Goal: Task Accomplishment & Management: Manage account settings

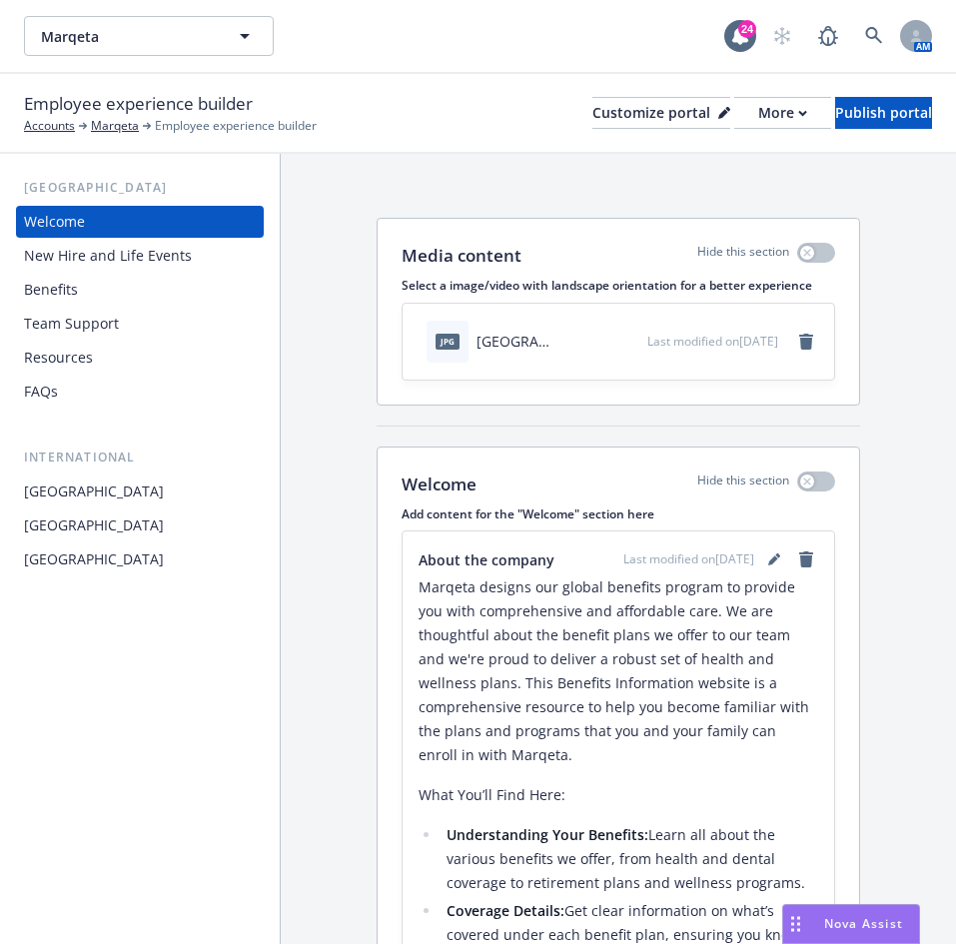
click at [172, 280] on div "Benefits" at bounding box center [140, 290] width 232 height 32
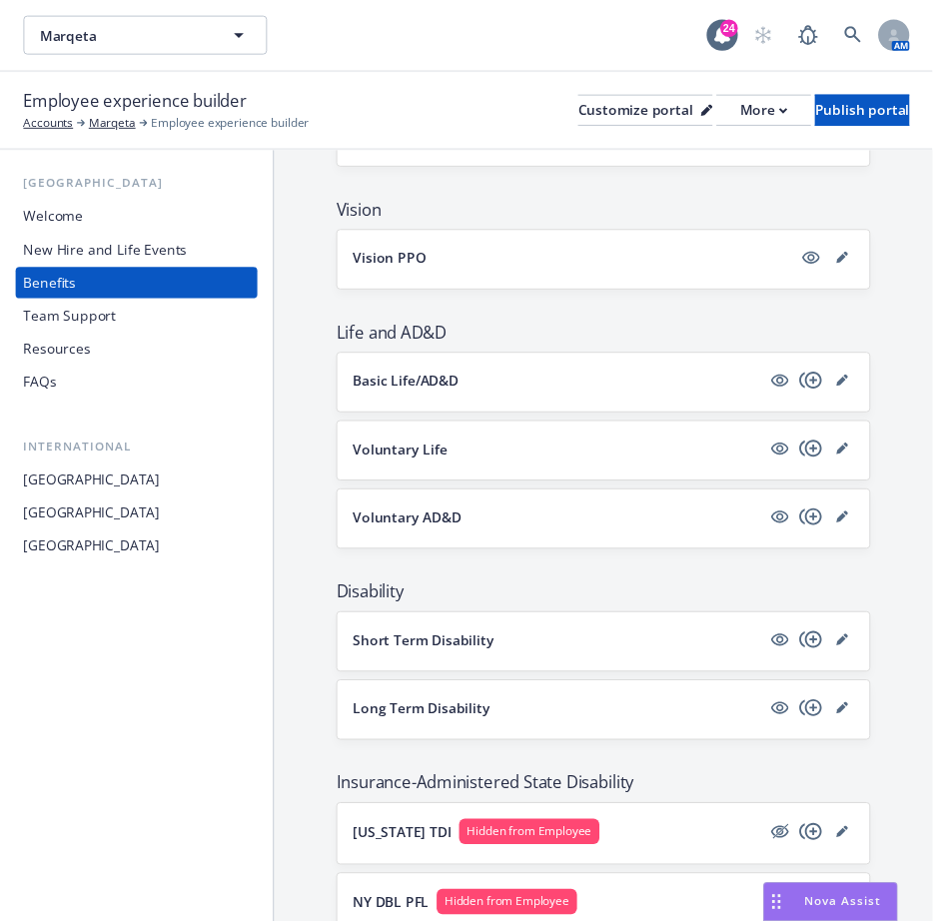
scroll to position [599, 0]
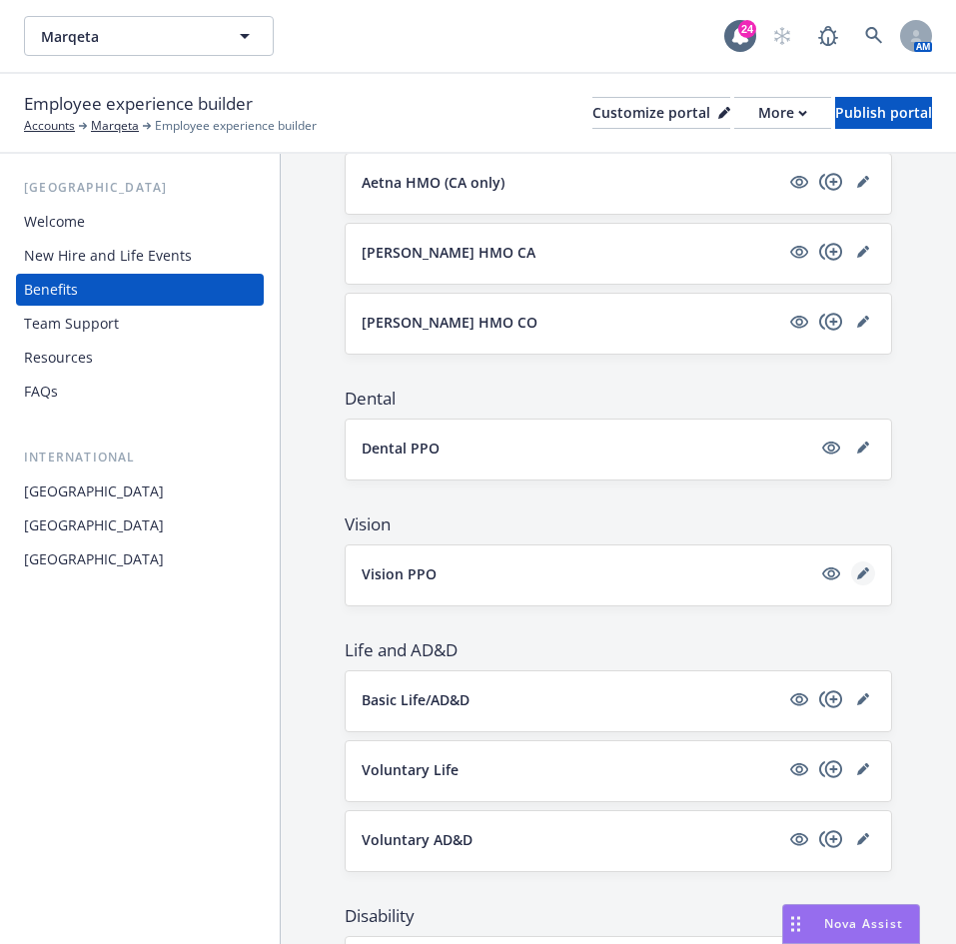
click at [851, 380] on link "editPencil" at bounding box center [863, 573] width 24 height 24
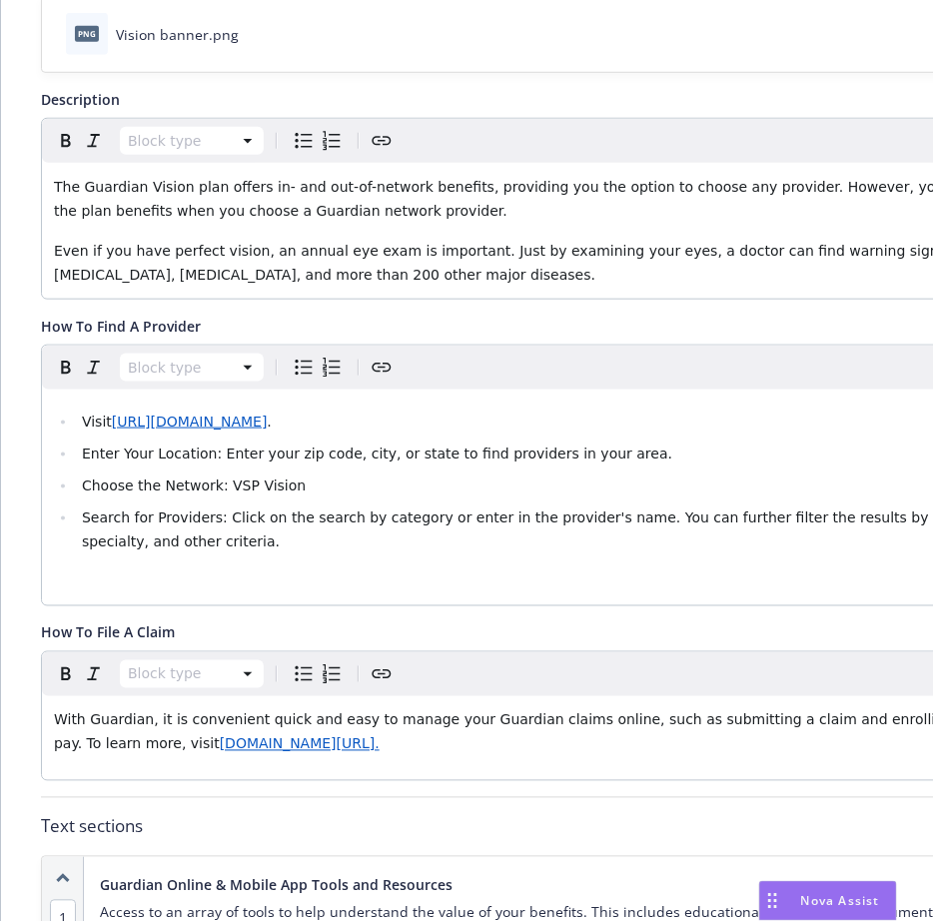
scroll to position [809, 0]
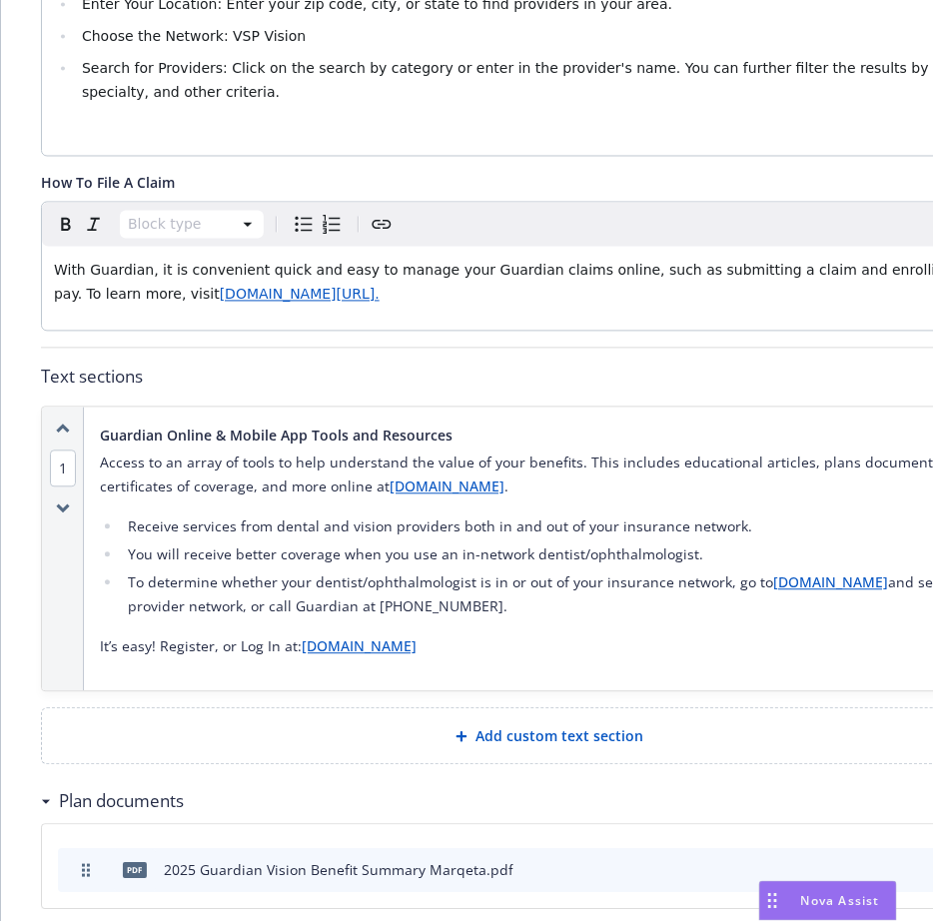
click at [388, 380] on li "You will receive better coverage when you use an in-network dentist/ophthalmolo…" at bounding box center [581, 555] width 919 height 24
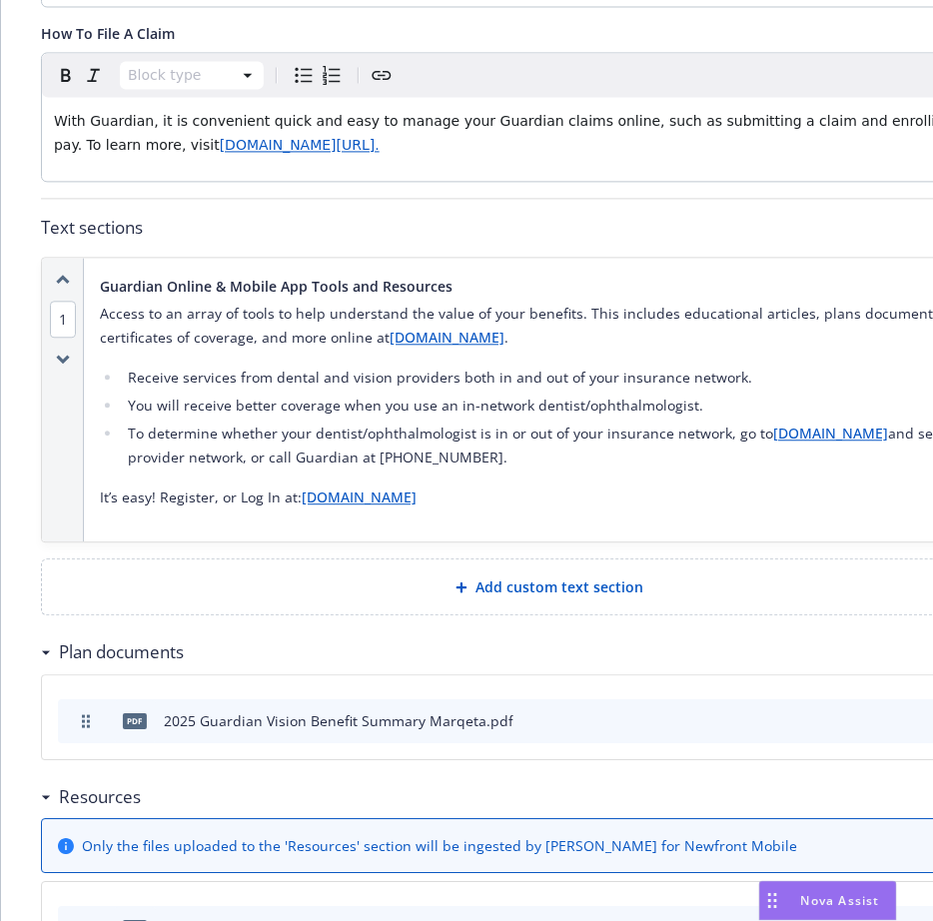
scroll to position [510, 0]
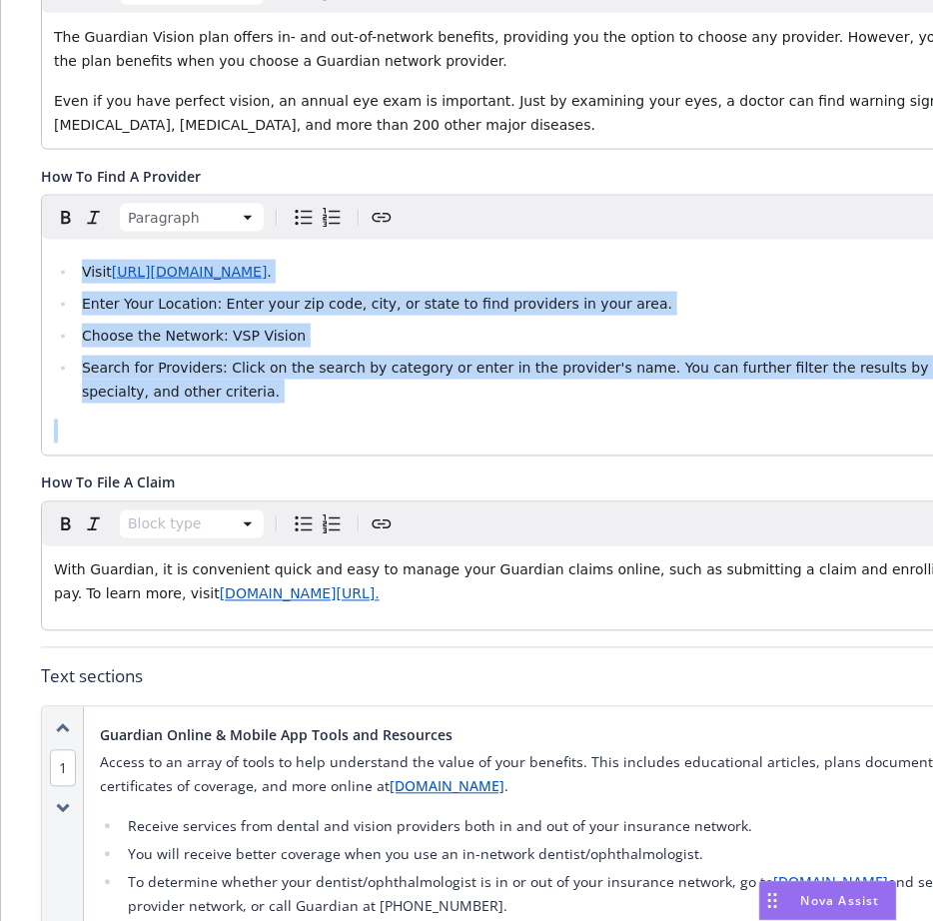
drag, startPoint x: 223, startPoint y: 403, endPoint x: 34, endPoint y: 240, distance: 249.3
click at [34, 240] on div "Fields that are left empty won't be displayed to the client Custom carrier cont…" at bounding box center [549, 574] width 1097 height 1925
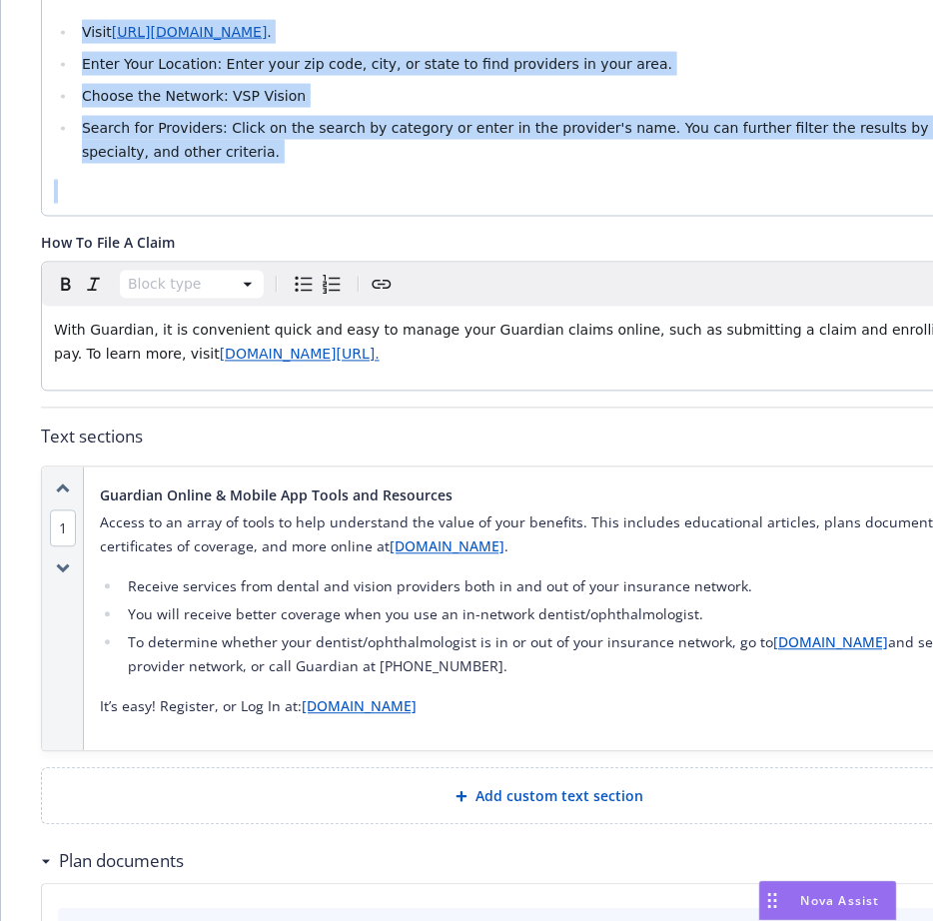
scroll to position [809, 0]
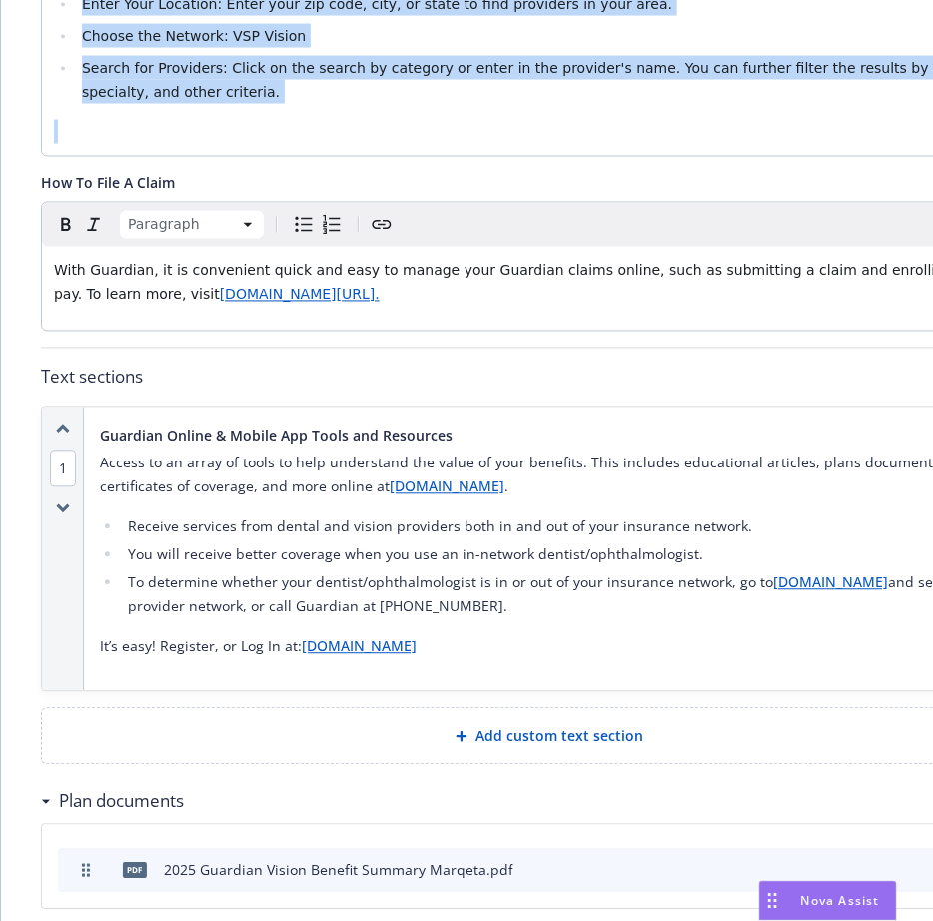
drag, startPoint x: 468, startPoint y: 293, endPoint x: -18, endPoint y: 256, distance: 486.9
click at [0, 256] on html "[PERSON_NAME] 24 AM Employee experience builder Accounts Marqeta Employee exper…" at bounding box center [466, 652] width 933 height 1305
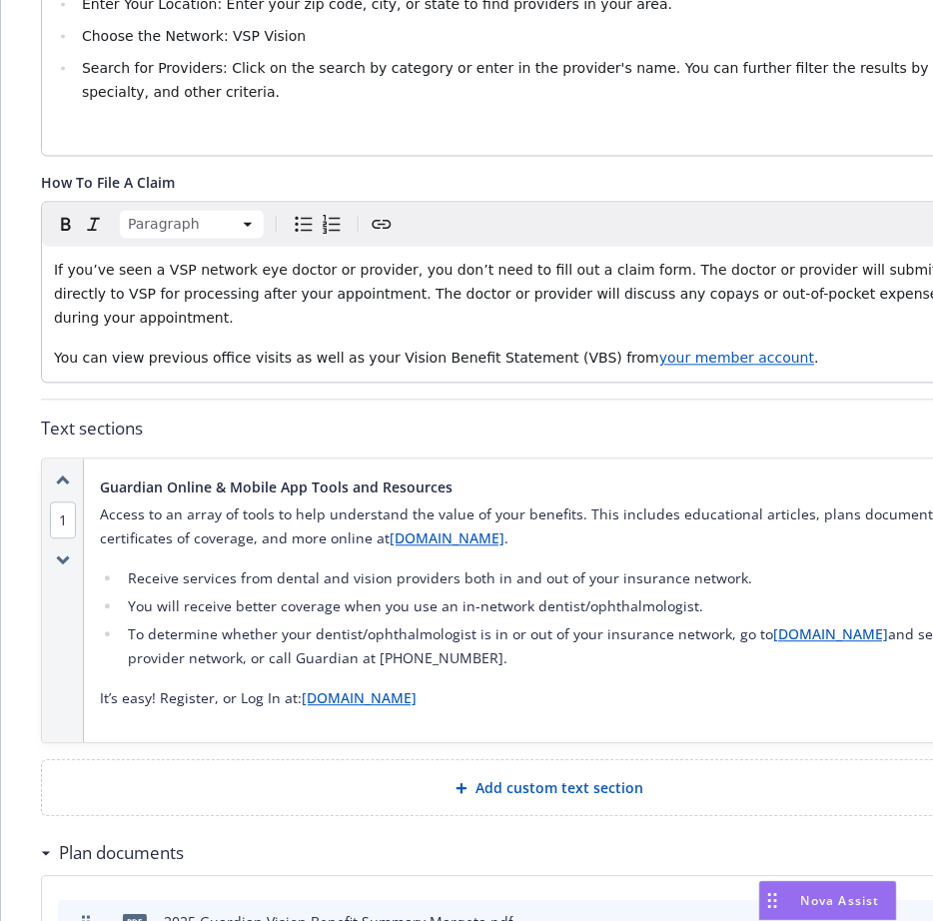
click at [530, 380] on p "It’s easy! Register, or Log In at: [DOMAIN_NAME]" at bounding box center [570, 699] width 941 height 24
click at [773, 347] on p "You can view previous office visits as well as your Vision Benefit Statement (V…" at bounding box center [549, 359] width 991 height 24
click at [57, 318] on div "If you’ve seen a VSP network eye doctor or provider, you don’t need to fill out…" at bounding box center [549, 315] width 1015 height 136
click at [785, 347] on p "You can view previous office visits as well as your Vision Benefit Statement (V…" at bounding box center [549, 359] width 991 height 24
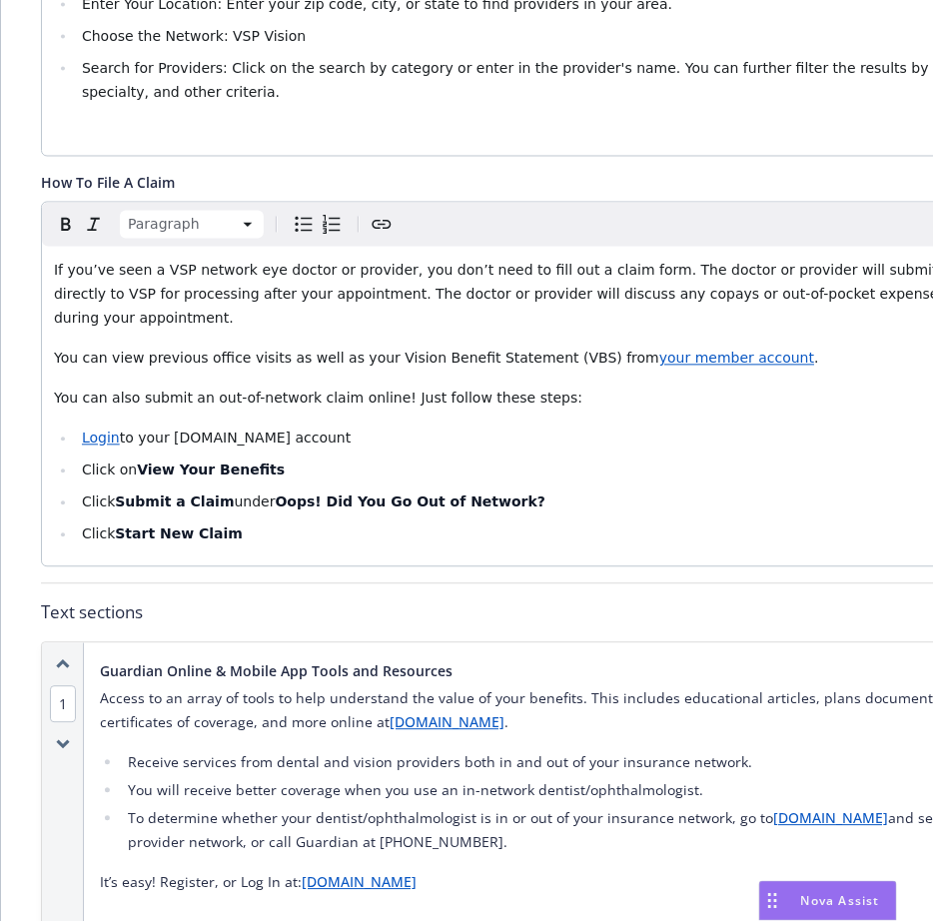
click at [48, 330] on div "If you’ve seen a VSP network eye doctor or provider, you don’t need to fill out…" at bounding box center [549, 407] width 1015 height 320
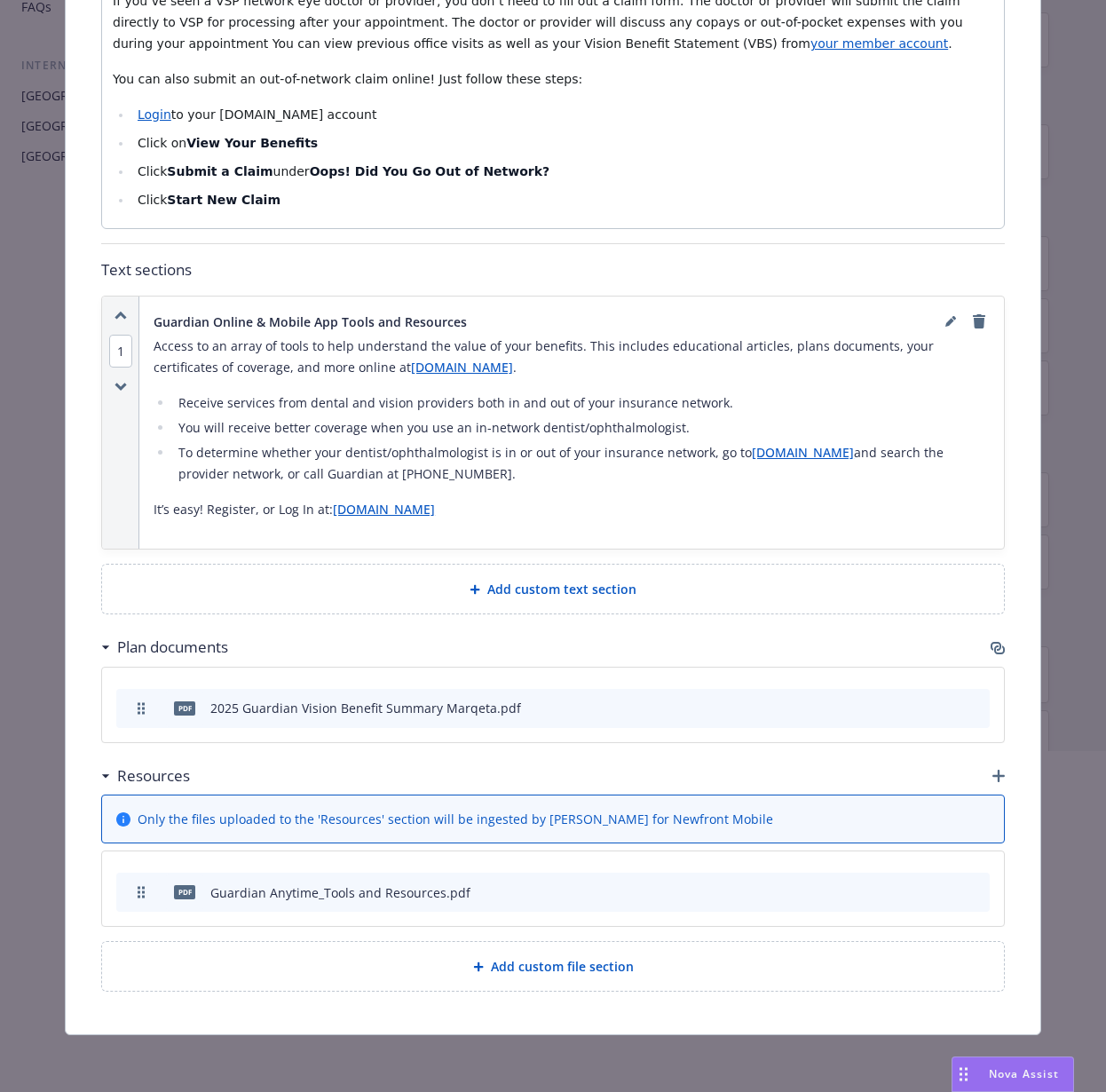
scroll to position [0, 0]
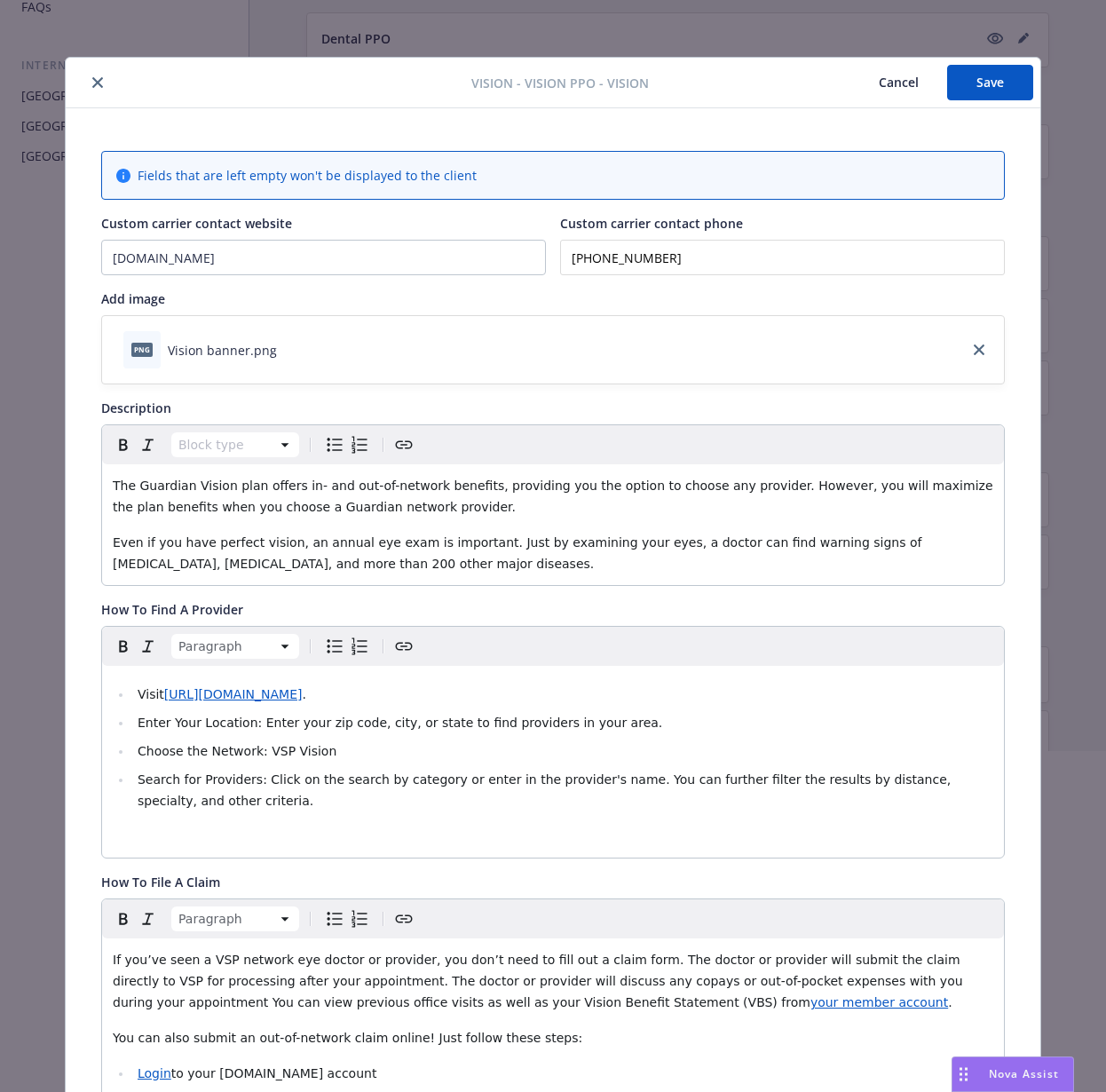
click at [848, 77] on button "Save" at bounding box center [990, 83] width 86 height 36
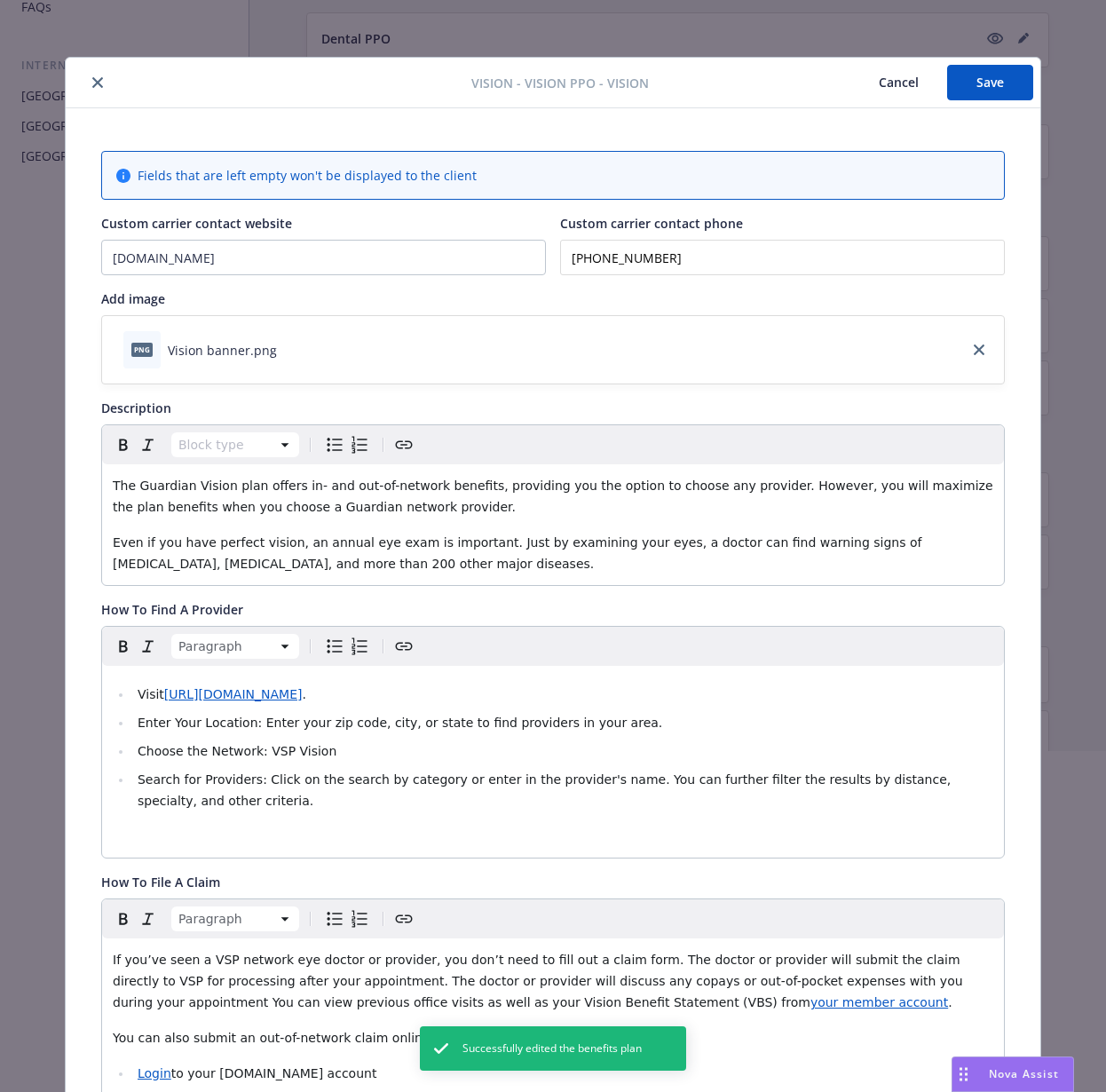
click at [101, 69] on div "Vision - Vision PPO - Vision Cancel Save" at bounding box center [553, 83] width 975 height 51
click at [91, 76] on button "close" at bounding box center [98, 83] width 21 height 21
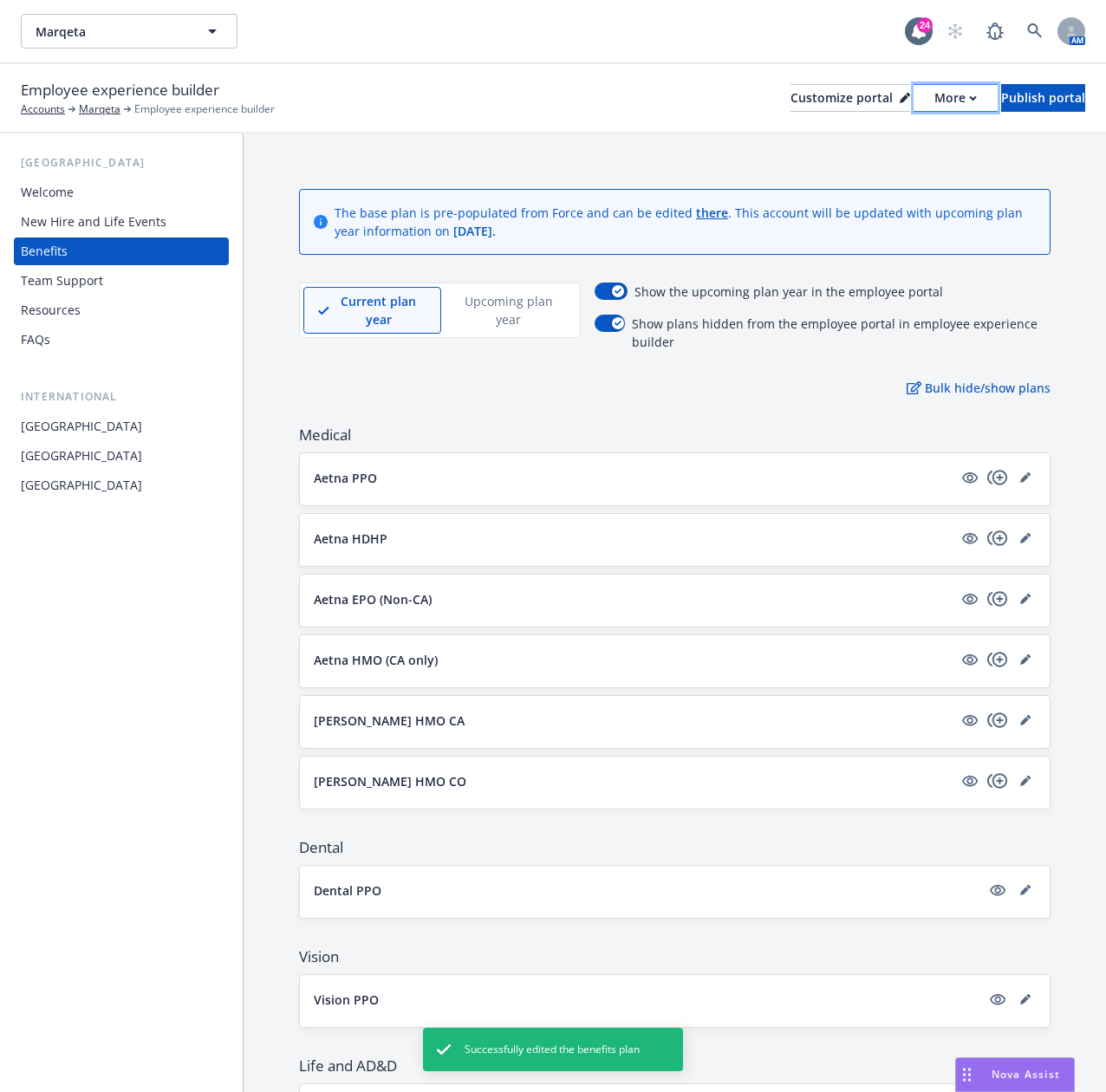
click at [828, 95] on div "More" at bounding box center [955, 98] width 43 height 26
click at [828, 180] on link "Copy portal link" at bounding box center [863, 172] width 158 height 35
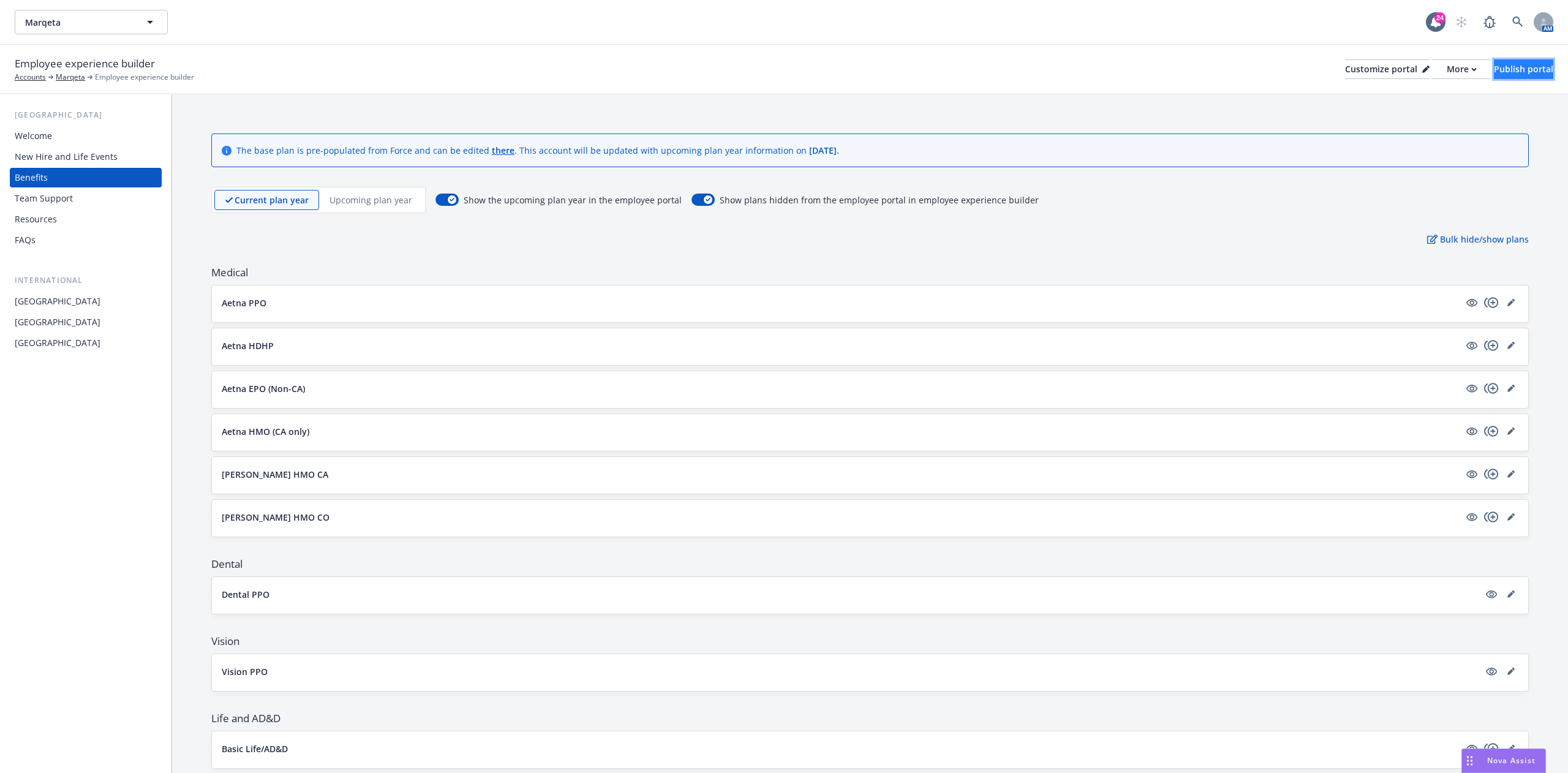
click at [585, 75] on div "Publish portal" at bounding box center [1523, 69] width 59 height 18
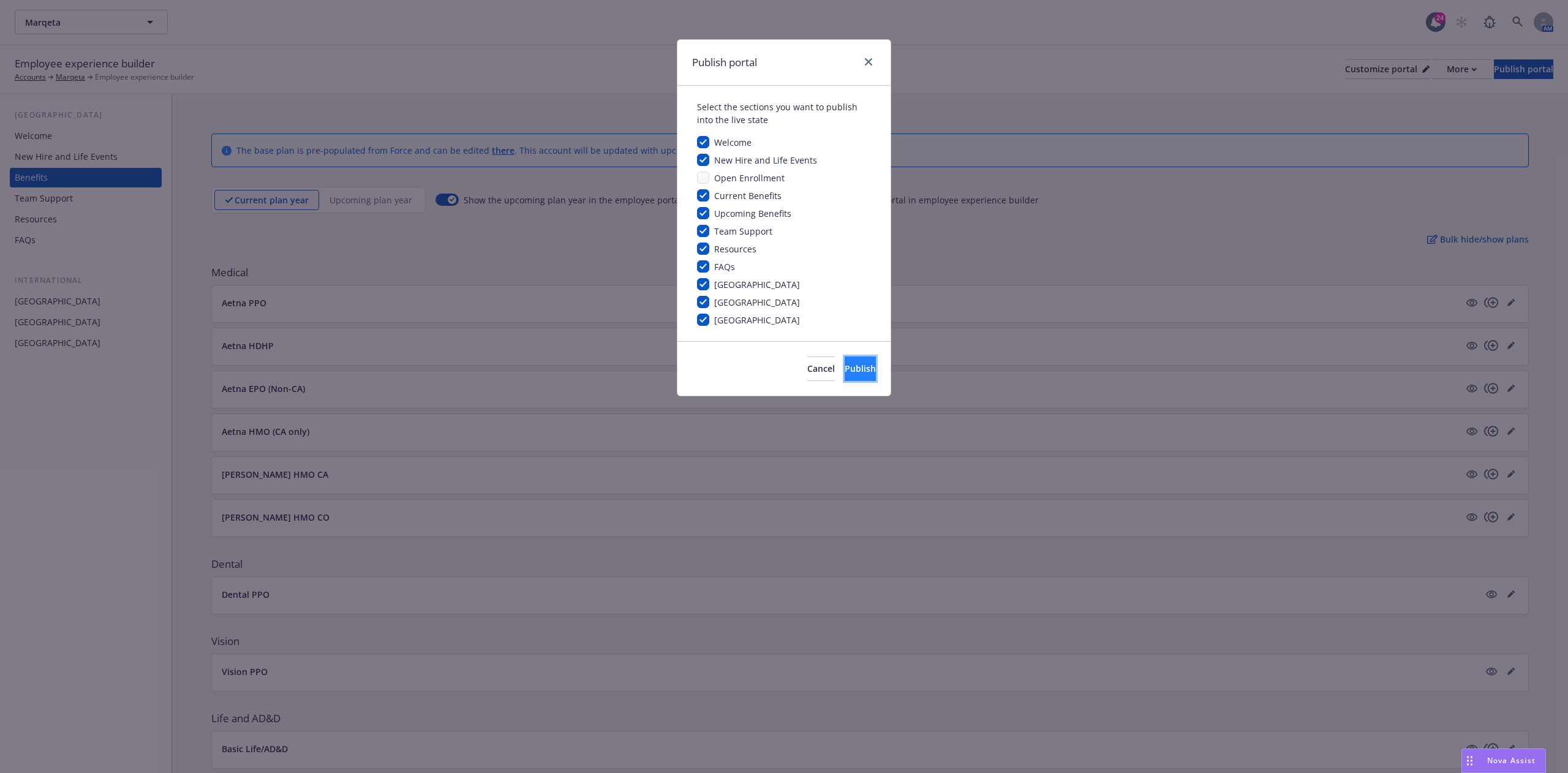
click at [585, 233] on span "Publish" at bounding box center [860, 368] width 31 height 12
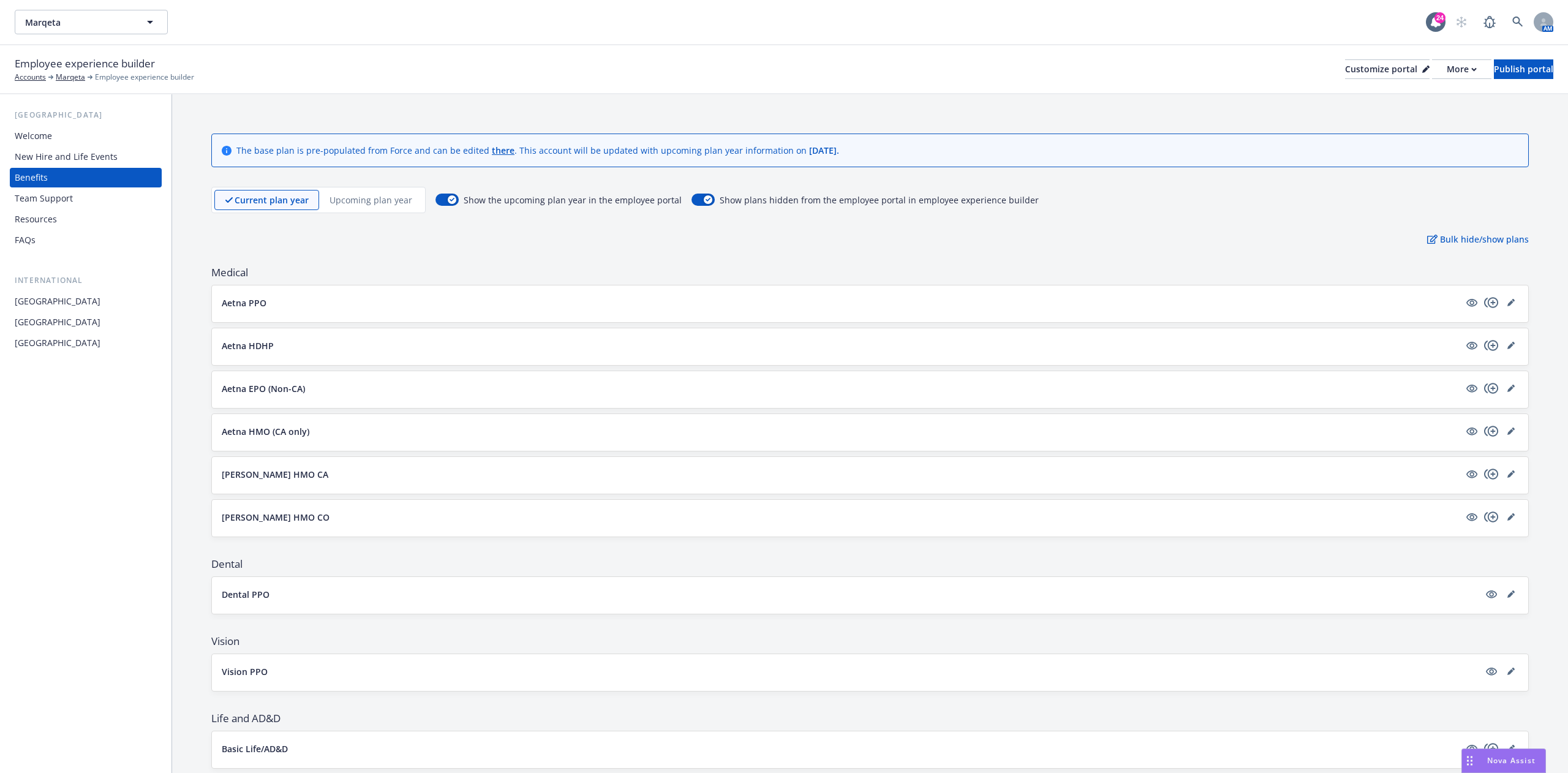
click at [67, 151] on div "New Hire and Life Events" at bounding box center [66, 157] width 103 height 20
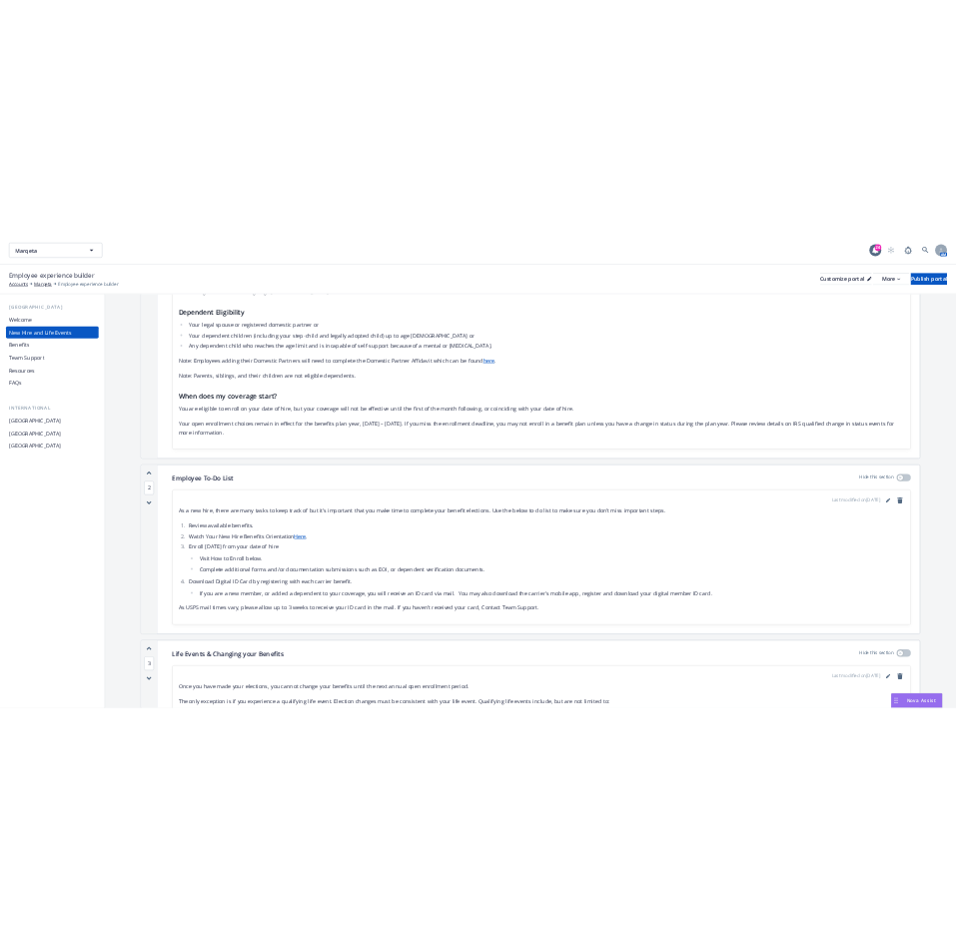
scroll to position [599, 0]
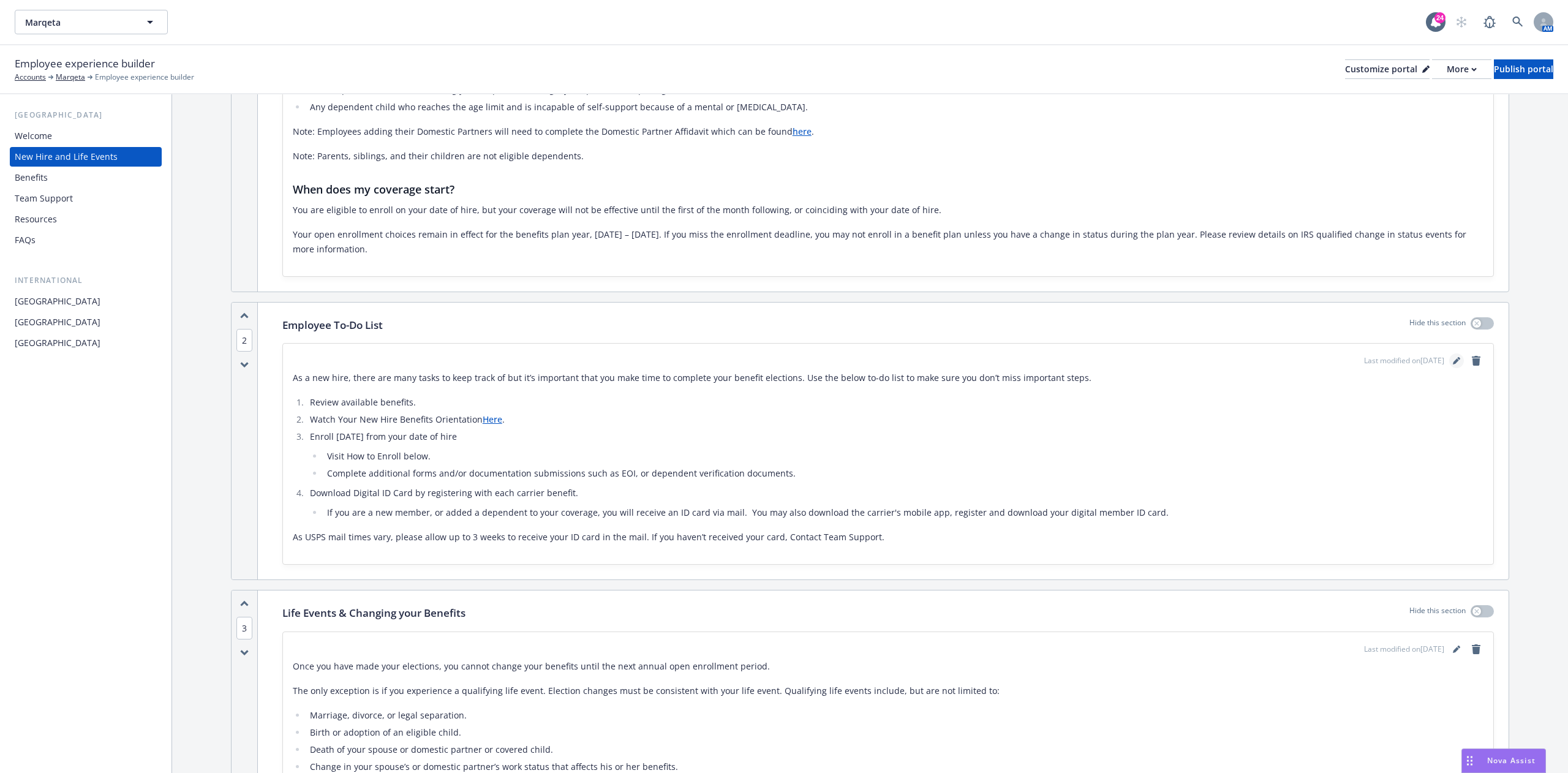
click at [585, 233] on icon "editPencil" at bounding box center [1456, 360] width 7 height 7
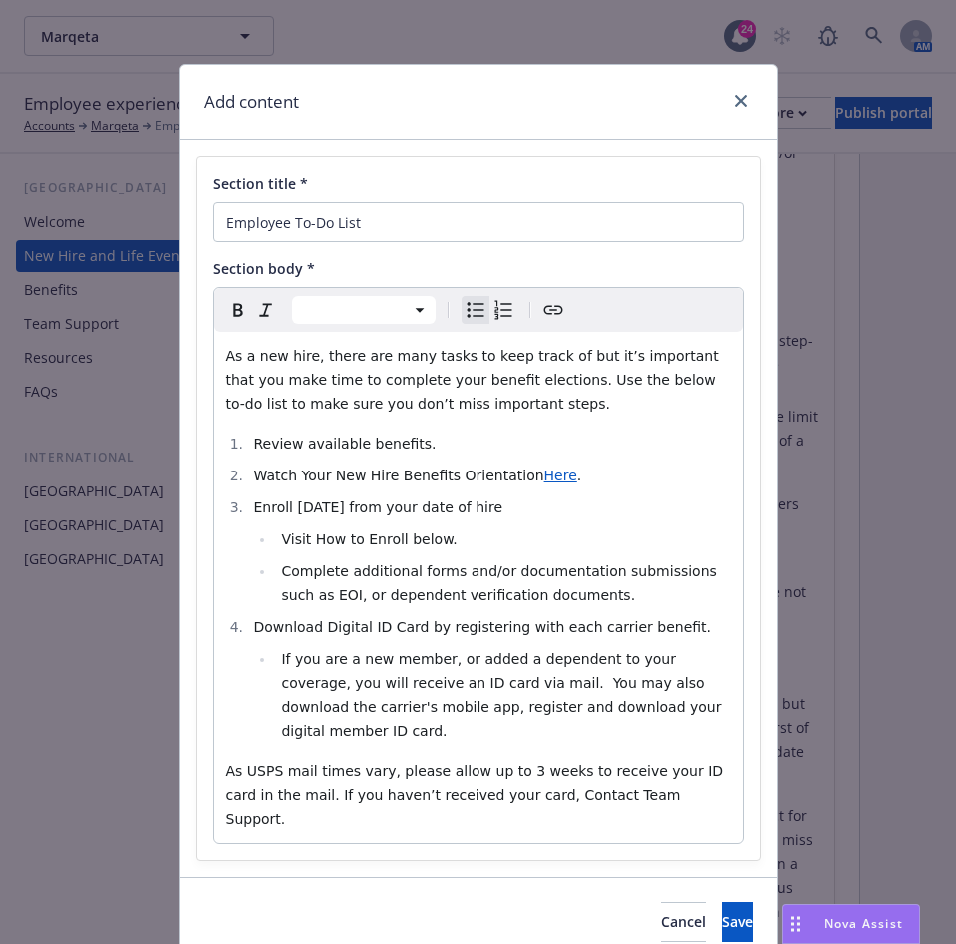
select select
click at [354, 380] on span "If you are a new member, or added a dependent to your coverage, you will receiv…" at bounding box center [503, 695] width 445 height 88
click at [717, 380] on li "If you are a new member, or added a dependent to your coverage, you will receiv…" at bounding box center [503, 695] width 456 height 96
click at [722, 380] on span "Save" at bounding box center [737, 921] width 31 height 19
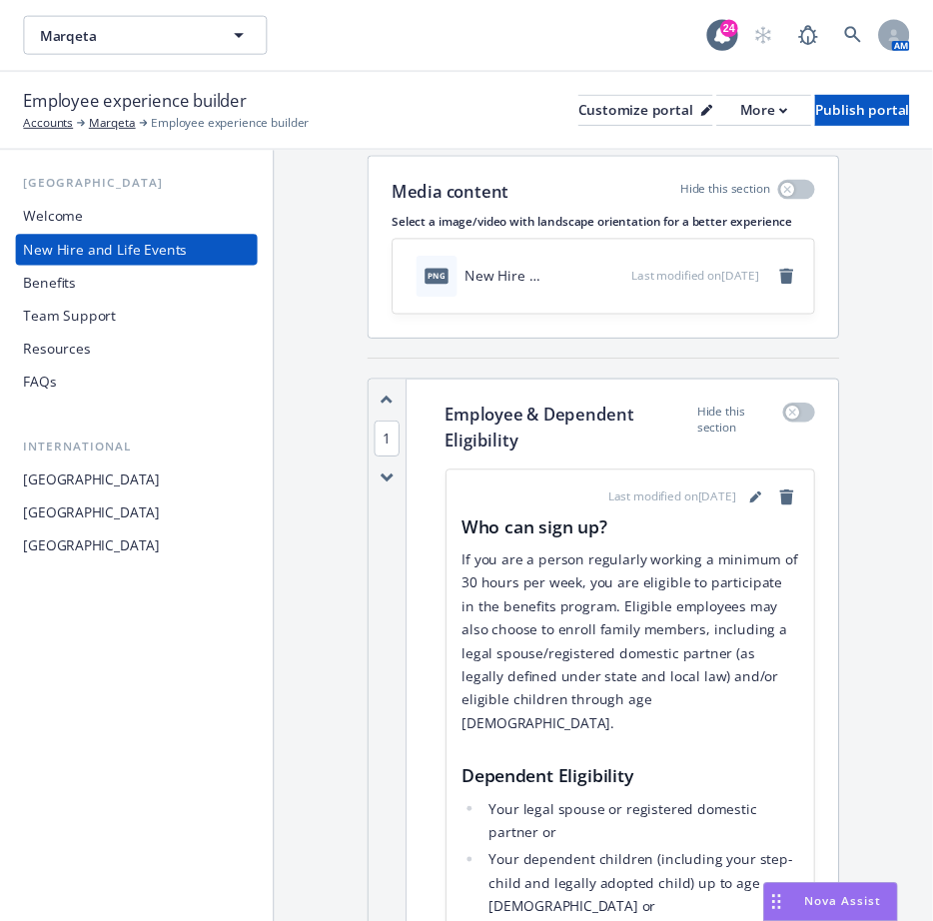
scroll to position [0, 0]
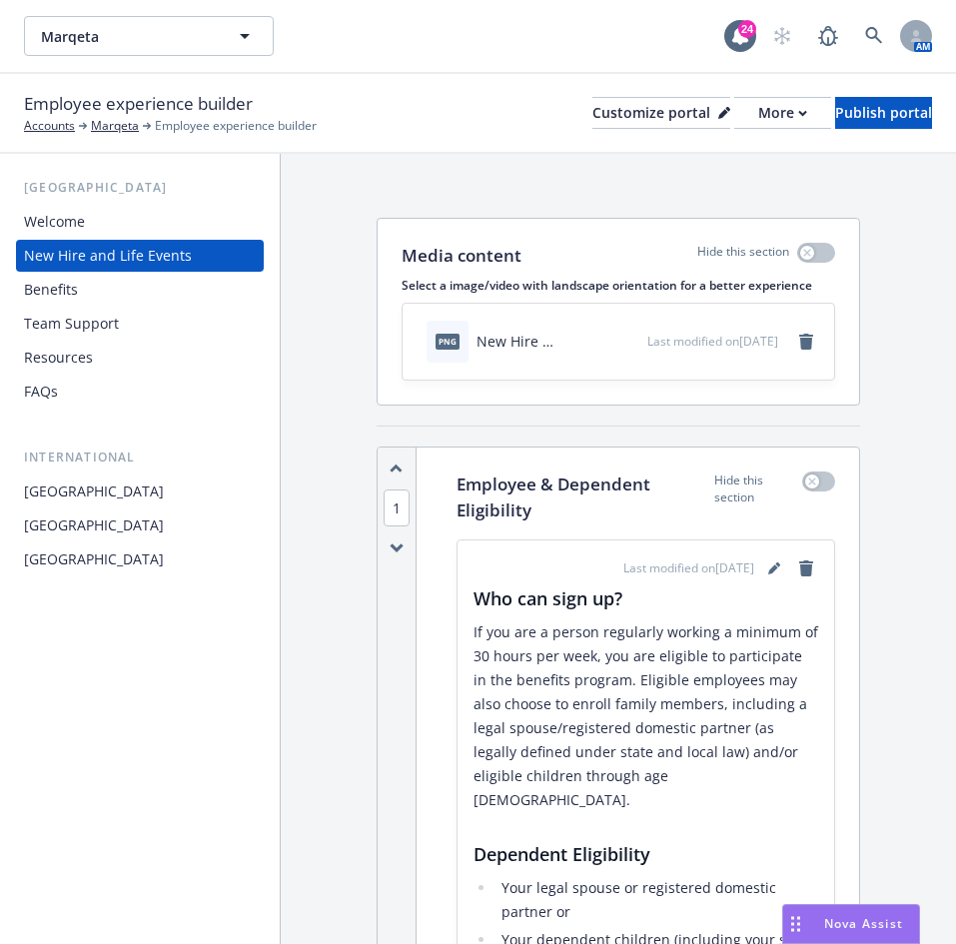
click at [99, 277] on div "Benefits" at bounding box center [140, 290] width 232 height 32
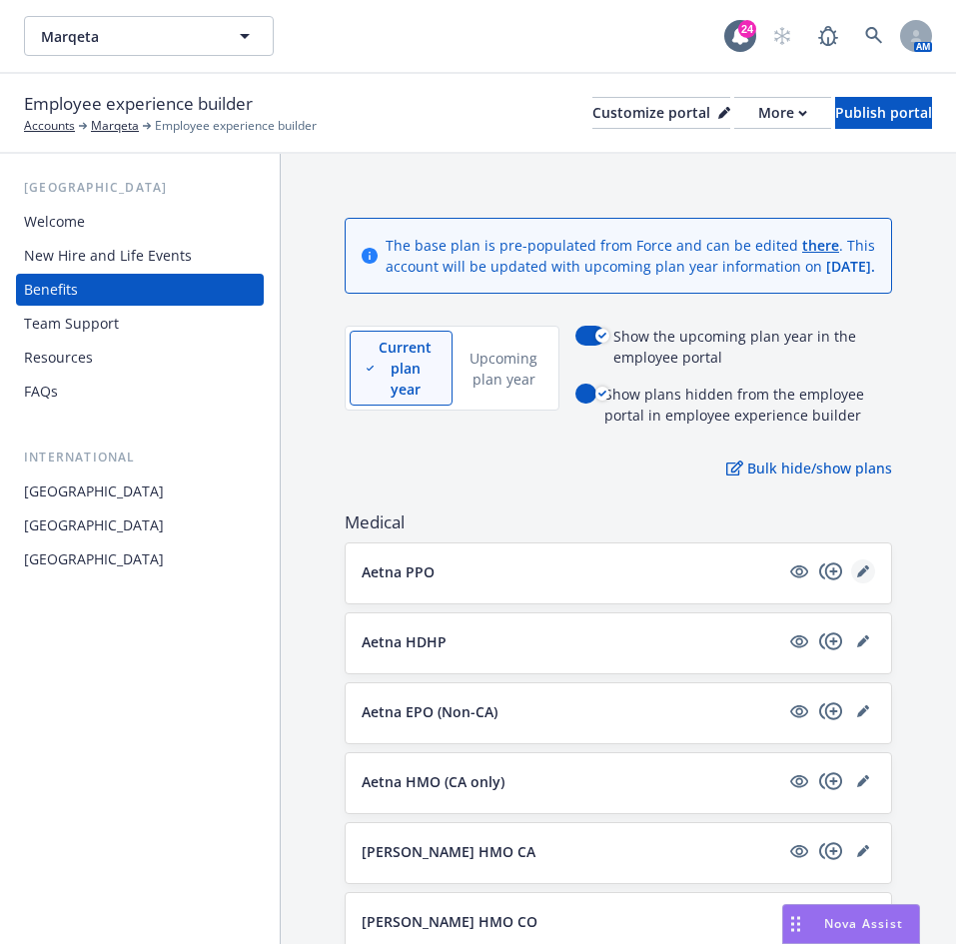
click at [857, 380] on icon "editPencil" at bounding box center [862, 572] width 10 height 10
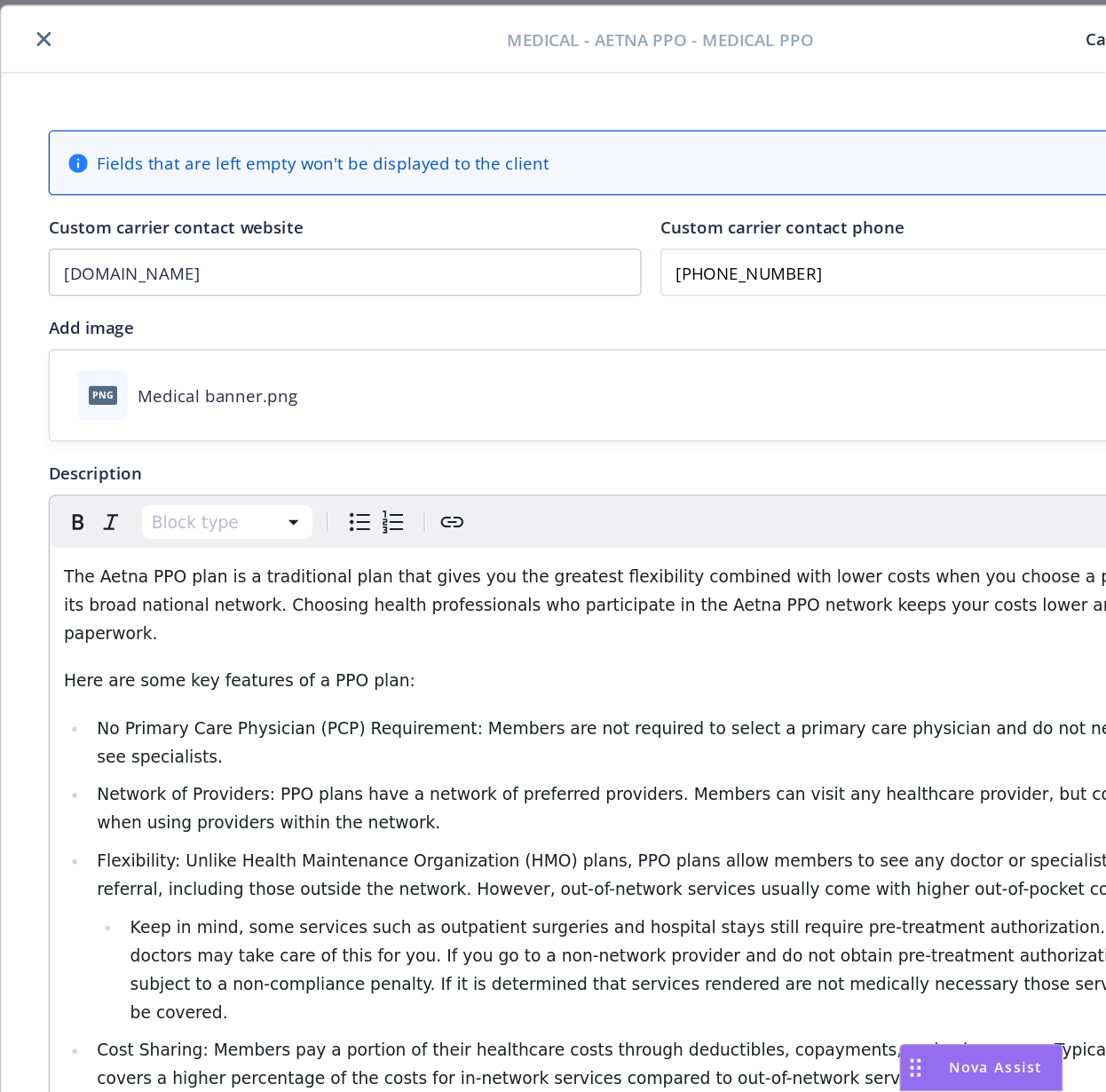
scroll to position [320, 0]
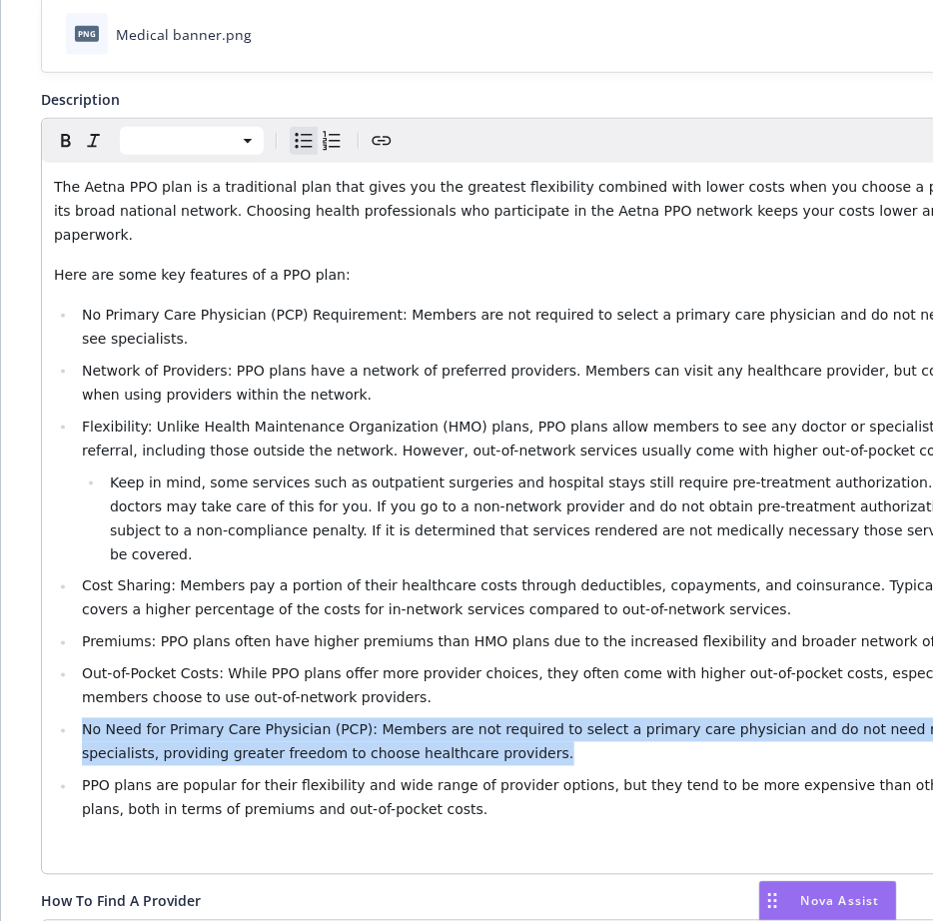
drag, startPoint x: 505, startPoint y: 676, endPoint x: 70, endPoint y: 653, distance: 435.2
click at [70, 380] on ul "No Primary Care Physician (PCP) Requirement: Members are not required to select…" at bounding box center [549, 562] width 991 height 519
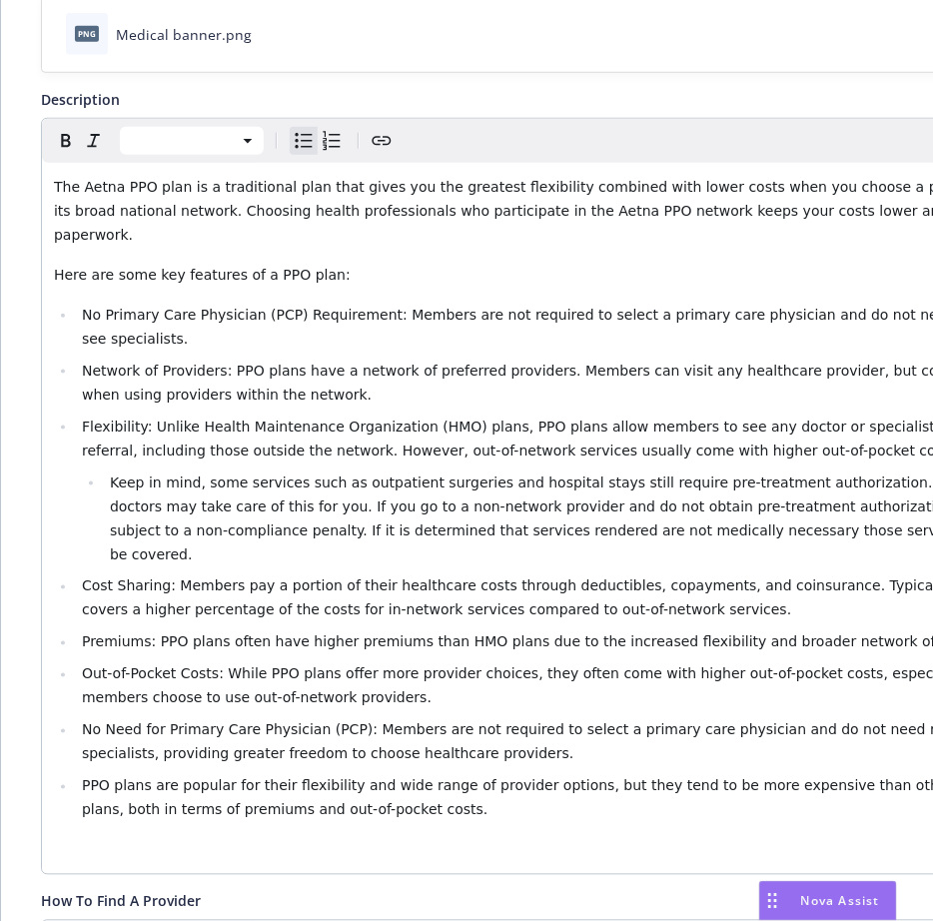
click at [542, 380] on ul "No Primary Care Physician (PCP) Requirement: Members are not required to select…" at bounding box center [549, 562] width 991 height 519
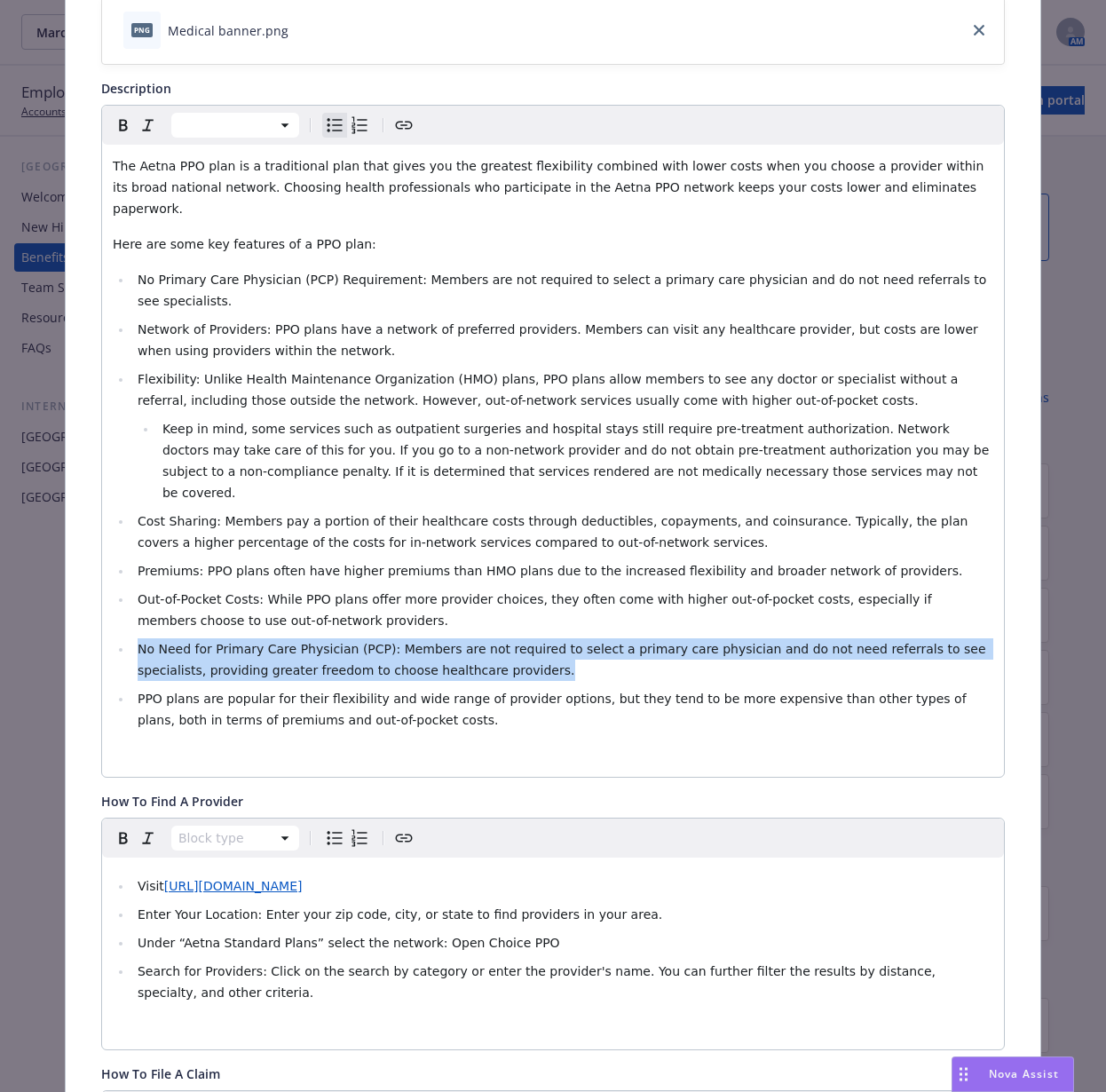
drag, startPoint x: 527, startPoint y: 609, endPoint x: 79, endPoint y: 593, distance: 448.3
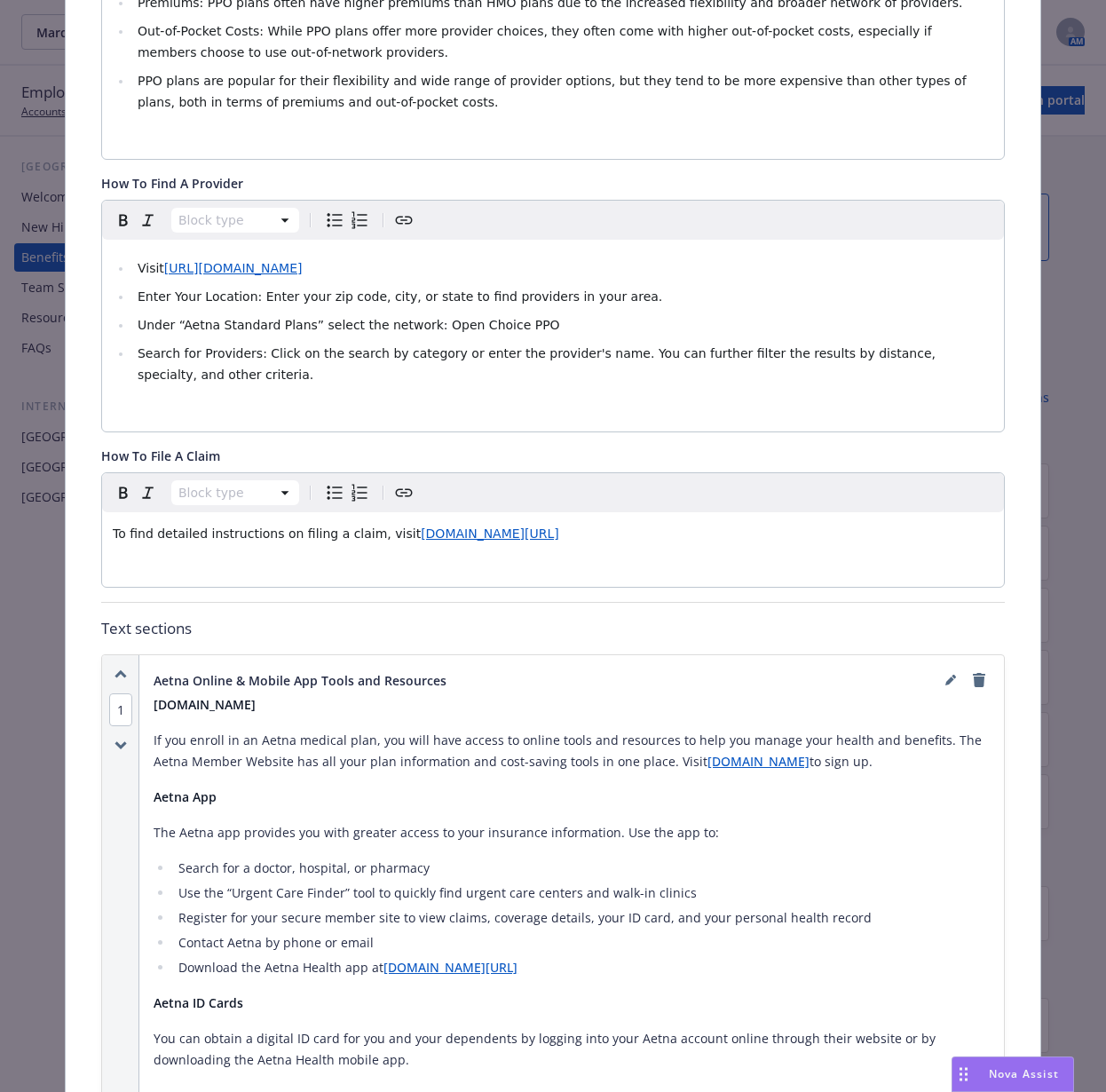
scroll to position [0, 0]
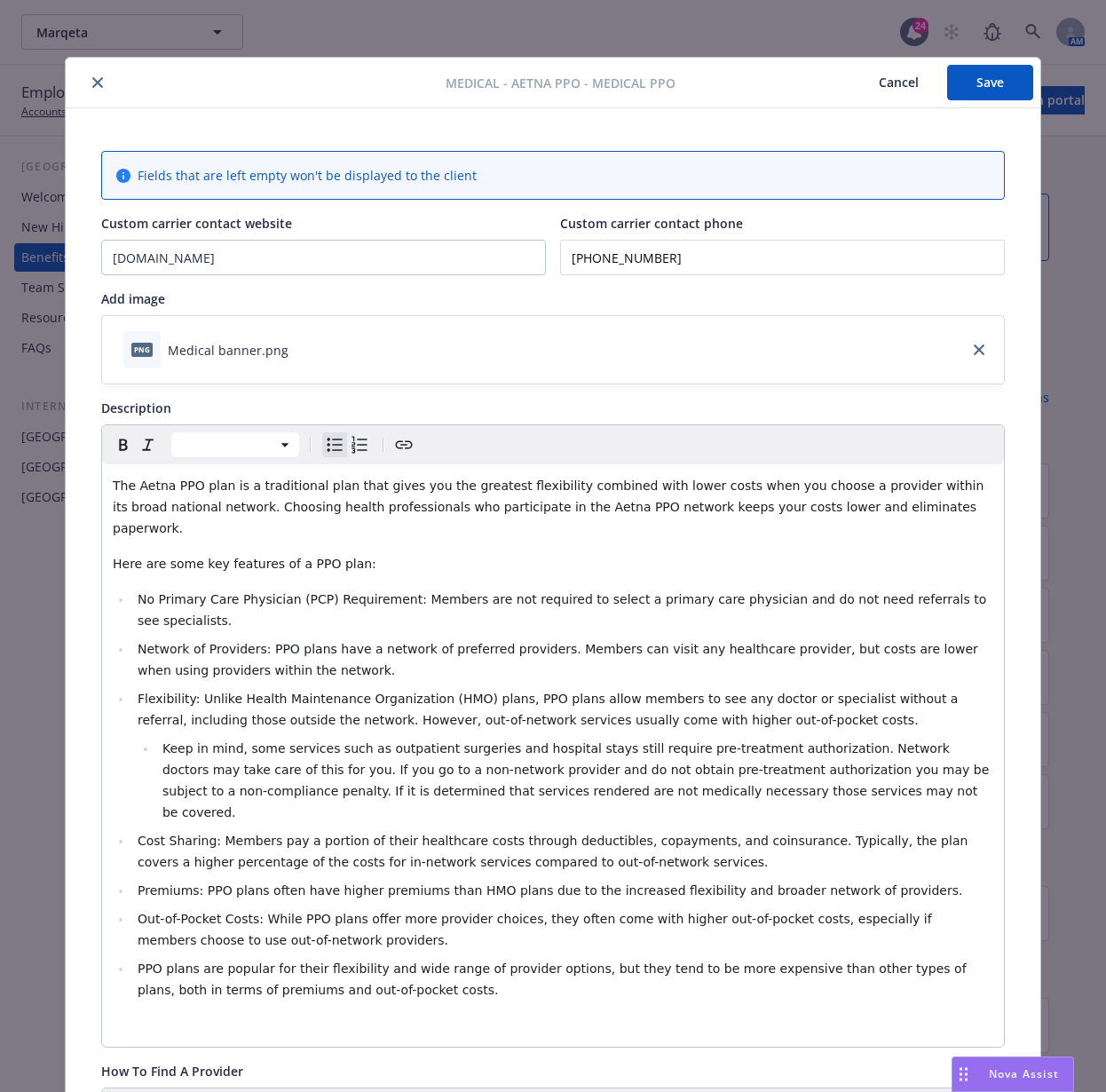
drag, startPoint x: 966, startPoint y: 76, endPoint x: 397, endPoint y: 115, distance: 570.3
click at [848, 75] on button "Save" at bounding box center [990, 83] width 86 height 36
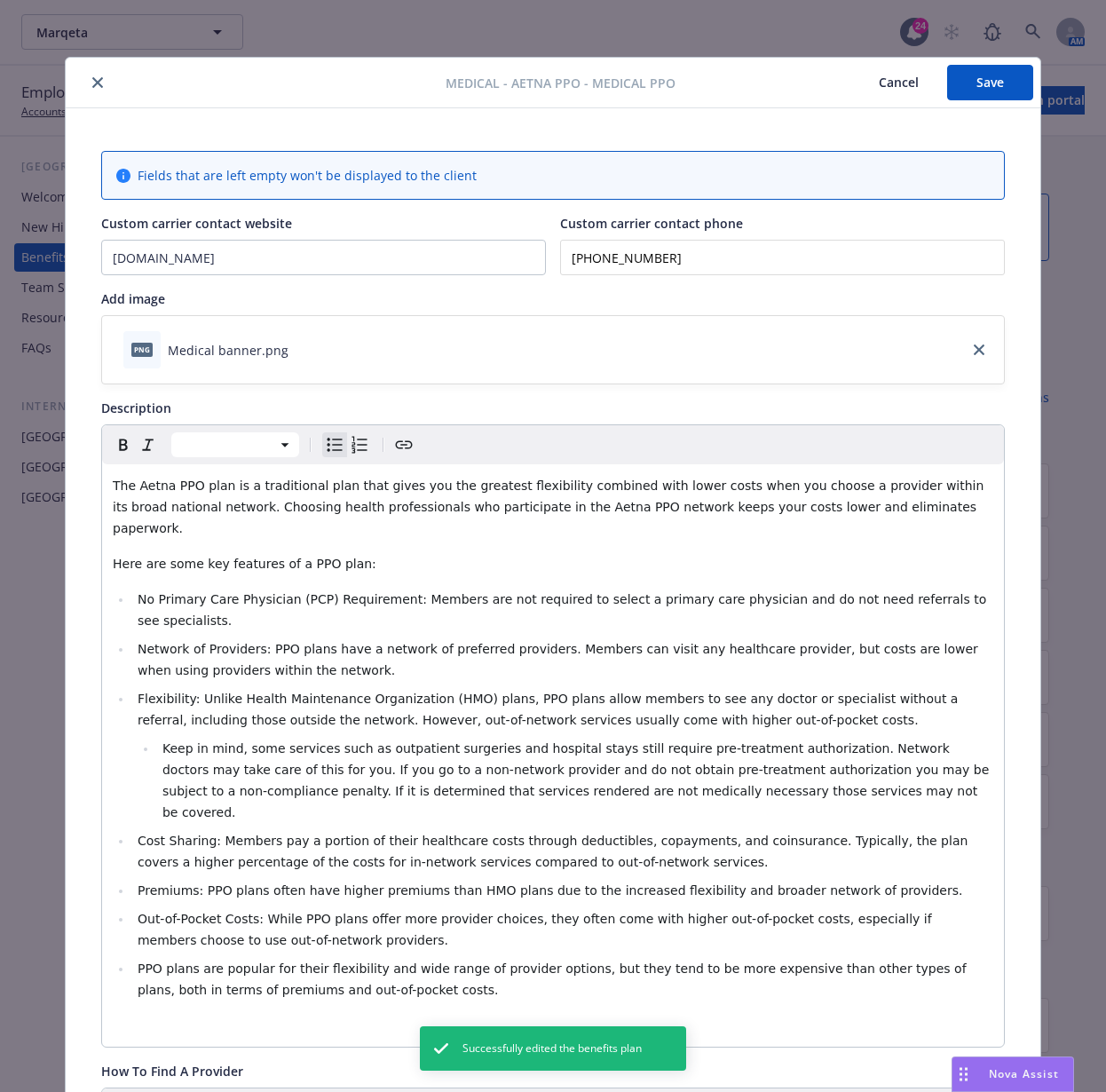
click at [92, 84] on icon "close" at bounding box center [98, 83] width 11 height 11
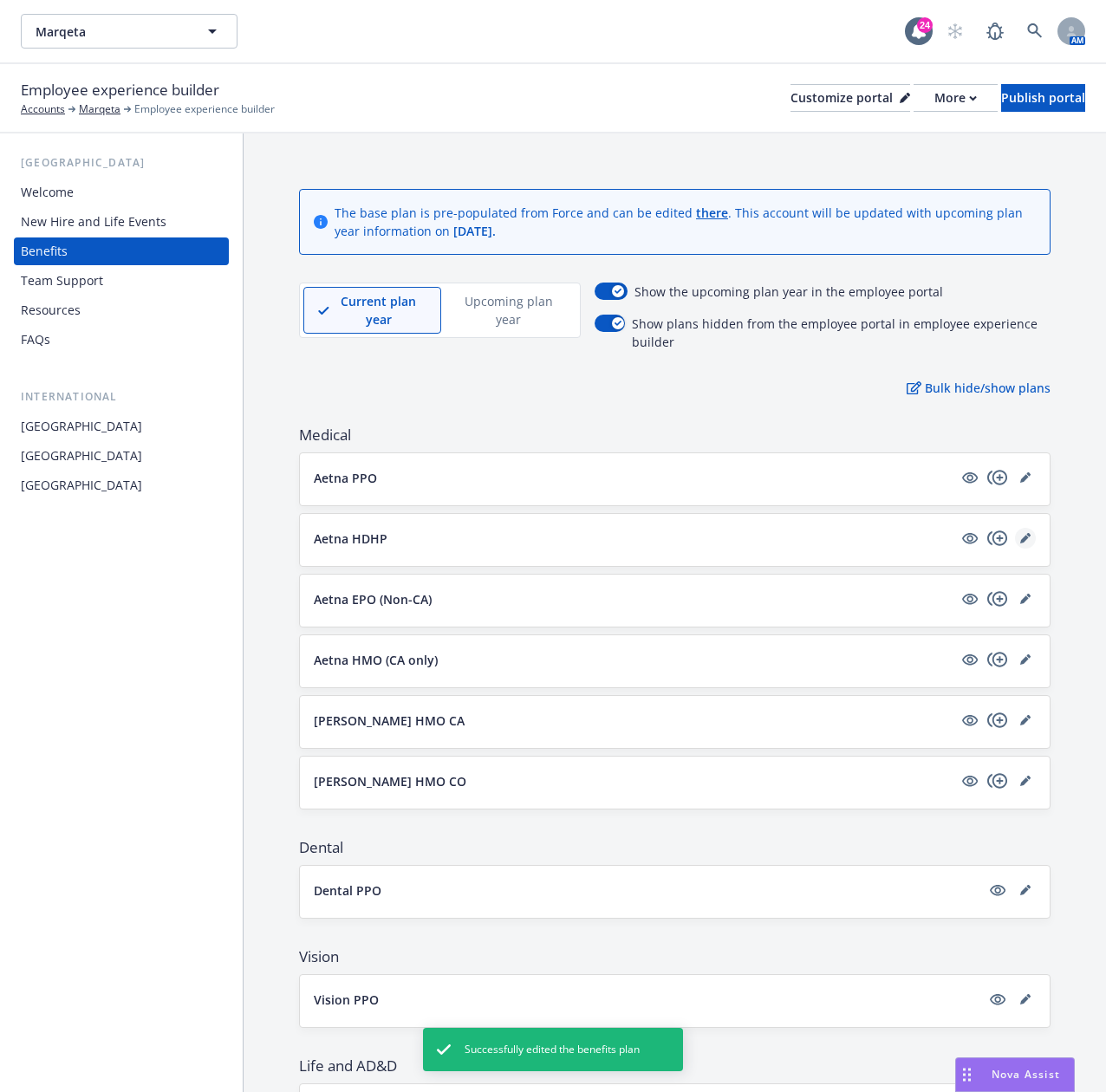
drag, startPoint x: 988, startPoint y: 544, endPoint x: 997, endPoint y: 536, distance: 12.0
click at [828, 330] on div at bounding box center [998, 538] width 76 height 21
click at [828, 330] on icon "editPencil" at bounding box center [1025, 538] width 10 height 10
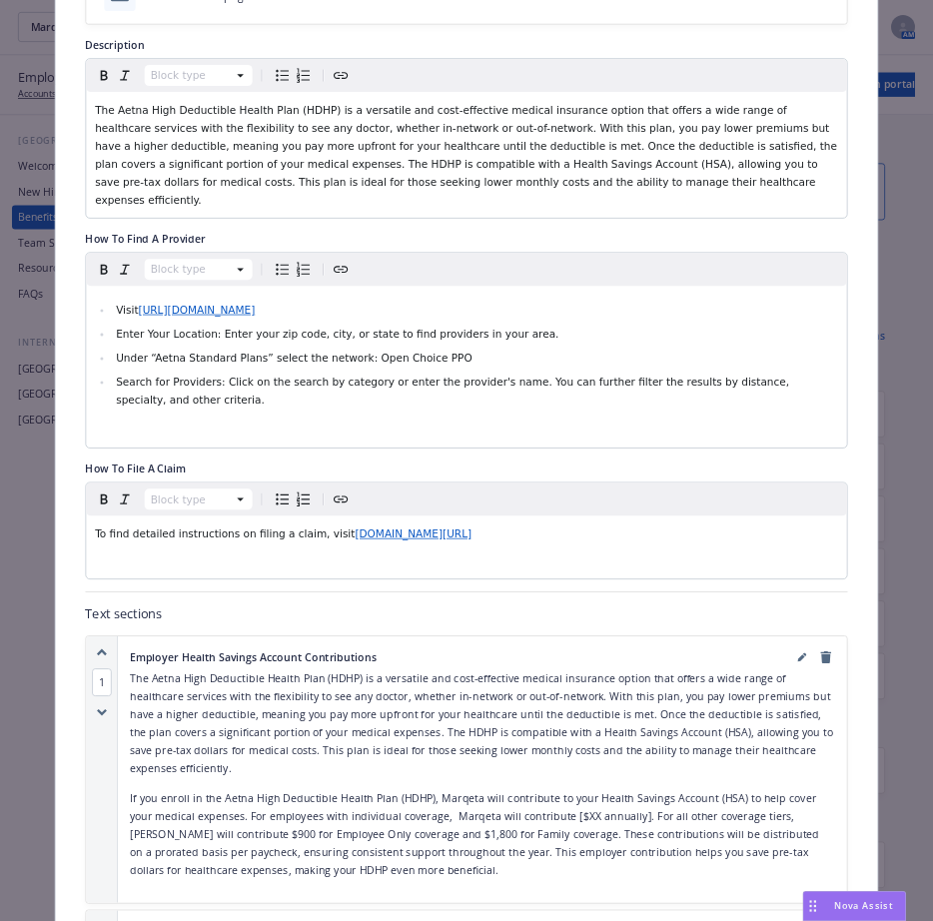
scroll to position [999, 0]
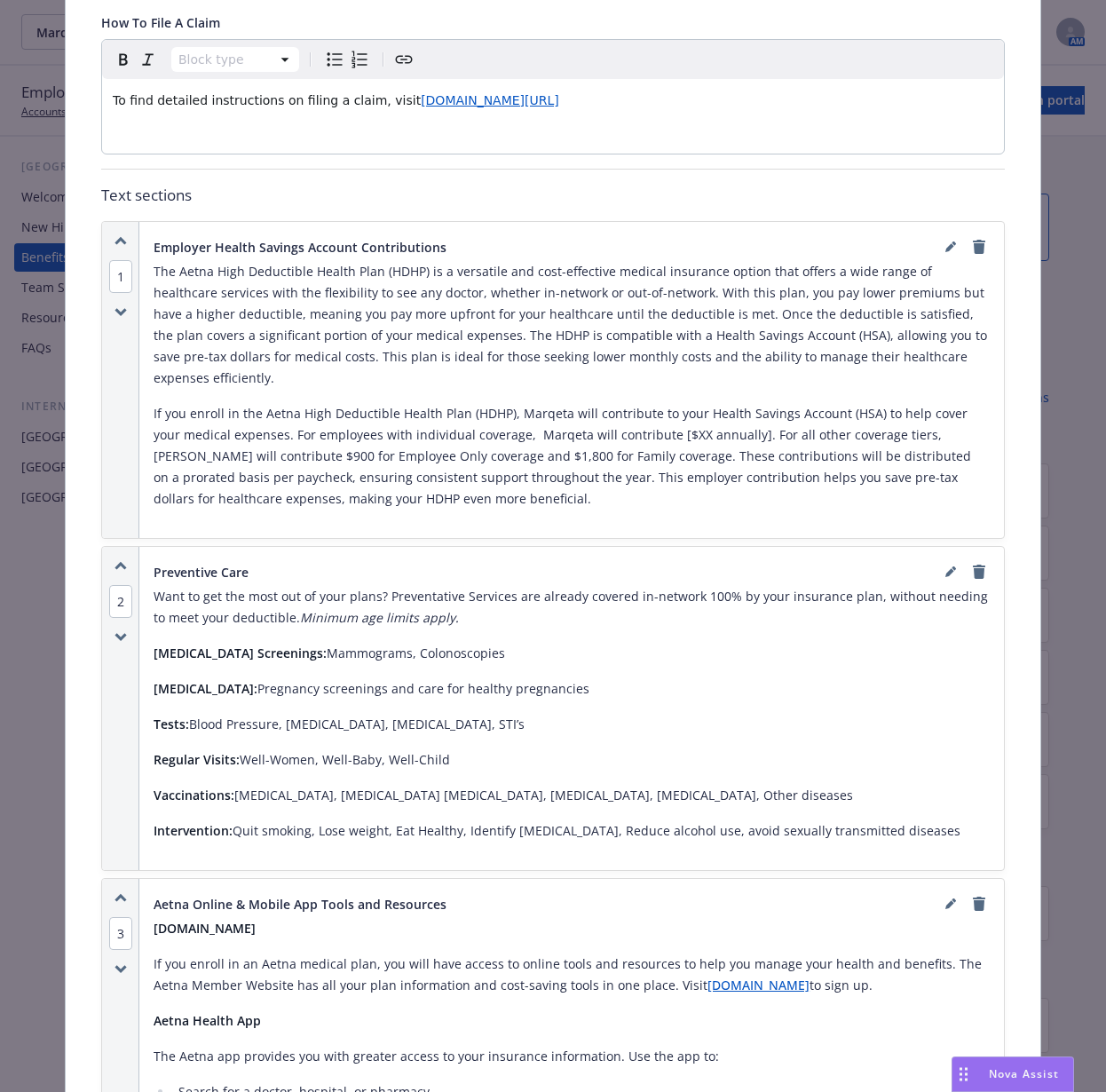
click at [357, 338] on p "If you enroll in the Aetna High Deductible Health Plan (HDHP), Marqeta will con…" at bounding box center [571, 457] width 836 height 107
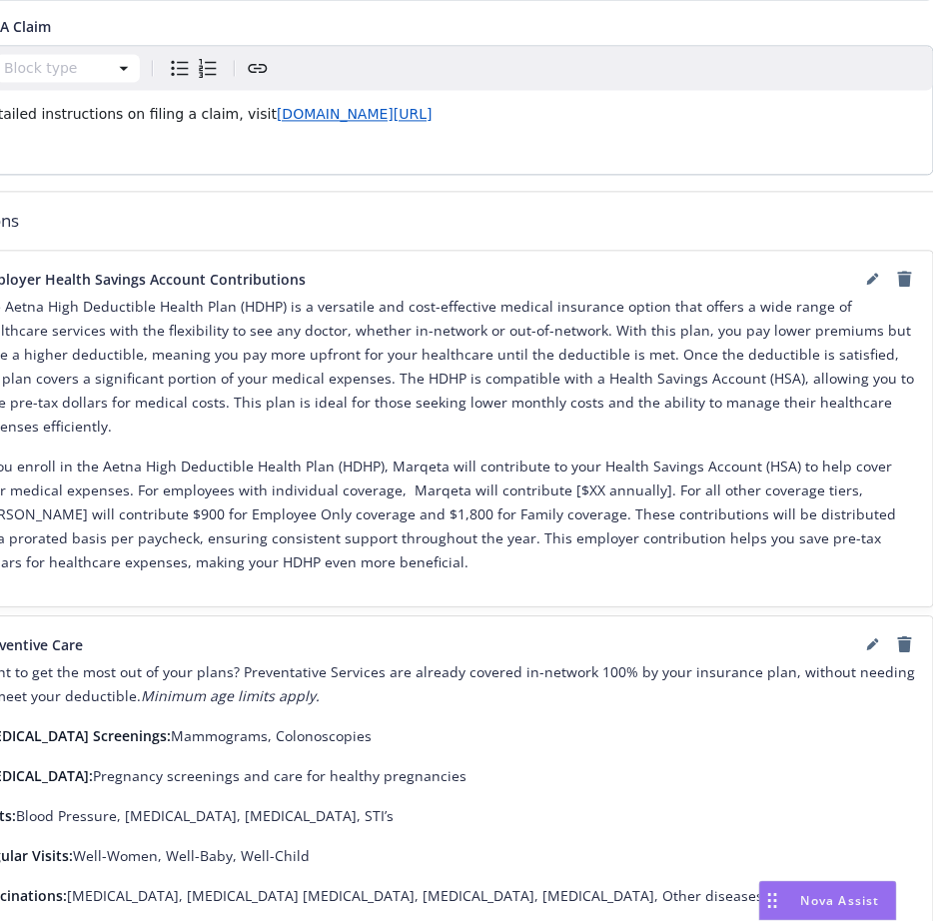
scroll to position [998, 156]
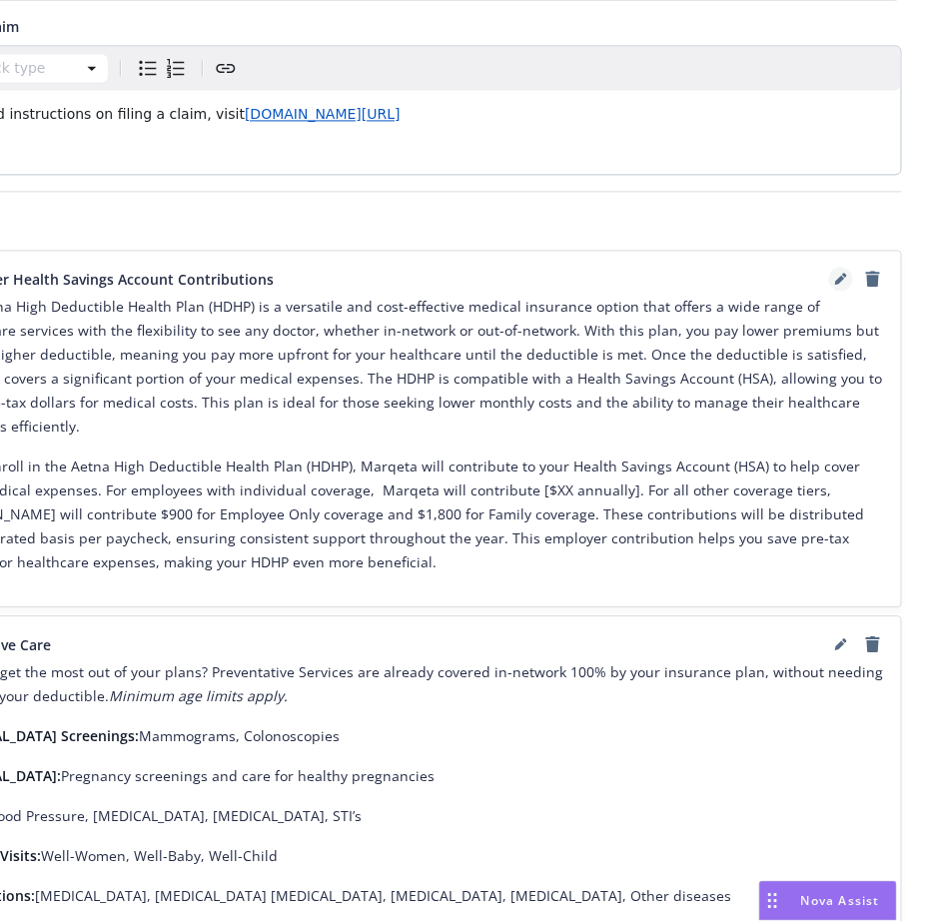
click at [845, 273] on icon "editPencil" at bounding box center [841, 279] width 12 height 12
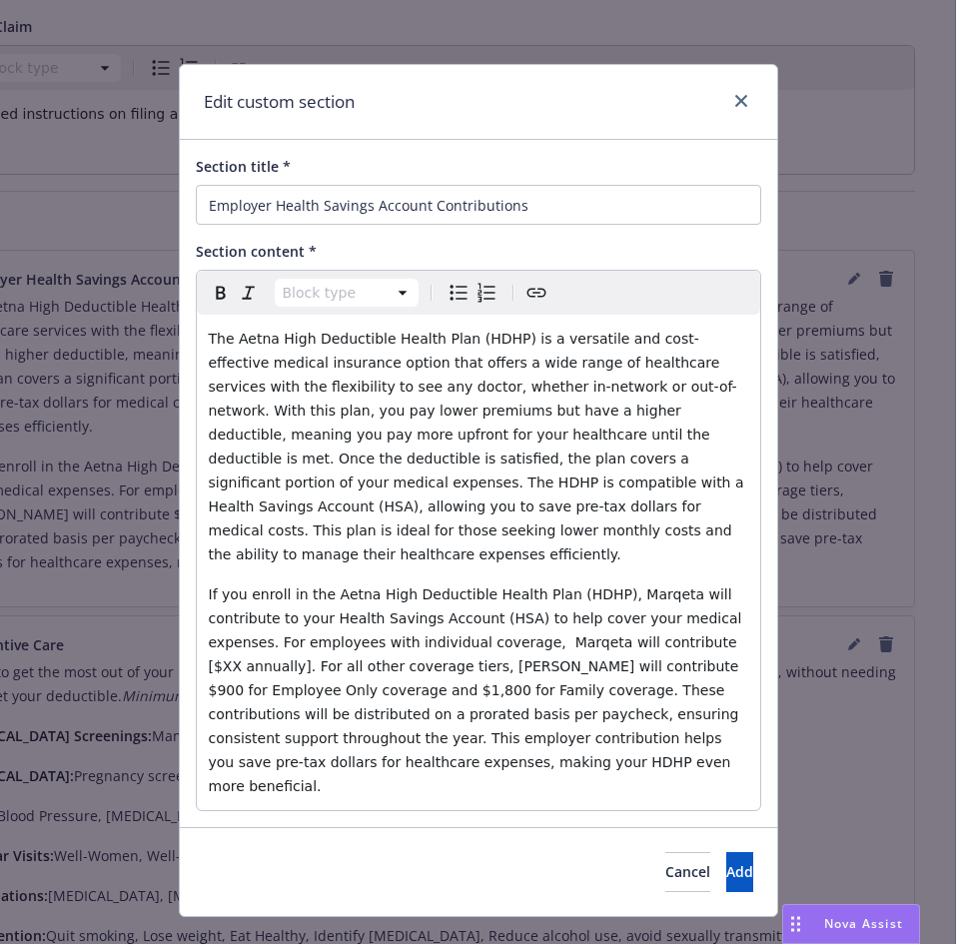
select select "paragraph"
click at [671, 380] on span "If you enroll in the Aetna High Deductible Health Plan (HDHP), Marqeta will con…" at bounding box center [477, 690] width 537 height 208
click at [579, 380] on span "If you enroll in the Aetna High Deductible Health Plan (HDHP), Marqeta will con…" at bounding box center [477, 690] width 537 height 208
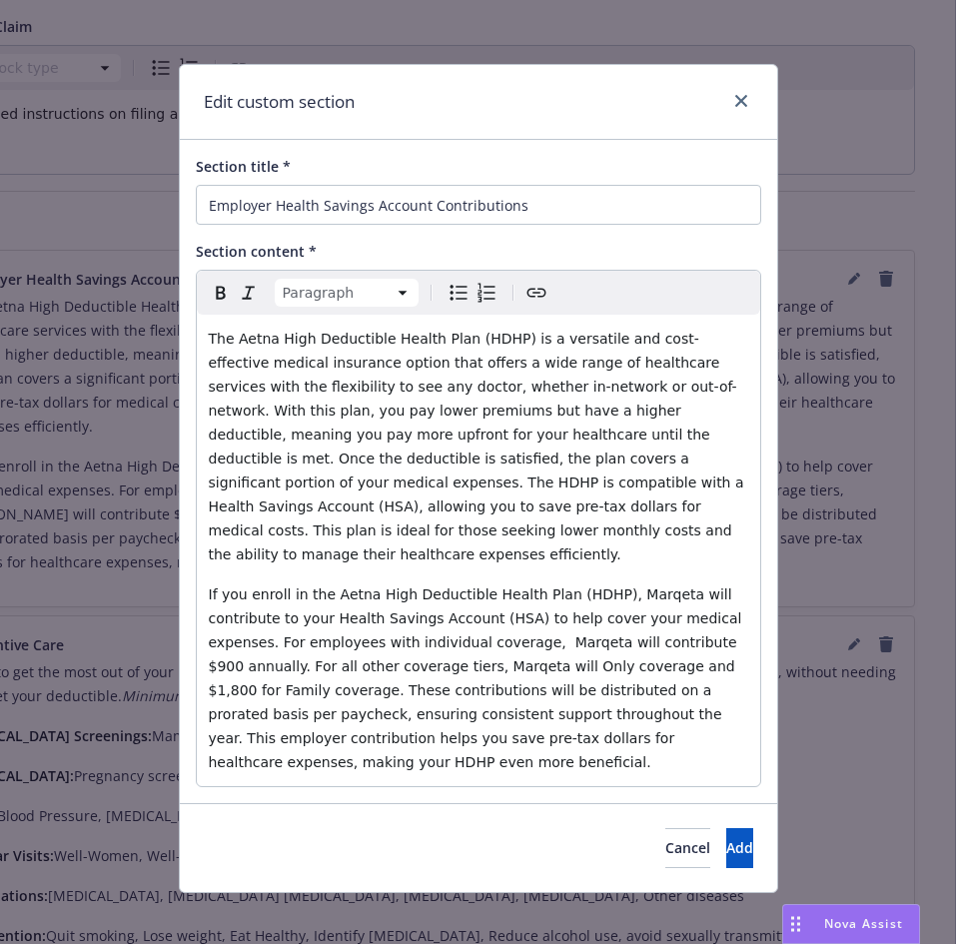
click at [618, 380] on span "If you enroll in the Aetna High Deductible Health Plan (HDHP), Marqeta will con…" at bounding box center [477, 678] width 537 height 184
click at [671, 380] on span "If you enroll in the Aetna High Deductible Health Plan (HDHP), Marqeta will con…" at bounding box center [477, 678] width 537 height 184
click at [521, 380] on span "If you enroll in the Aetna High Deductible Health Plan (HDHP), Marqeta will con…" at bounding box center [477, 678] width 537 height 184
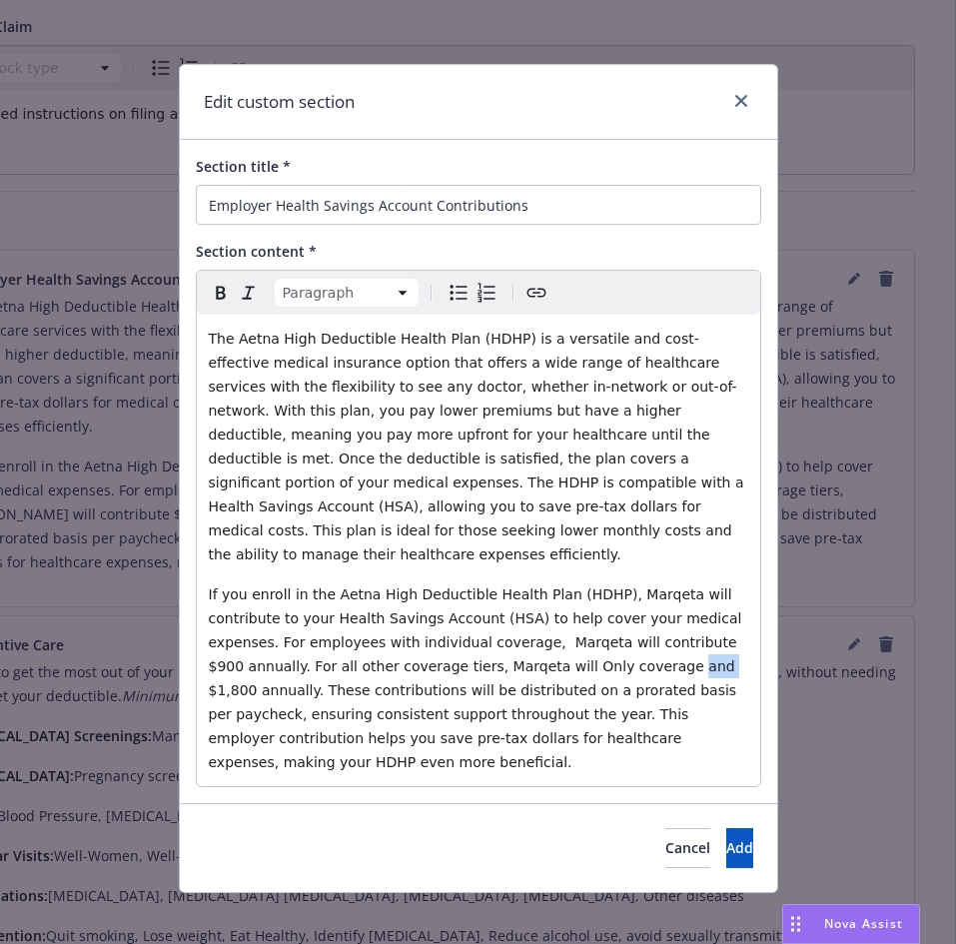
drag, startPoint x: 521, startPoint y: 645, endPoint x: 534, endPoint y: 645, distance: 13.0
click at [523, 380] on span "If you enroll in the Aetna High Deductible Health Plan (HDHP), Marqeta will con…" at bounding box center [477, 678] width 537 height 184
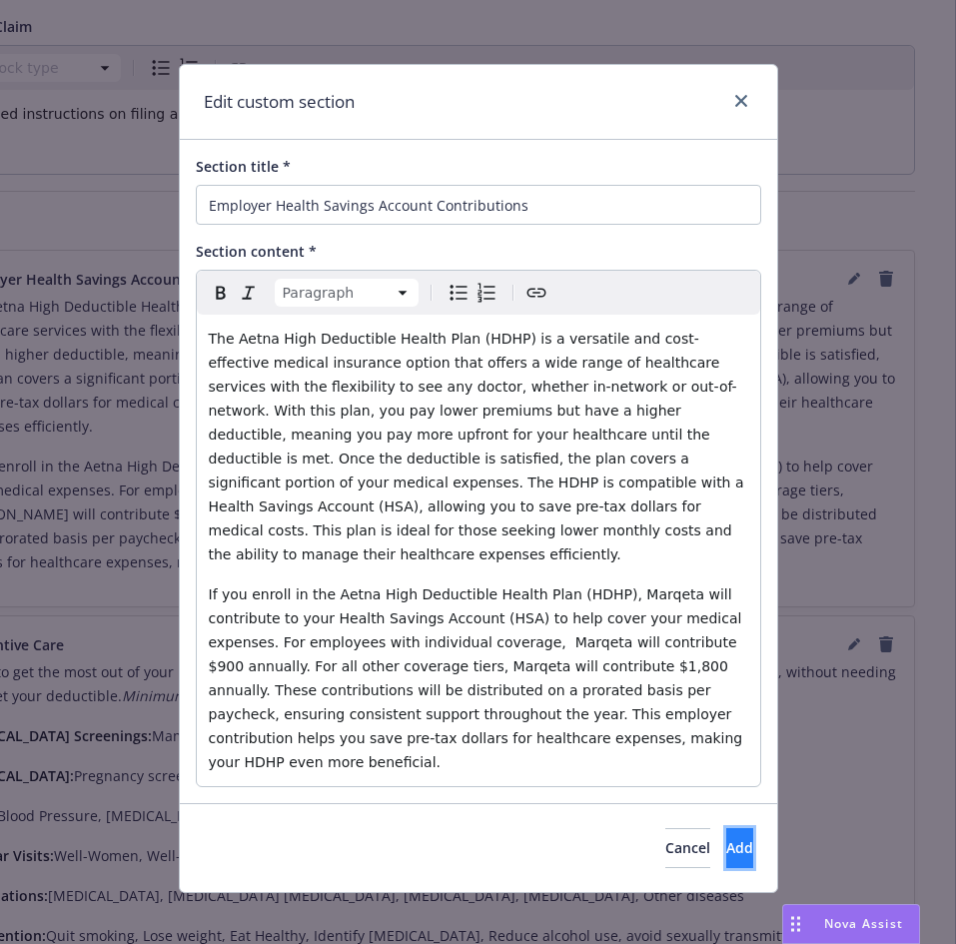
click at [726, 380] on span "Add" at bounding box center [739, 847] width 27 height 19
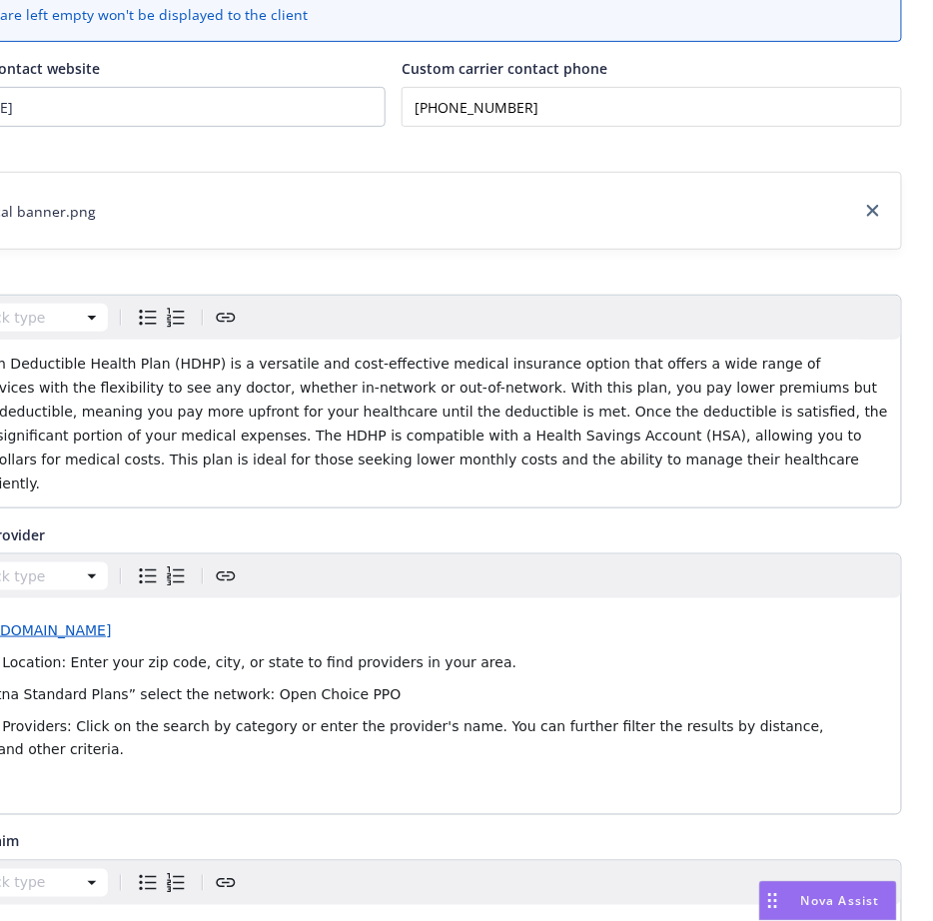
scroll to position [0, 156]
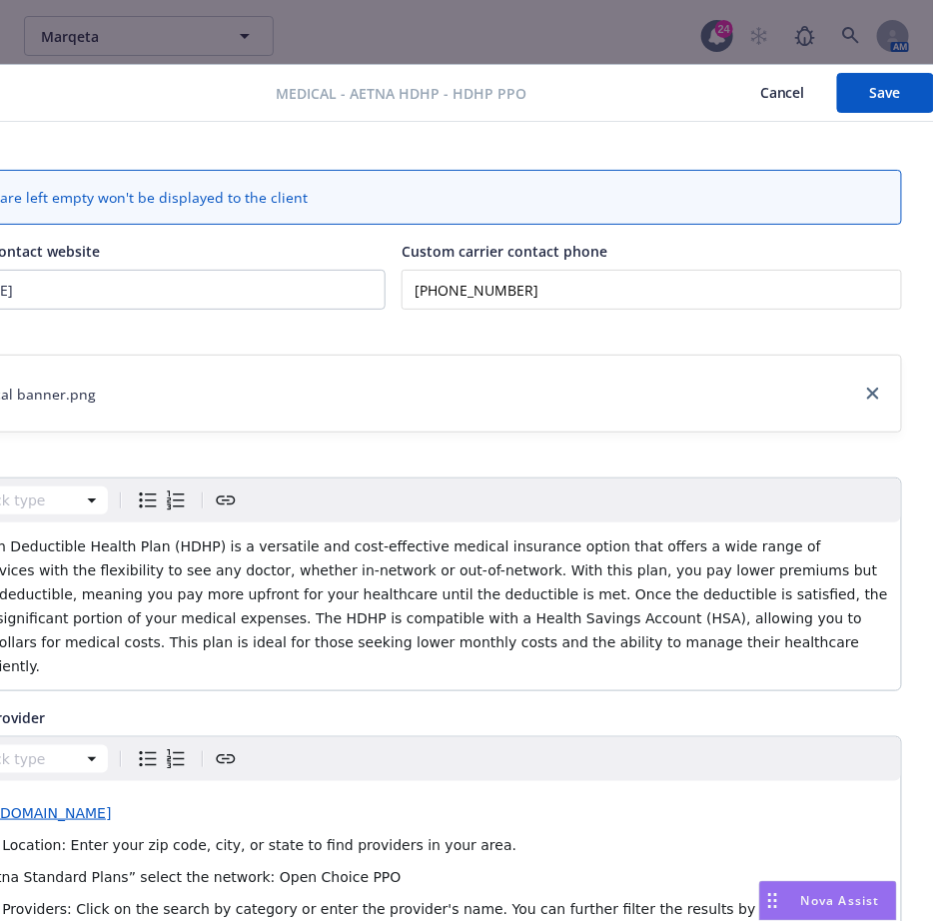
click at [892, 87] on button "Save" at bounding box center [885, 93] width 97 height 40
click at [891, 104] on button "Save" at bounding box center [885, 93] width 97 height 40
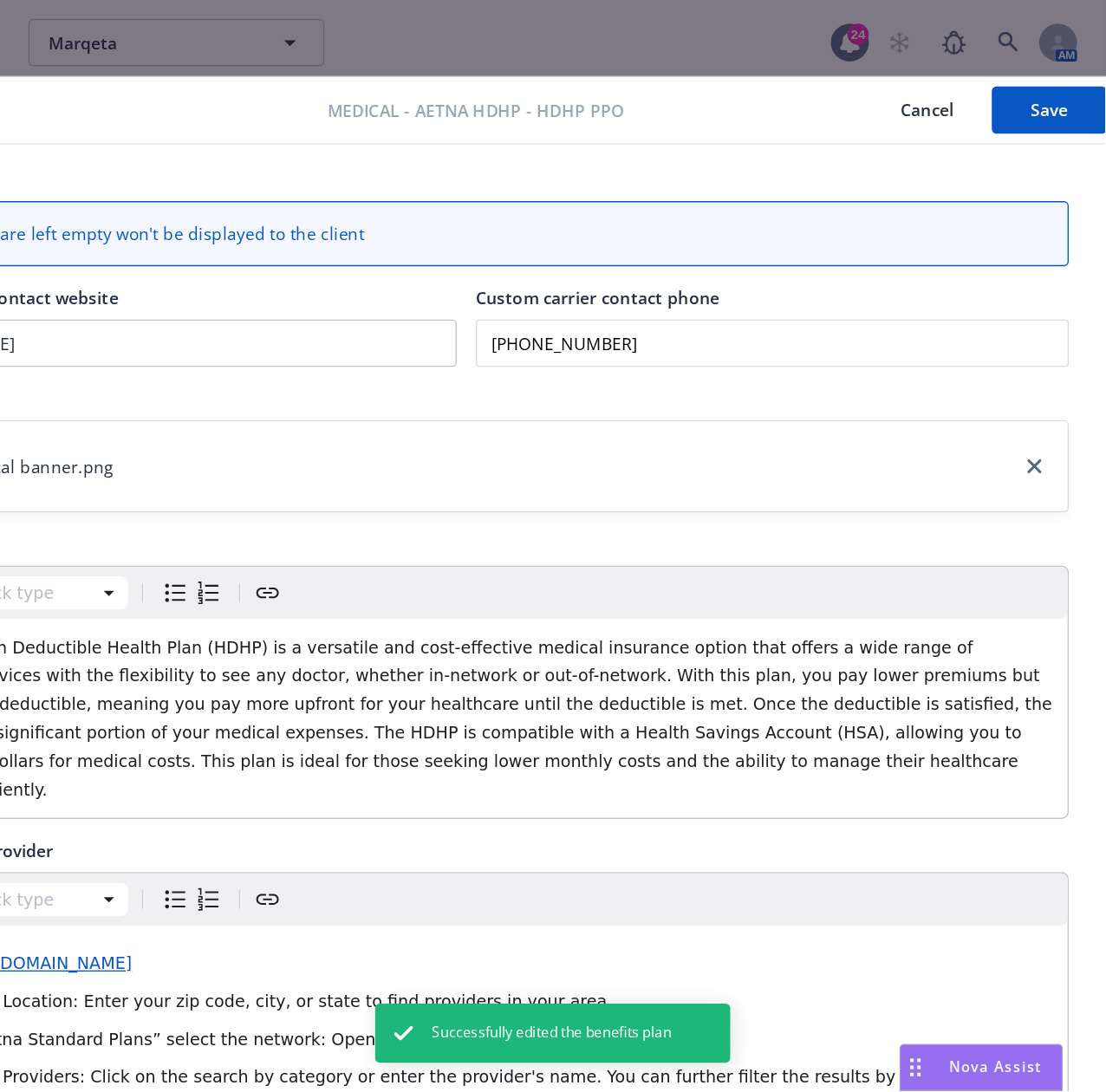
scroll to position [0, 0]
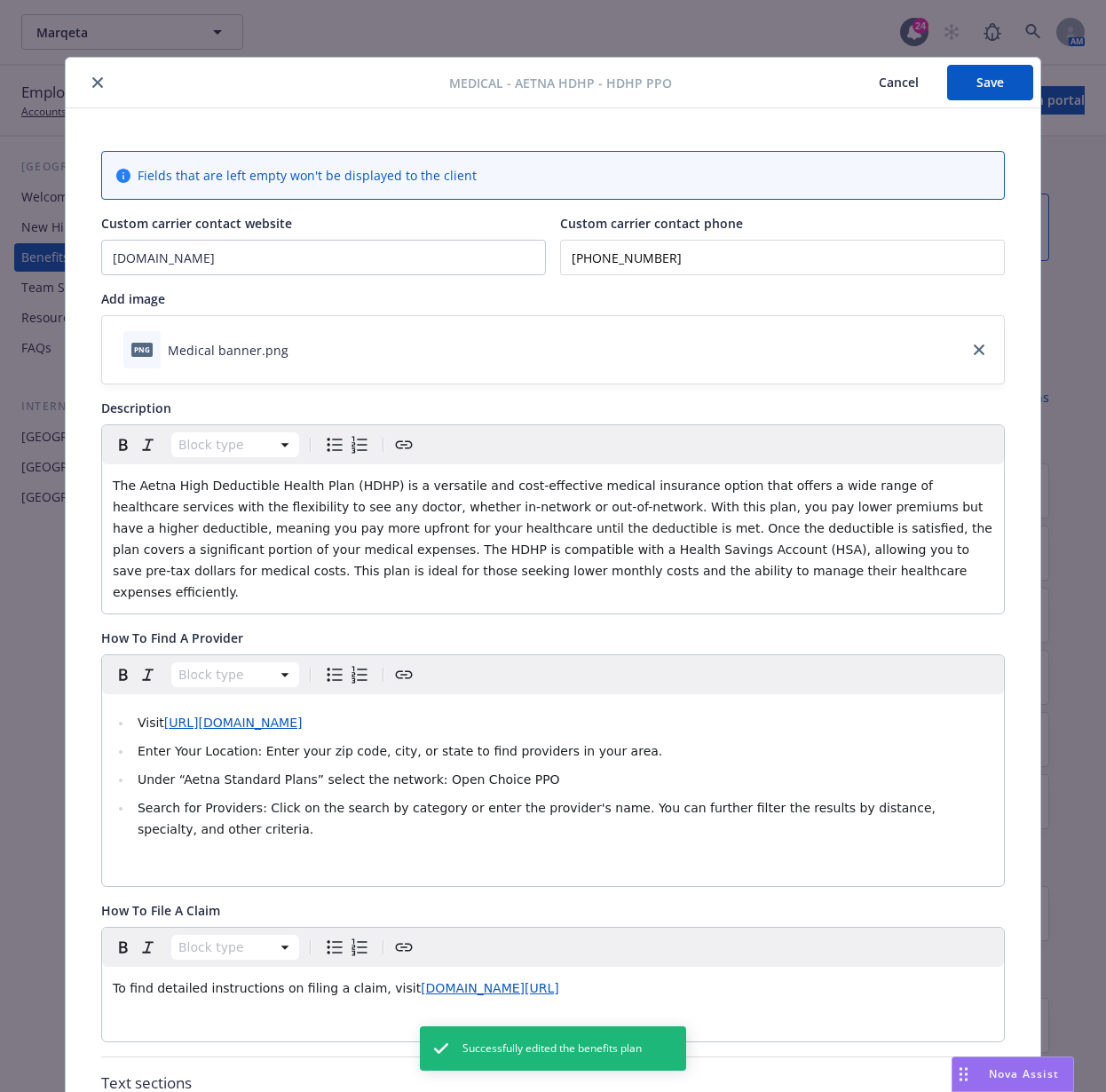
click at [98, 84] on div at bounding box center [261, 83] width 377 height 21
click at [92, 87] on icon "close" at bounding box center [98, 83] width 11 height 11
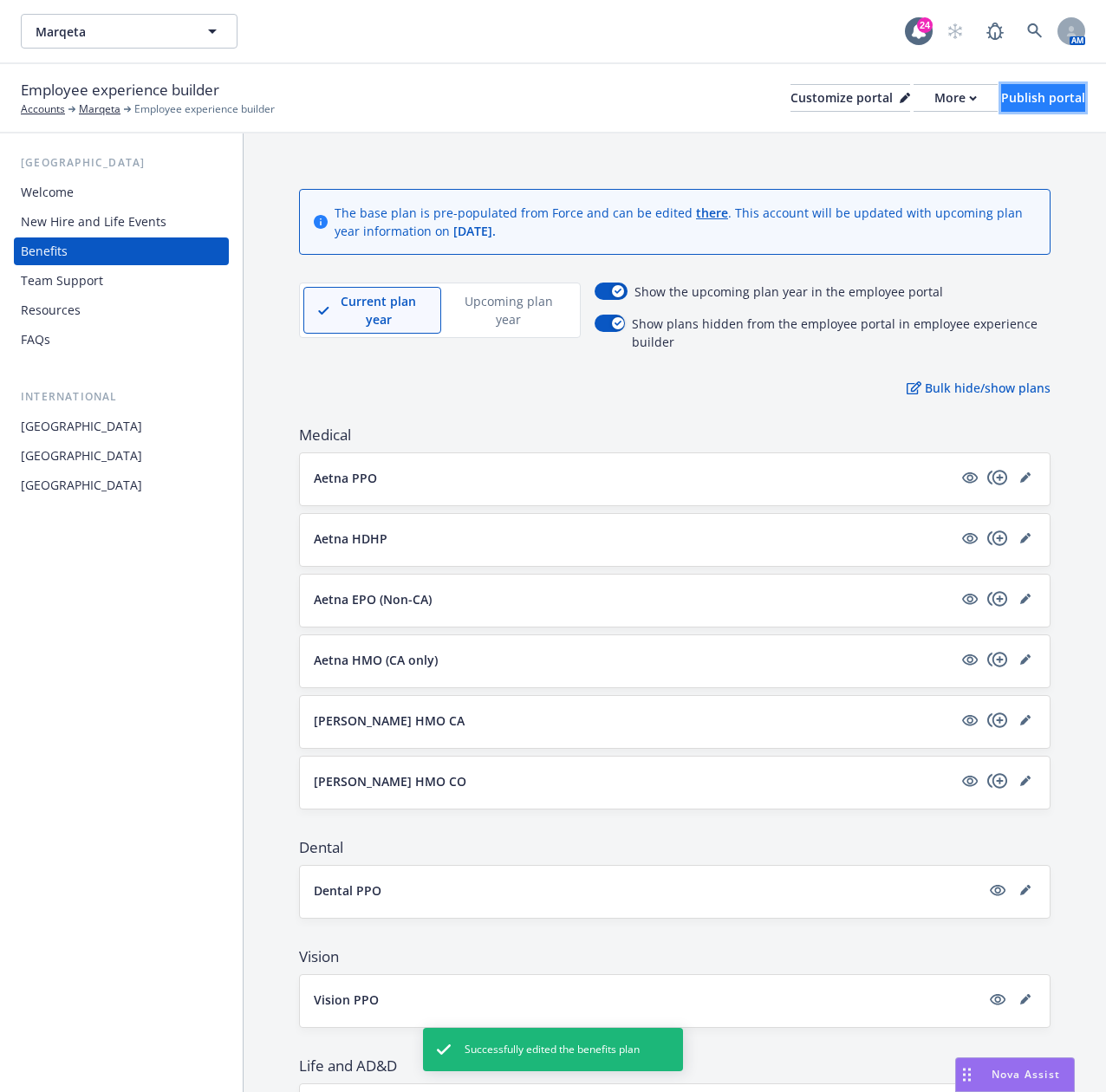
click at [828, 107] on div "Publish portal" at bounding box center [1043, 98] width 84 height 26
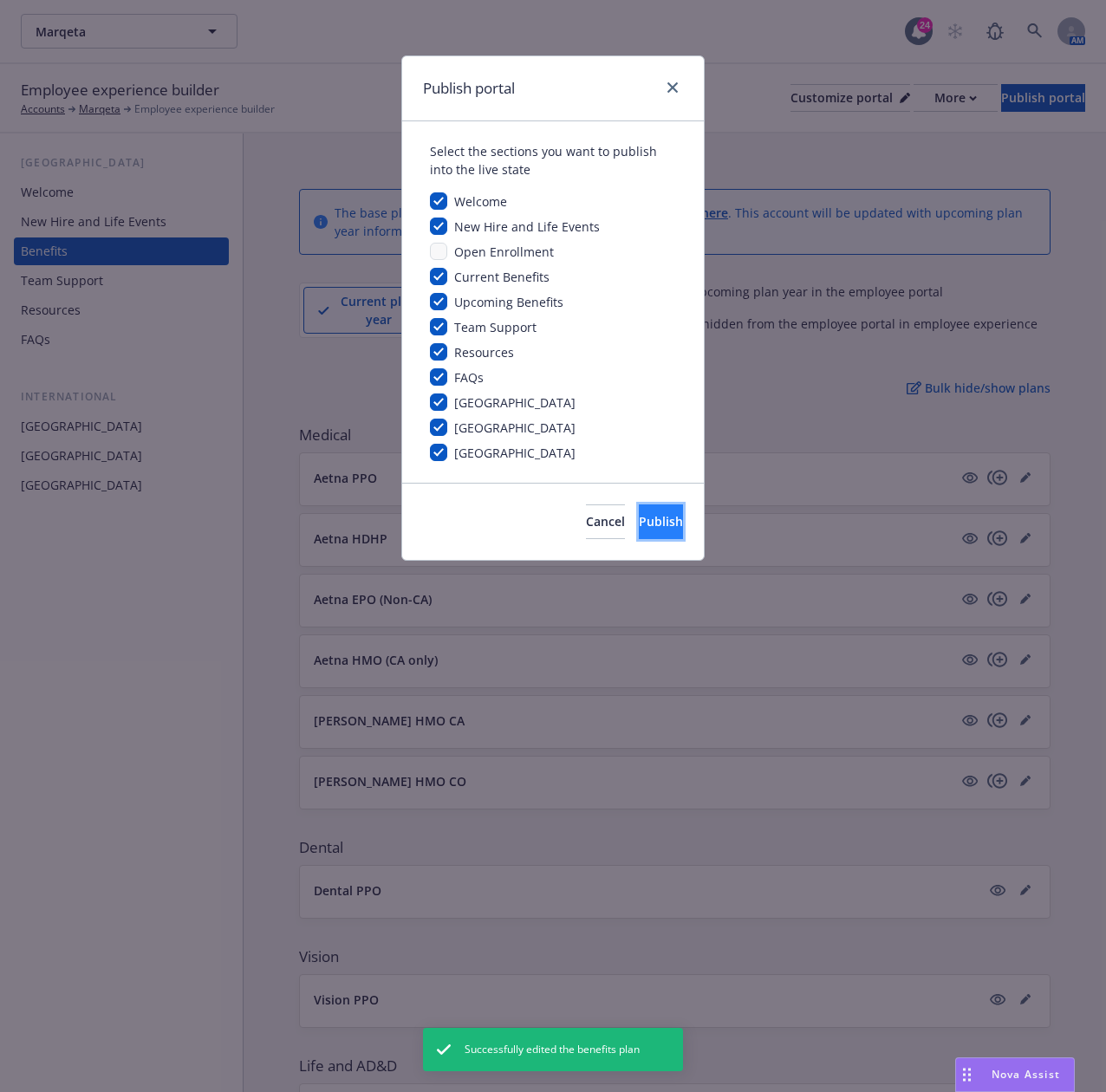
click at [638, 330] on span "Publish" at bounding box center [660, 520] width 44 height 16
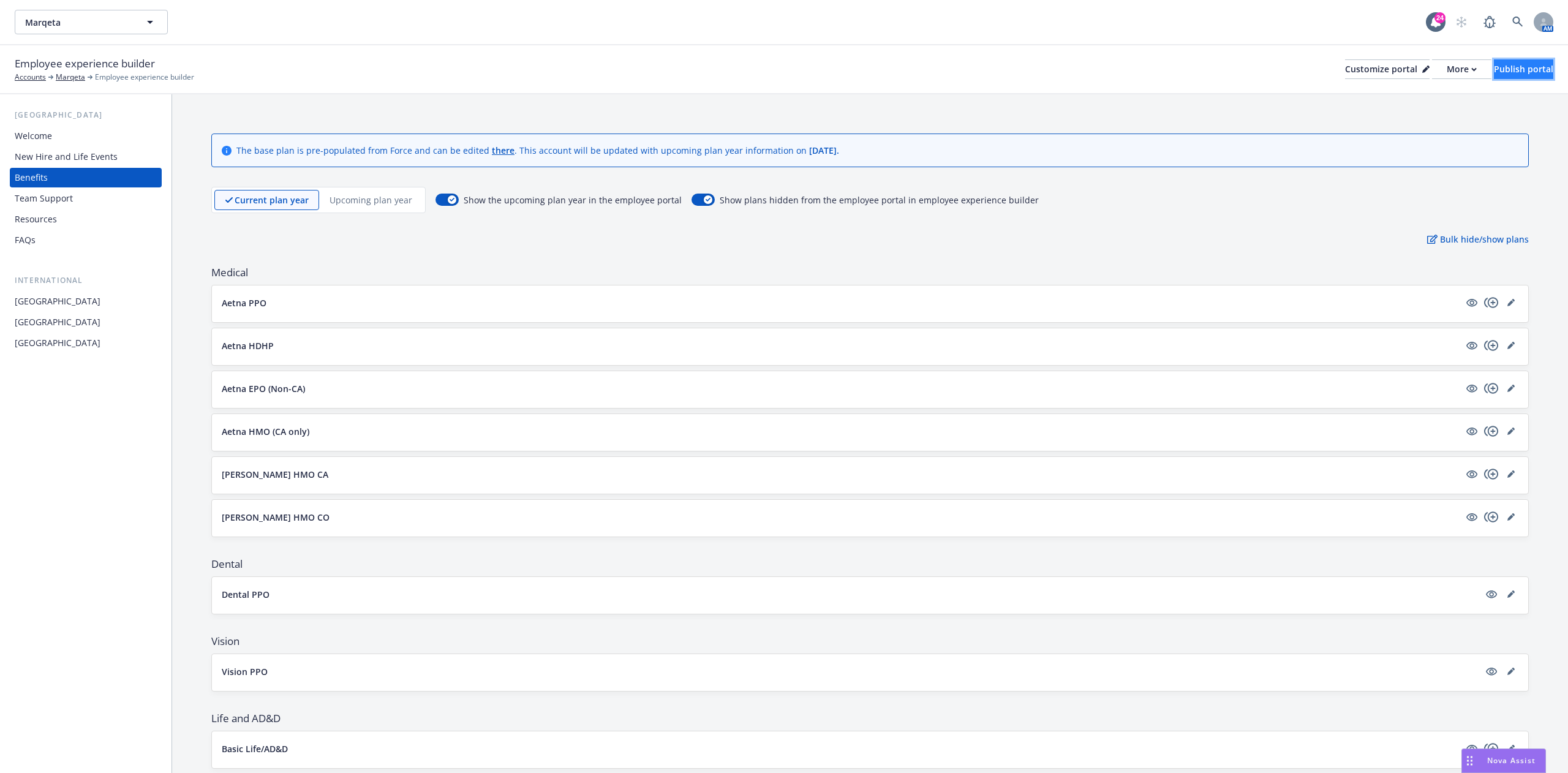
click at [585, 76] on div "Publish portal" at bounding box center [1523, 69] width 59 height 18
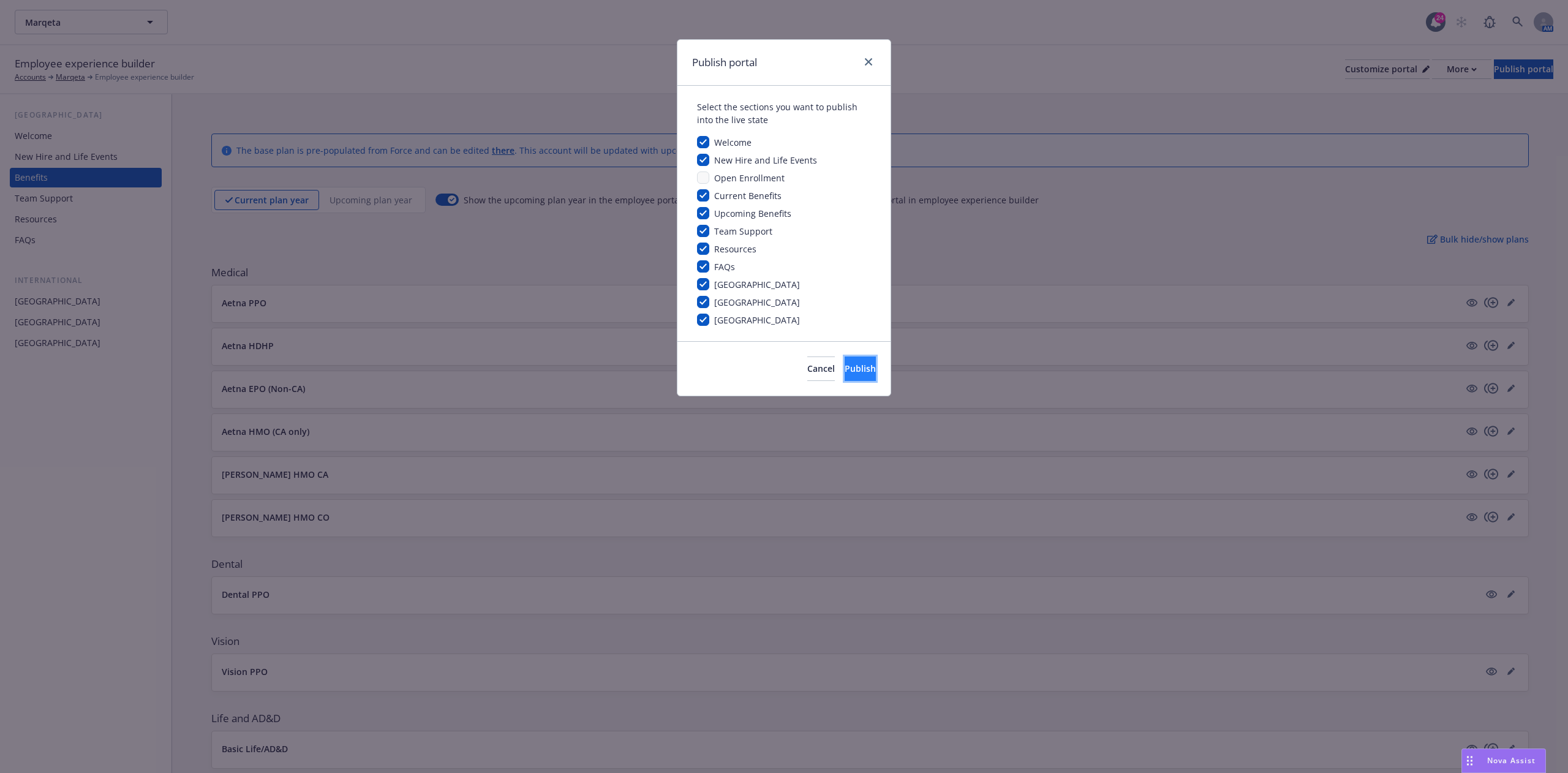
click at [585, 233] on button "Publish" at bounding box center [860, 368] width 31 height 25
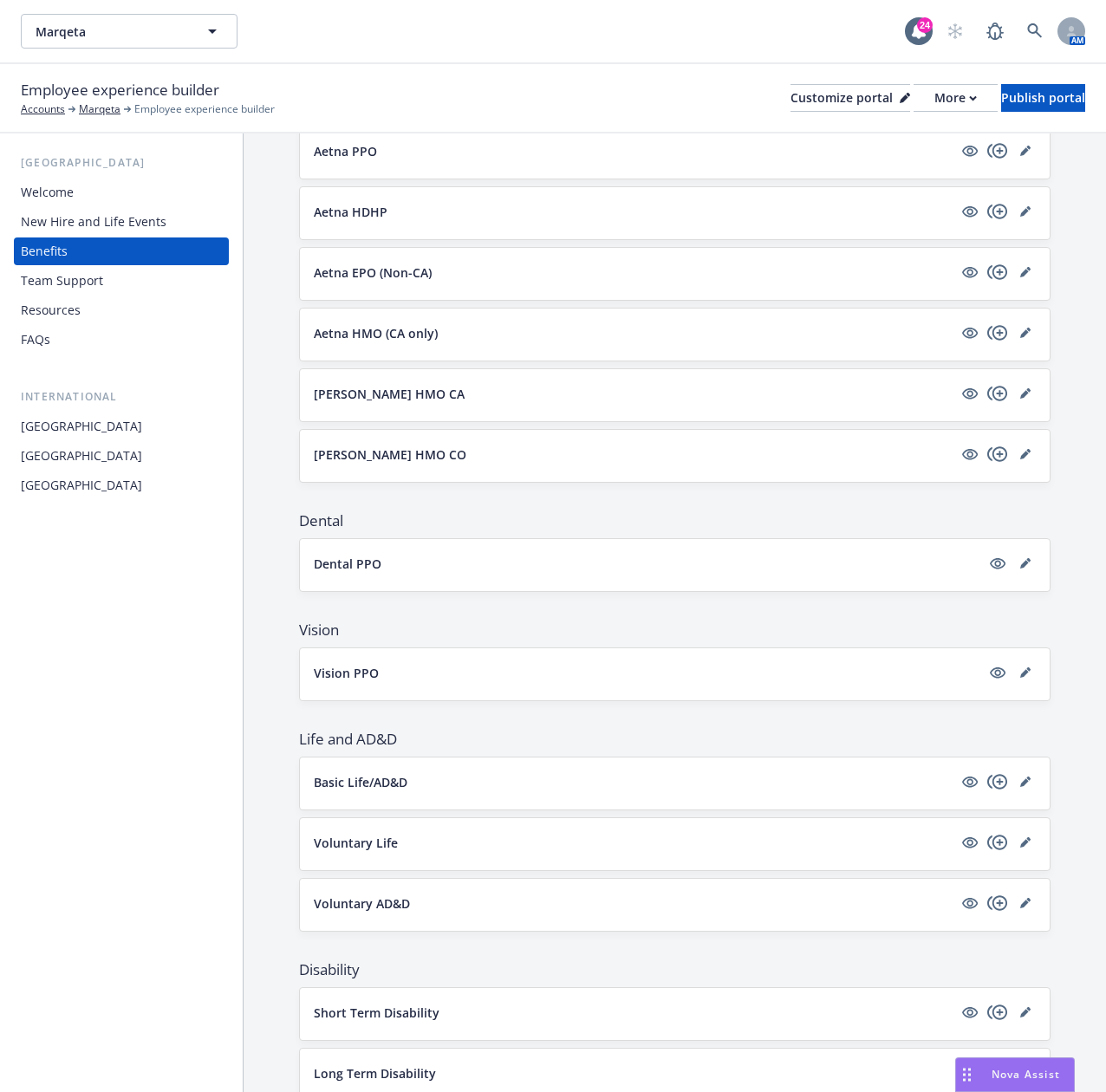
scroll to position [347, 0]
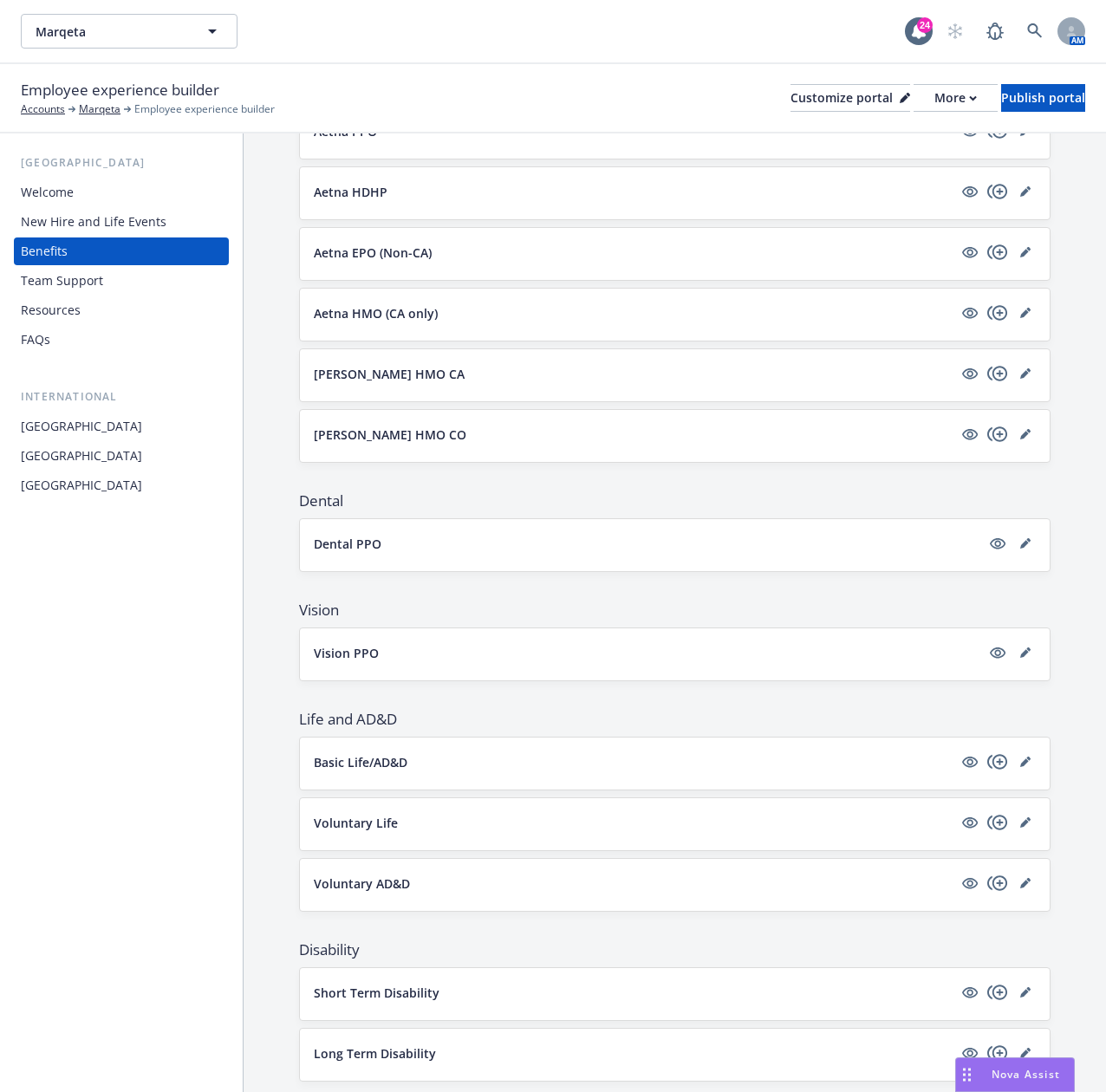
click at [570, 330] on button "Voluntary Life" at bounding box center [633, 822] width 638 height 18
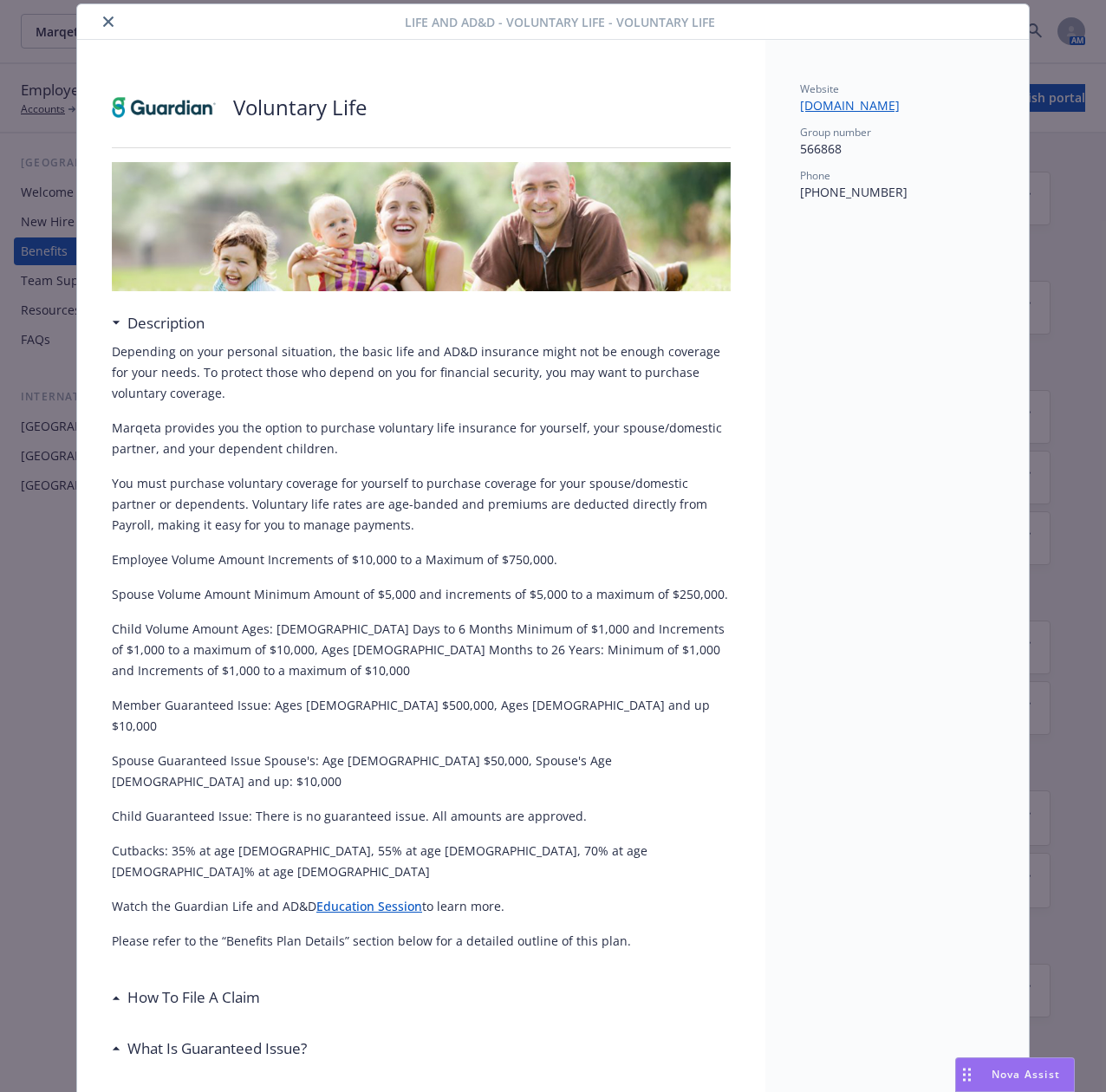
scroll to position [572, 0]
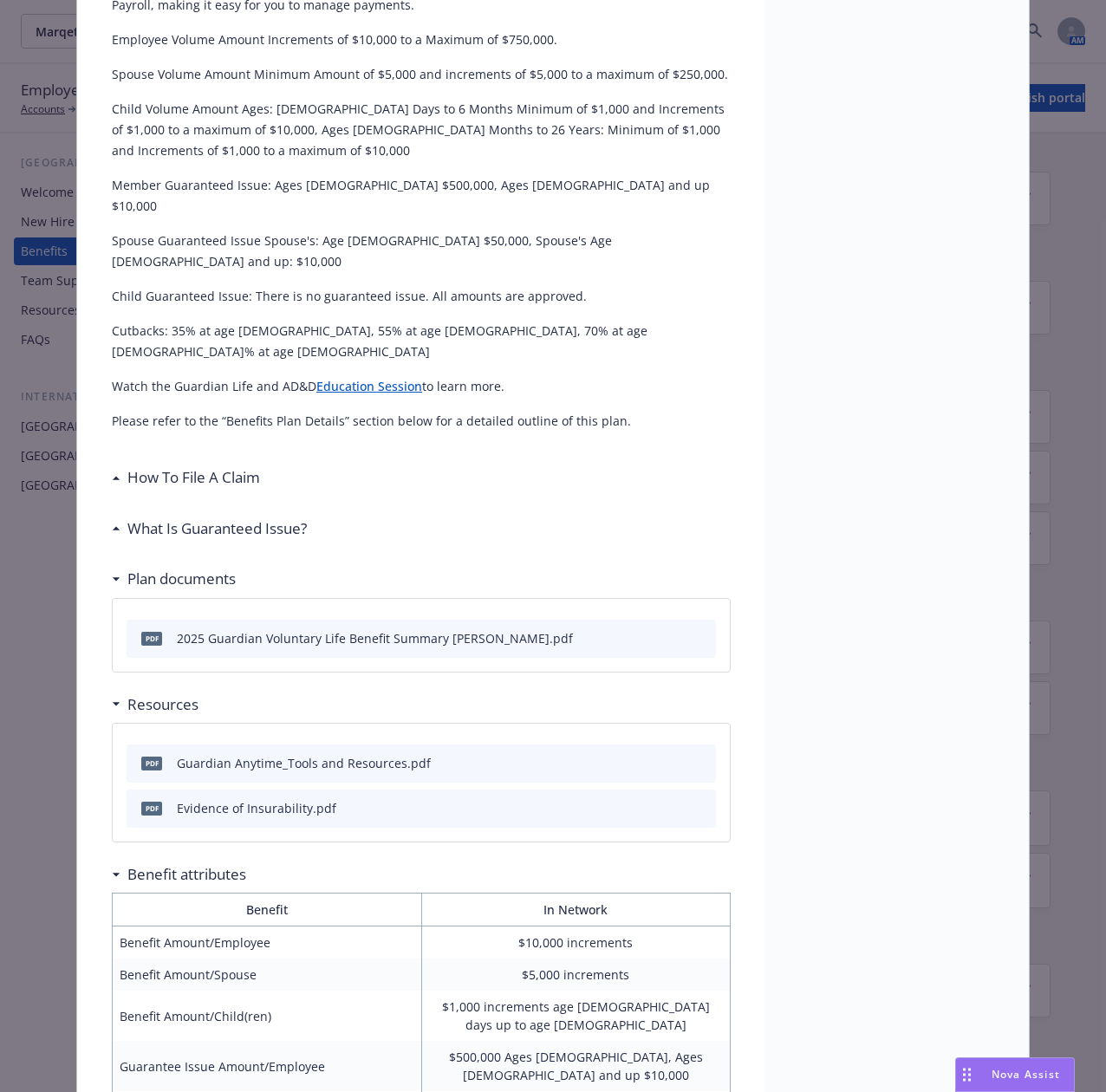
click at [112, 330] on icon at bounding box center [116, 527] width 9 height 4
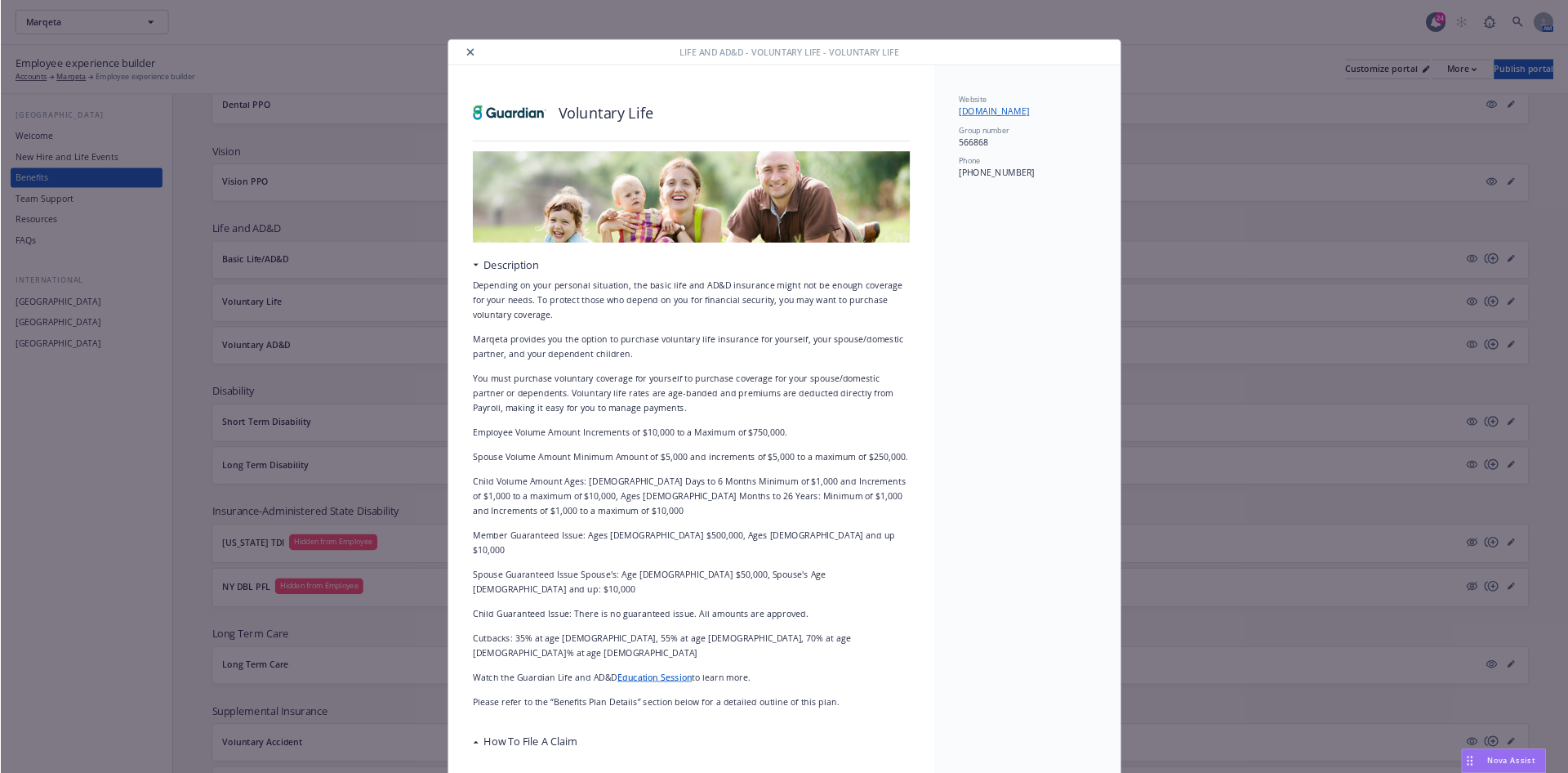
scroll to position [607, 0]
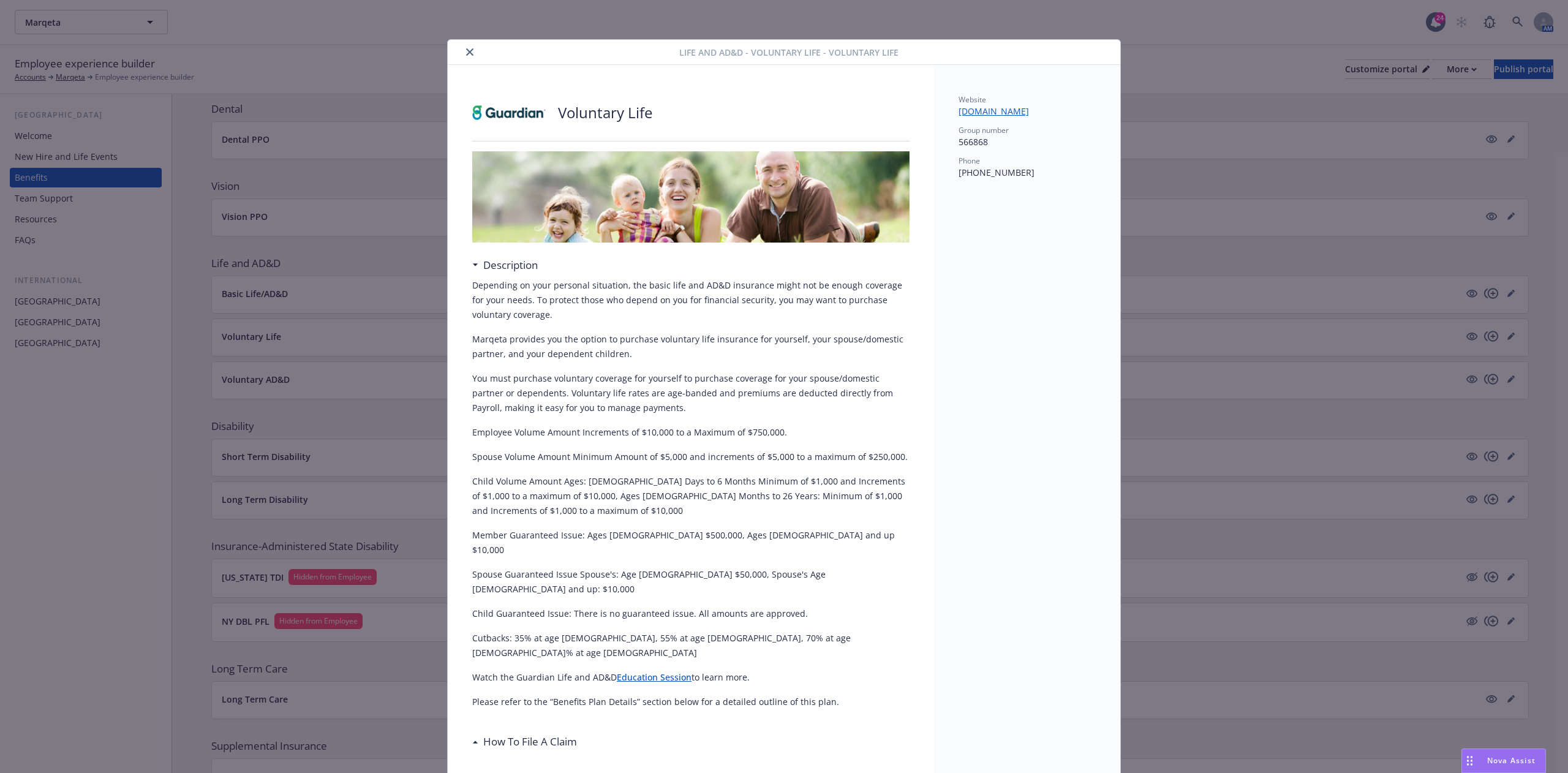
click at [456, 62] on div "Life and AD&D - Voluntary Life - Voluntary Life" at bounding box center [783, 52] width 672 height 25
click at [468, 51] on div at bounding box center [566, 52] width 227 height 15
click at [466, 51] on button "close" at bounding box center [470, 52] width 15 height 15
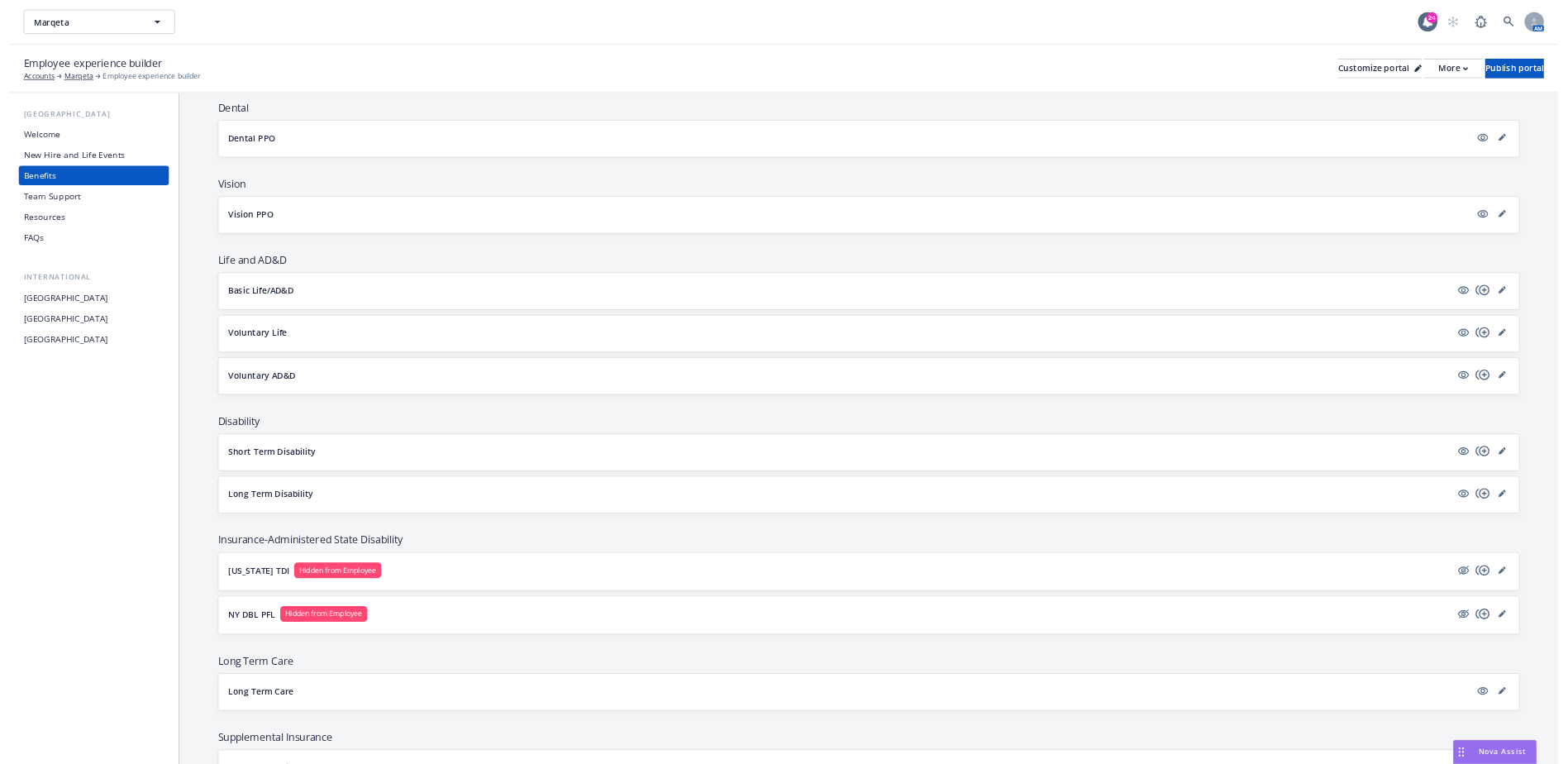
scroll to position [614, 0]
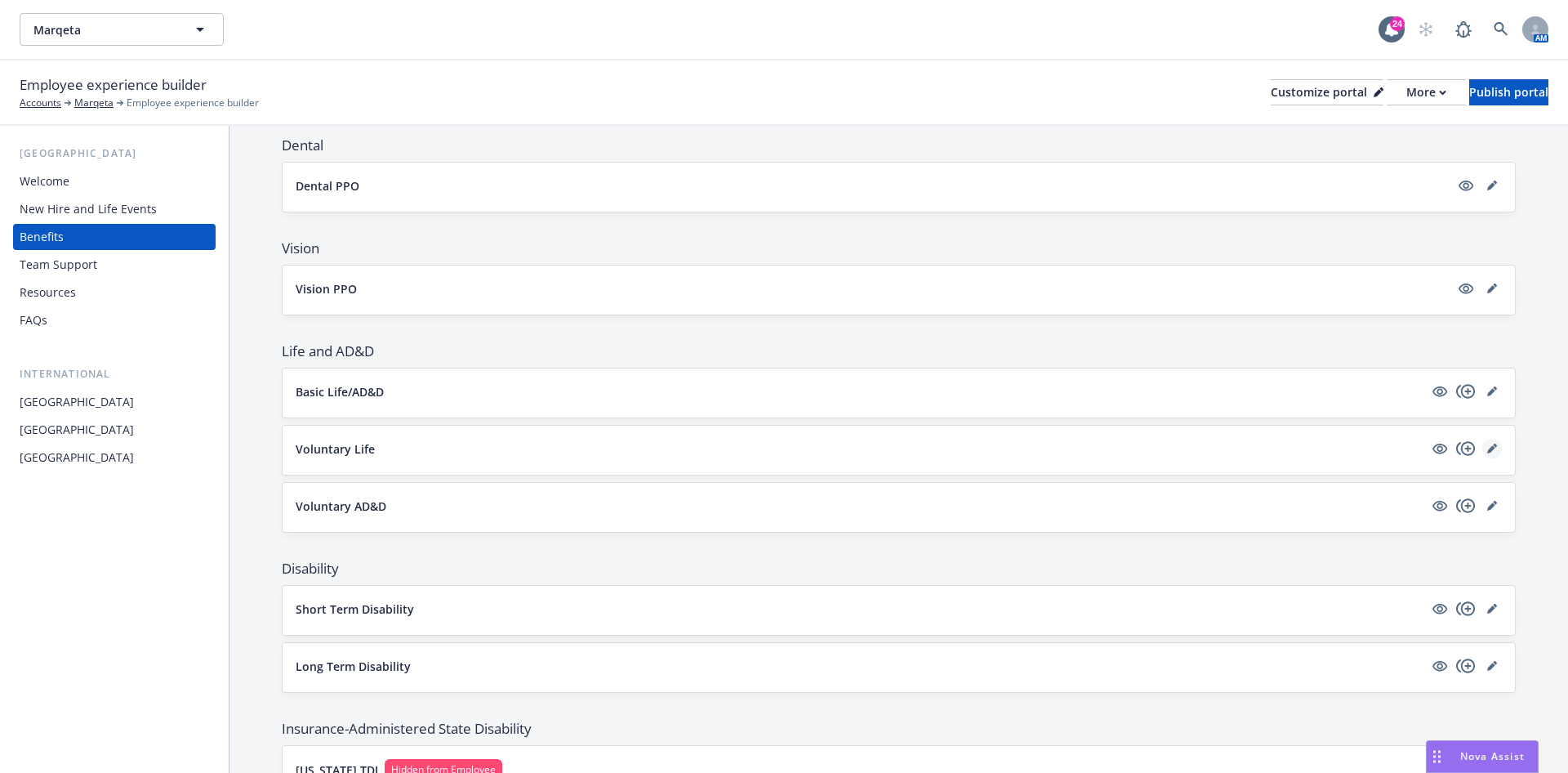
click at [781, 311] on icon "editPencil" at bounding box center [1492, 448] width 10 height 10
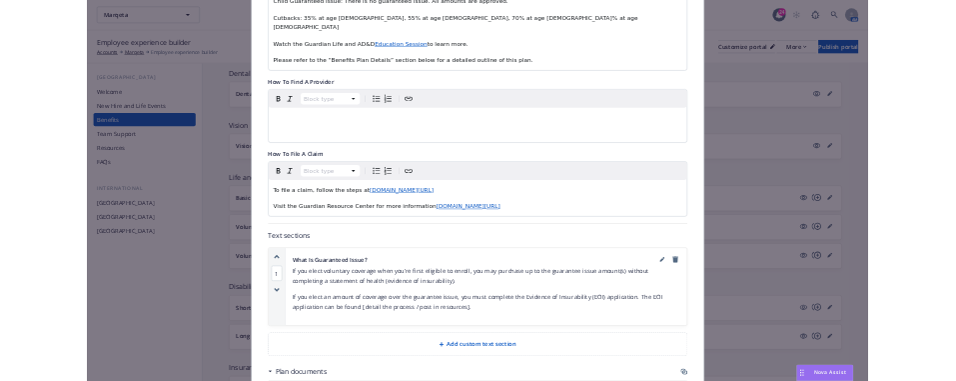
scroll to position [1109, 0]
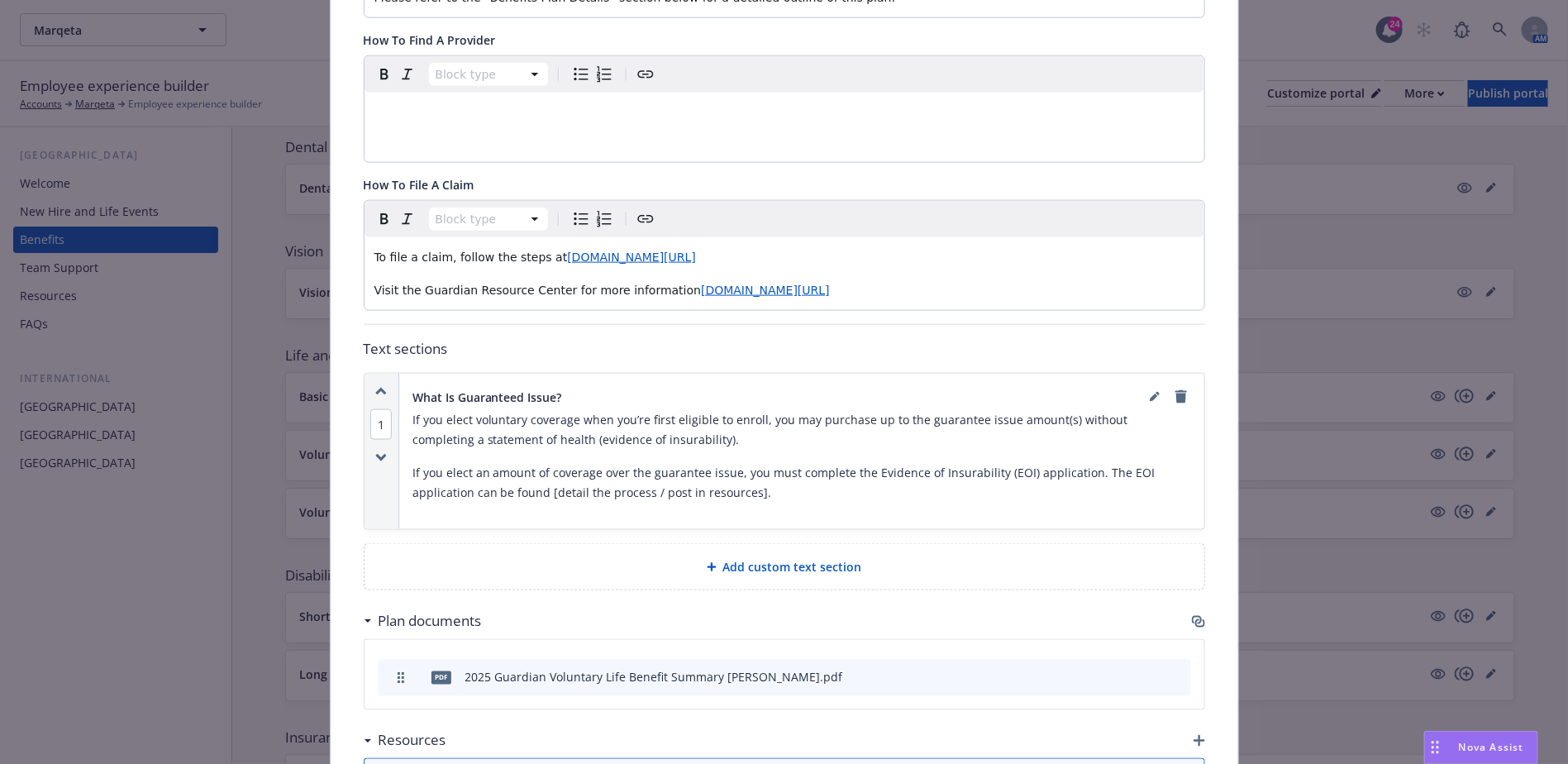
click at [790, 315] on p "If you elect an amount of coverage over the guarantee issue, you must complete …" at bounding box center [802, 483] width 779 height 40
drag, startPoint x: 853, startPoint y: 451, endPoint x: 1090, endPoint y: 436, distance: 237.5
click at [790, 315] on p "If you elect an amount of coverage over the guarantee issue, you must complete …" at bounding box center [802, 483] width 779 height 40
click at [790, 315] on div "If you elect voluntary coverage when you’re first eligible to enroll, you may p…" at bounding box center [802, 457] width 779 height 93
click at [790, 315] on link "editPencil" at bounding box center [1155, 397] width 20 height 20
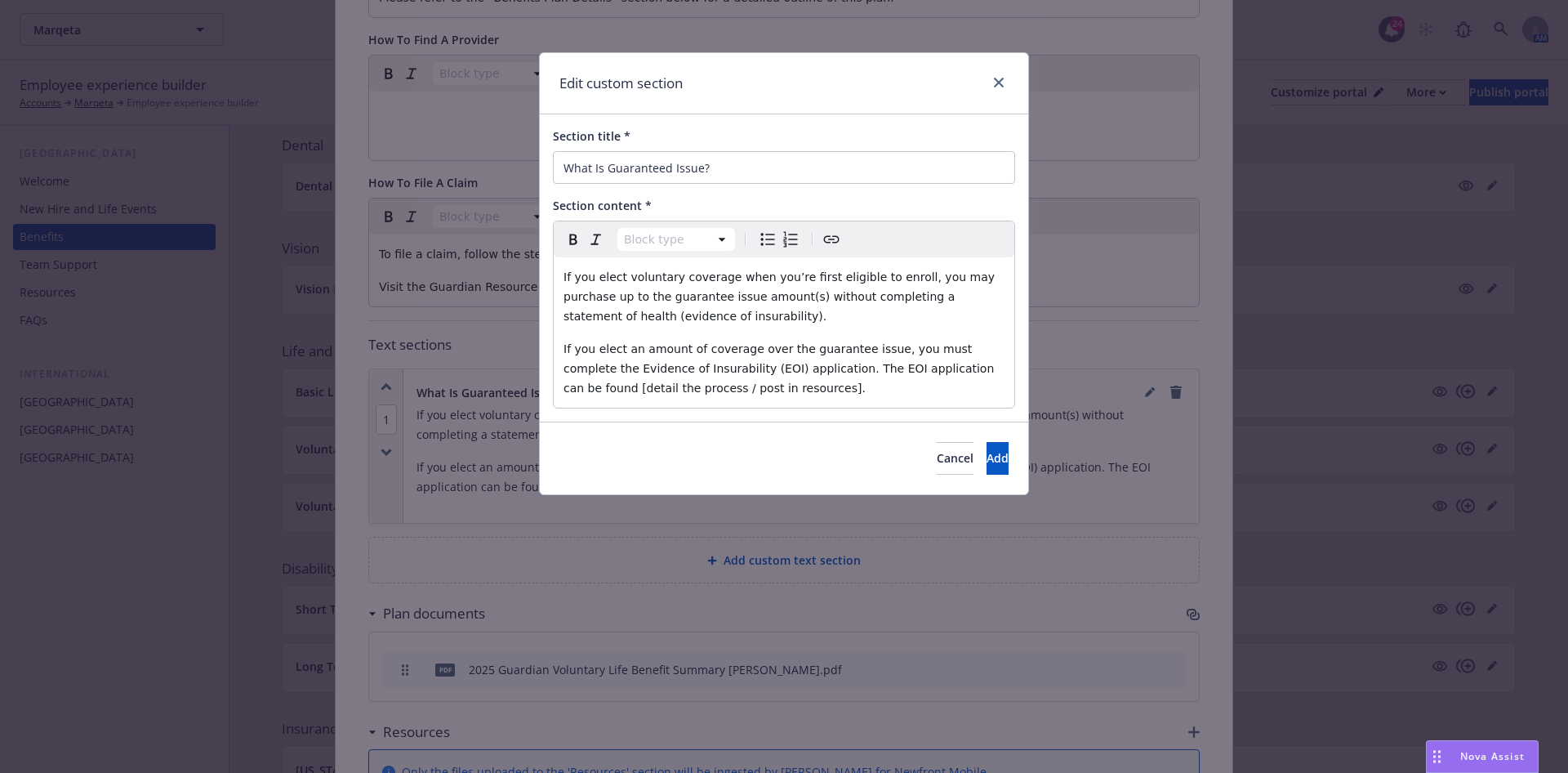
select select "paragraph"
click at [781, 311] on div "If you elect voluntary coverage when you’re first eligible to enroll, you may p…" at bounding box center [783, 333] width 460 height 151
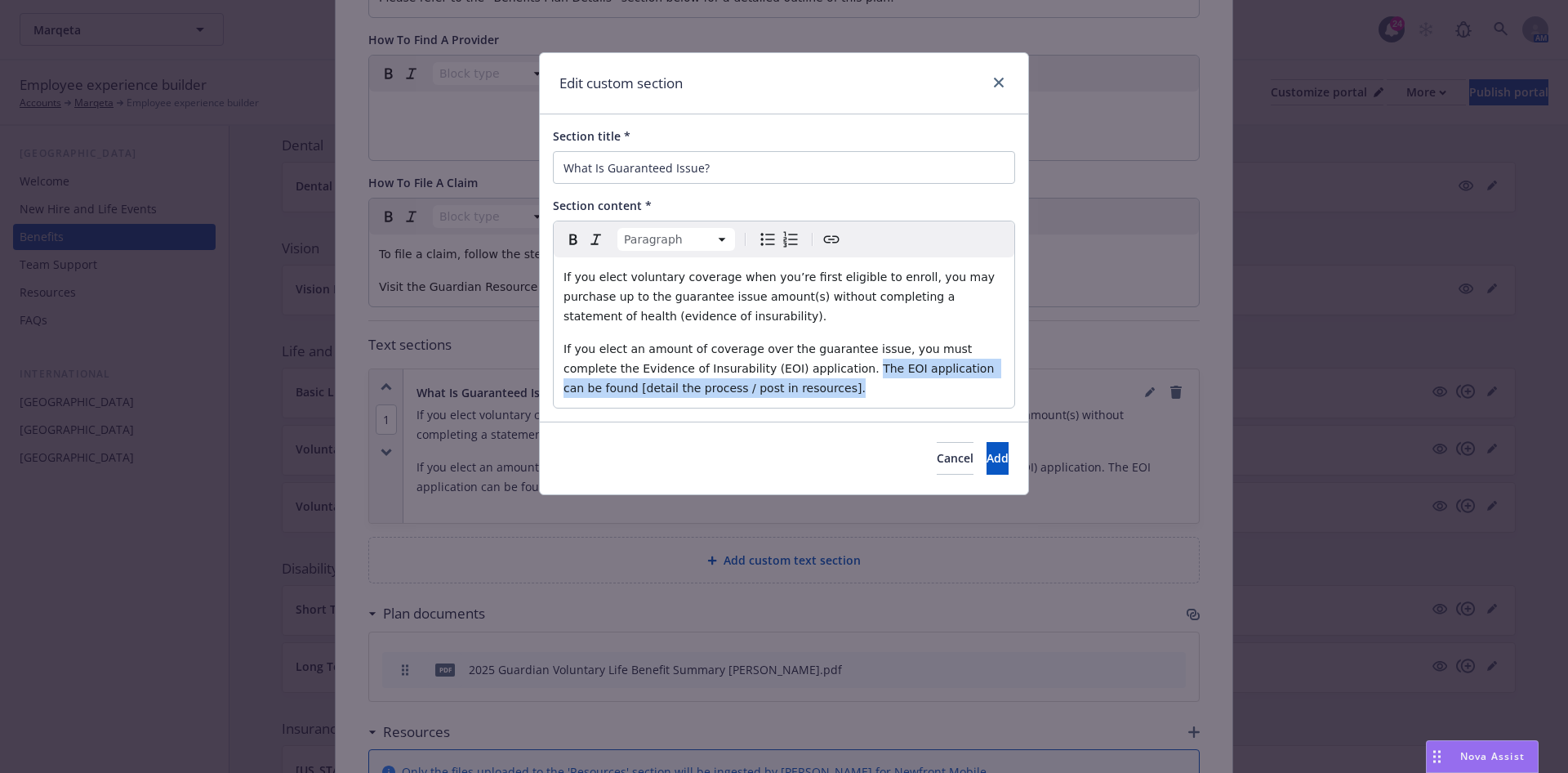
drag, startPoint x: 877, startPoint y: 402, endPoint x: 773, endPoint y: 376, distance: 107.2
click at [773, 311] on div "If you elect voluntary coverage when you’re first eligible to enroll, you may p…" at bounding box center [783, 333] width 460 height 151
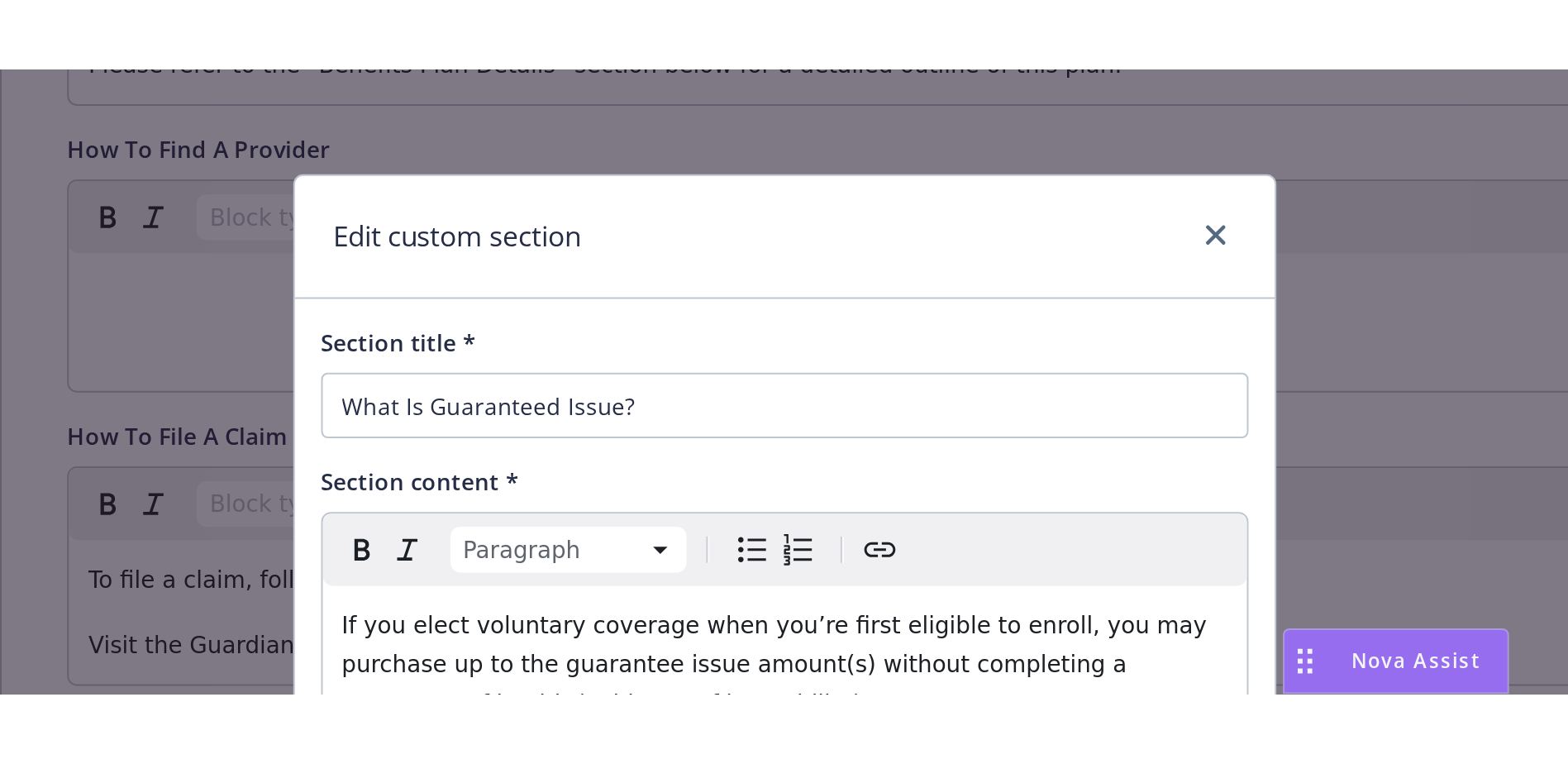
scroll to position [697, 0]
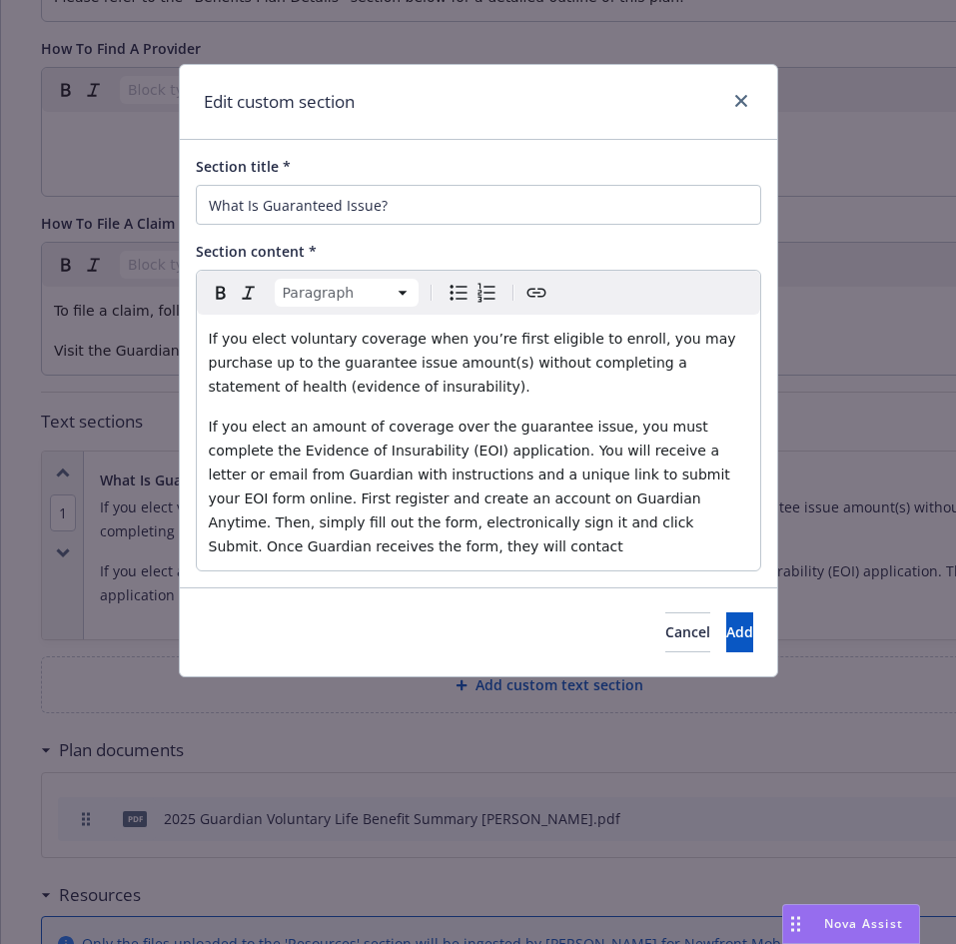
click at [519, 380] on span "If you elect an amount of coverage over the guarantee issue, you must complete …" at bounding box center [472, 487] width 526 height 136
click at [465, 380] on p "If you elect an amount of coverage over the guarantee issue, you must complete …" at bounding box center [478, 487] width 539 height 144
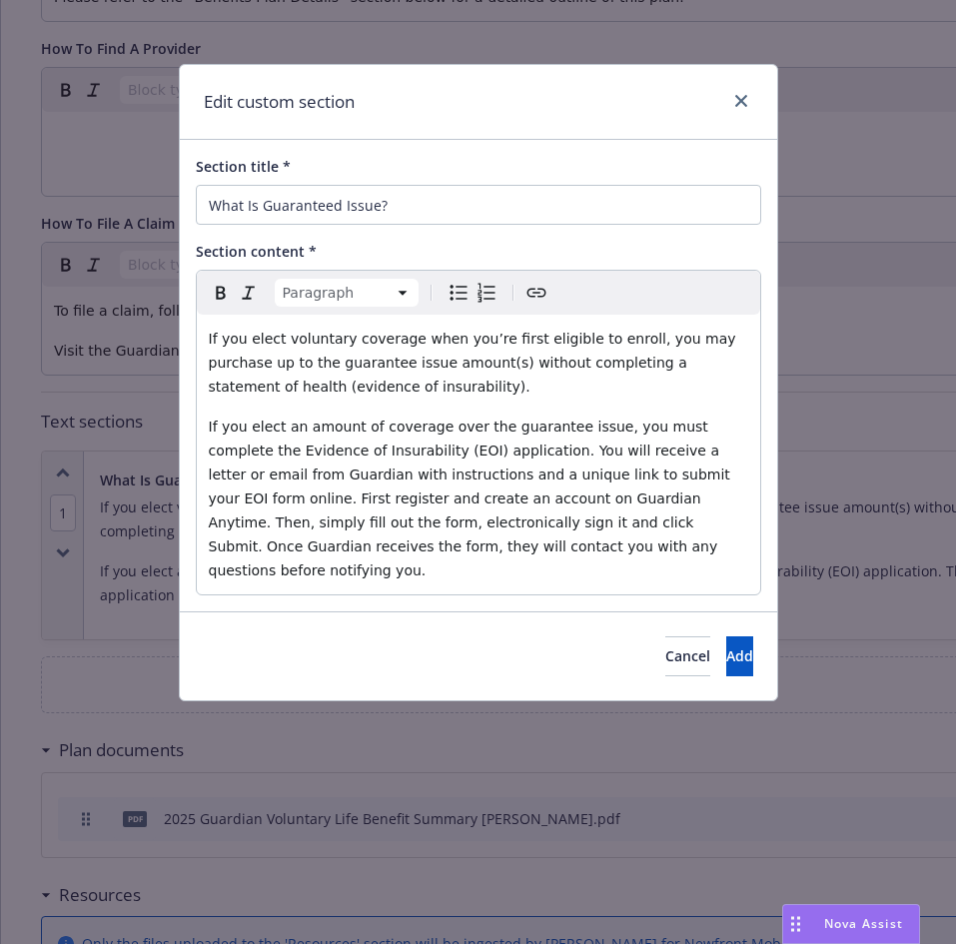
click at [459, 380] on span "If you elect an amount of coverage over the guarantee issue, you must complete …" at bounding box center [472, 499] width 526 height 160
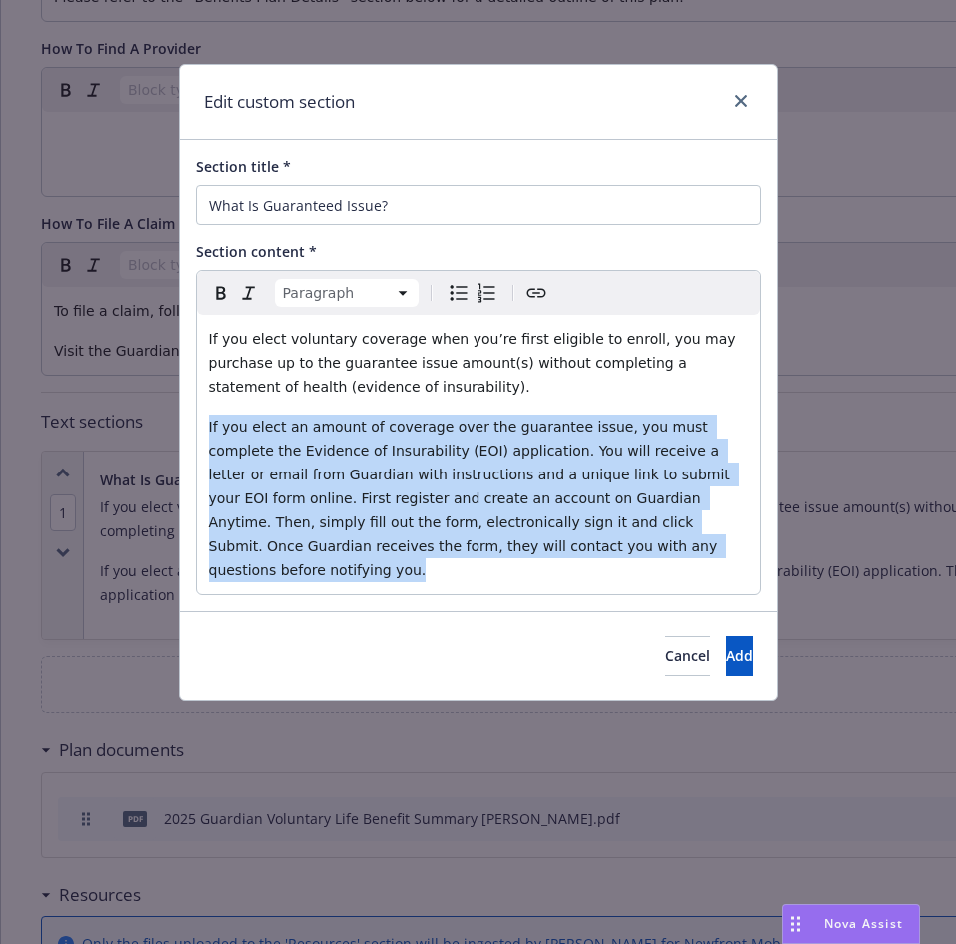
click at [459, 380] on span "If you elect an amount of coverage over the guarantee issue, you must complete …" at bounding box center [472, 499] width 526 height 160
copy span "If you elect an amount of coverage over the guarantee issue, you must complete …"
click at [726, 380] on span "Add" at bounding box center [739, 655] width 27 height 19
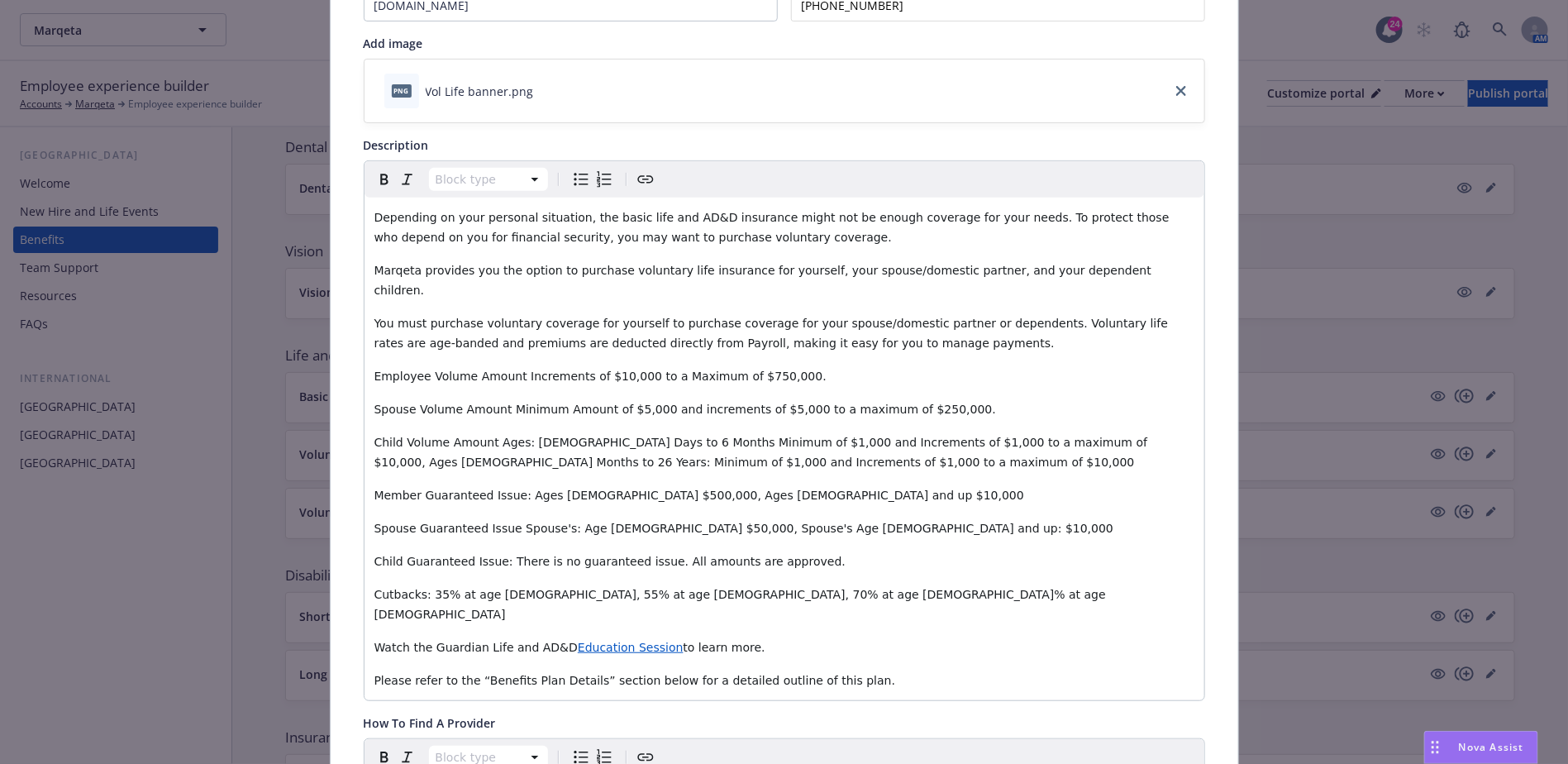
scroll to position [0, 0]
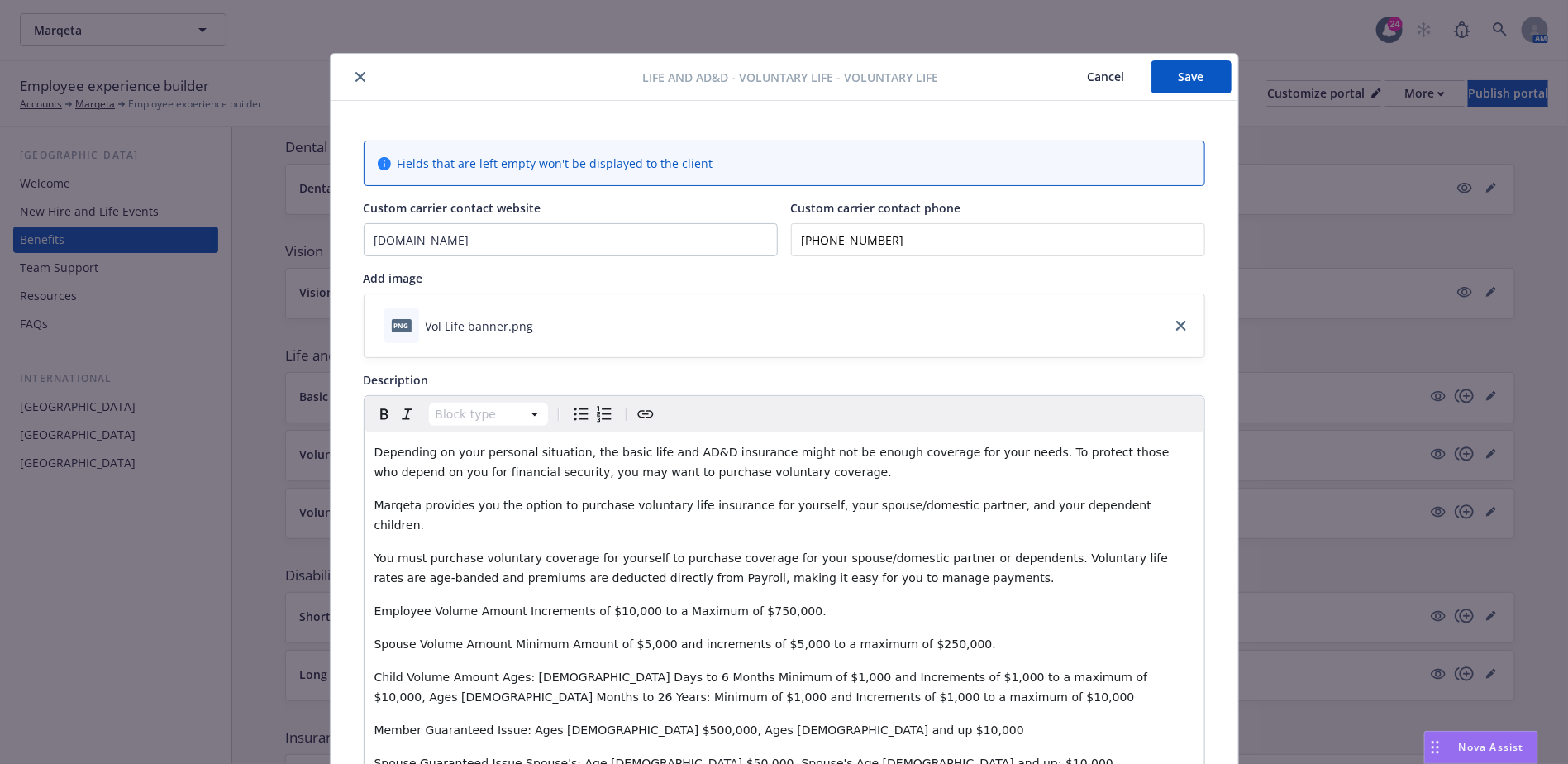
click at [790, 92] on button "Save" at bounding box center [1192, 77] width 80 height 33
click at [360, 67] on div at bounding box center [491, 77] width 306 height 20
click at [356, 74] on icon "close" at bounding box center [361, 77] width 10 height 10
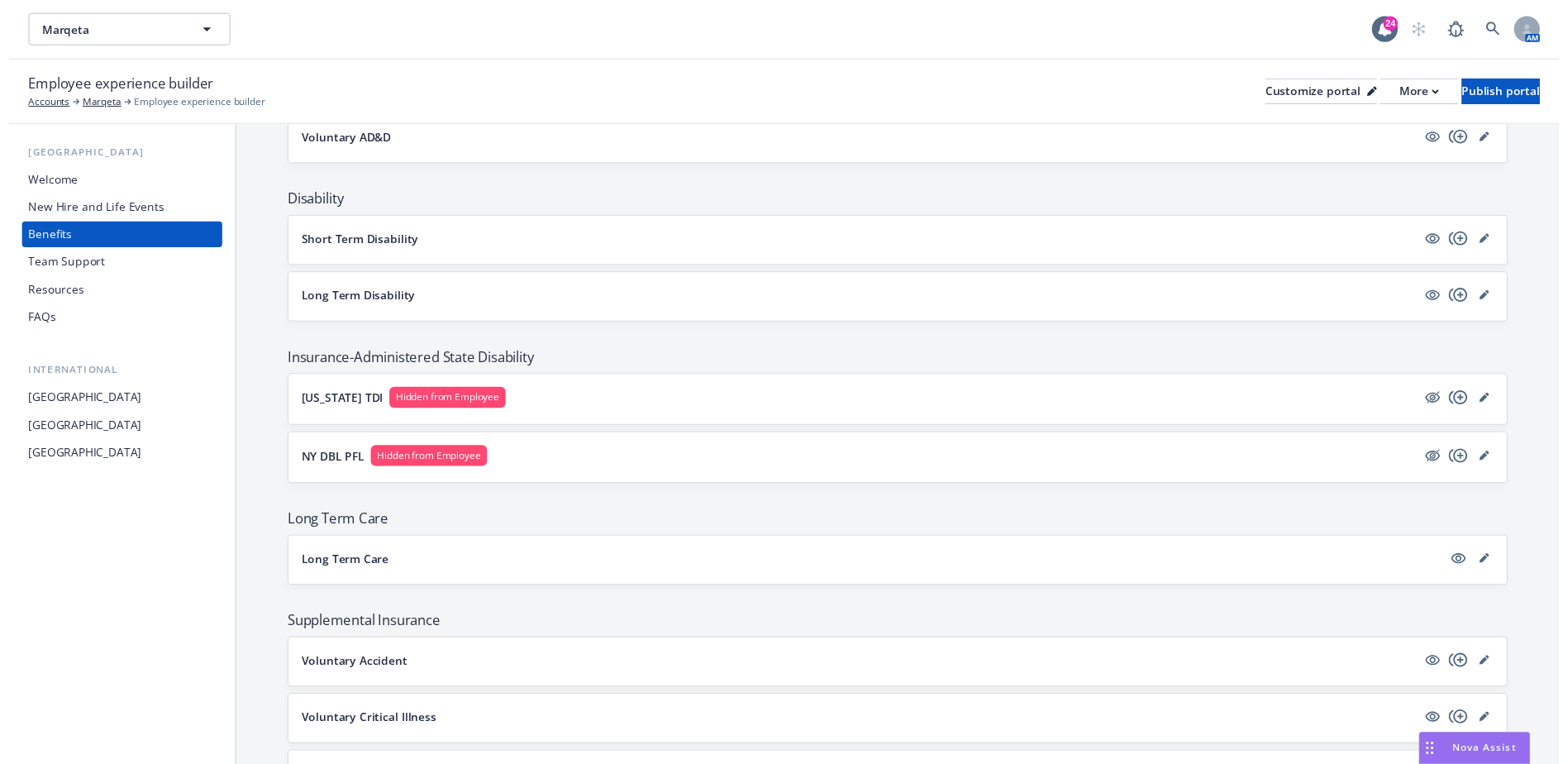
scroll to position [738, 0]
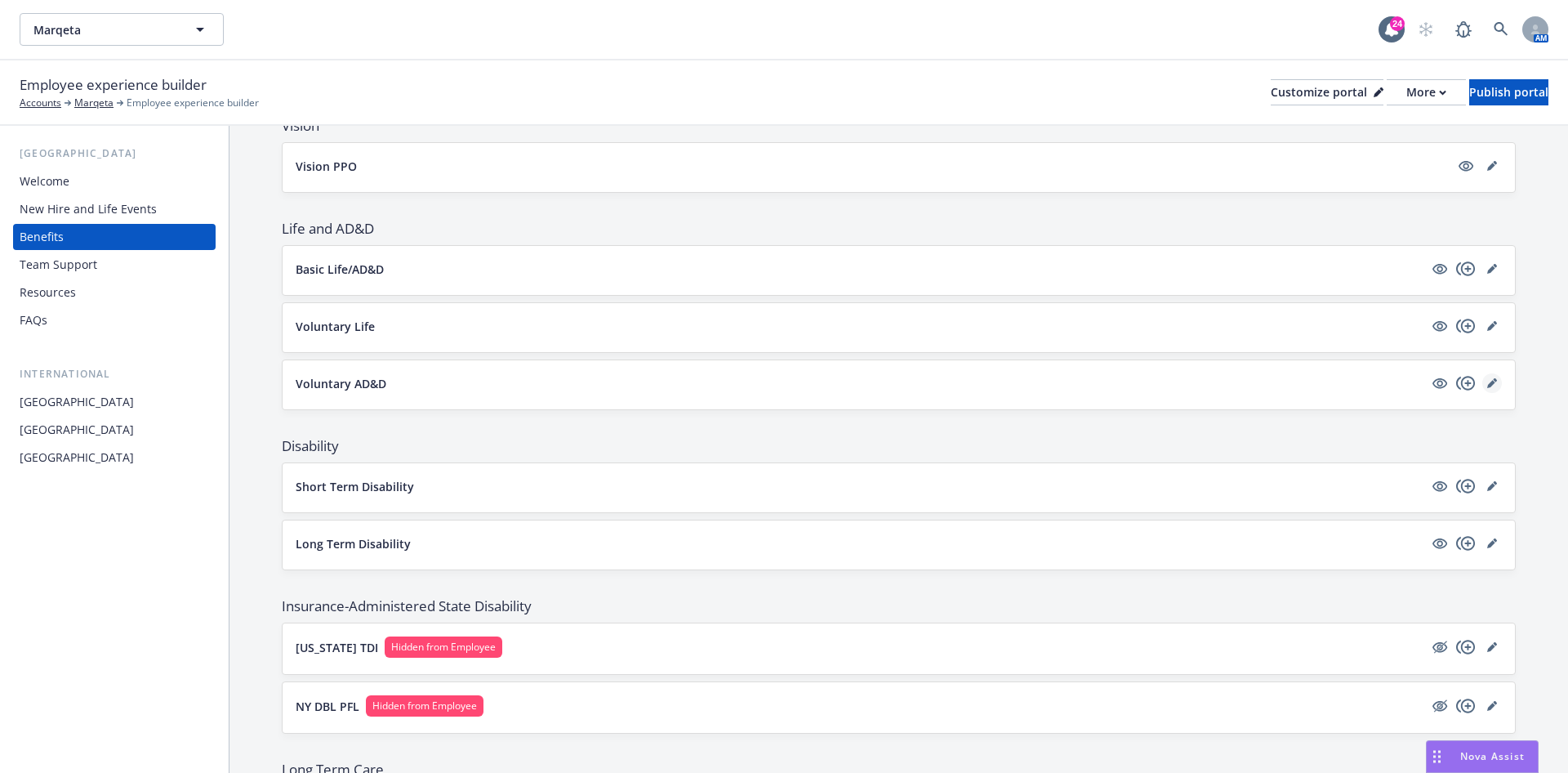
click at [781, 311] on link "editPencil" at bounding box center [1492, 384] width 20 height 20
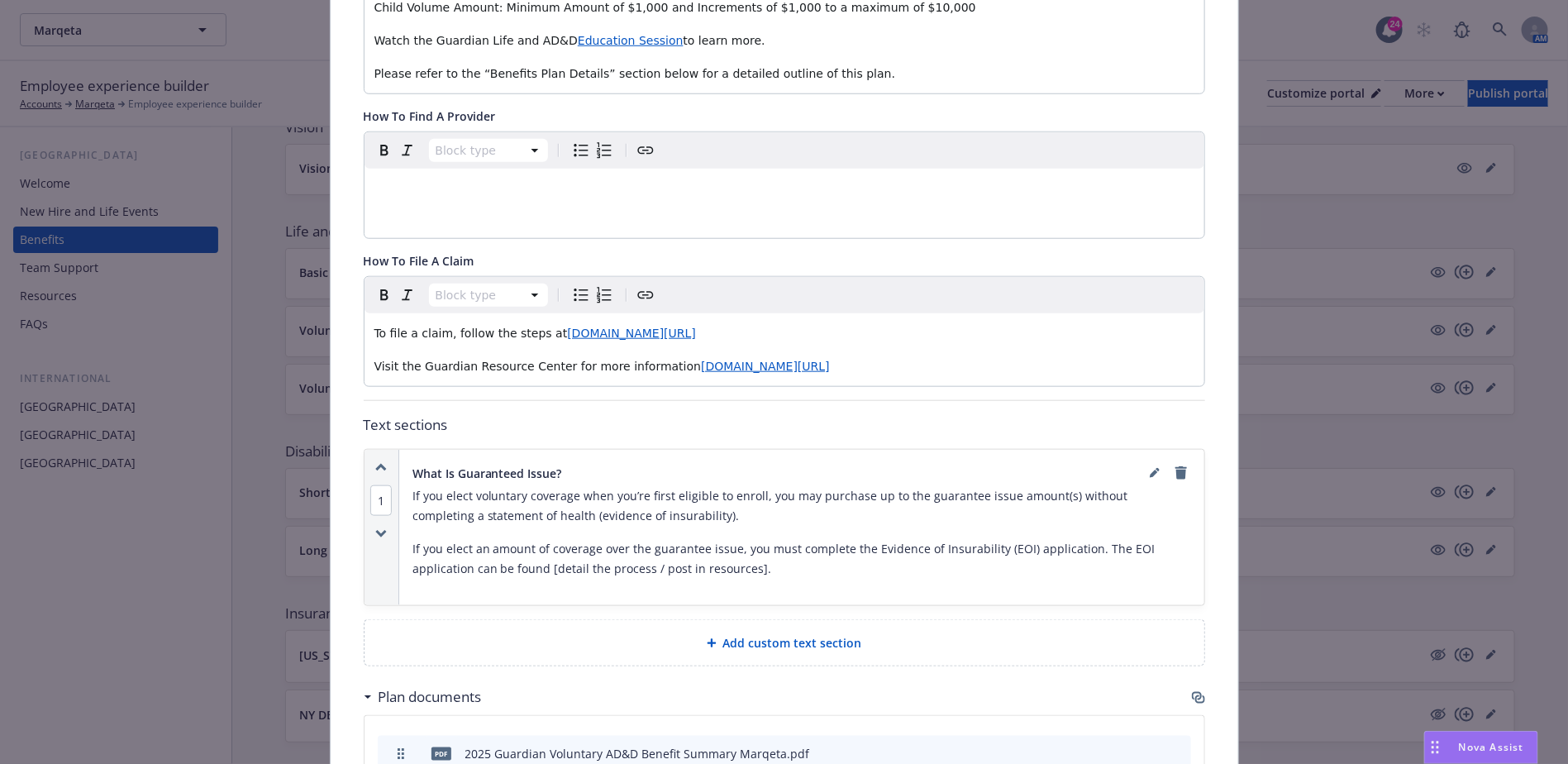
scroll to position [794, 0]
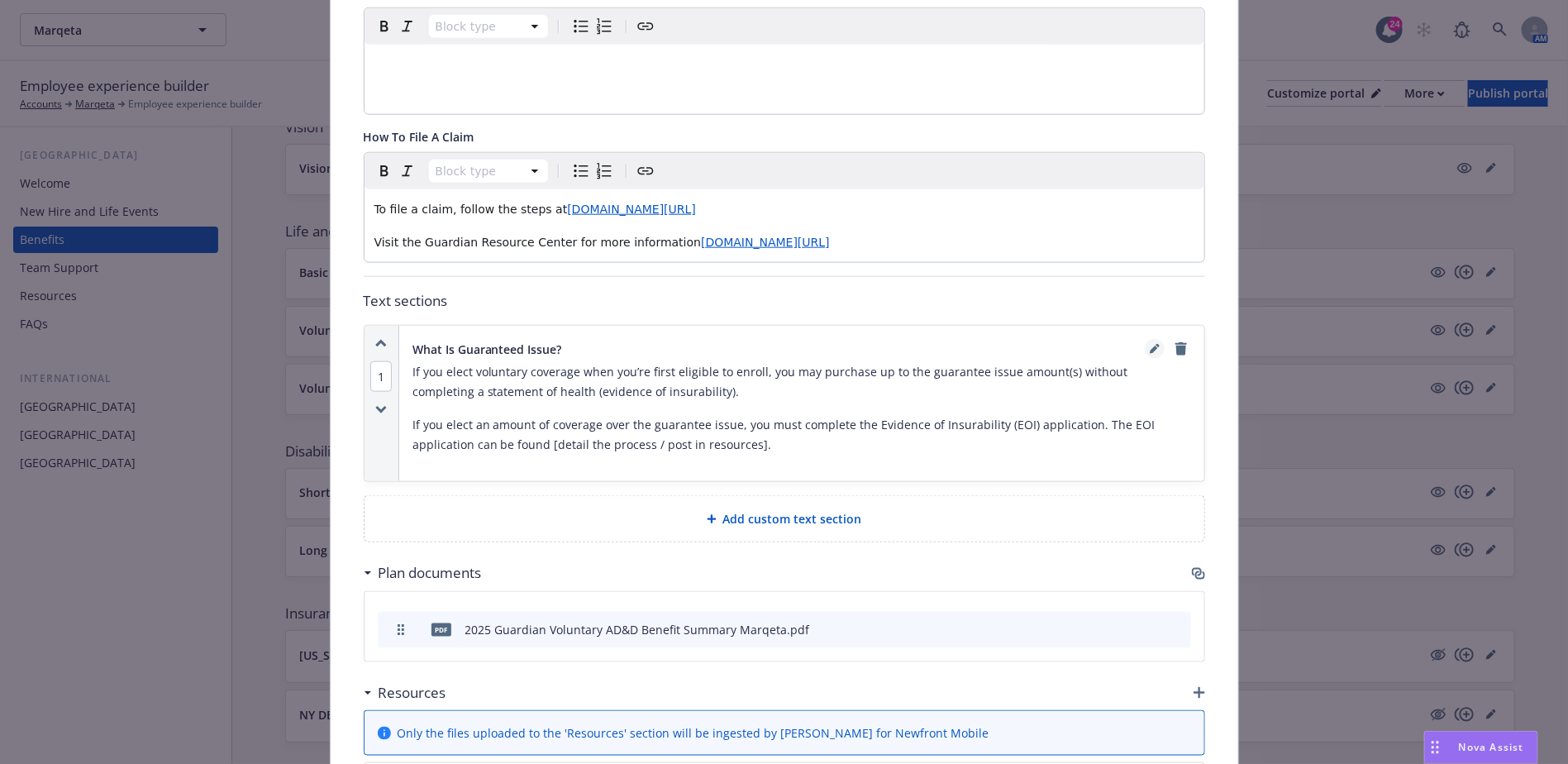
click at [790, 315] on link "editPencil" at bounding box center [1155, 349] width 20 height 20
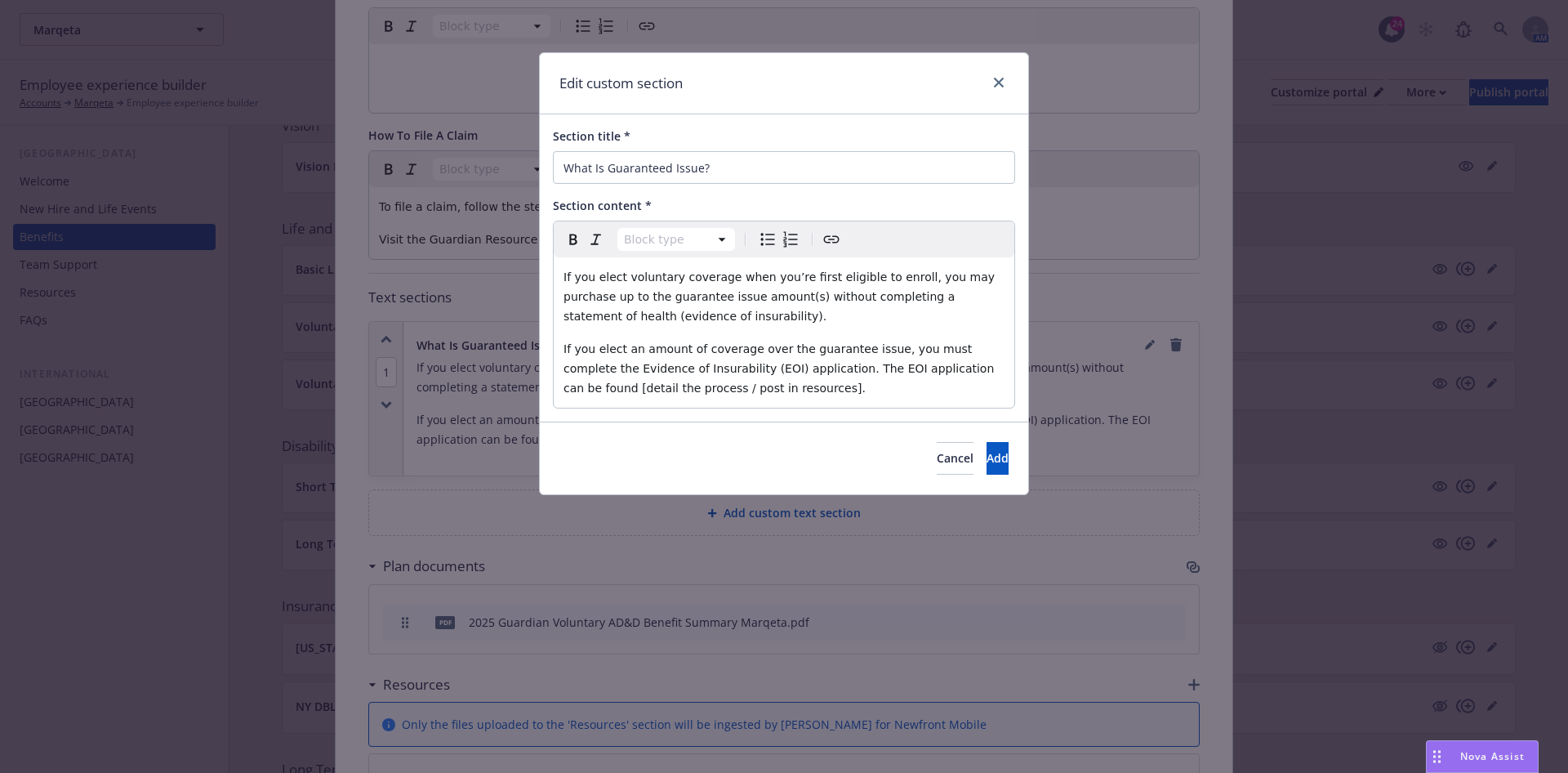
select select "paragraph"
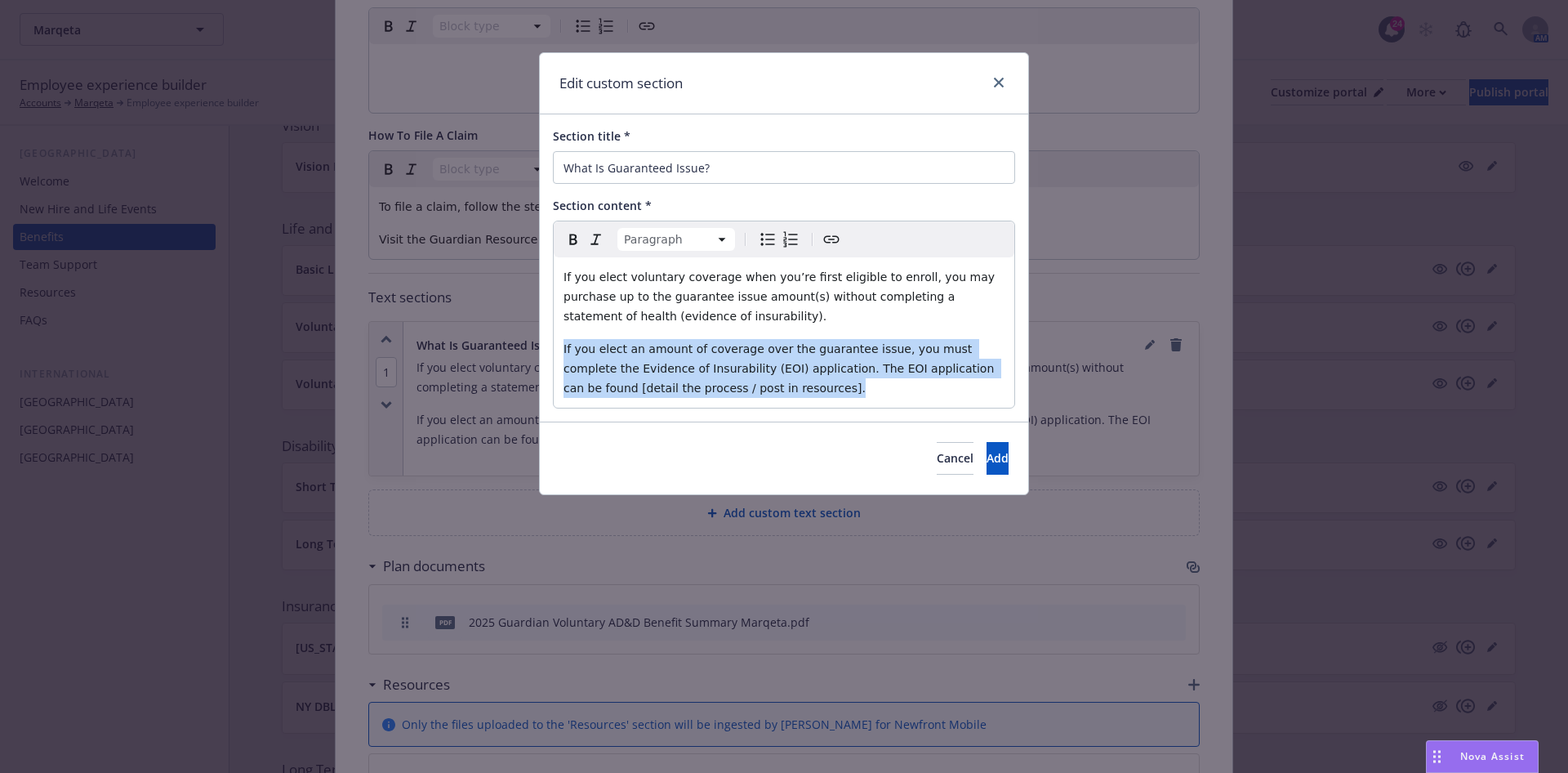
drag, startPoint x: 818, startPoint y: 386, endPoint x: 529, endPoint y: 353, distance: 290.9
click at [529, 311] on div "Edit custom section Section title * What Is Guaranteed Issue? Section content *…" at bounding box center [784, 386] width 1568 height 773
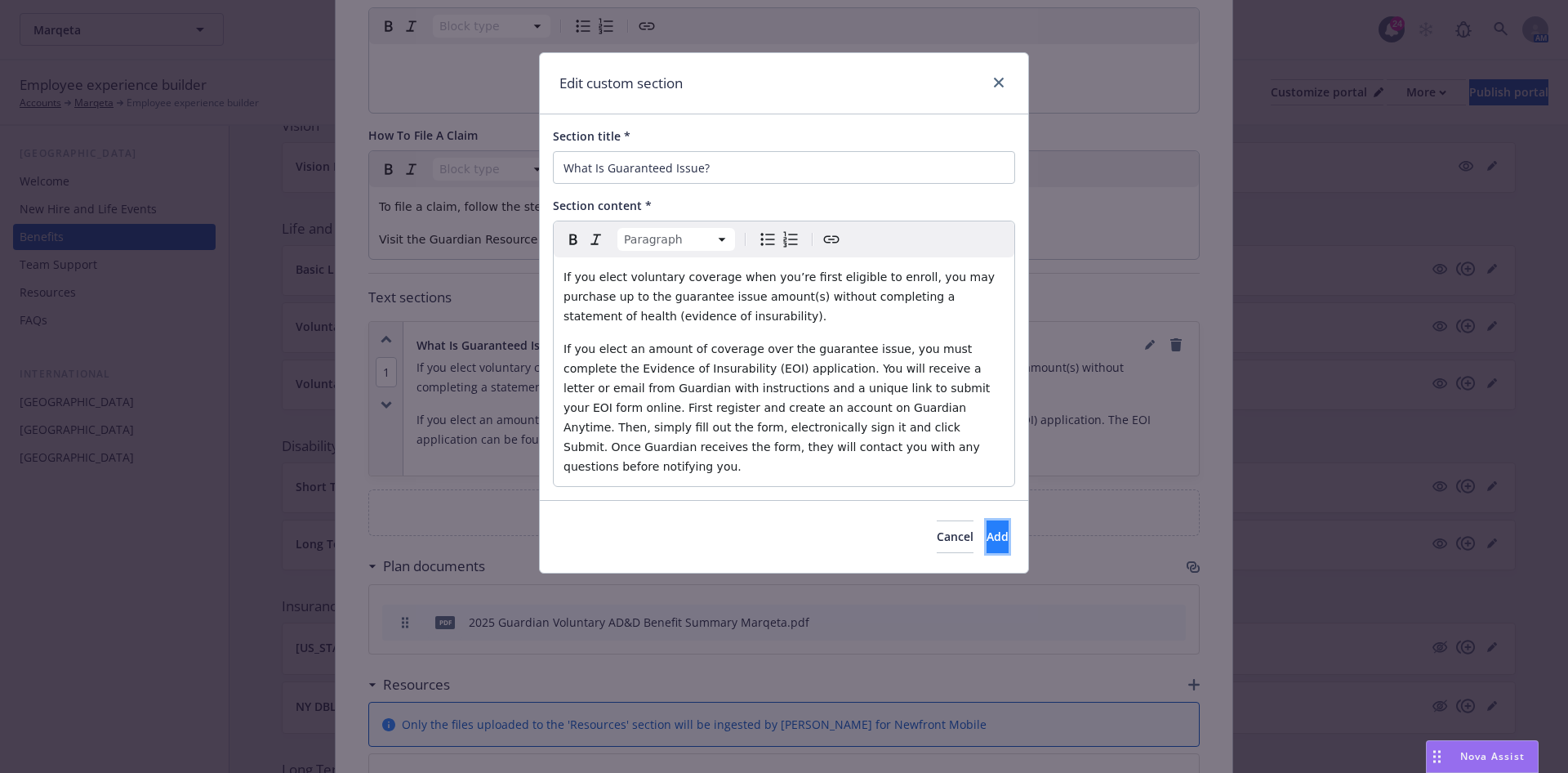
click at [781, 311] on span "Add" at bounding box center [997, 536] width 22 height 16
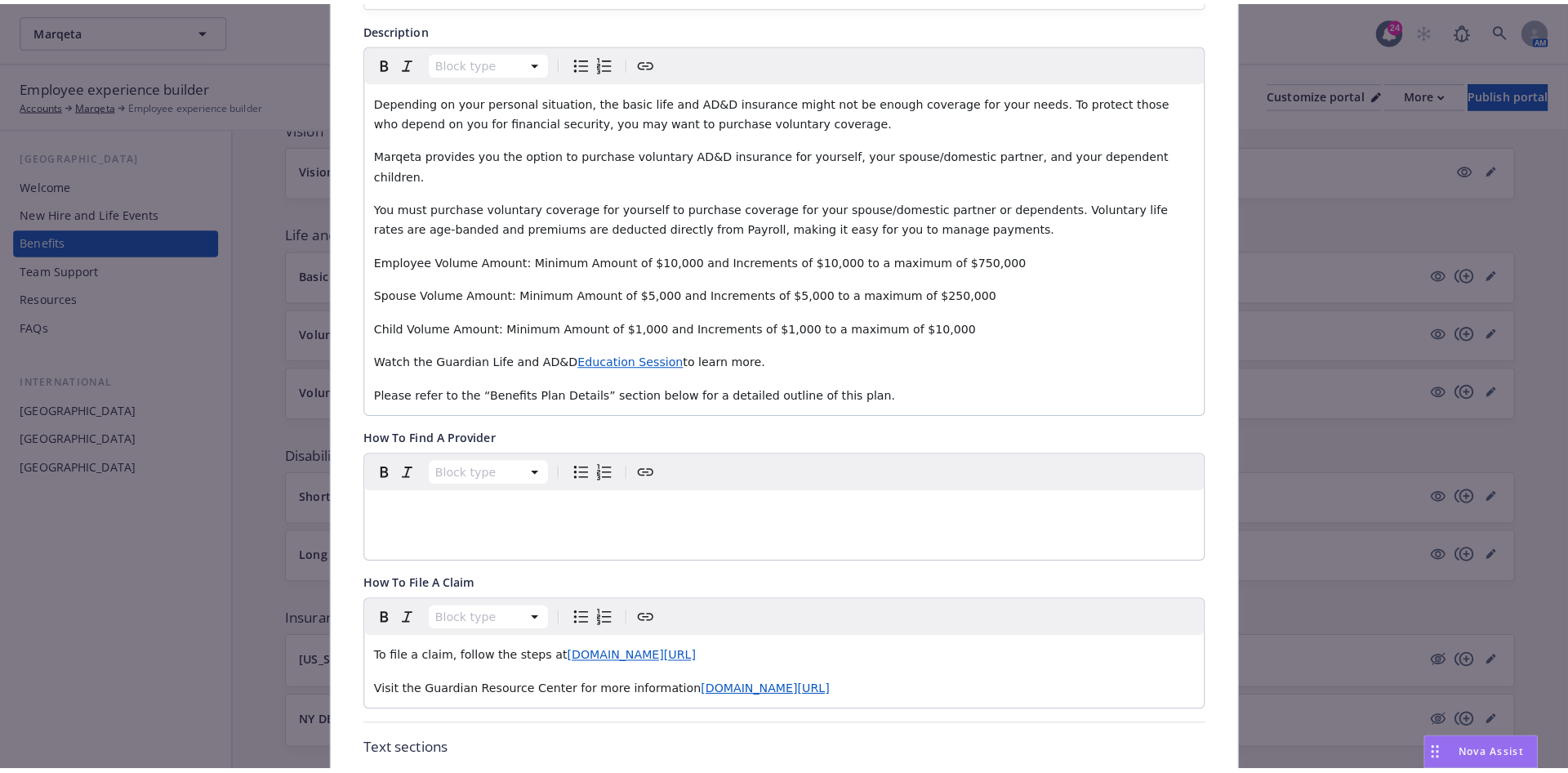
scroll to position [0, 0]
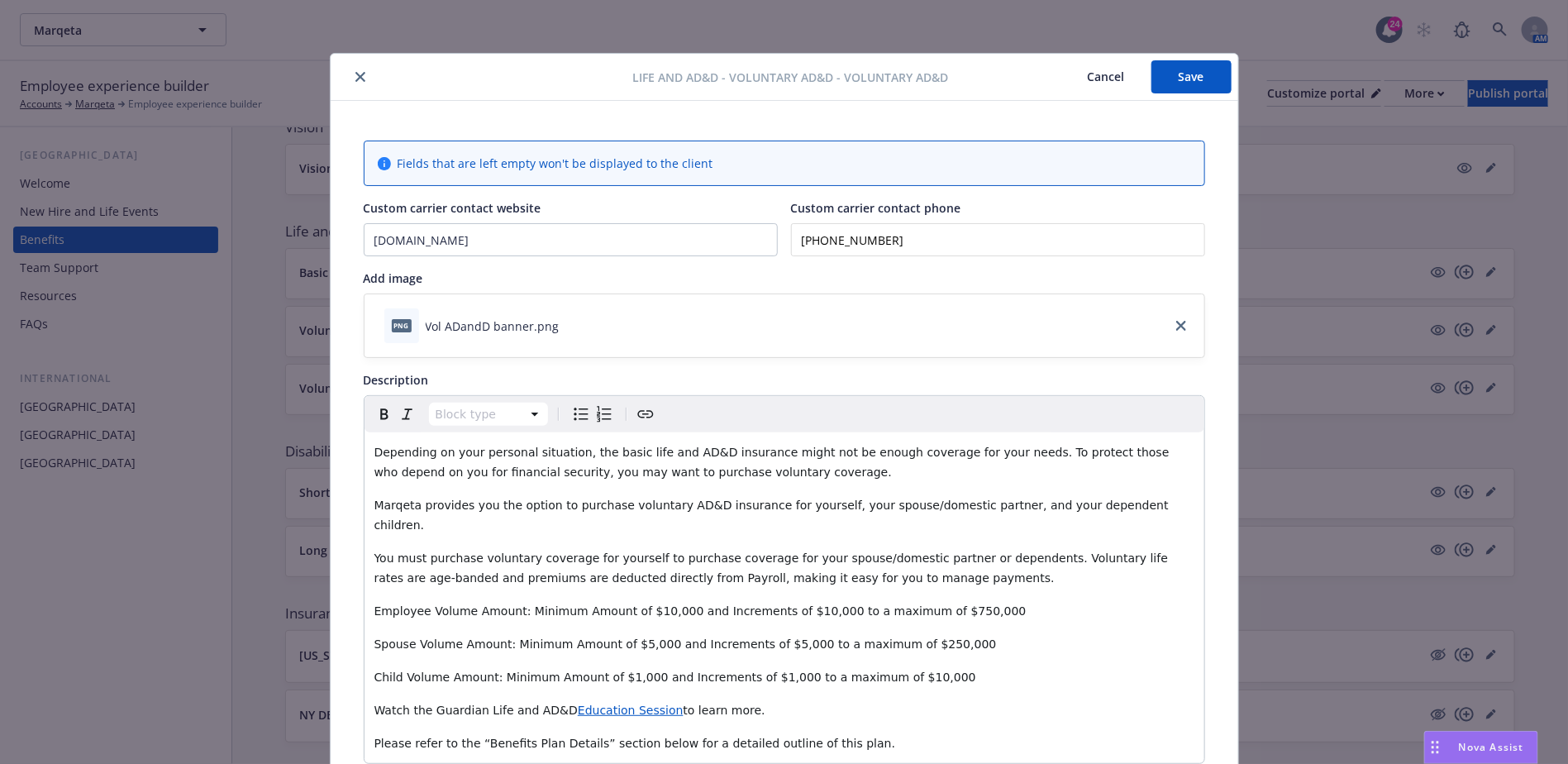
click at [790, 82] on button "Save" at bounding box center [1192, 77] width 80 height 33
click at [790, 62] on button "Save" at bounding box center [1192, 77] width 80 height 33
click at [356, 74] on icon "close" at bounding box center [361, 77] width 10 height 10
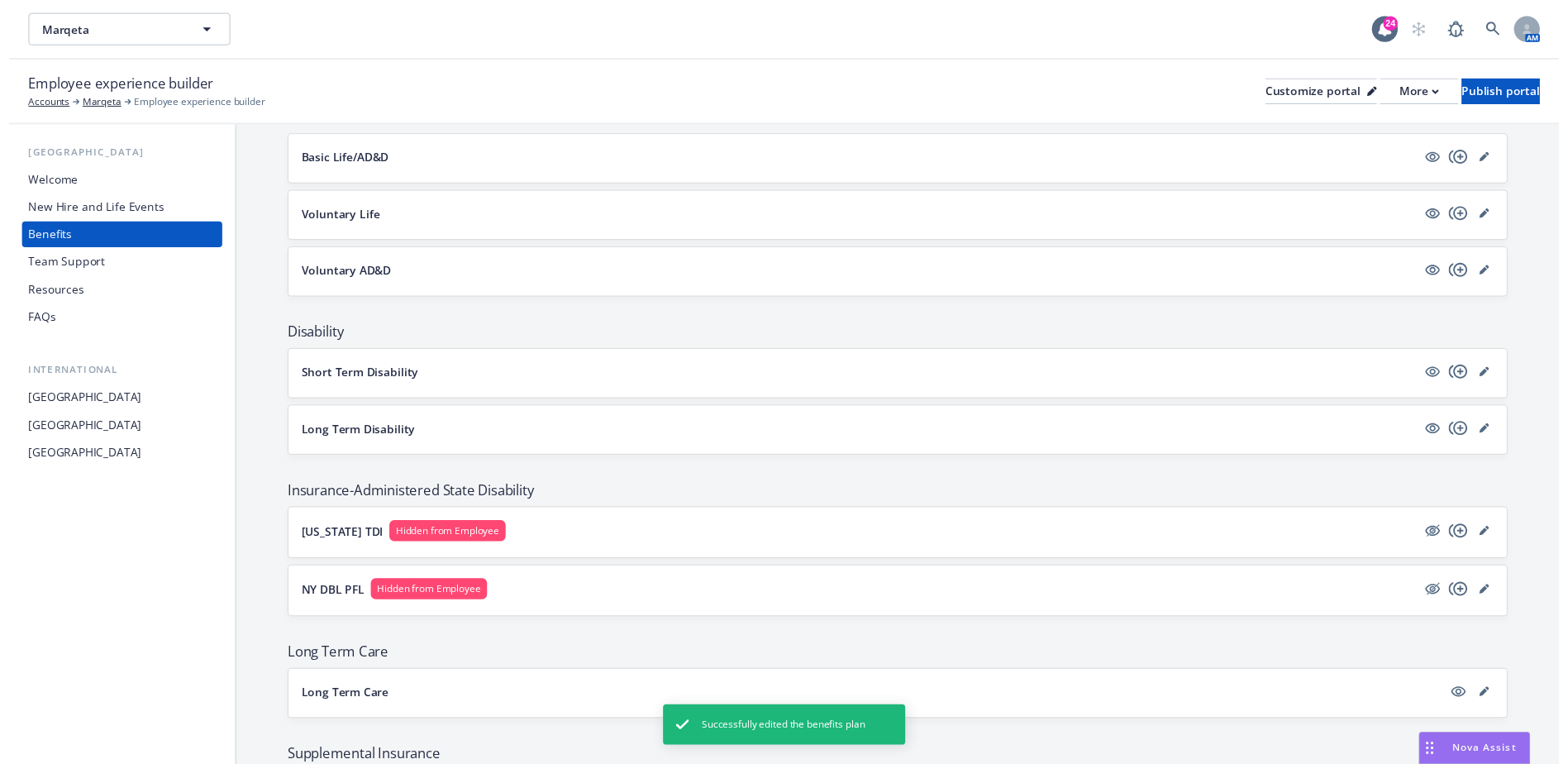
scroll to position [987, 0]
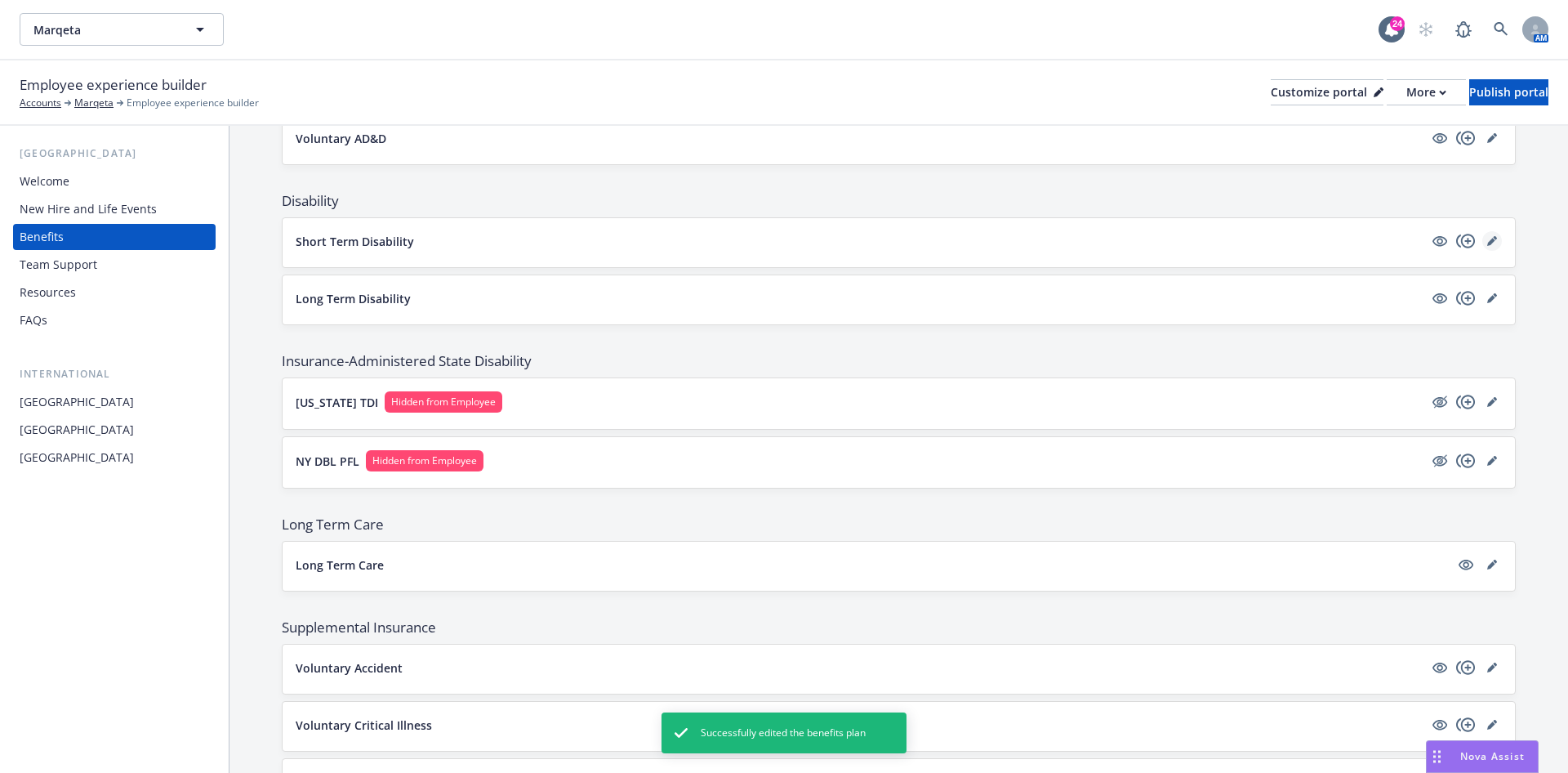
click at [781, 240] on link "editPencil" at bounding box center [1492, 241] width 20 height 20
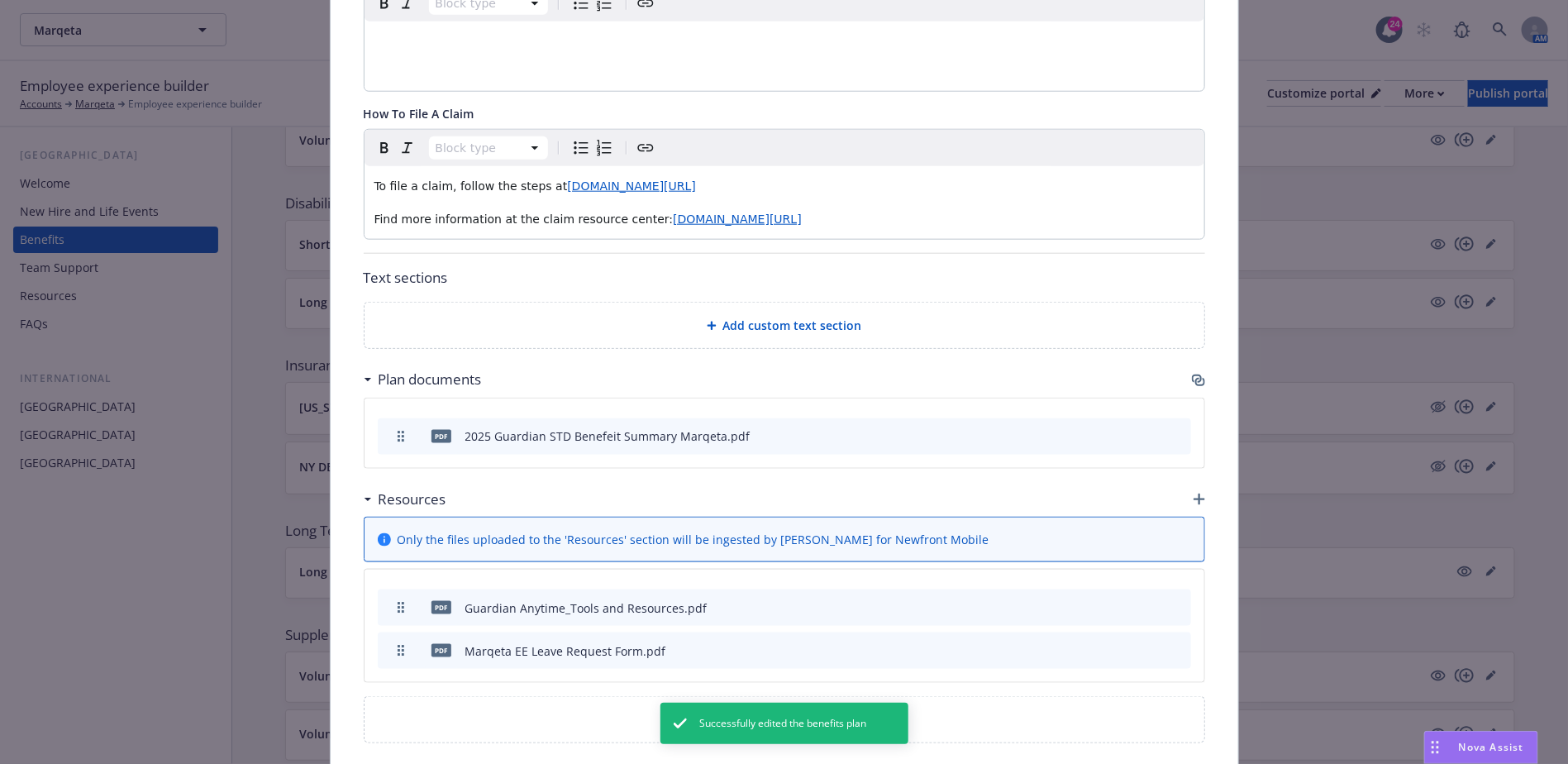
scroll to position [819, 0]
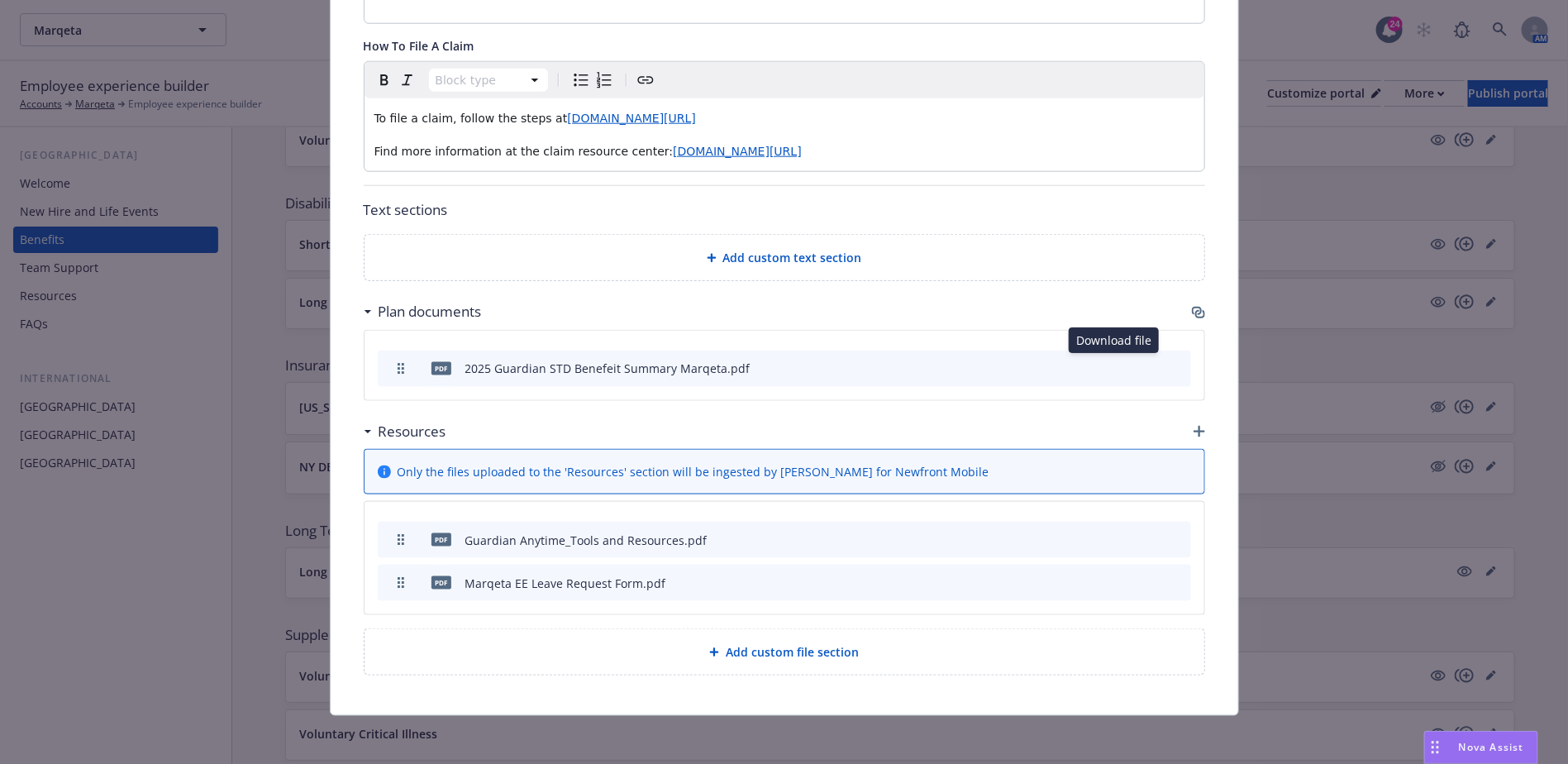
click at [790, 315] on icon "download file" at bounding box center [1122, 368] width 13 height 13
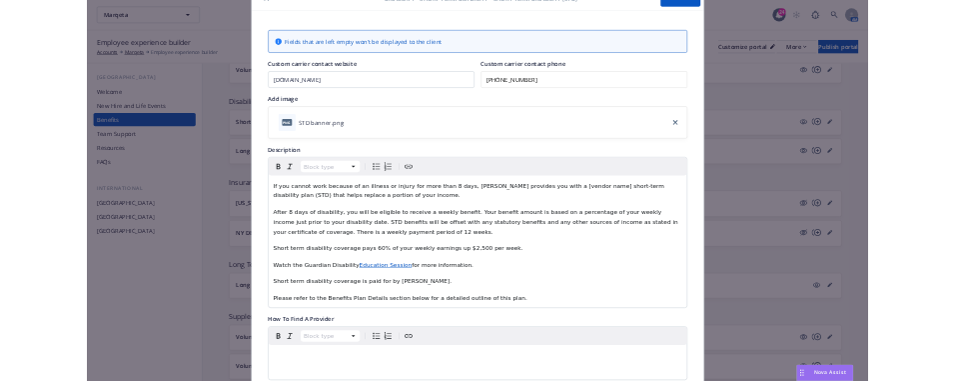
scroll to position [0, 0]
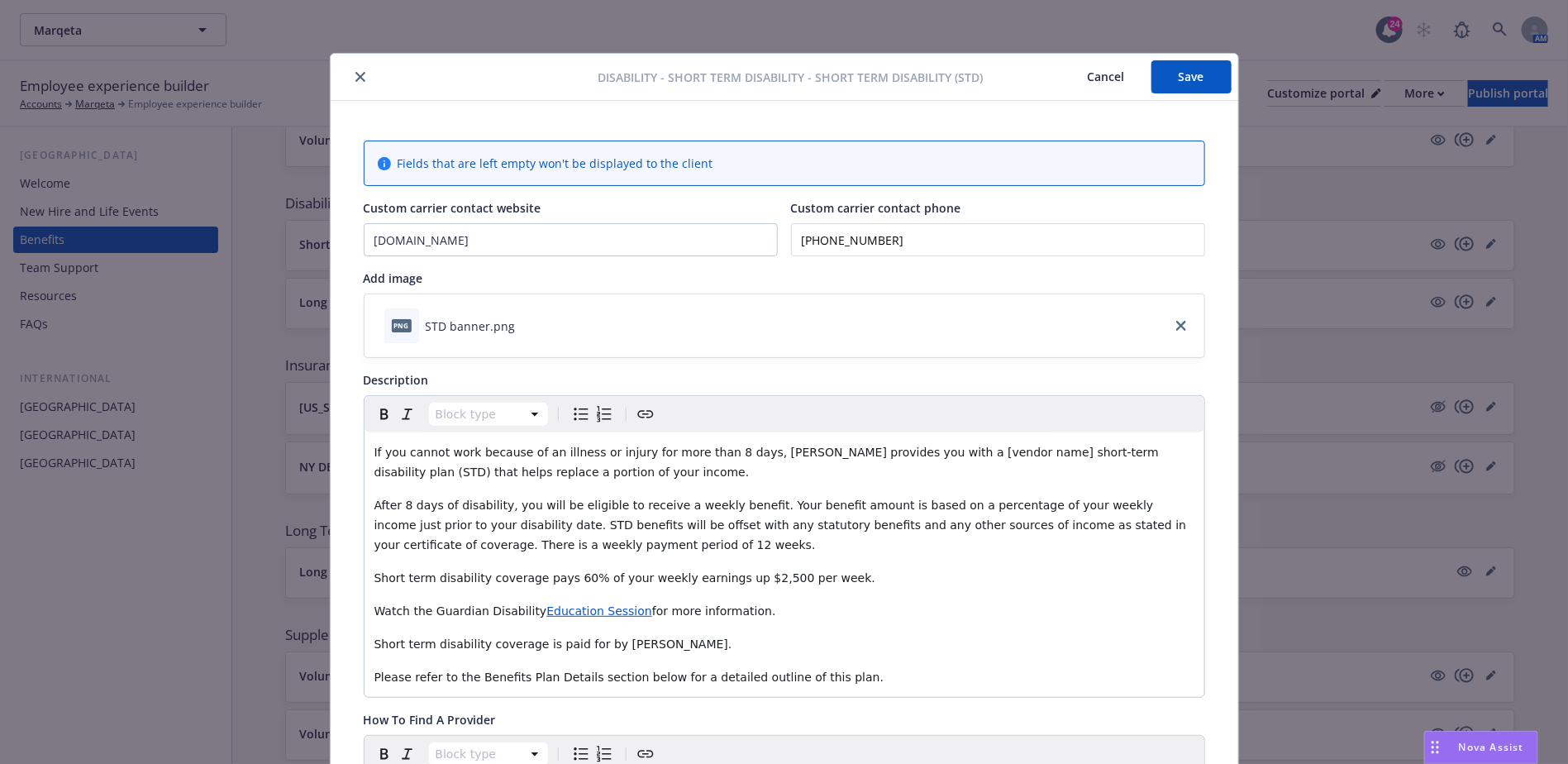
click at [790, 87] on button "Save" at bounding box center [1192, 77] width 80 height 33
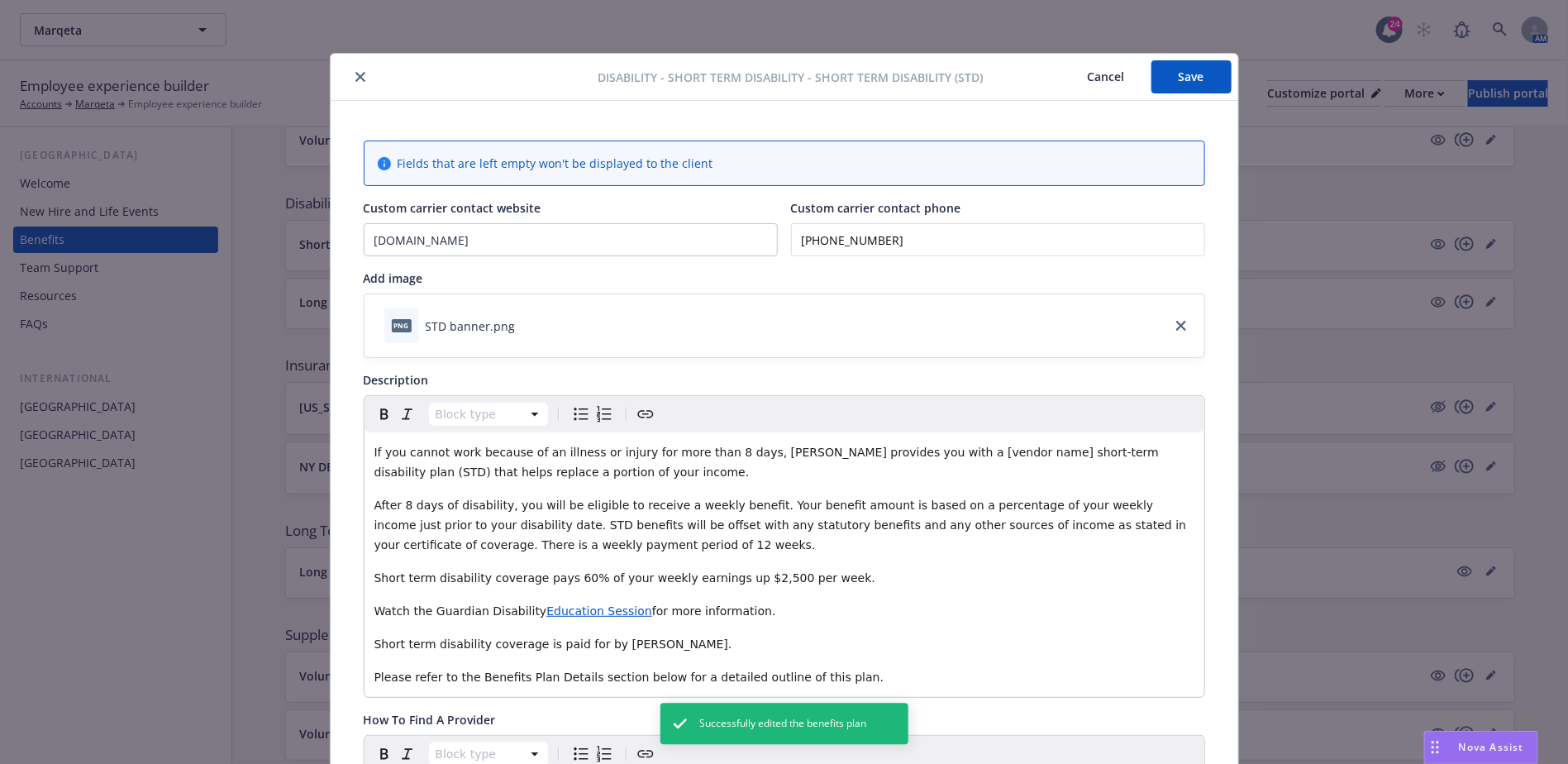
click at [356, 79] on icon "close" at bounding box center [361, 77] width 10 height 10
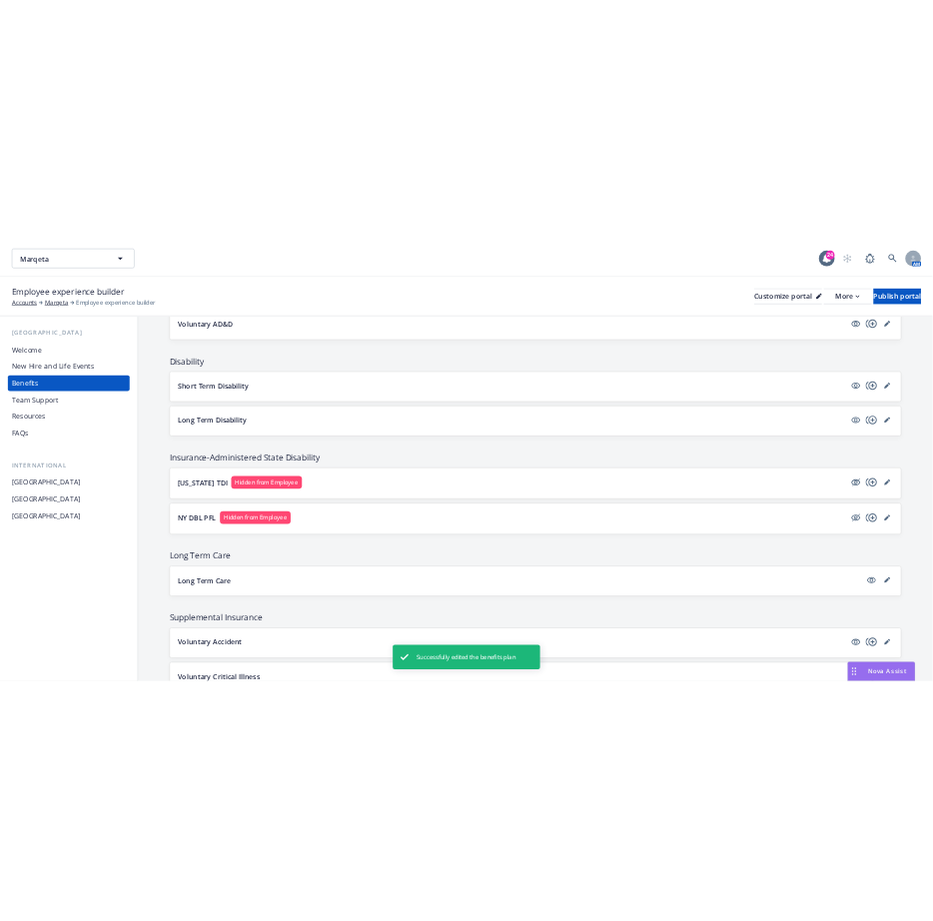
scroll to position [1292, 0]
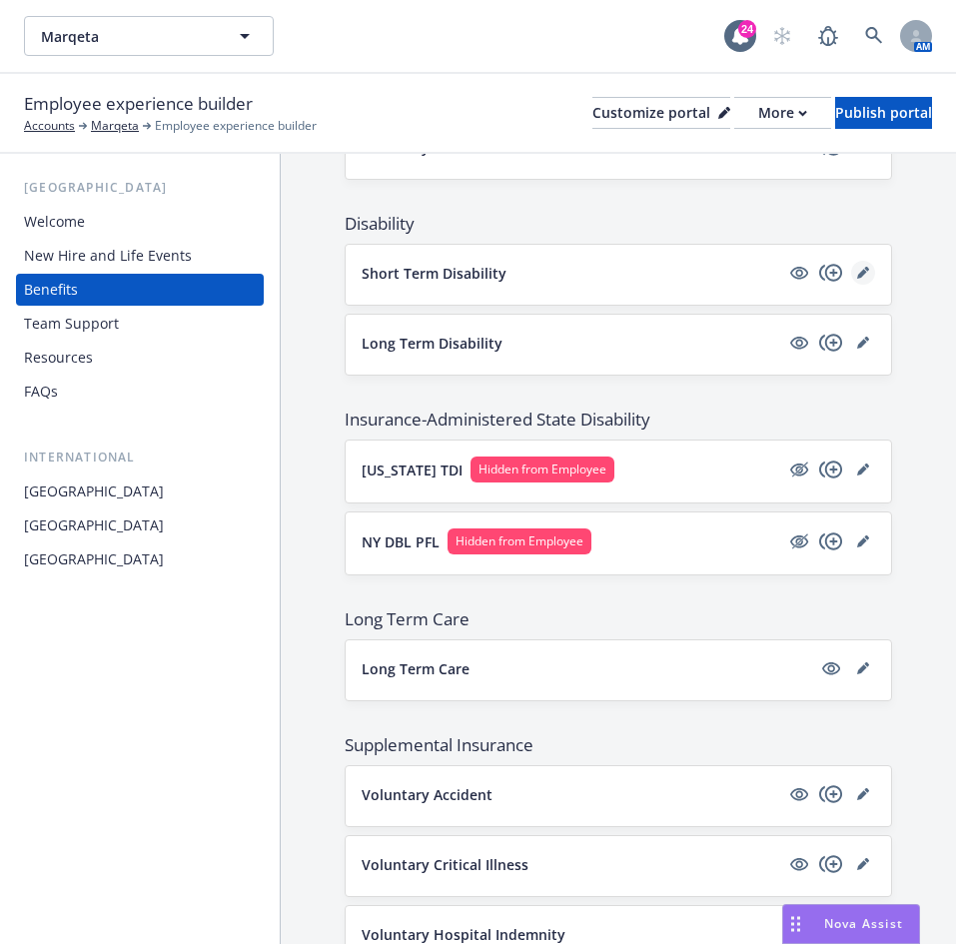
click at [851, 285] on link "editPencil" at bounding box center [863, 273] width 24 height 24
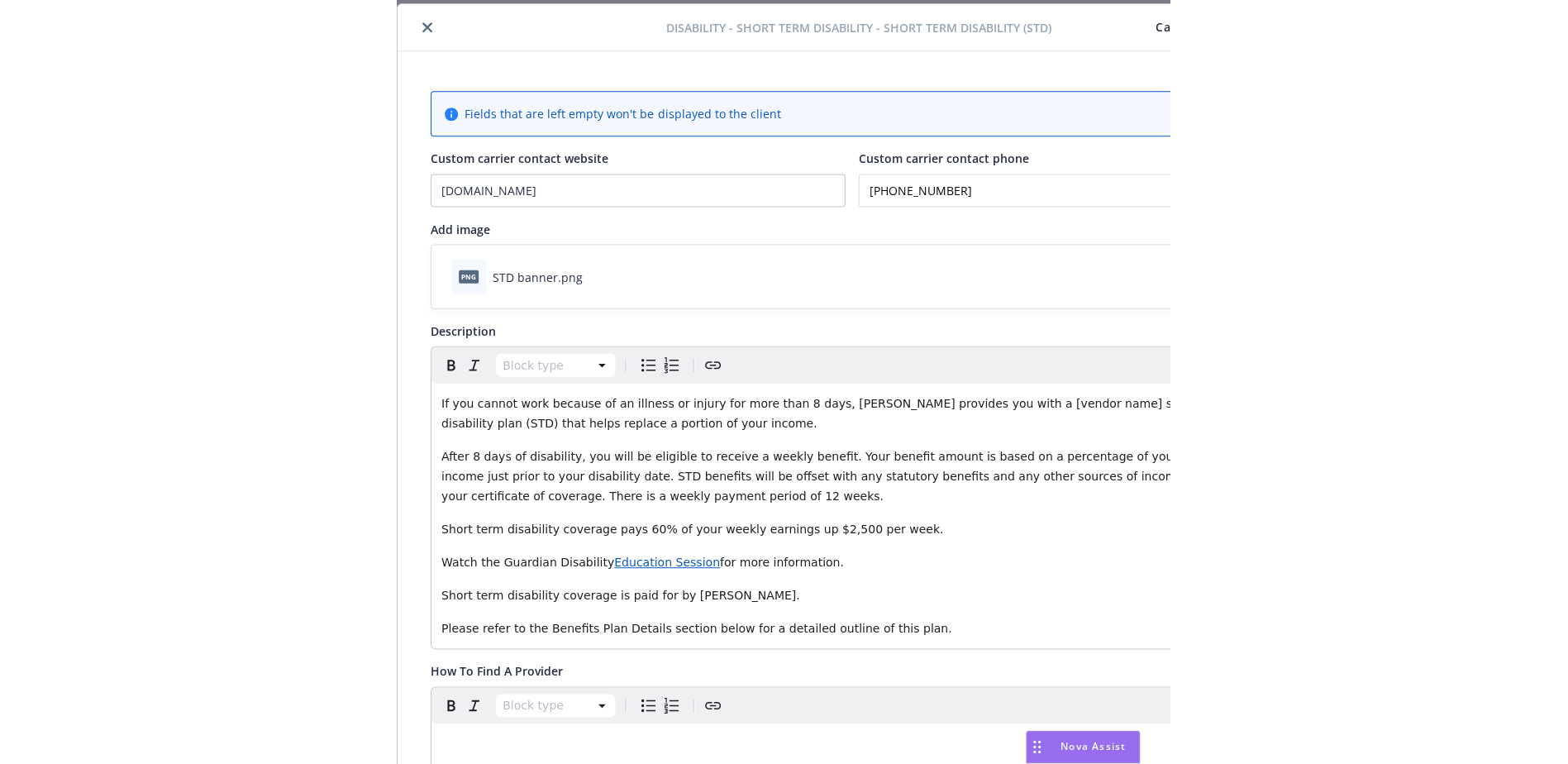
scroll to position [174, 0]
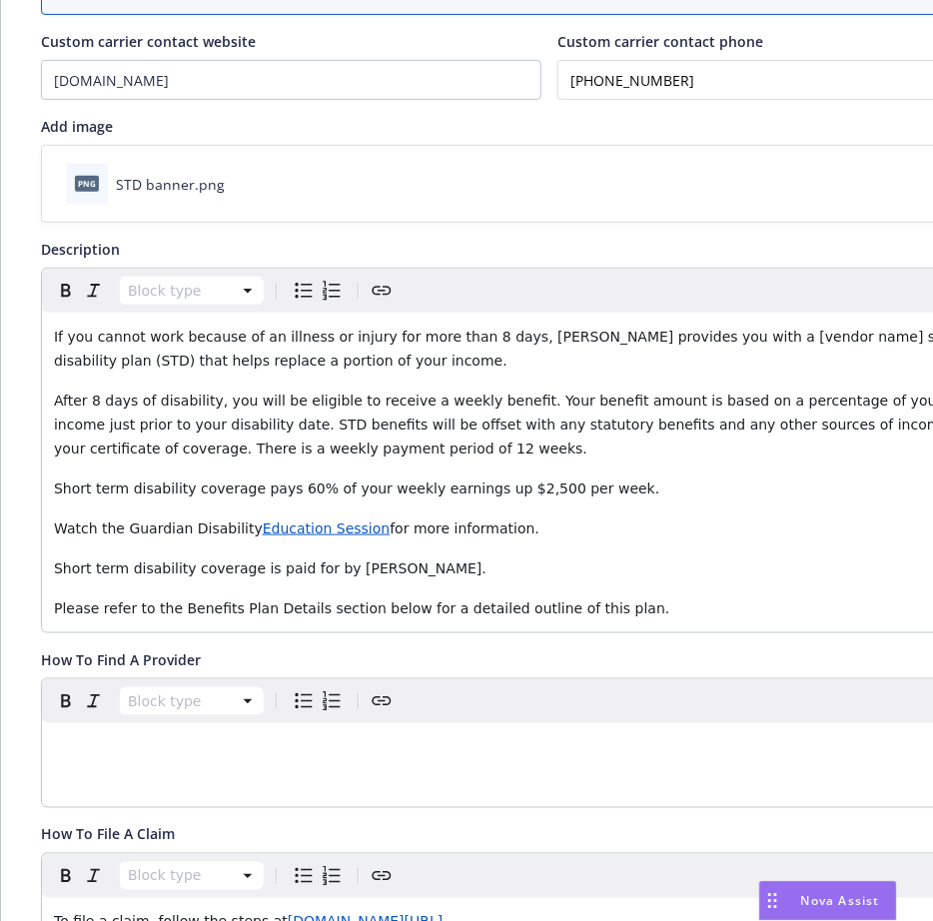
click at [709, 336] on span "If you cannot work because of an illness or injury for more than 8 days, [PERSO…" at bounding box center [530, 349] width 953 height 40
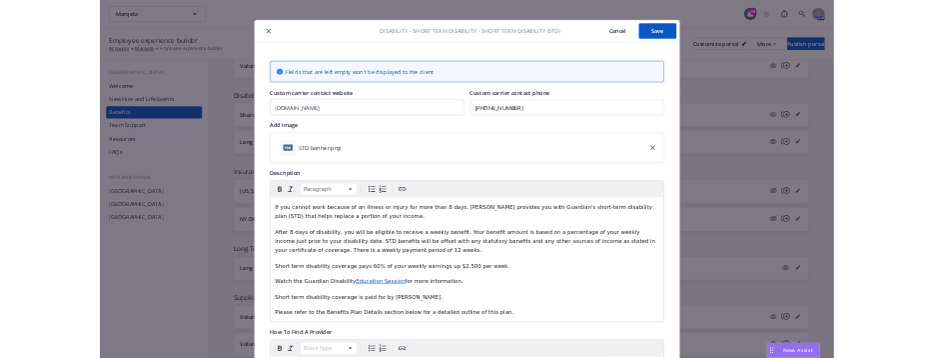
scroll to position [0, 0]
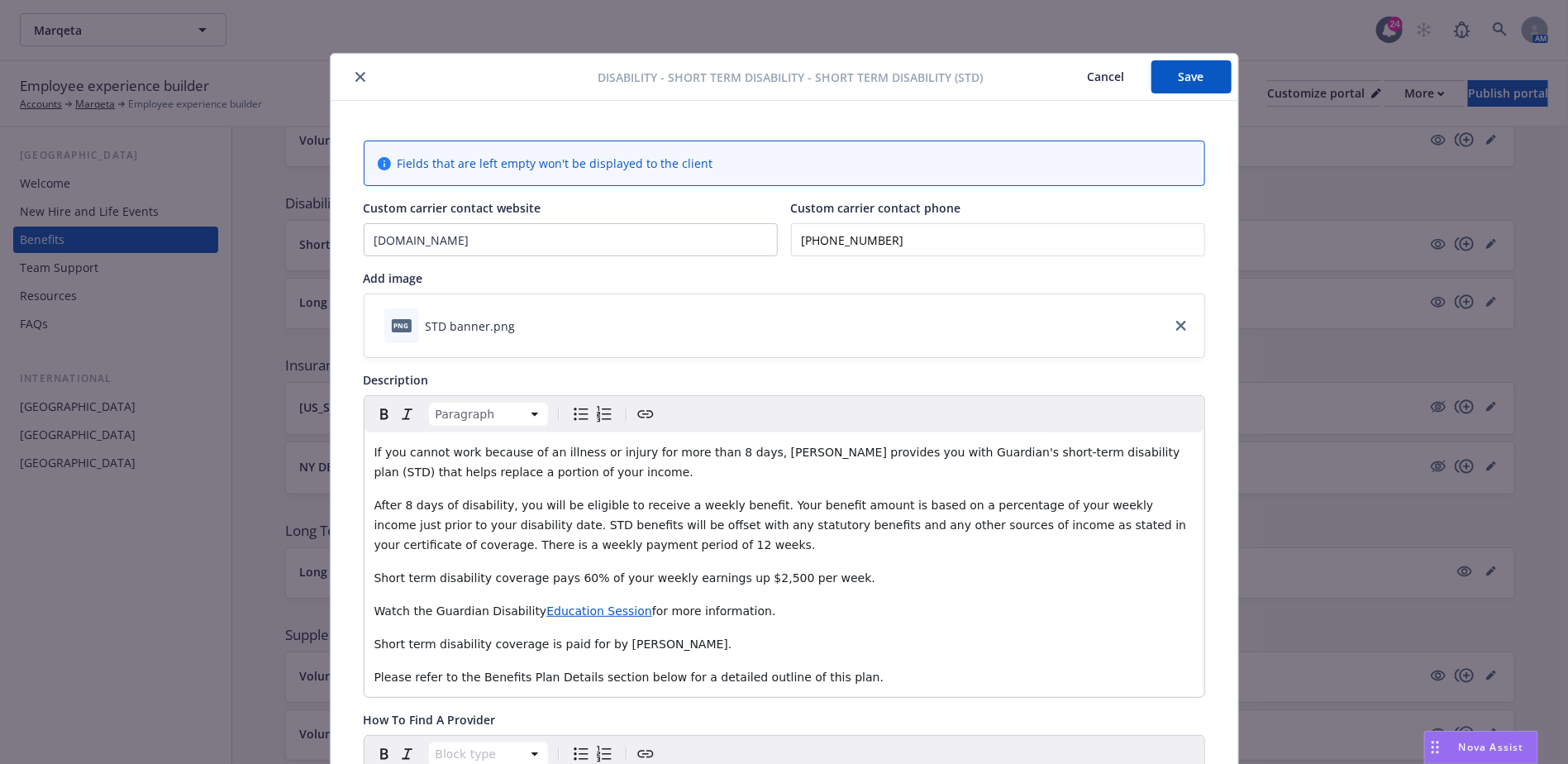
click at [790, 65] on button "Save" at bounding box center [1192, 77] width 80 height 33
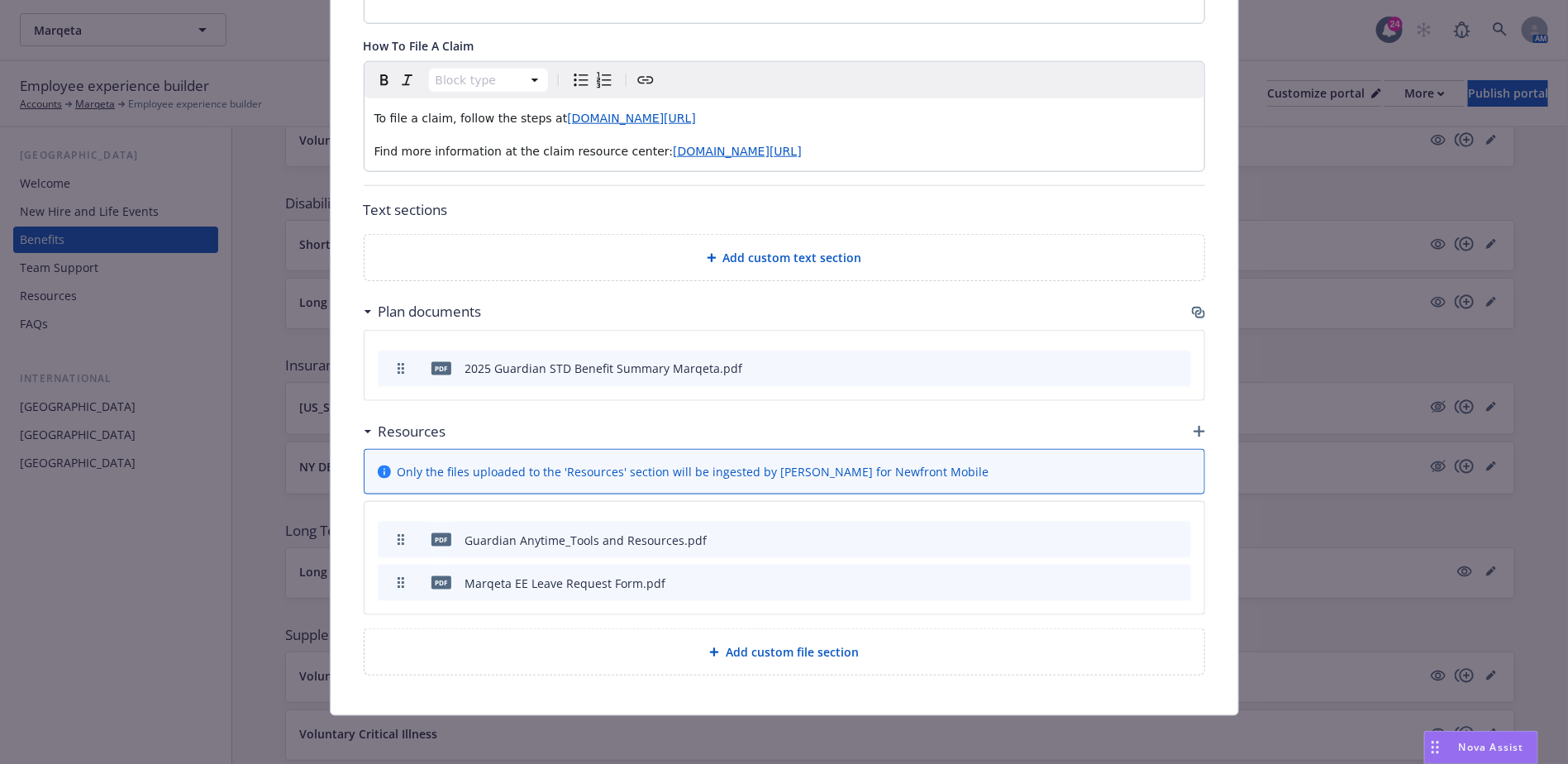
scroll to position [336, 0]
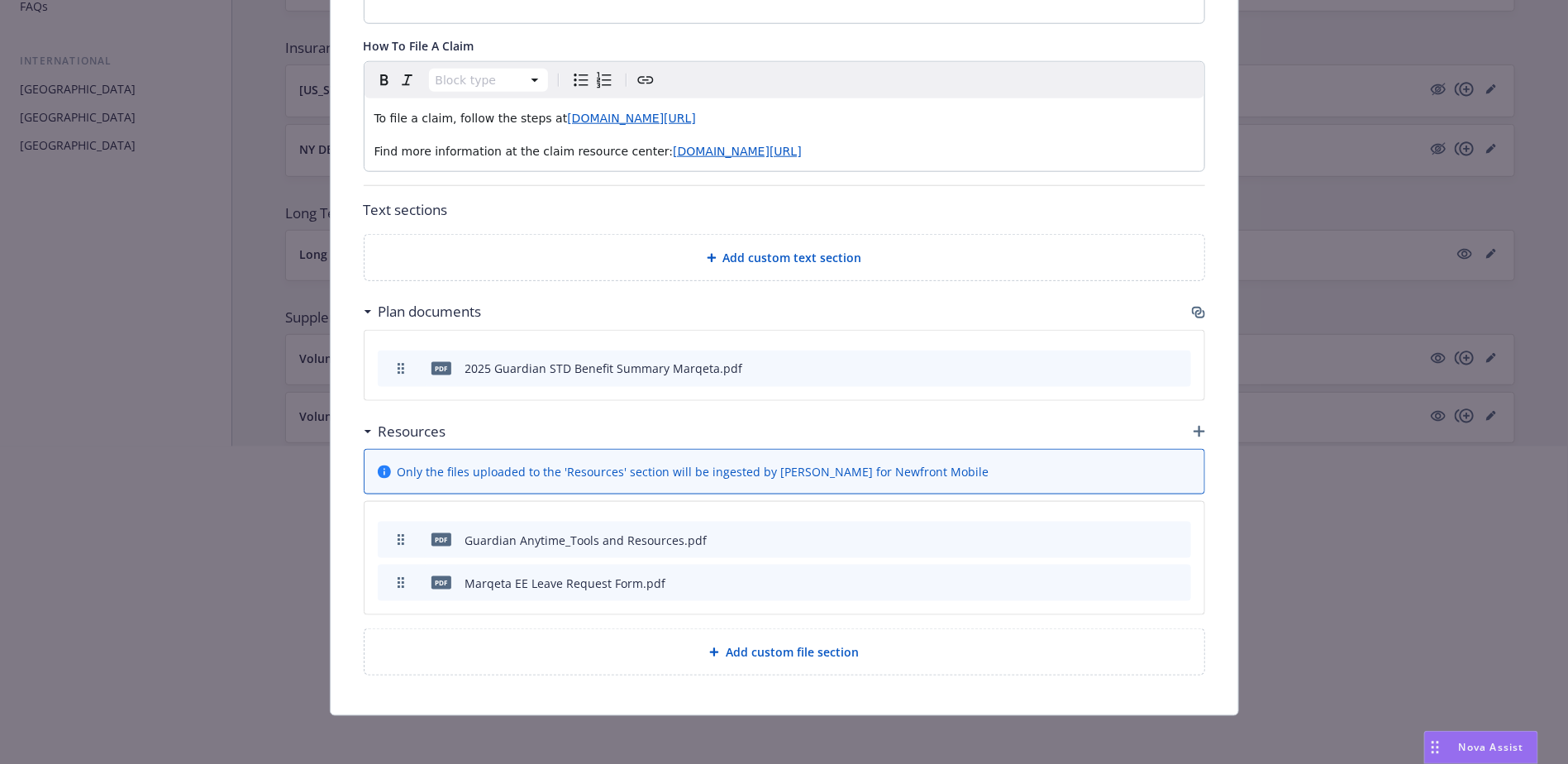
click at [561, 315] on div at bounding box center [784, 605] width 1568 height 106
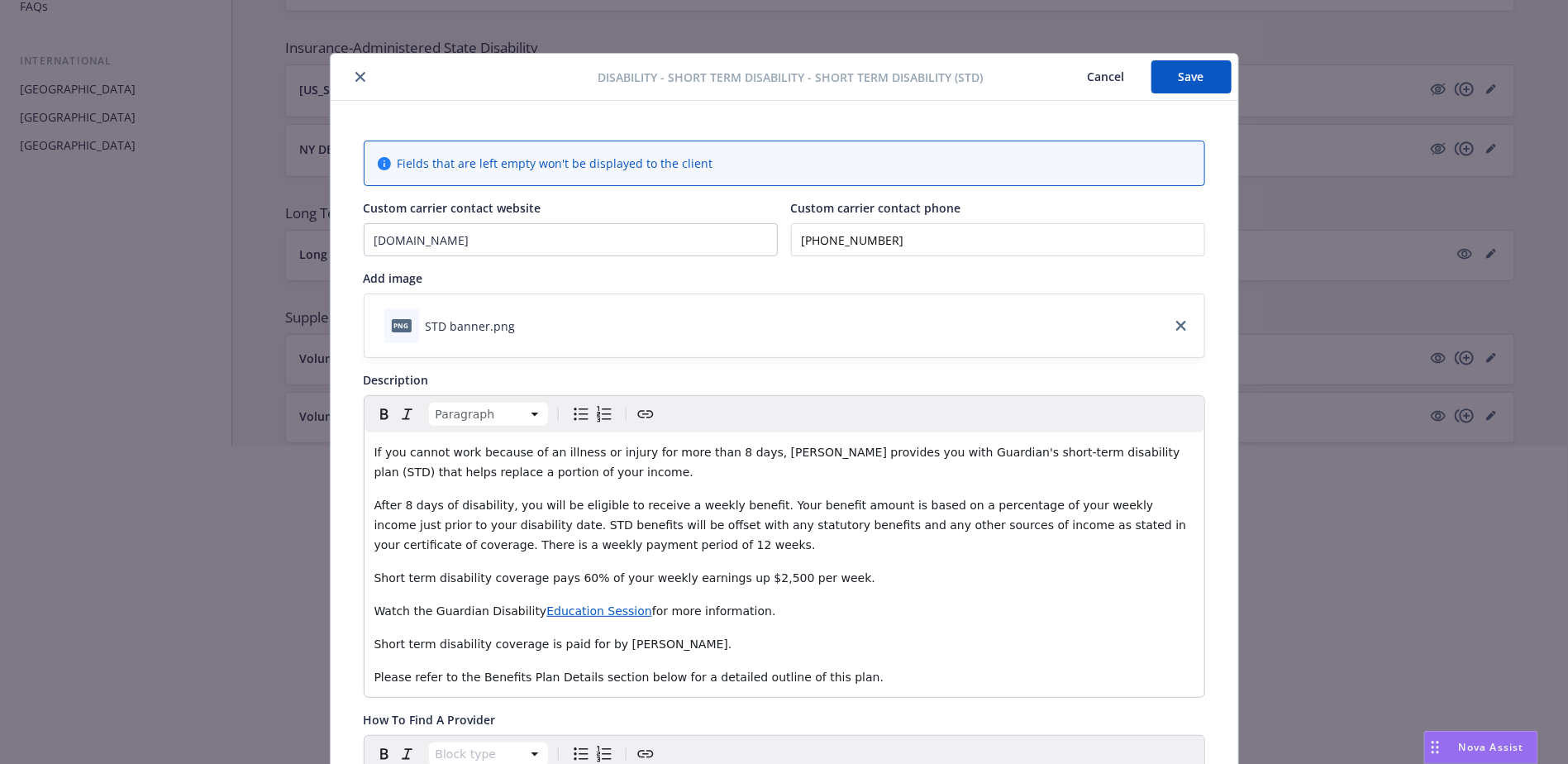
click at [790, 86] on button "Save" at bounding box center [1192, 77] width 80 height 33
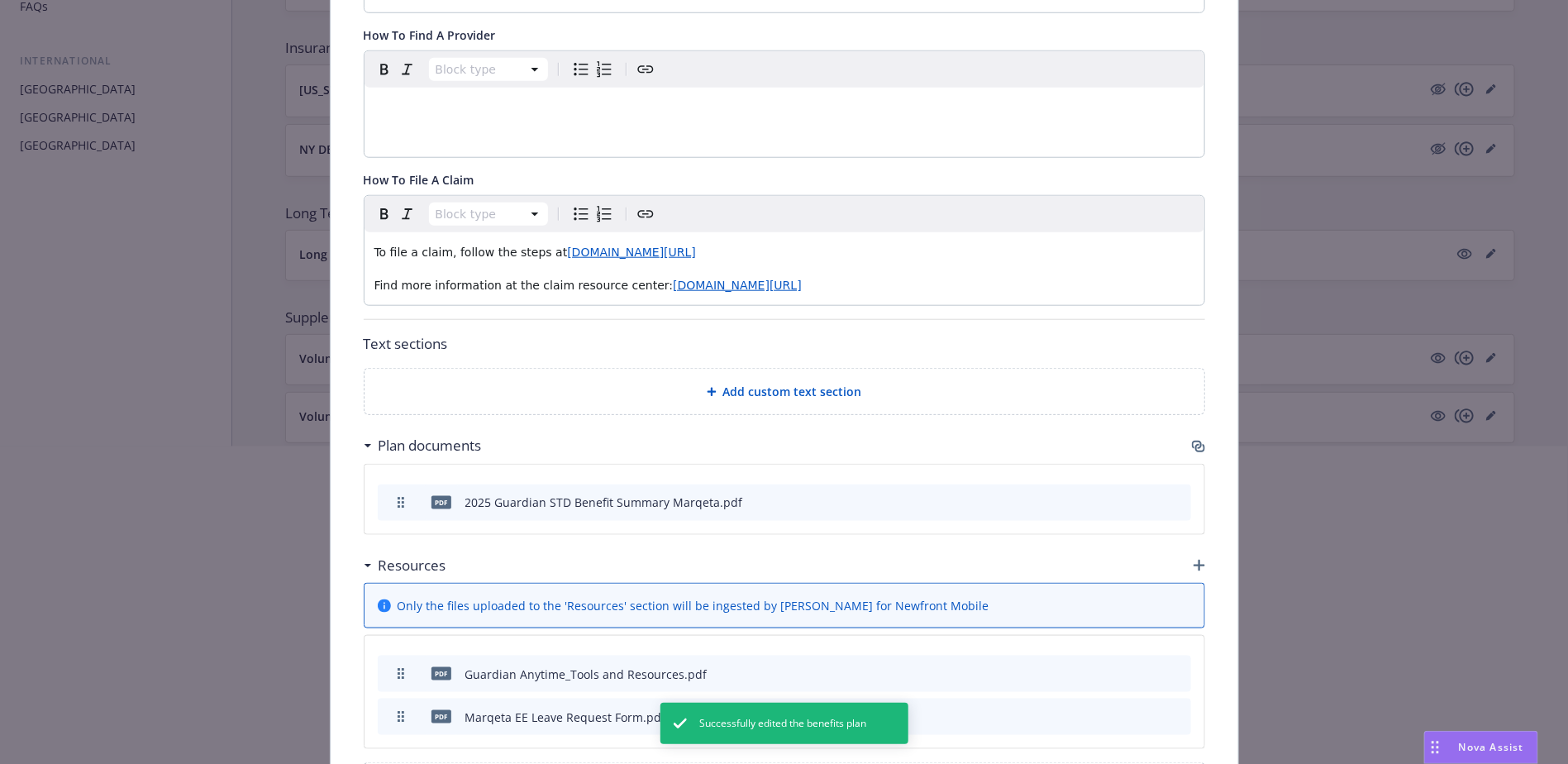
scroll to position [819, 0]
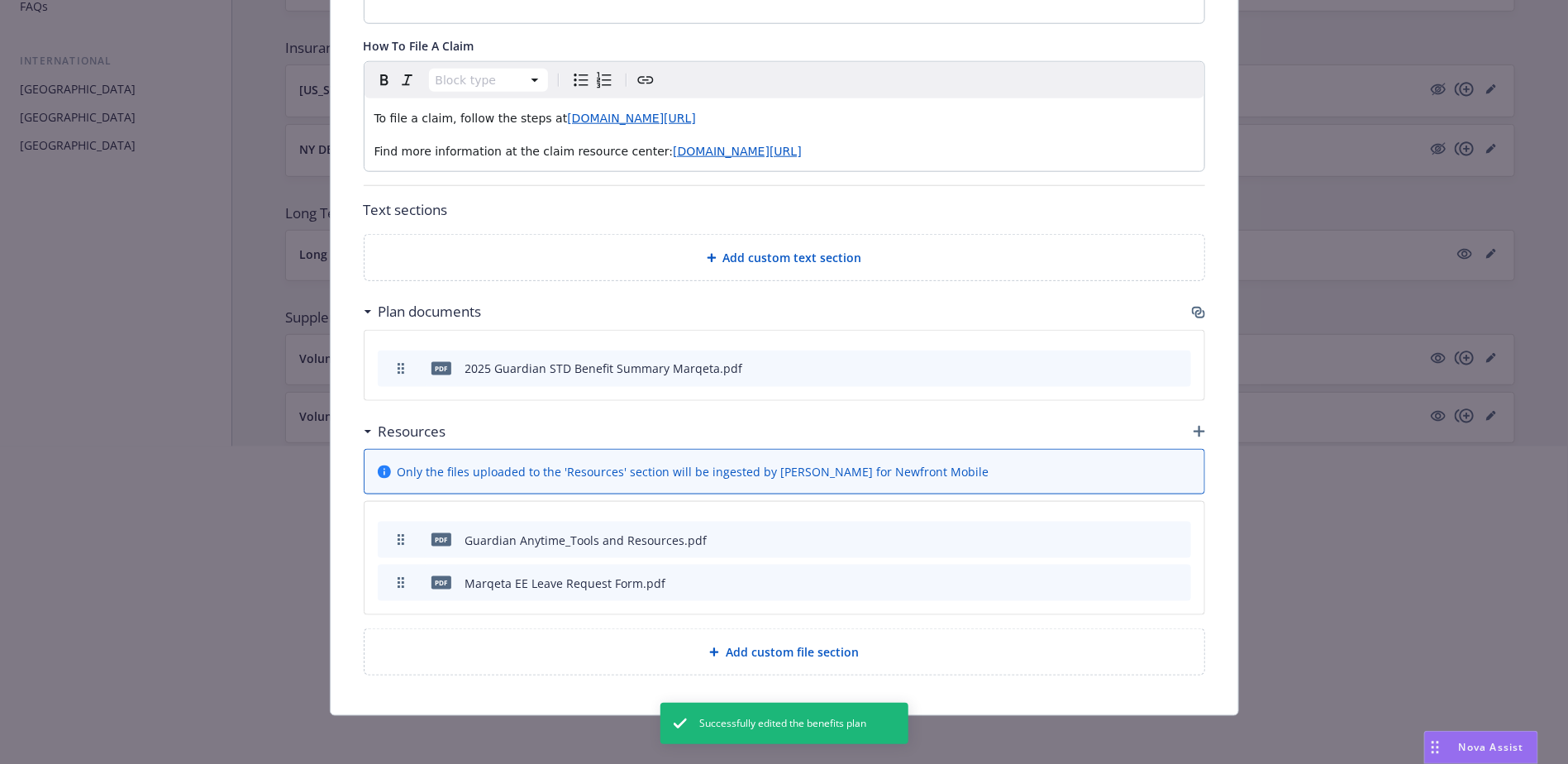
click at [790, 315] on div at bounding box center [784, 711] width 1568 height 106
click at [600, 315] on div at bounding box center [784, 605] width 1568 height 106
click at [596, 315] on div at bounding box center [784, 605] width 1568 height 106
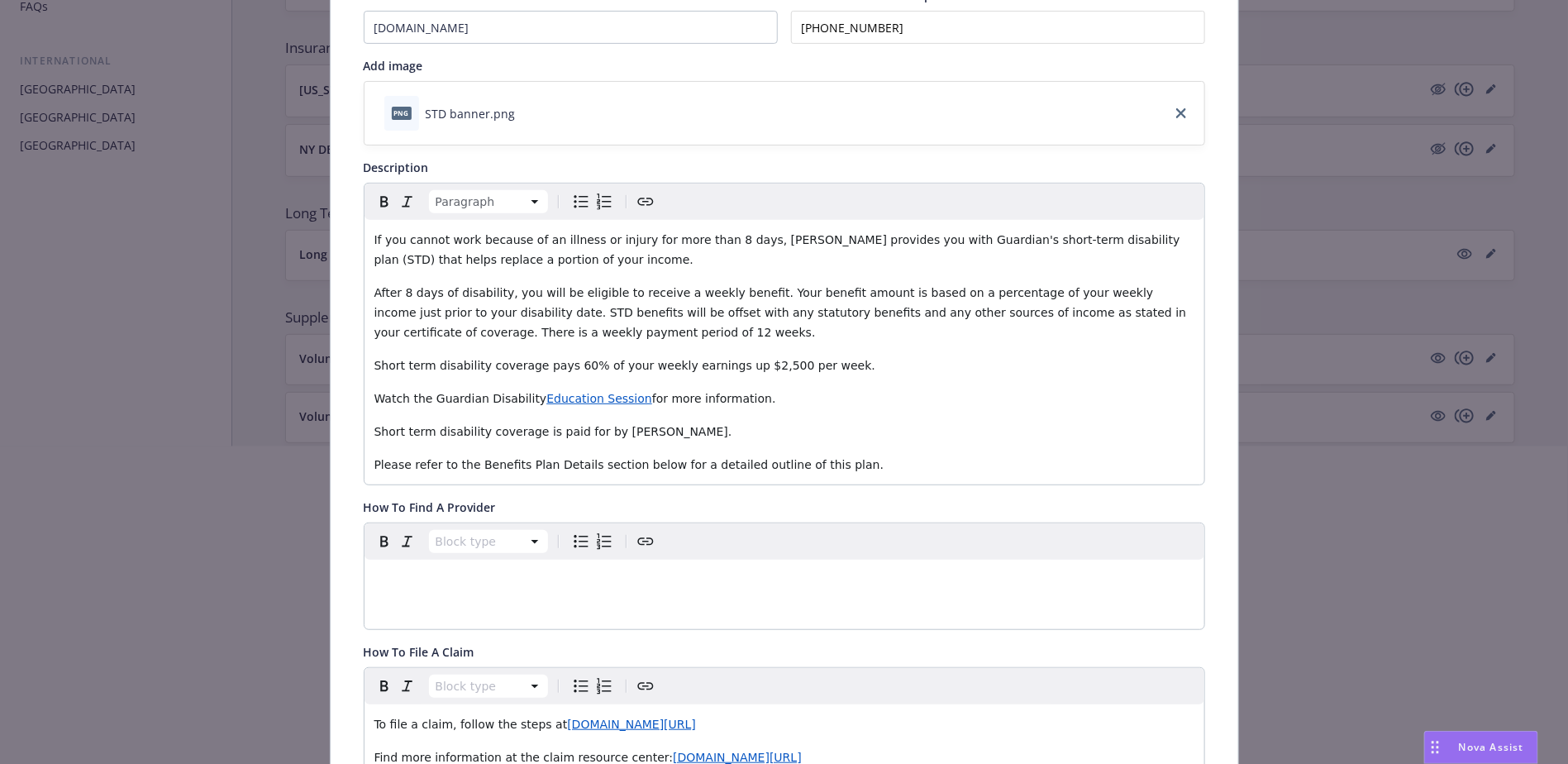
scroll to position [0, 0]
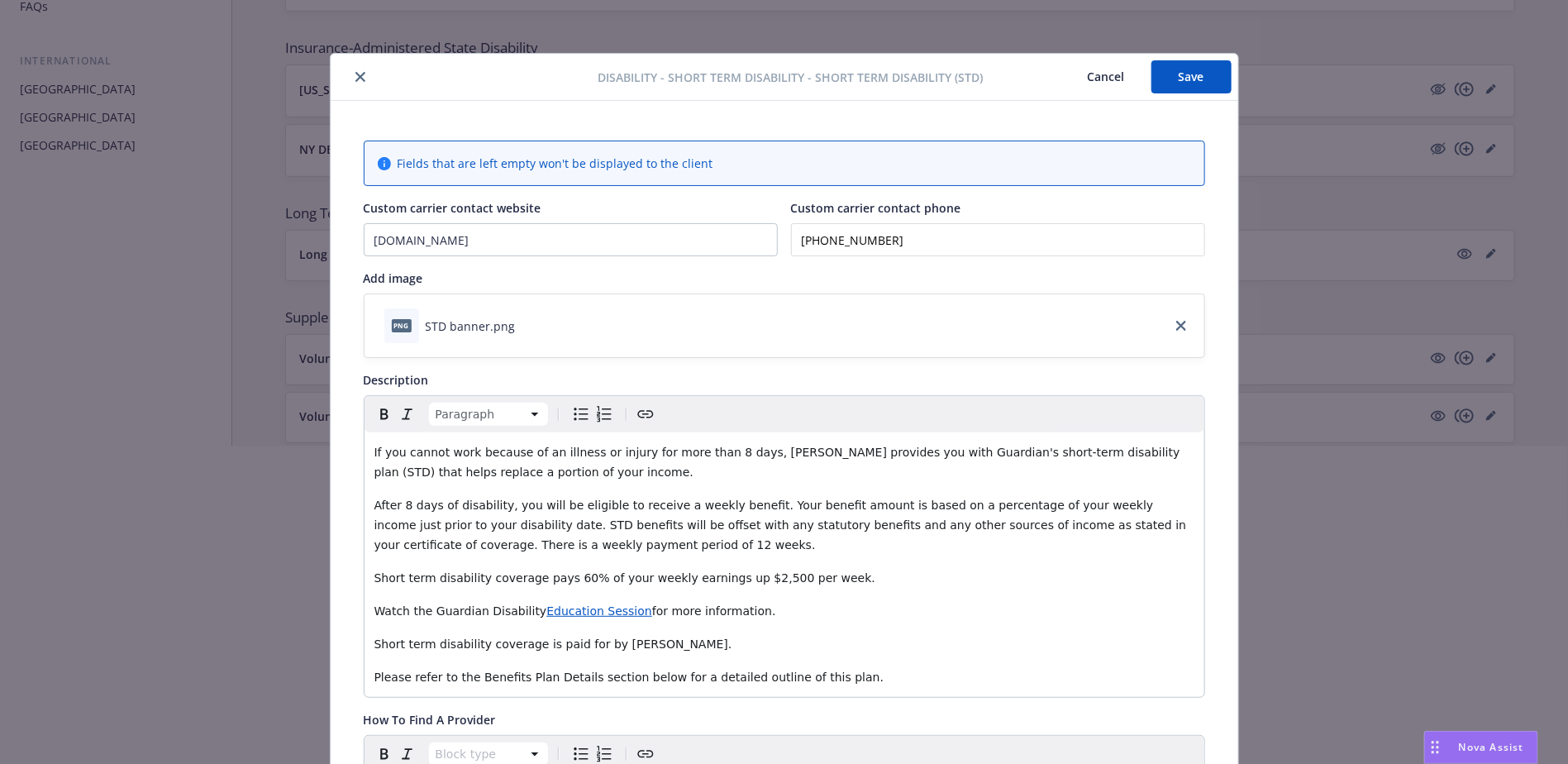
click at [356, 74] on icon "close" at bounding box center [361, 77] width 10 height 10
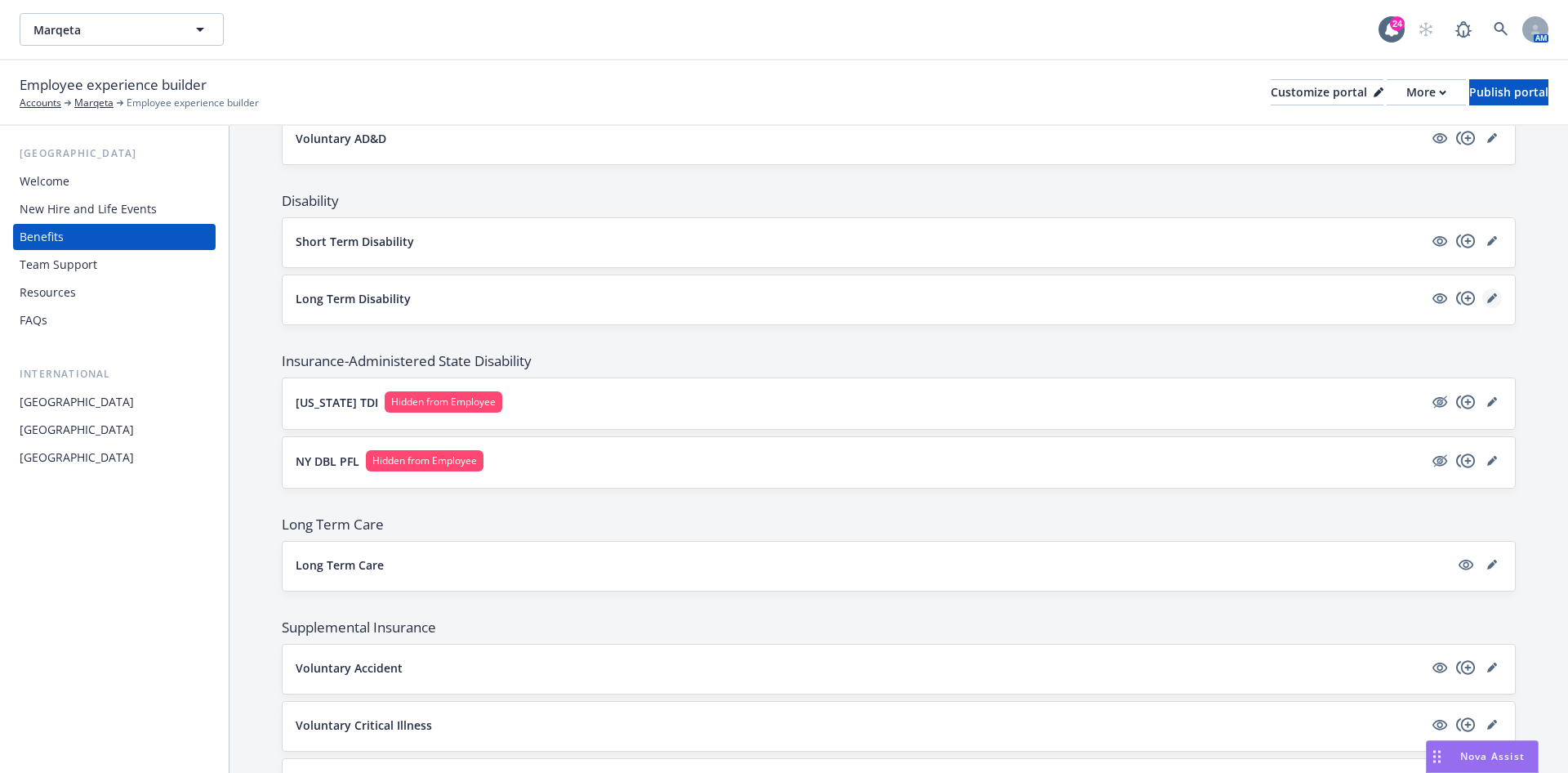
click at [781, 290] on link "editPencil" at bounding box center [1492, 299] width 20 height 20
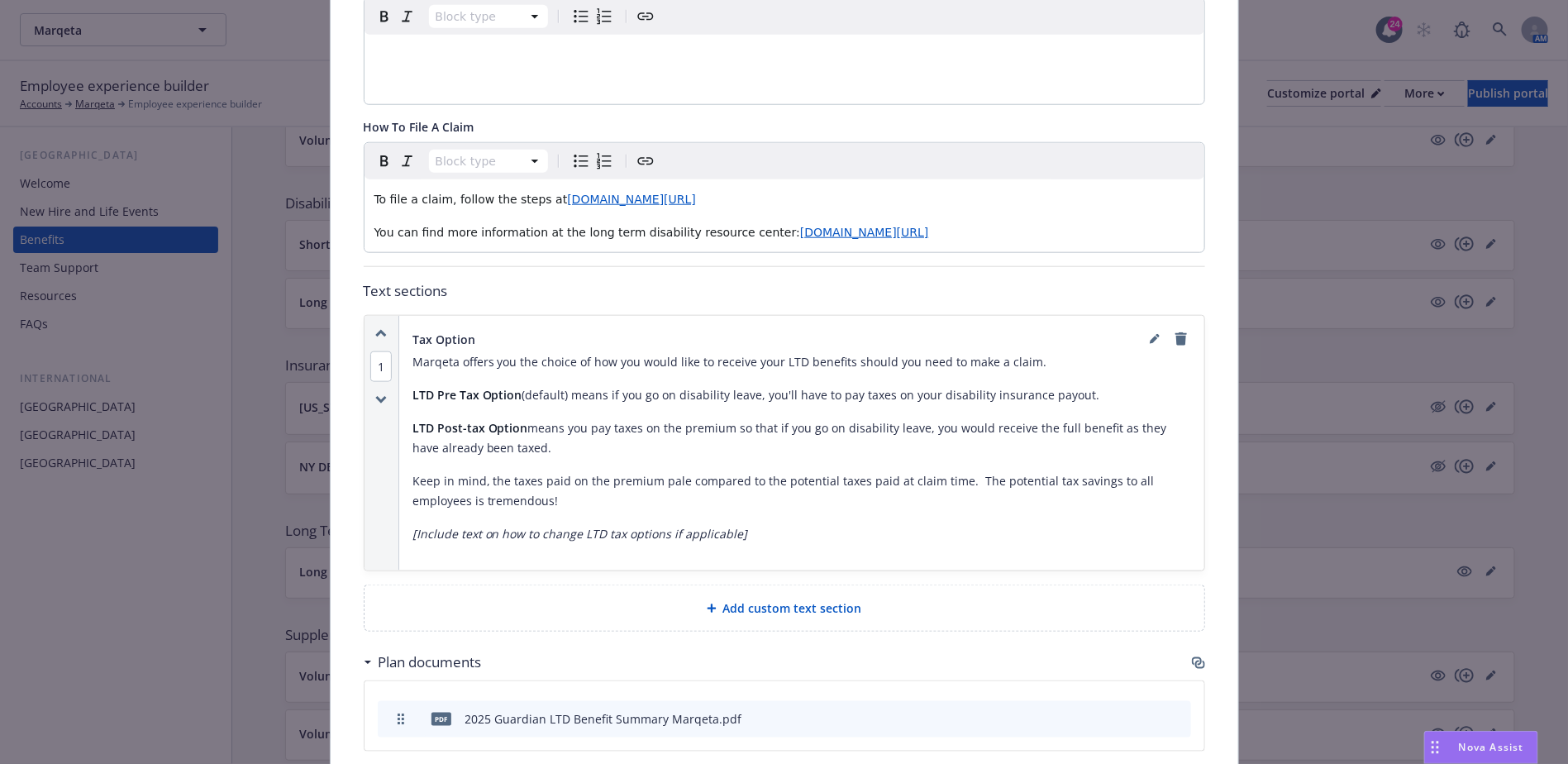
scroll to position [1042, 0]
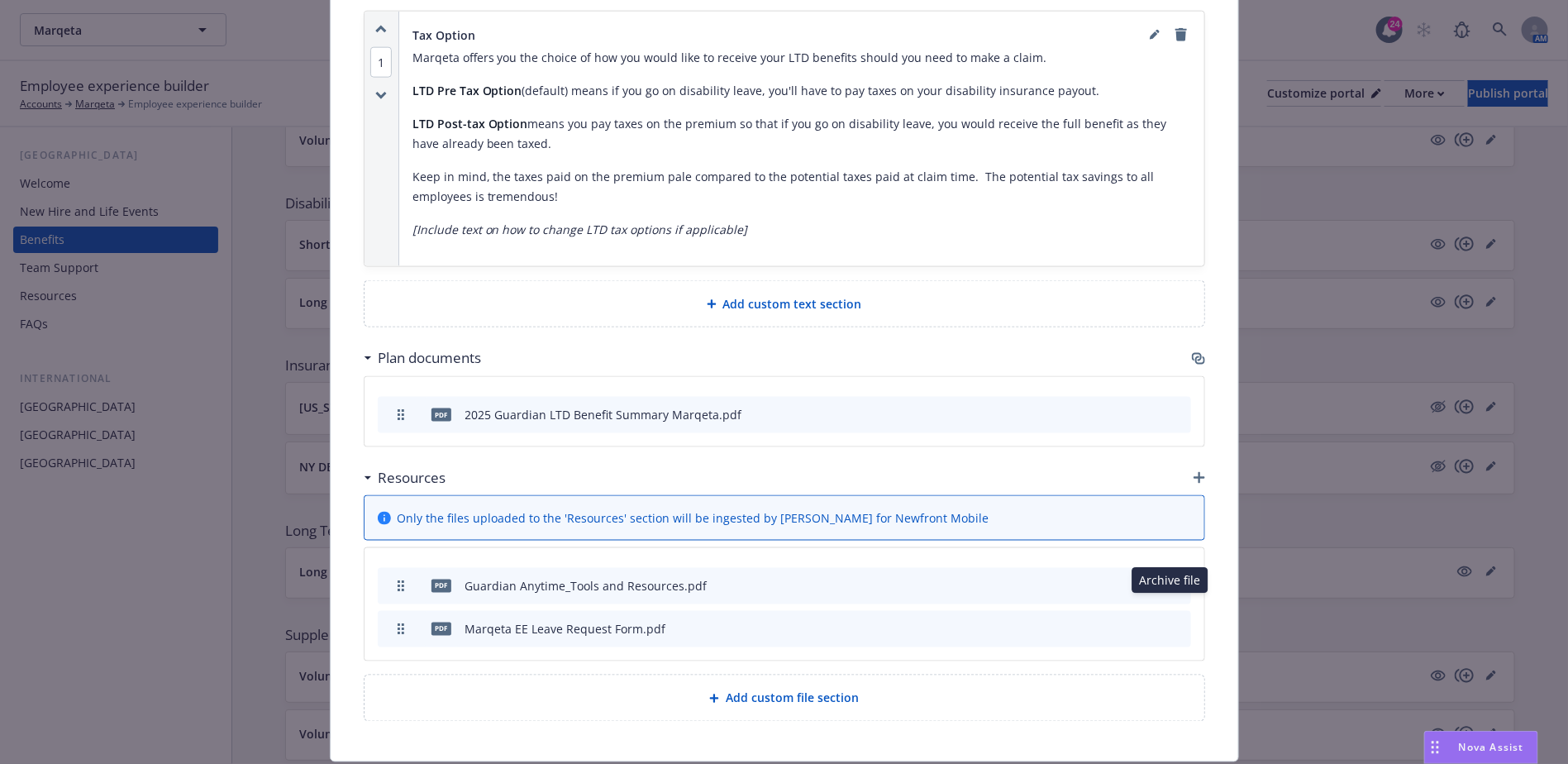
click at [790, 315] on icon "archive file" at bounding box center [1177, 628] width 12 height 13
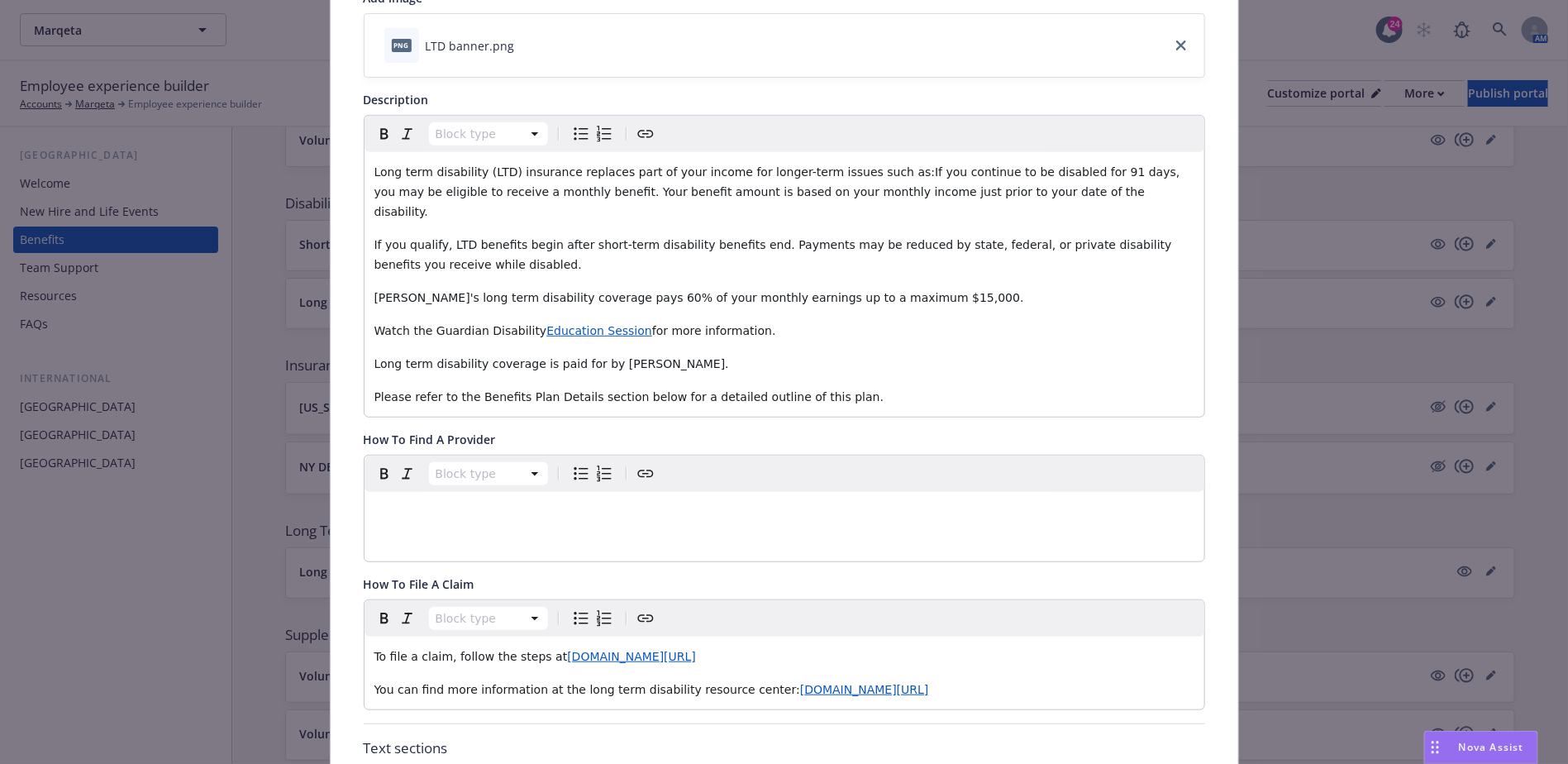
scroll to position [0, 0]
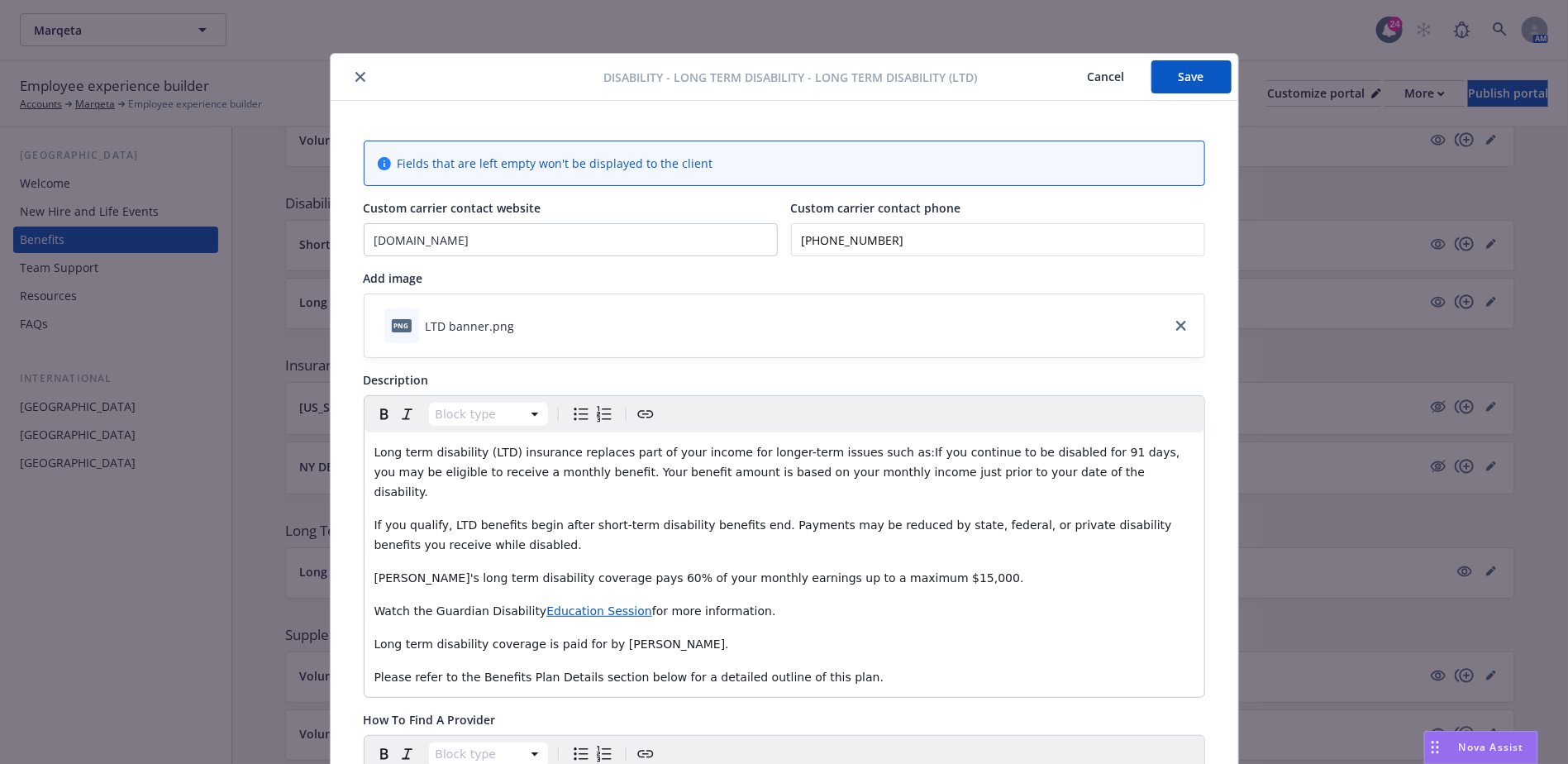
click at [790, 80] on button "Save" at bounding box center [1192, 77] width 80 height 33
click at [352, 87] on div "Disability - Long Term Disability - Long Term Disability (LTD) Cancel Save" at bounding box center [784, 77] width 908 height 47
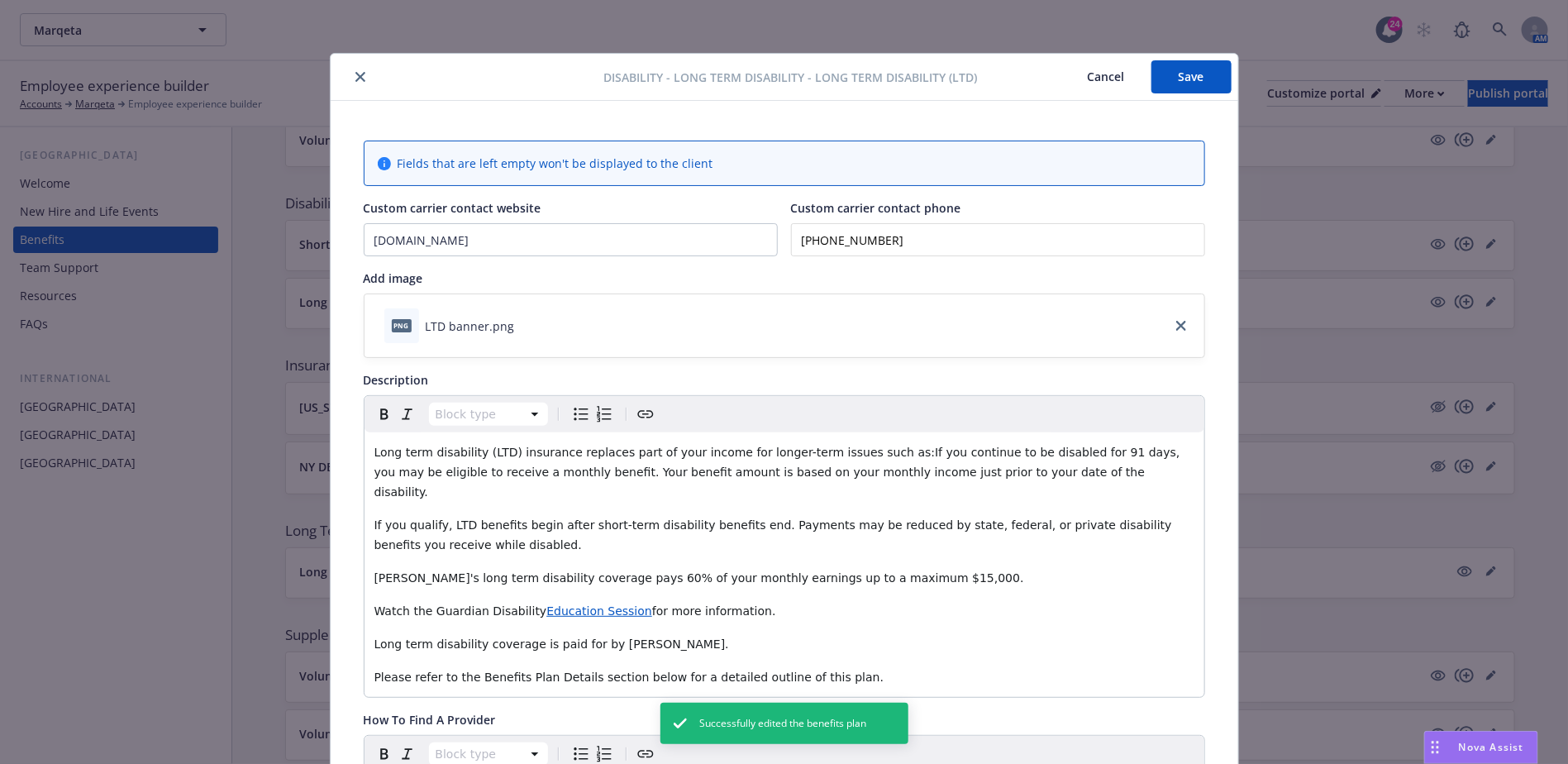
click at [790, 64] on button "Save" at bounding box center [1192, 77] width 80 height 33
click at [356, 77] on icon "close" at bounding box center [361, 77] width 10 height 10
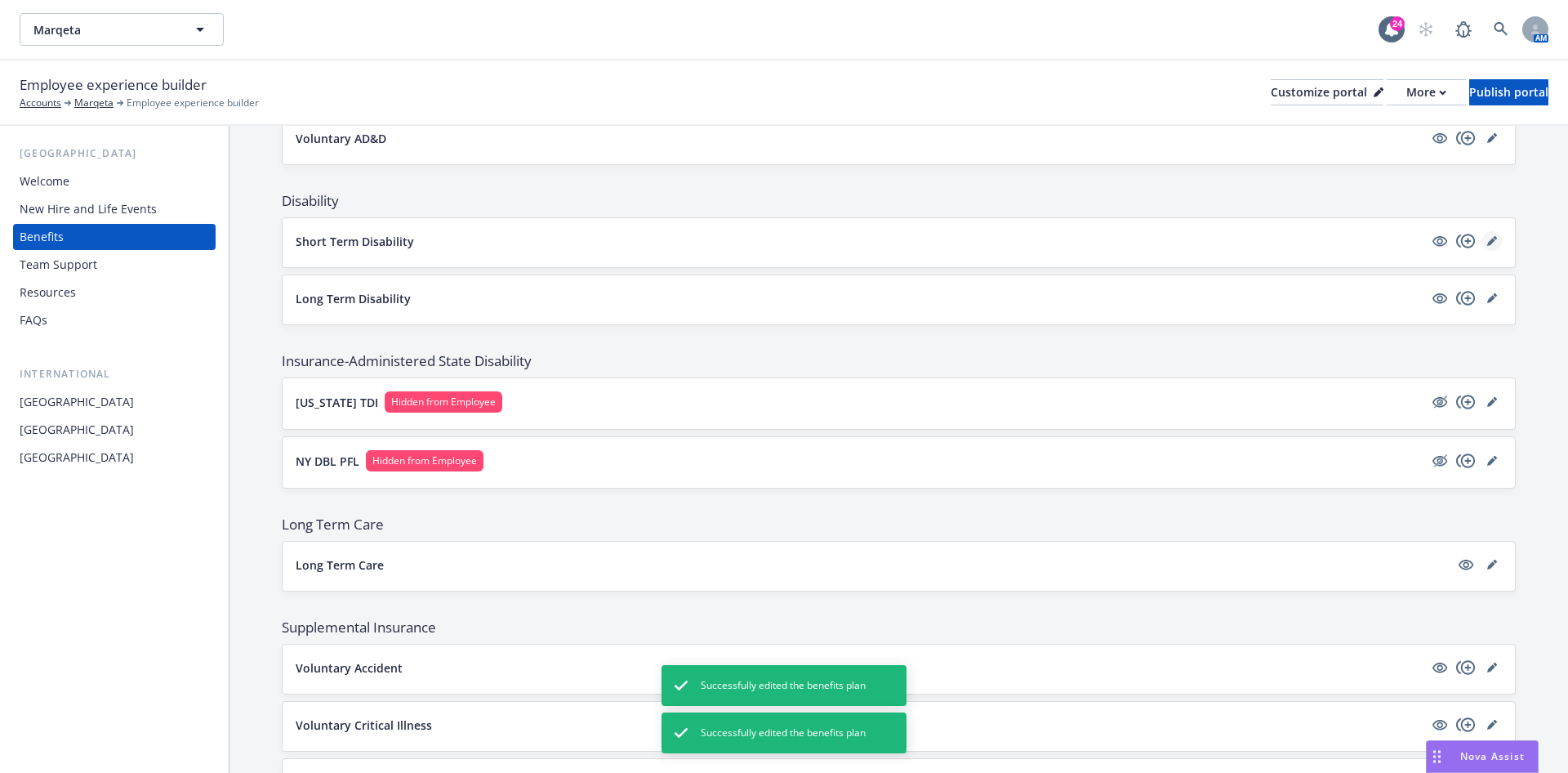
click at [781, 242] on link "editPencil" at bounding box center [1492, 241] width 20 height 20
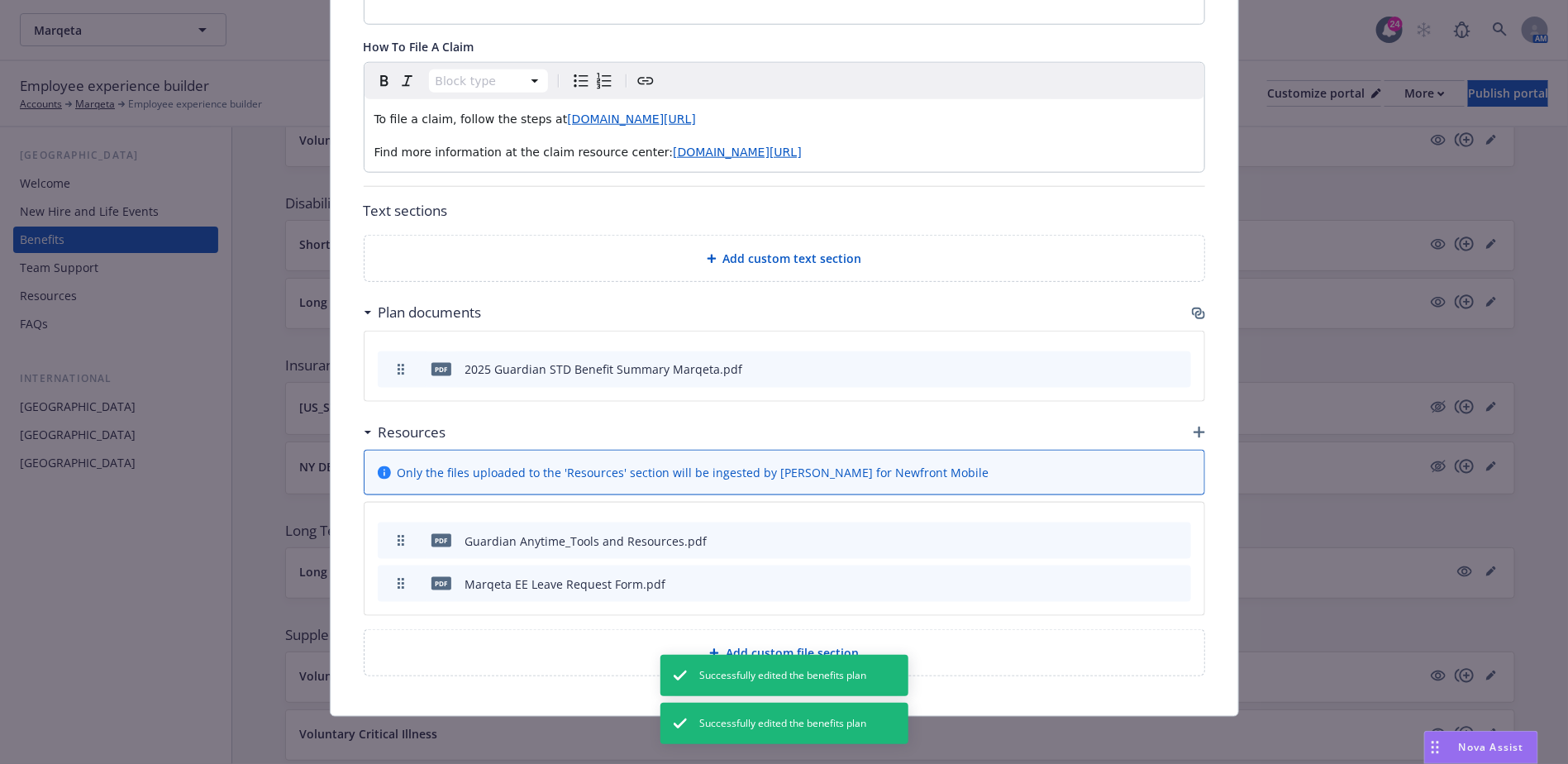
scroll to position [819, 0]
click at [790, 315] on icon "archive file" at bounding box center [1177, 582] width 12 height 13
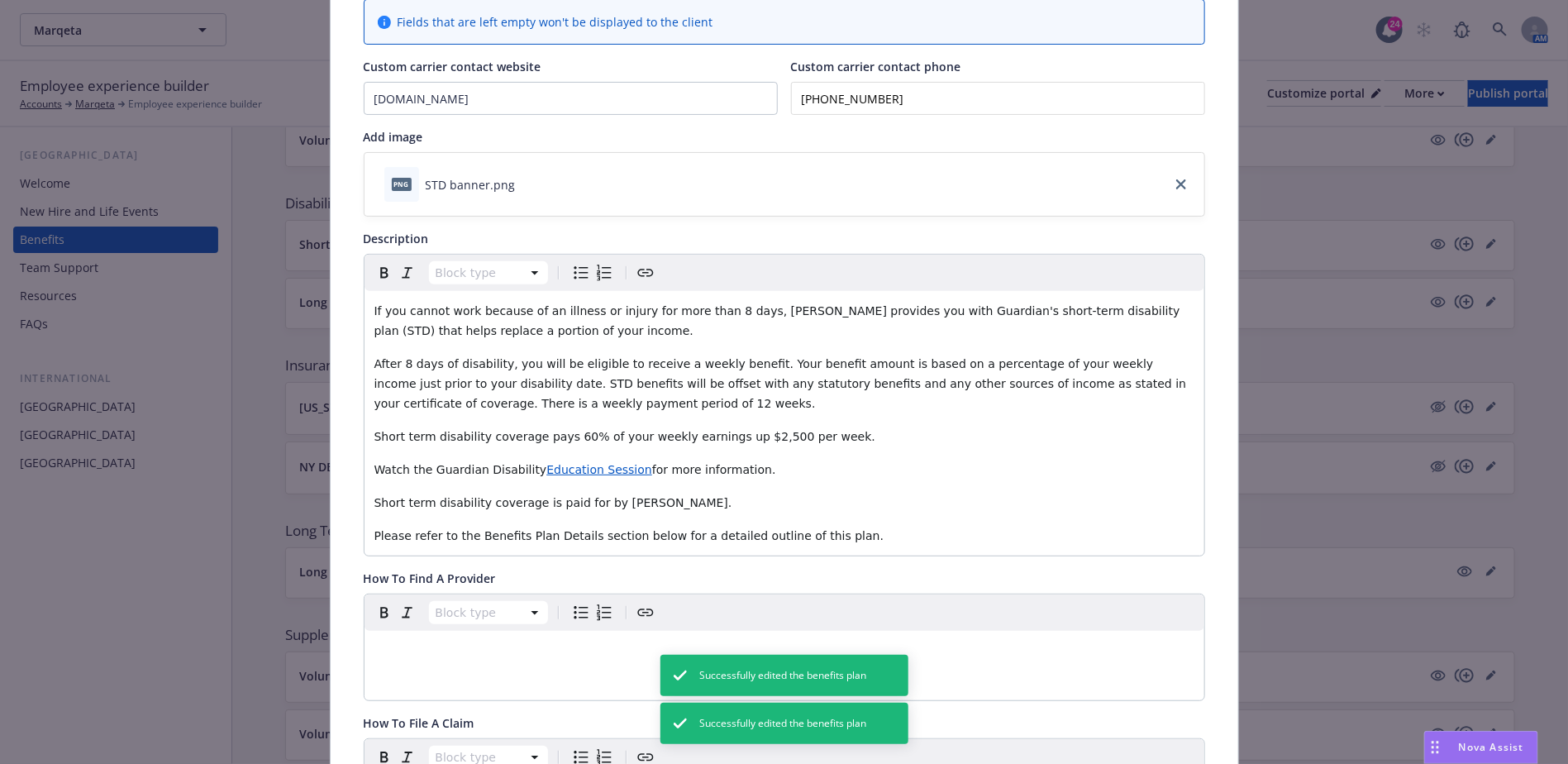
scroll to position [0, 0]
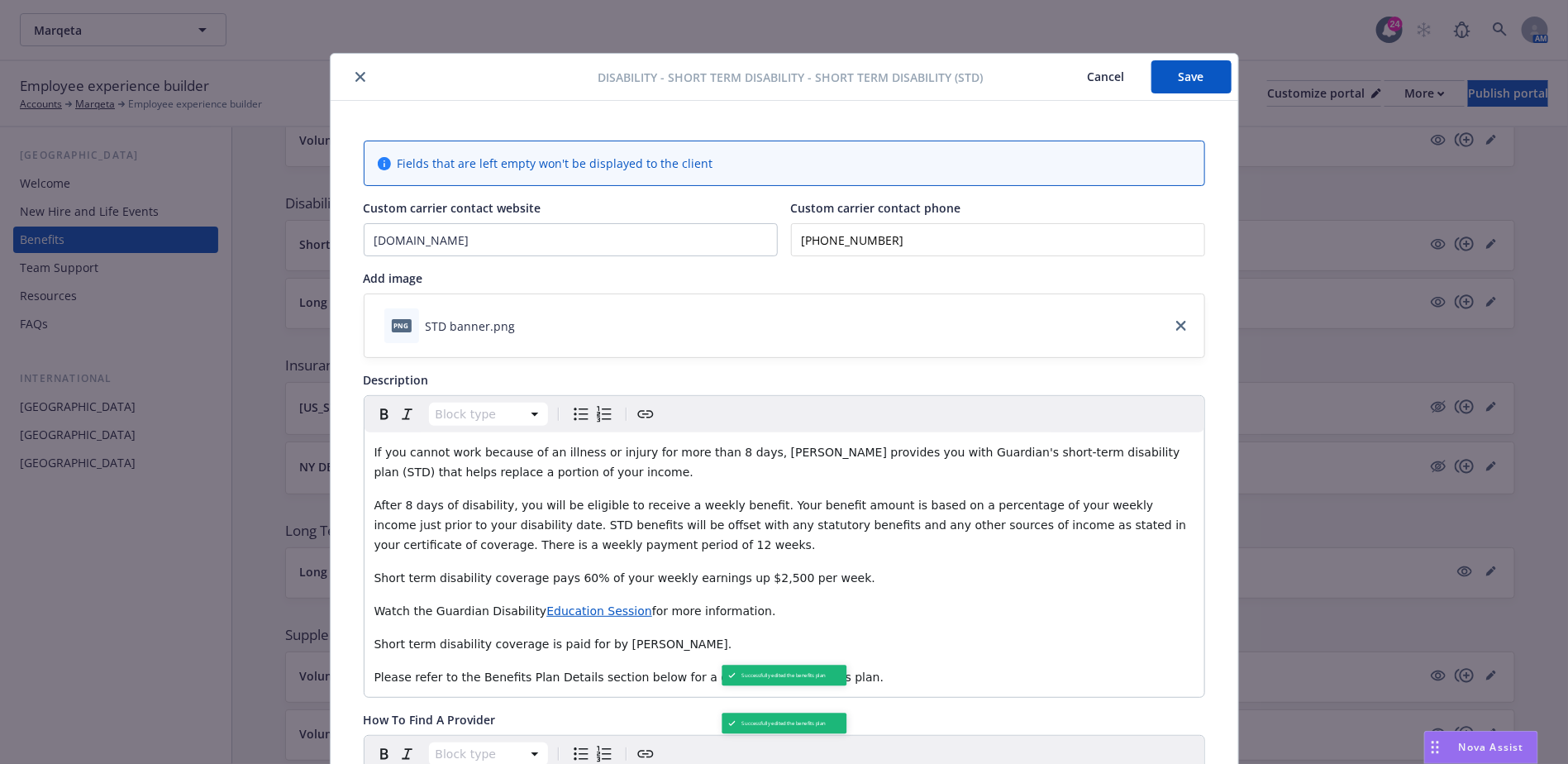
click at [790, 67] on button "Save" at bounding box center [1192, 77] width 80 height 33
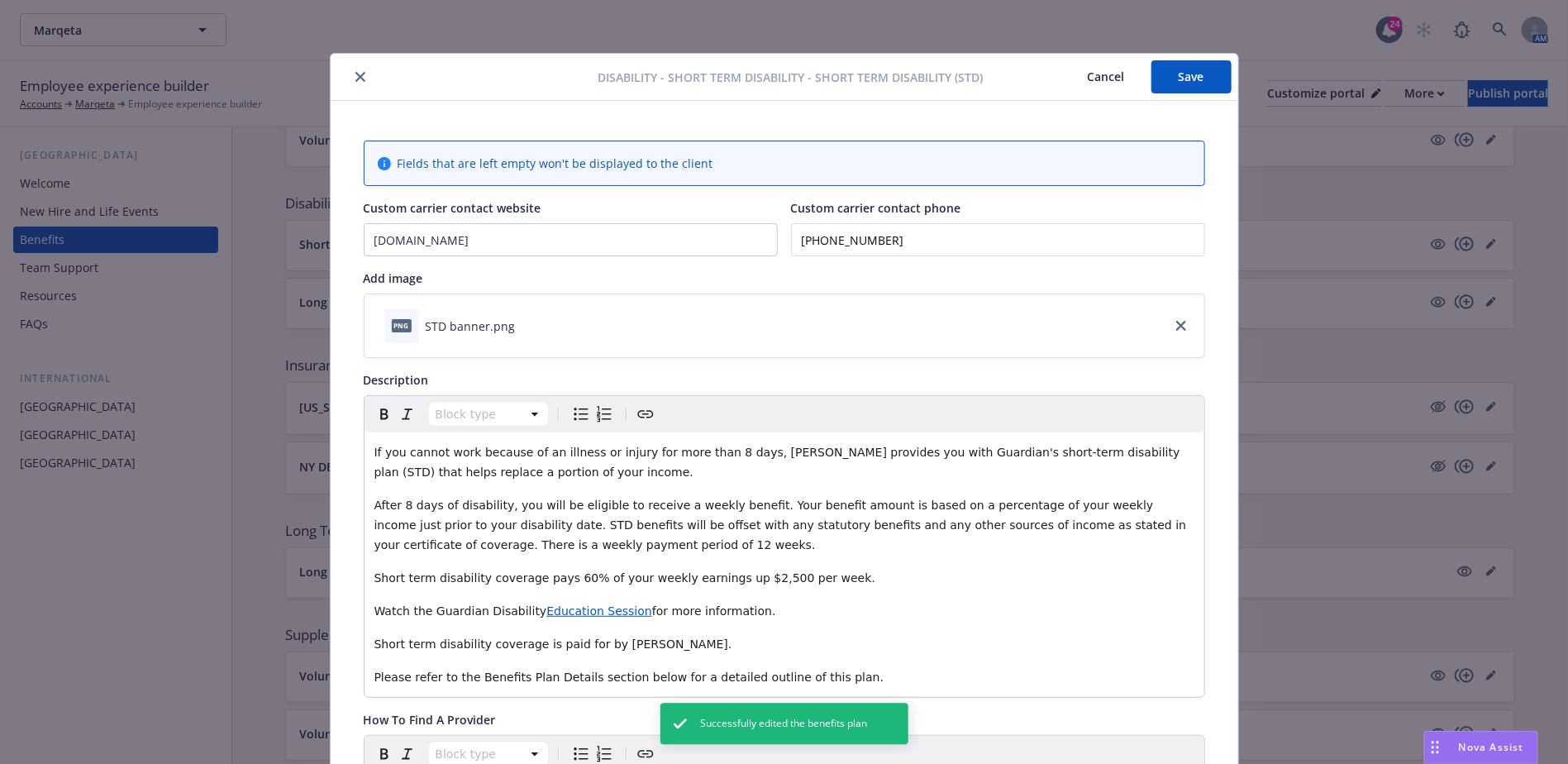
click at [356, 77] on icon "close" at bounding box center [361, 77] width 10 height 10
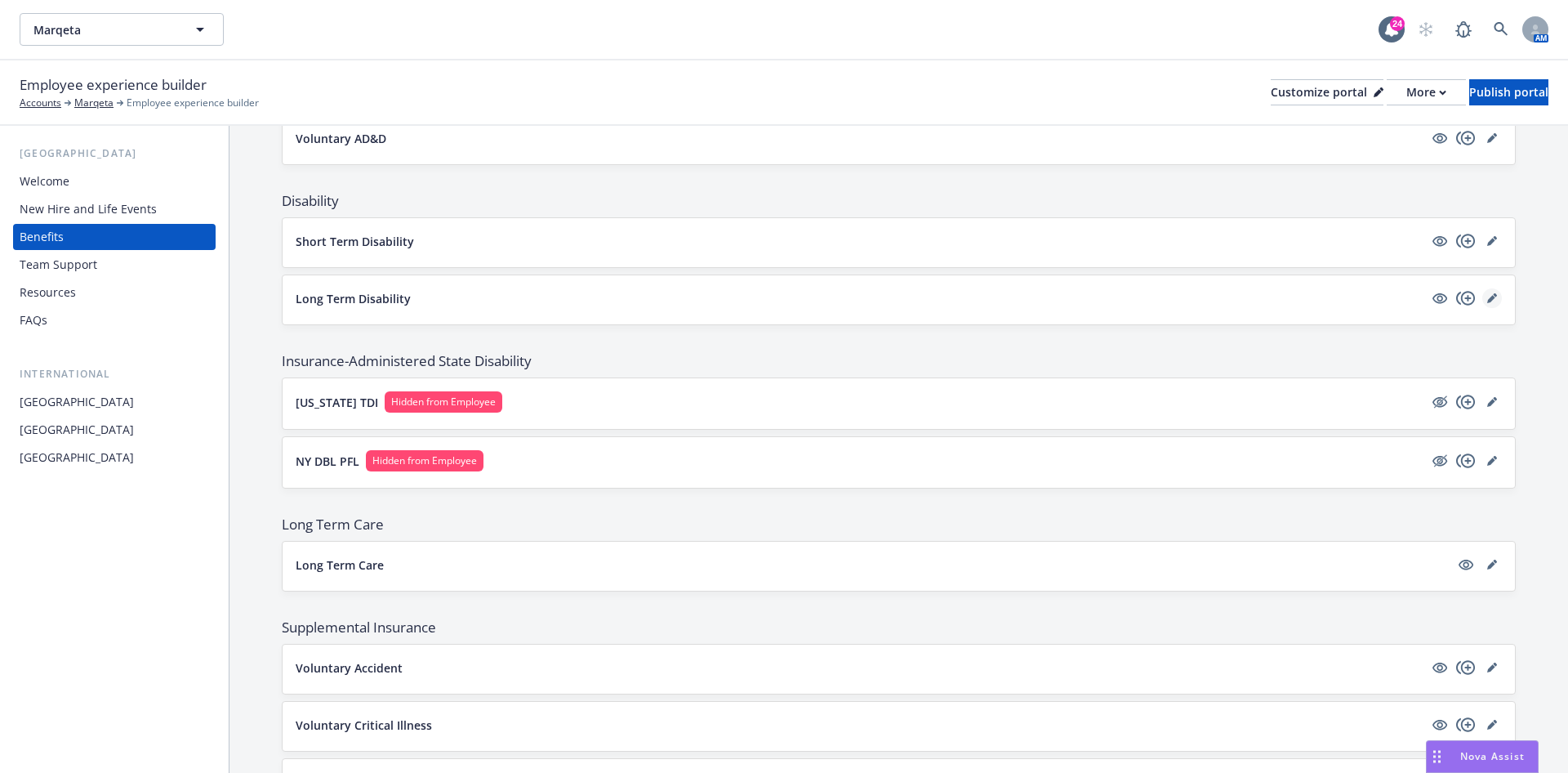
click at [781, 294] on icon "editPencil" at bounding box center [1492, 299] width 10 height 10
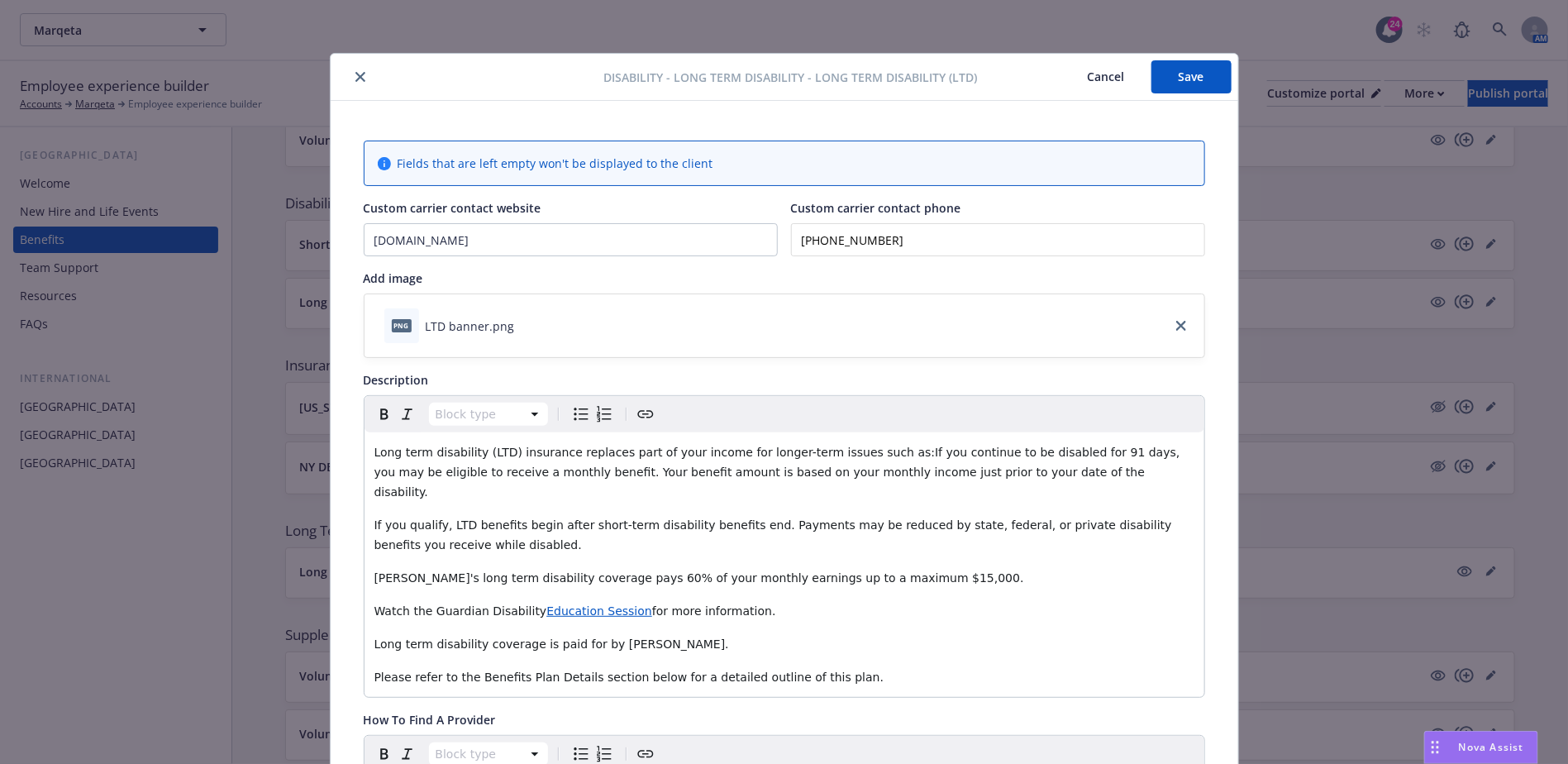
scroll to position [50, 0]
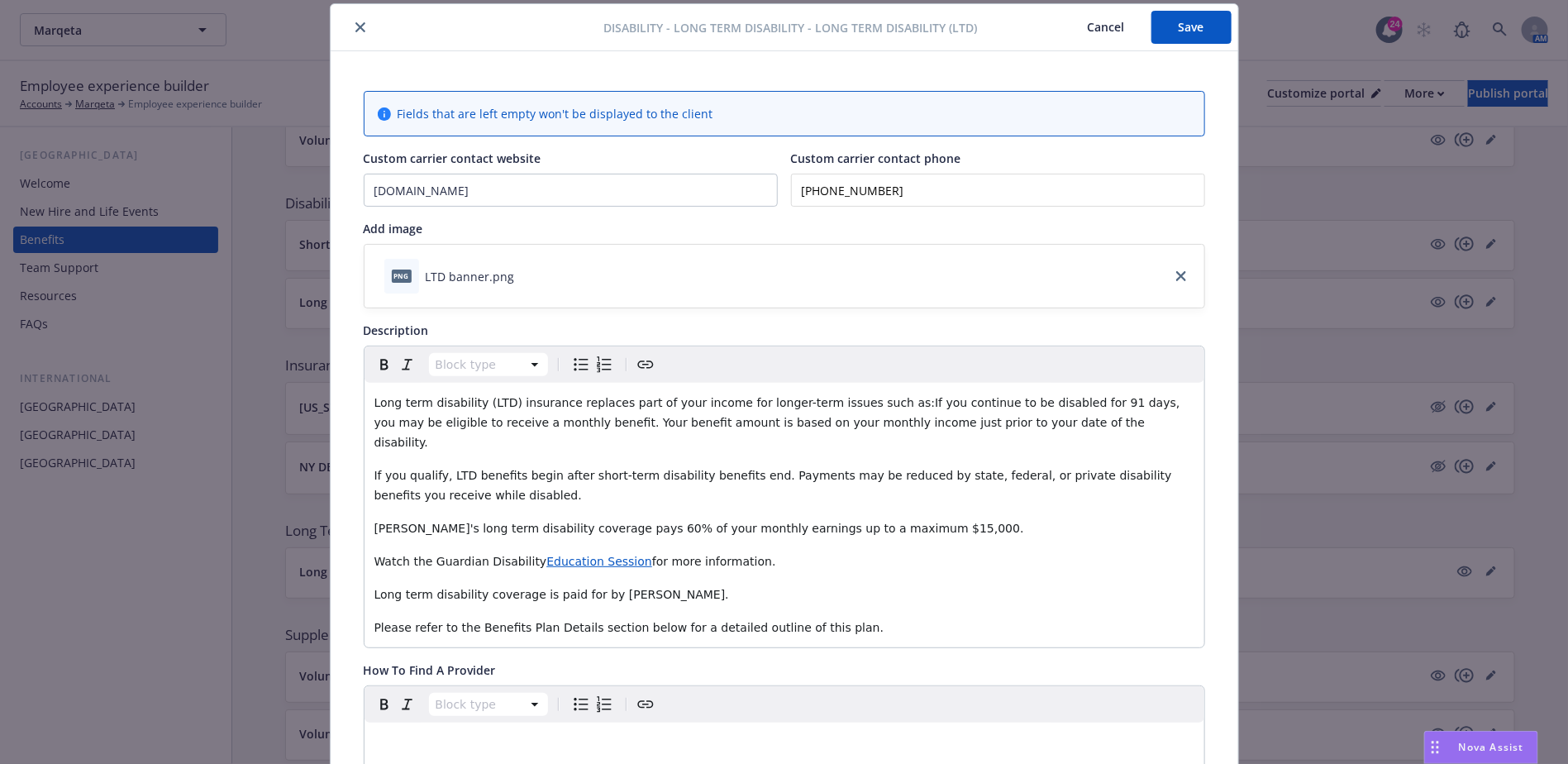
click at [790, 315] on span "Long term disability (LTD) insurance replaces part of your income for longer-te…" at bounding box center [779, 423] width 810 height 53
click at [790, 36] on button "Save" at bounding box center [1192, 27] width 80 height 33
click at [356, 26] on icon "close" at bounding box center [361, 27] width 10 height 10
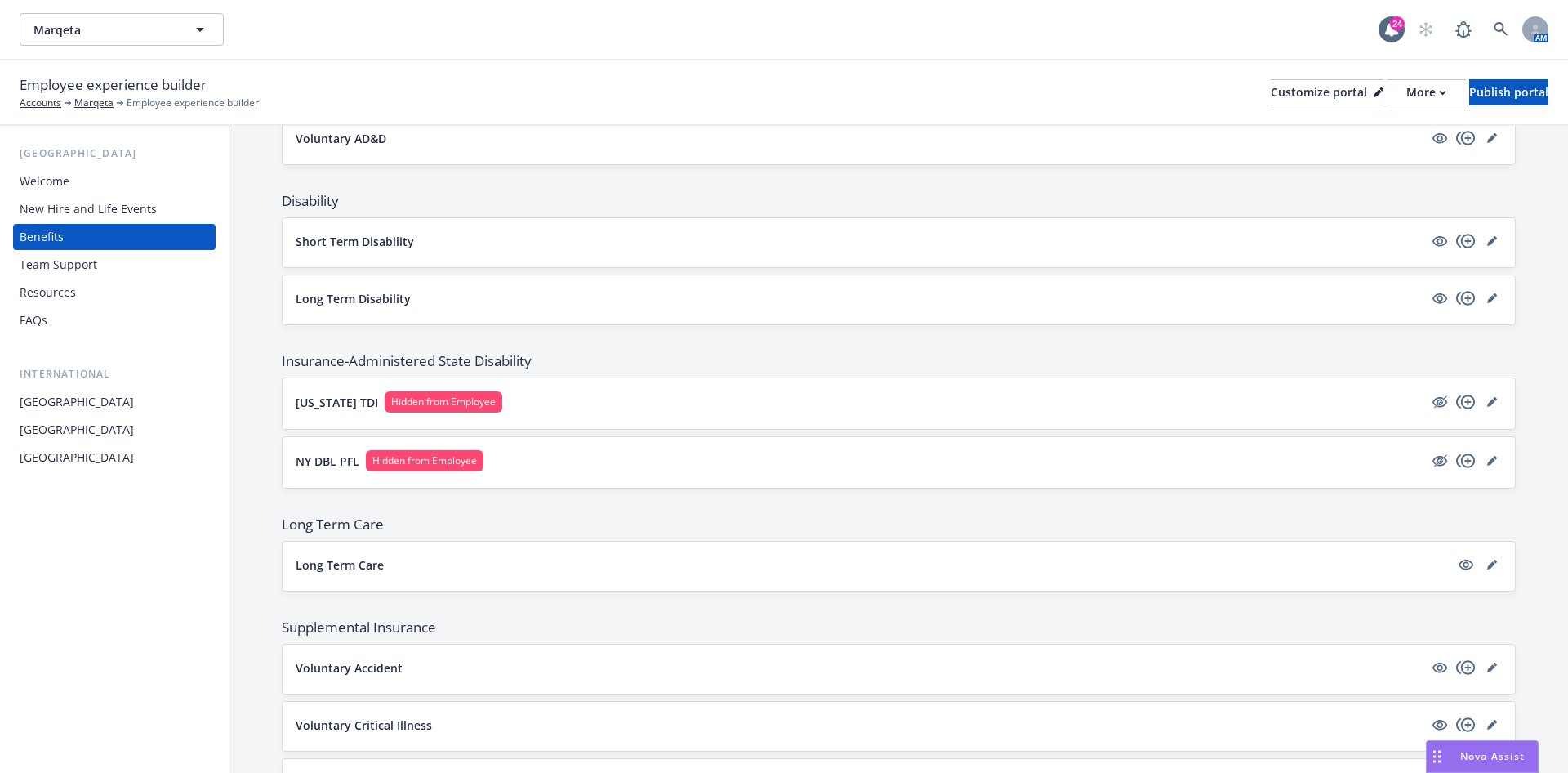
click at [781, 311] on div at bounding box center [1479, 564] width 46 height 20
click at [781, 311] on link "editPencil" at bounding box center [1492, 564] width 20 height 20
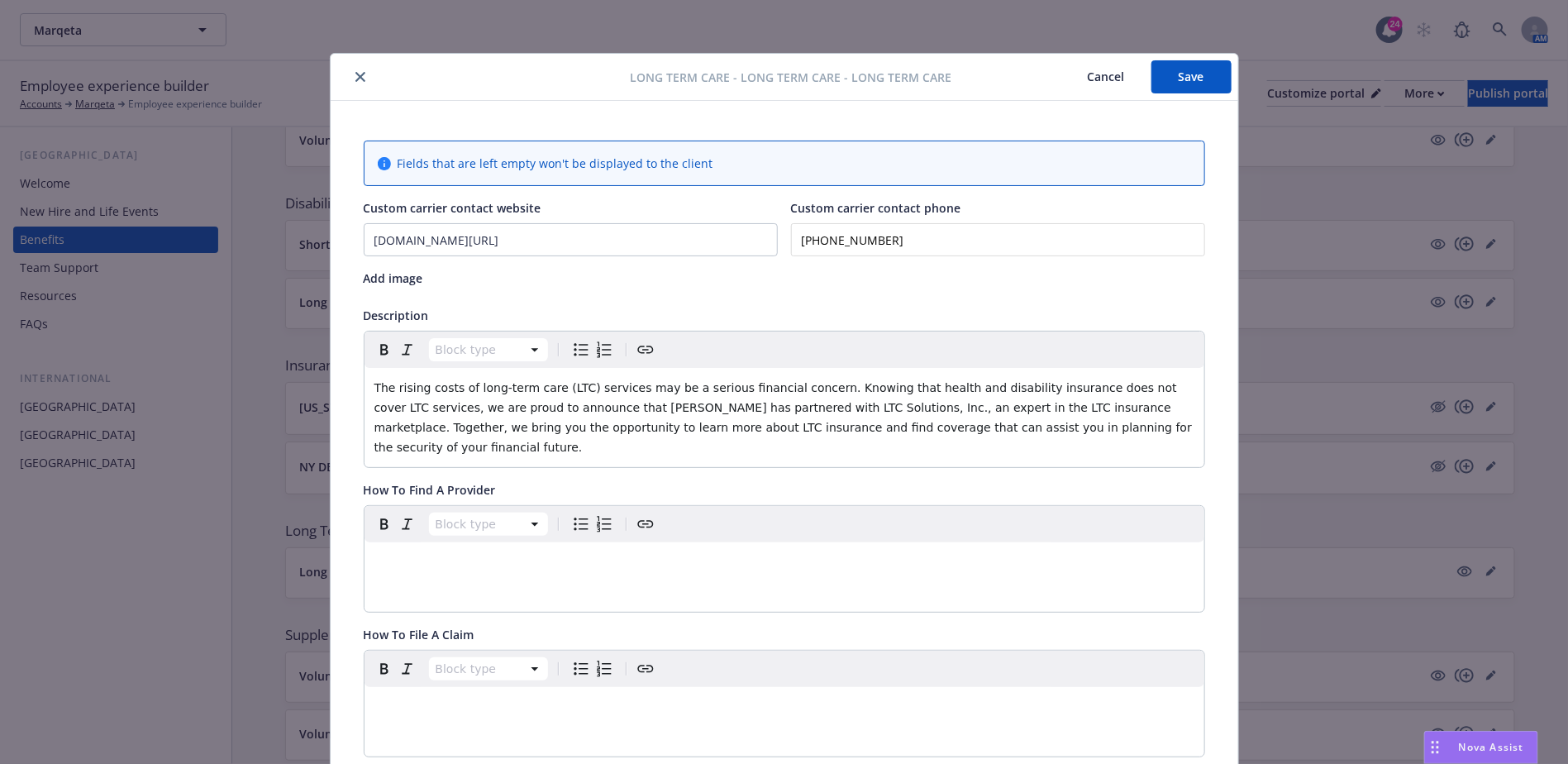
scroll to position [50, 0]
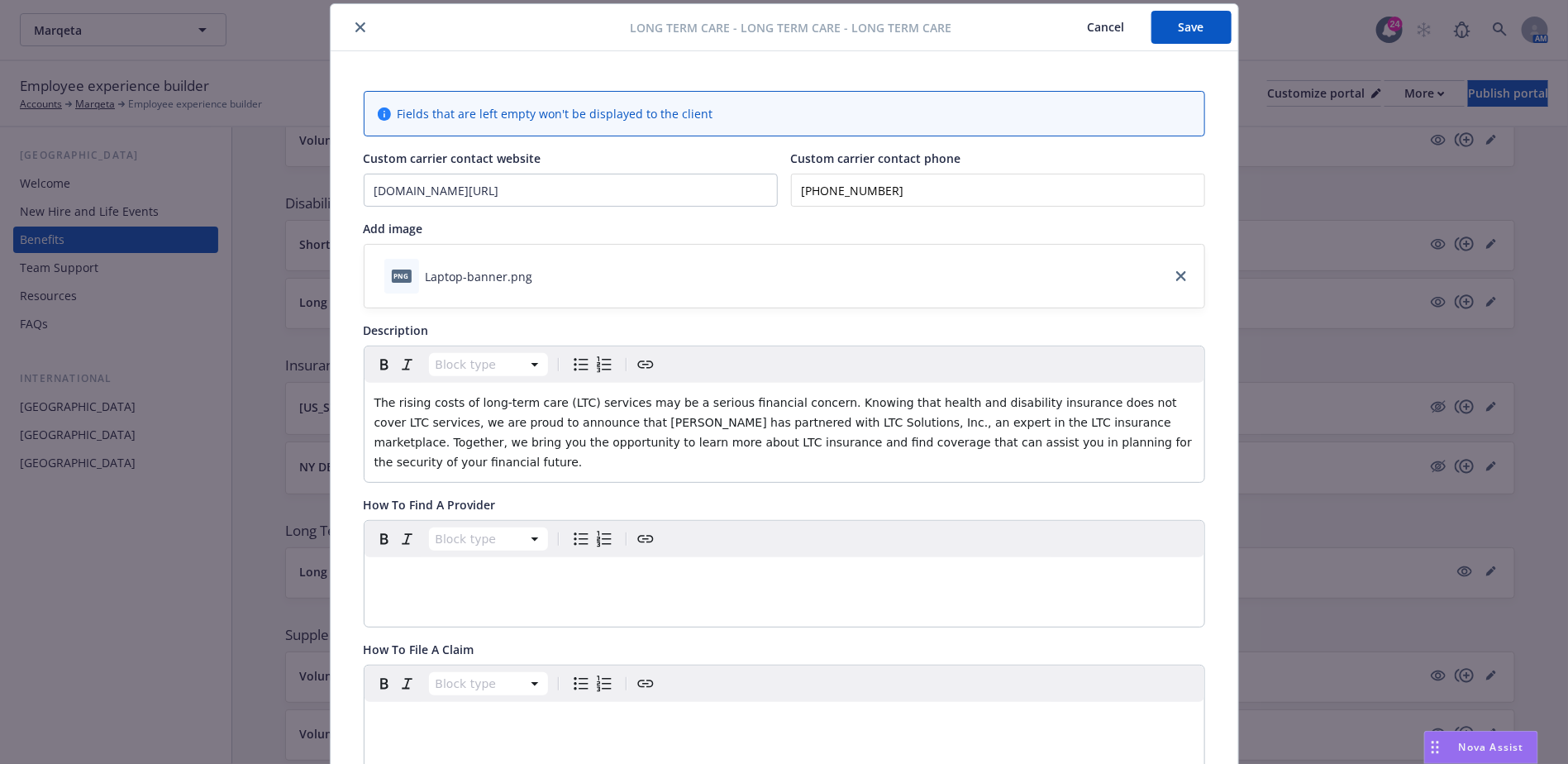
click at [790, 315] on span "The rising costs of long-term care (LTC) services may be a serious financial co…" at bounding box center [785, 433] width 822 height 73
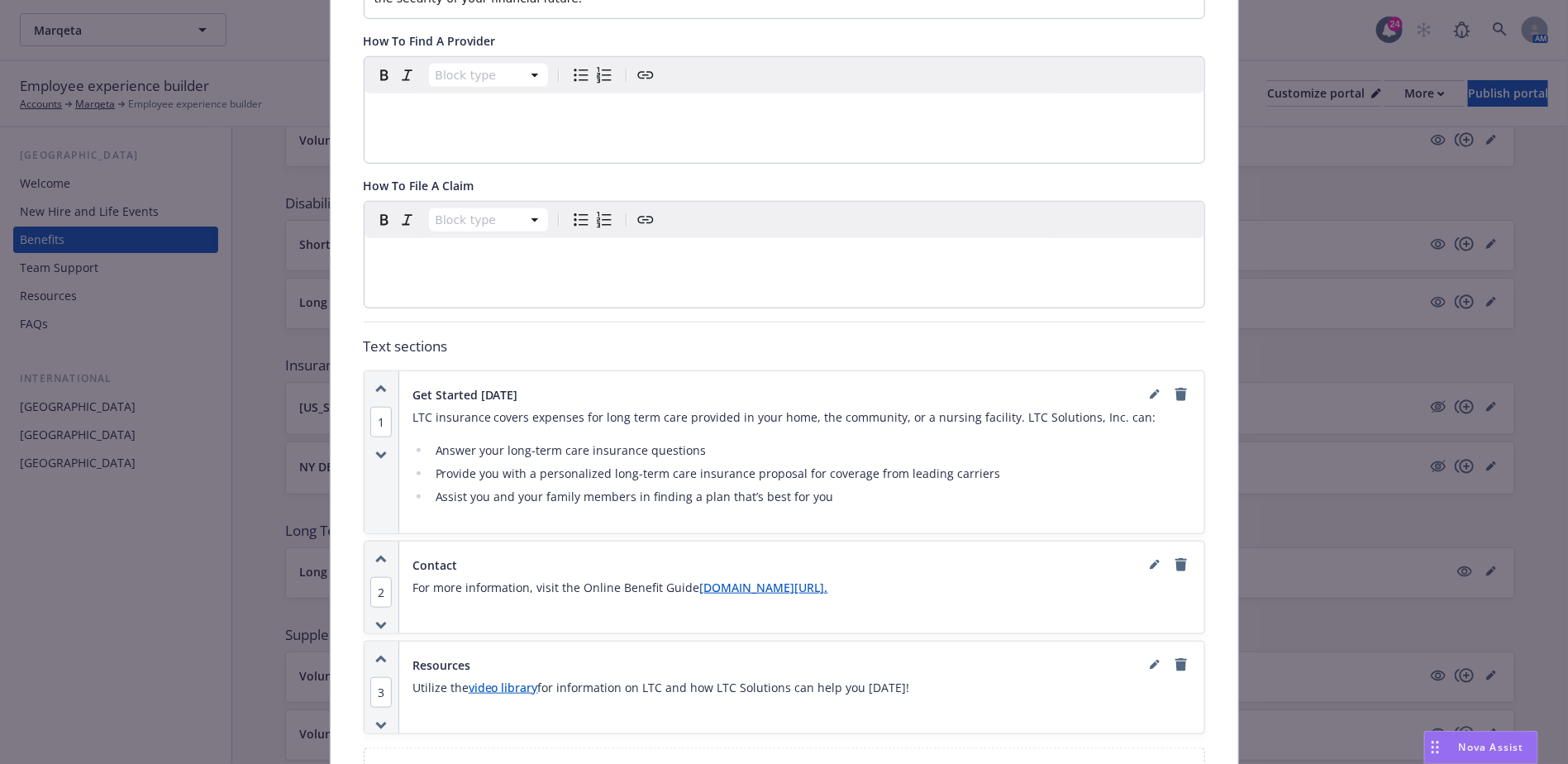
scroll to position [0, 0]
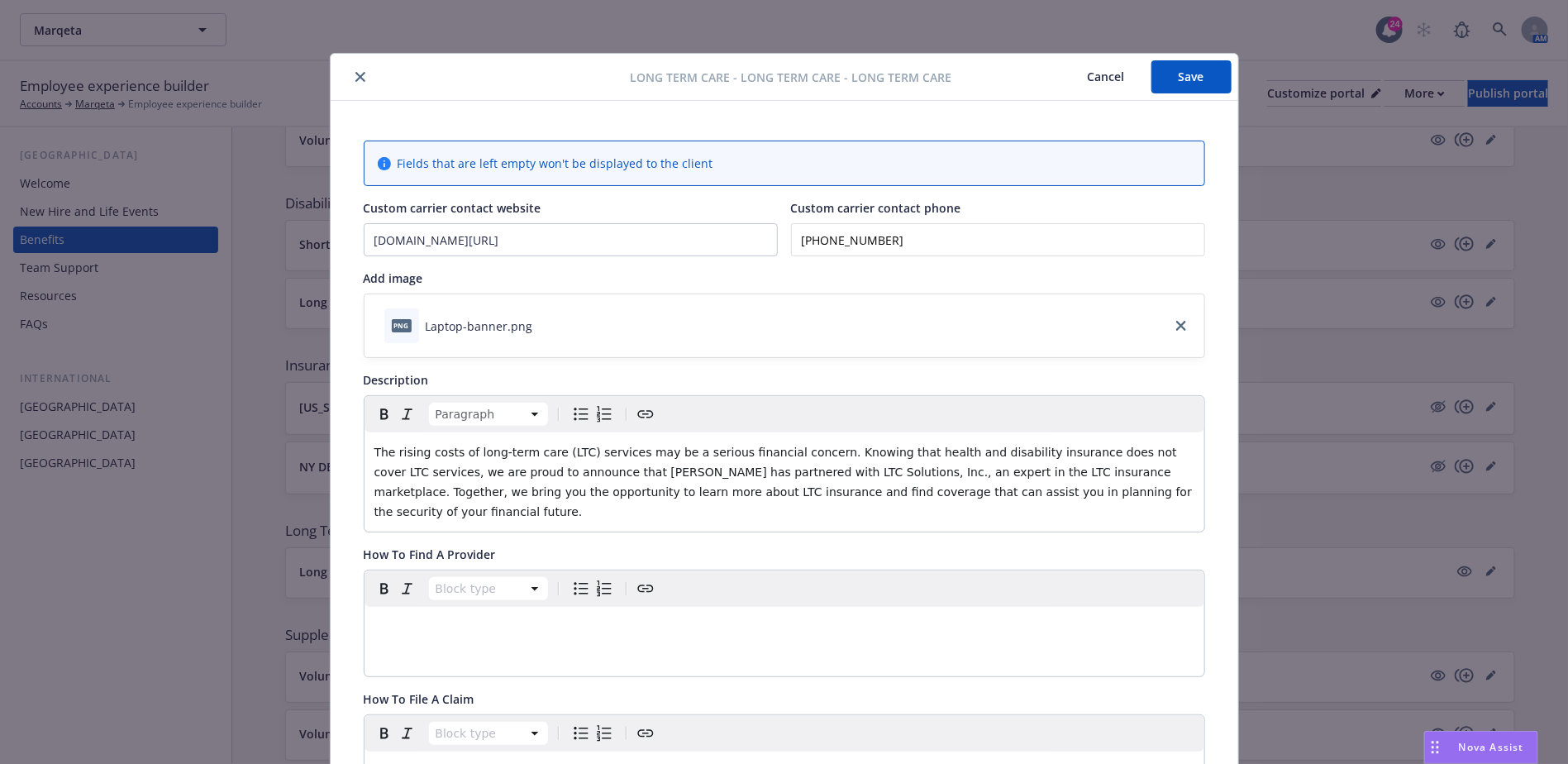
click at [351, 79] on button "close" at bounding box center [361, 77] width 20 height 20
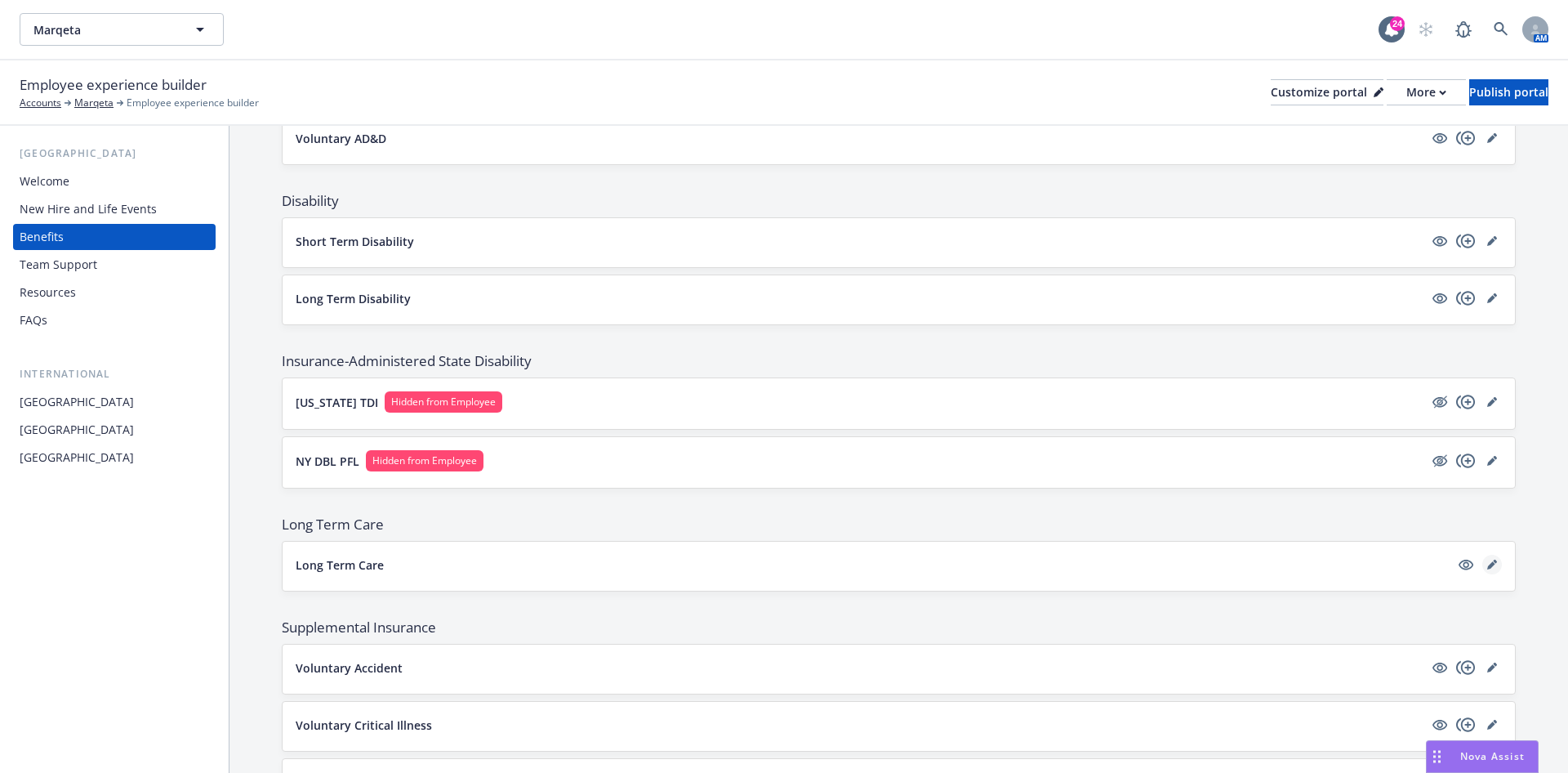
click at [781, 311] on icon "editPencil" at bounding box center [1492, 564] width 10 height 10
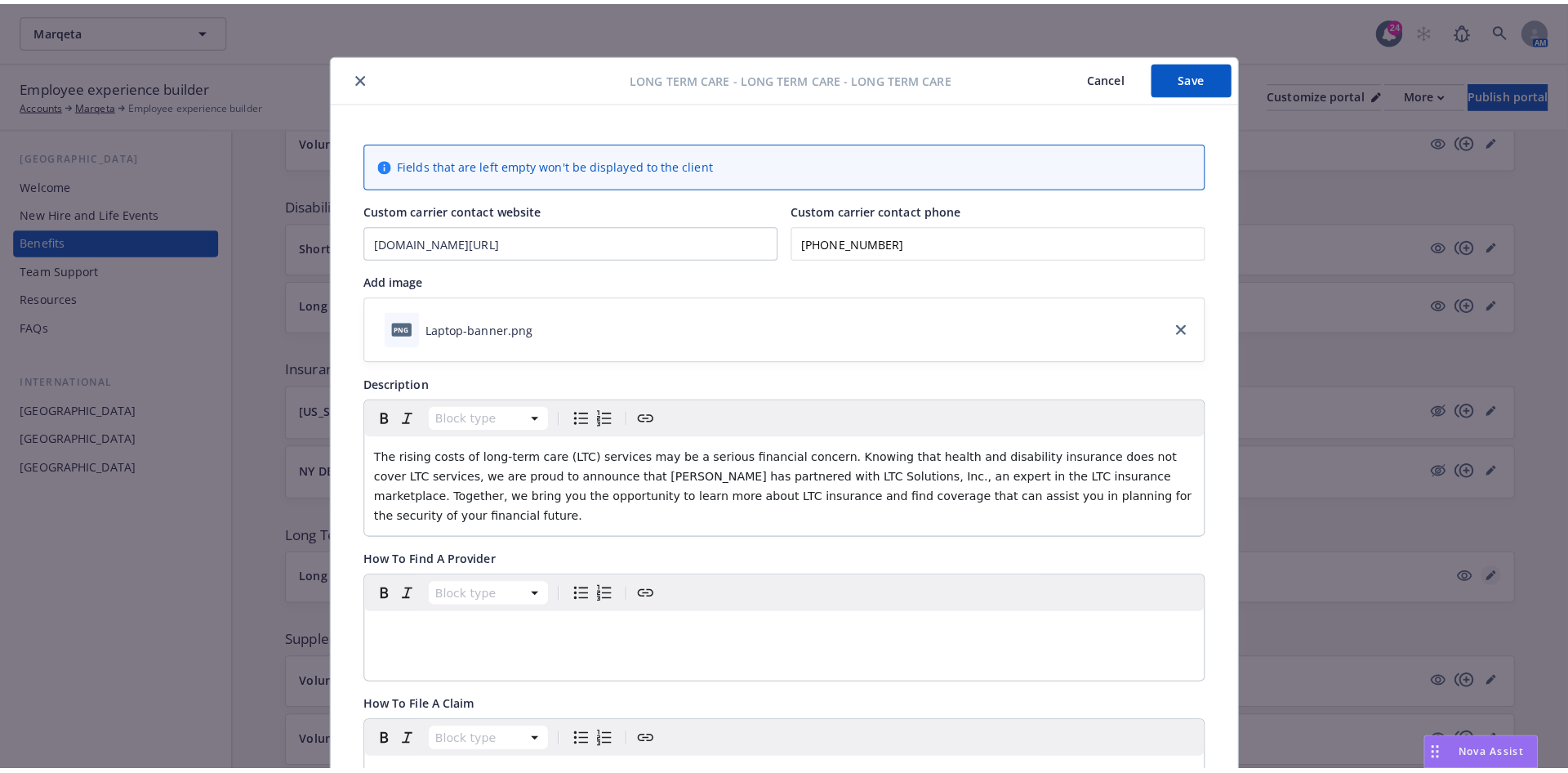
scroll to position [49, 0]
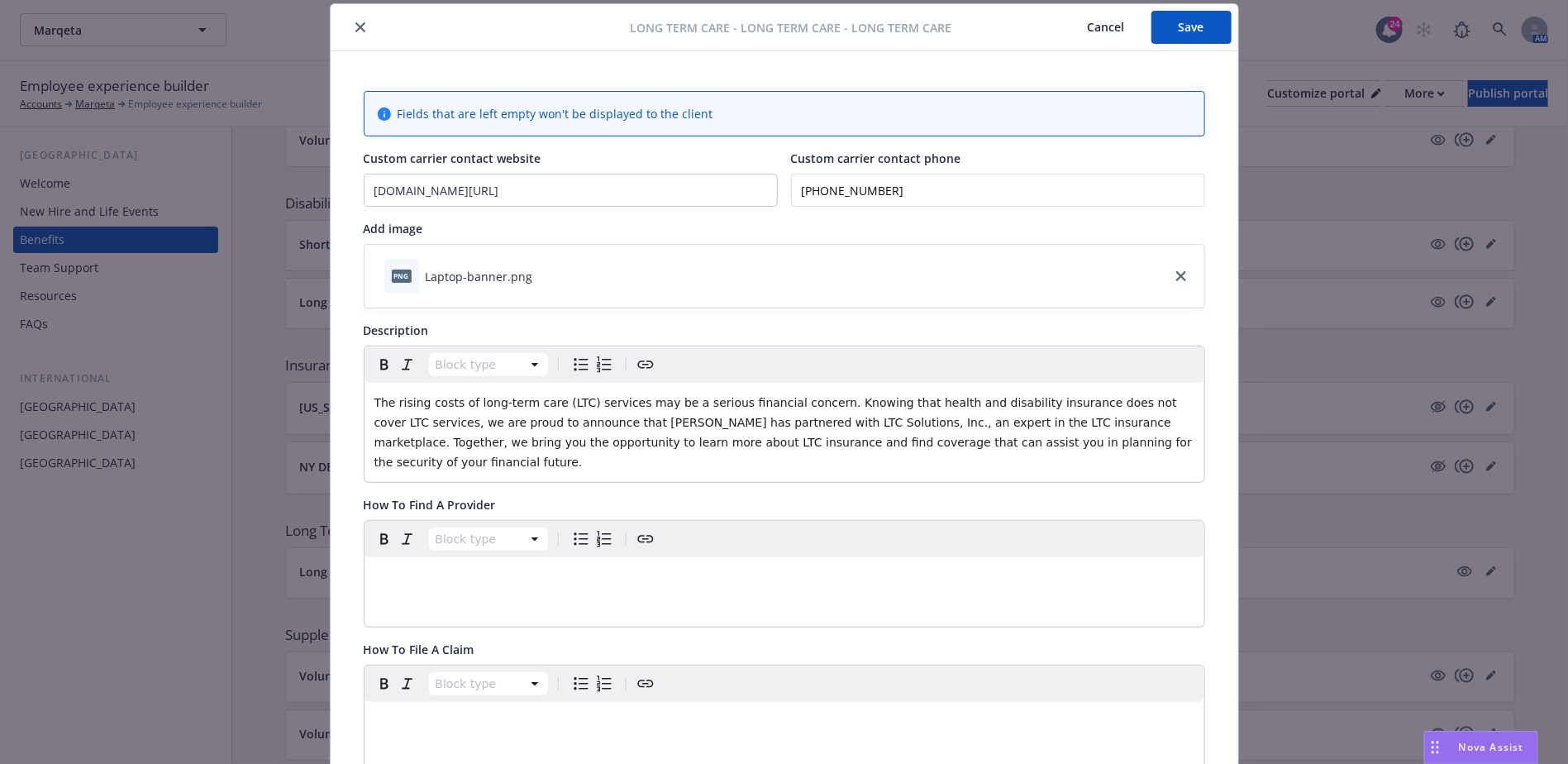
click at [351, 27] on button "close" at bounding box center [361, 27] width 20 height 20
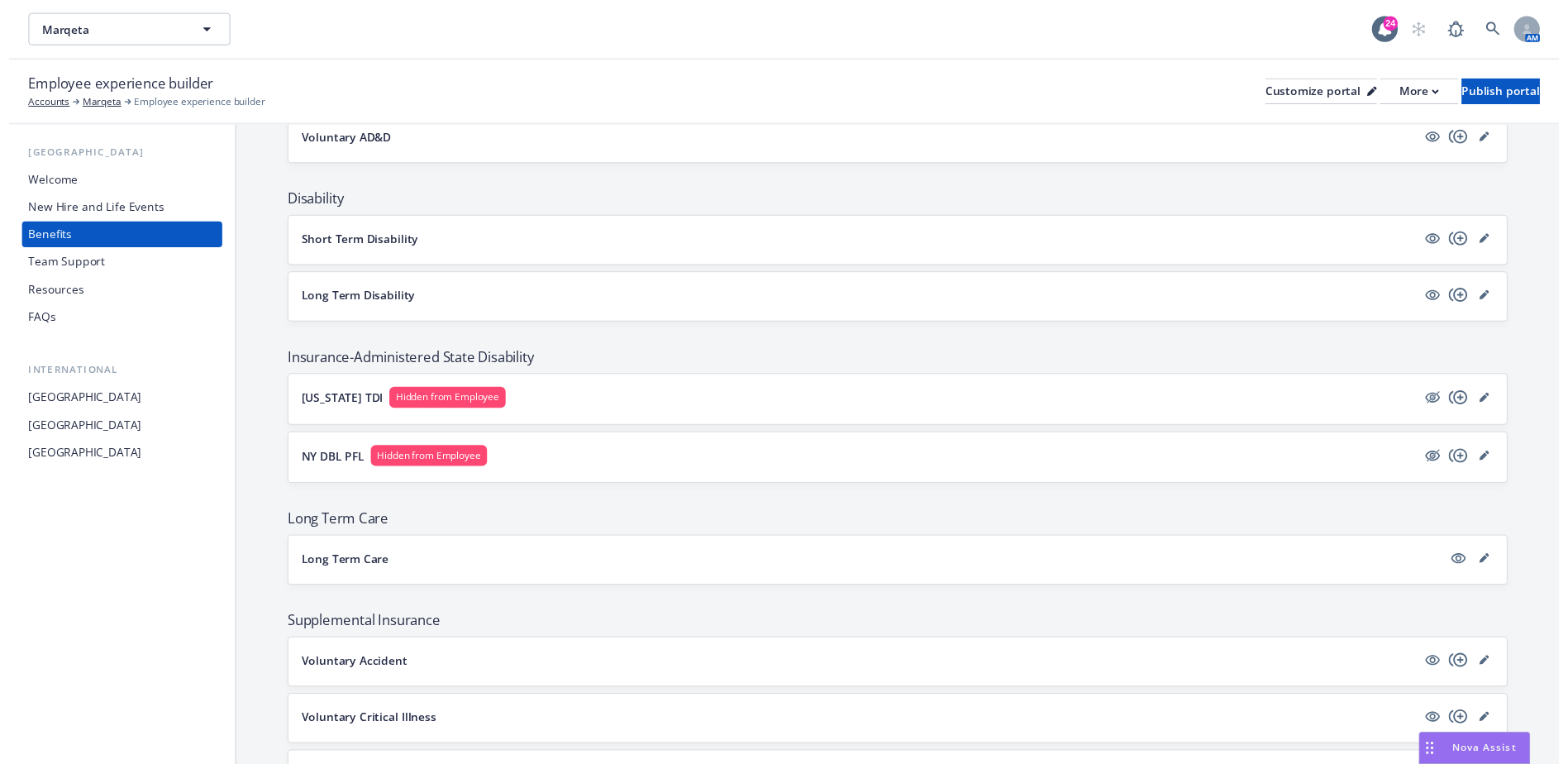
scroll to position [863, 0]
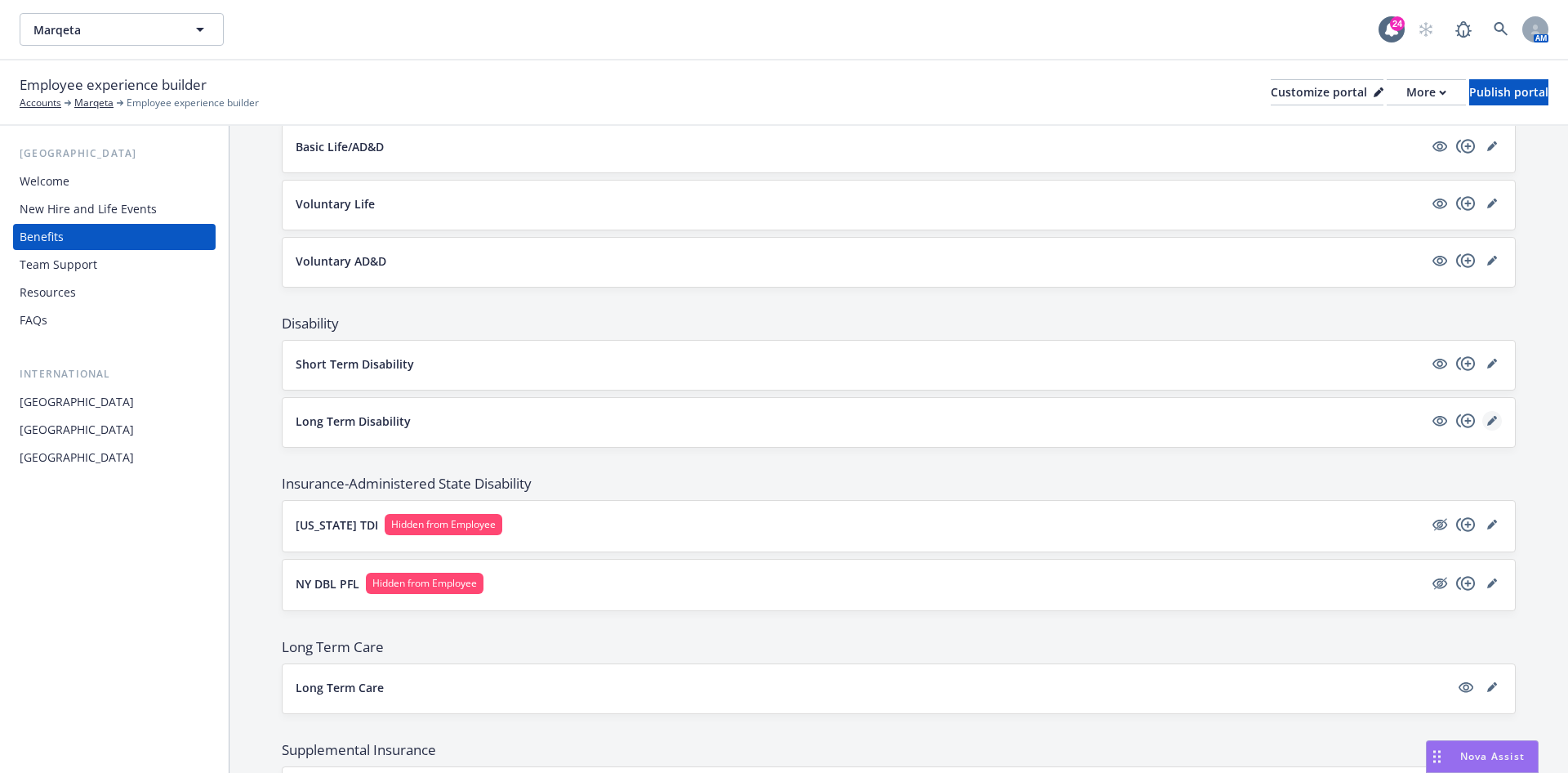
click at [781, 311] on link "editPencil" at bounding box center [1492, 421] width 20 height 20
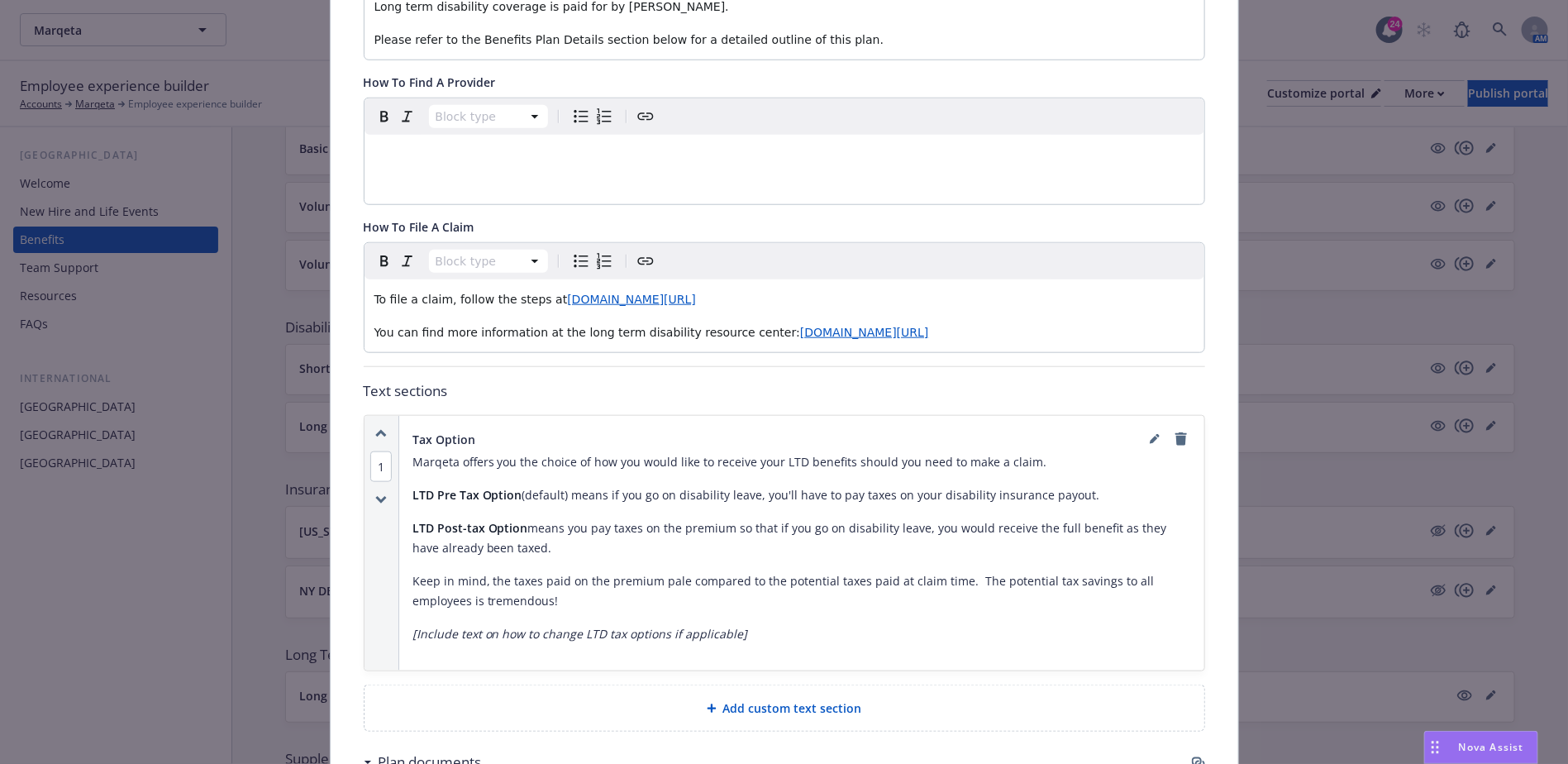
scroll to position [670, 0]
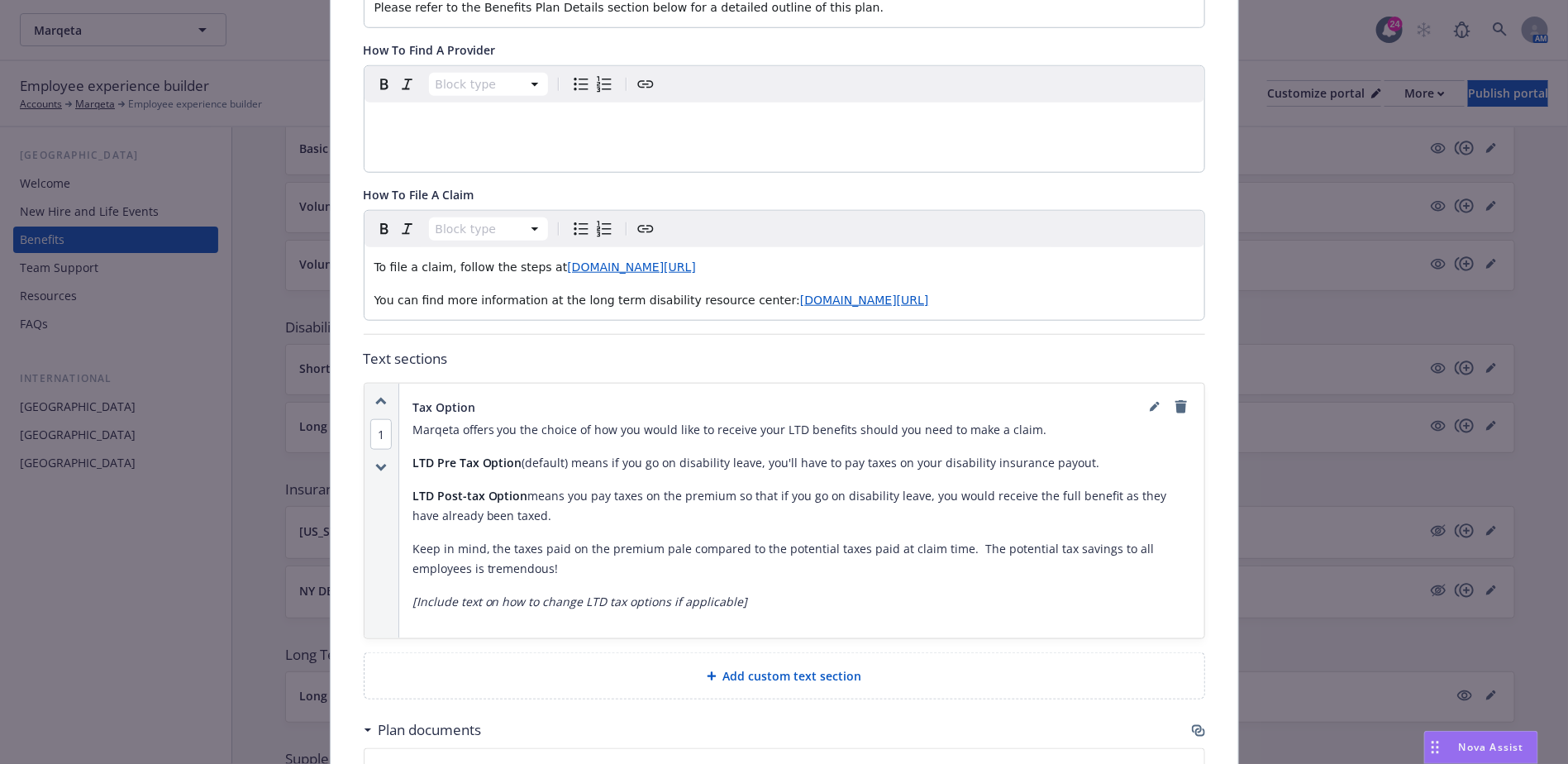
click at [625, 315] on em "[Include text on how to change LTD tax options if applicable]" at bounding box center [581, 601] width 336 height 16
click at [790, 315] on link "editPencil" at bounding box center [1155, 407] width 20 height 20
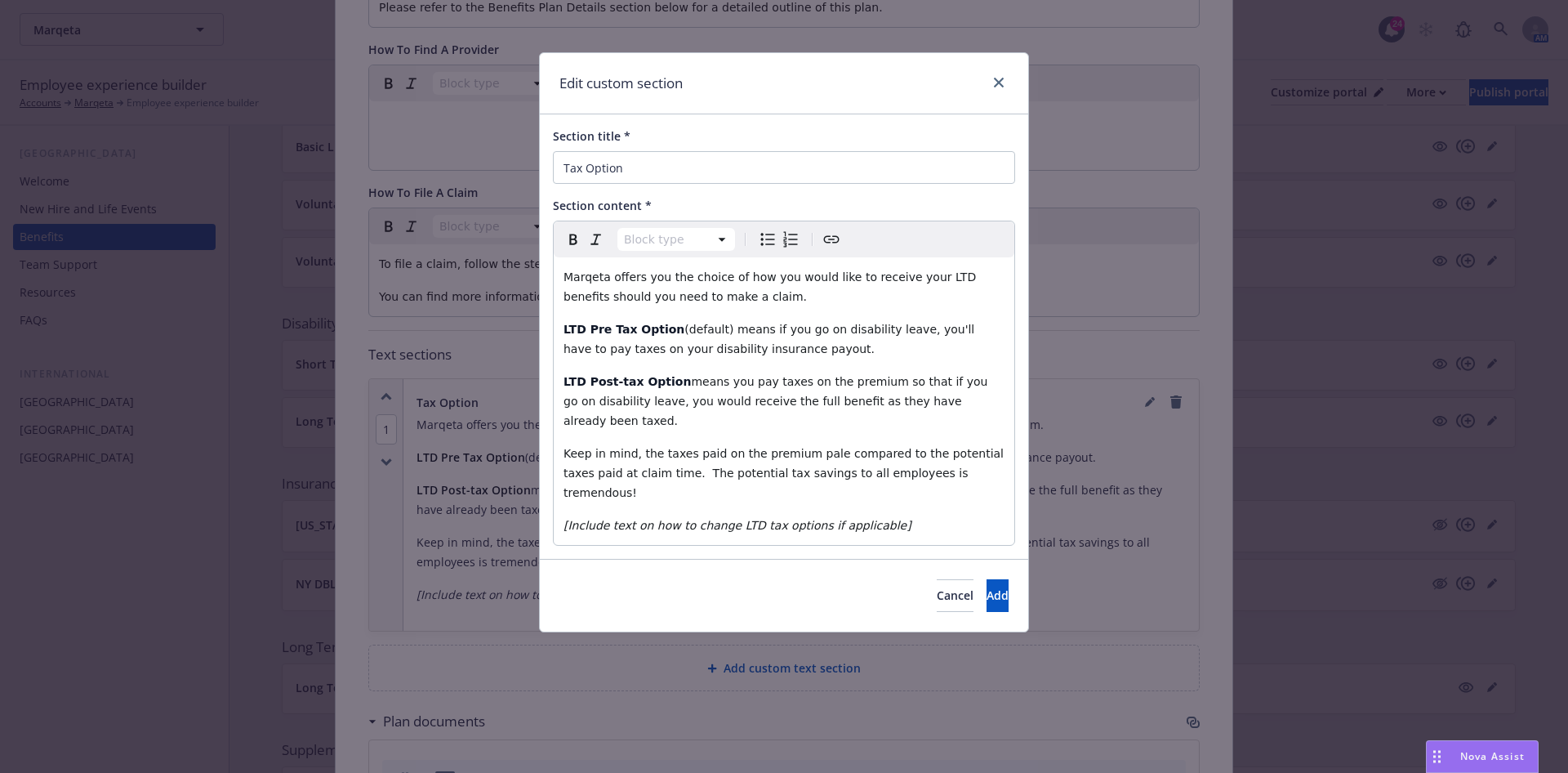
select select "paragraph"
click at [781, 311] on em "[Include text on how to change LTD tax options if applicable]" at bounding box center [737, 525] width 348 height 13
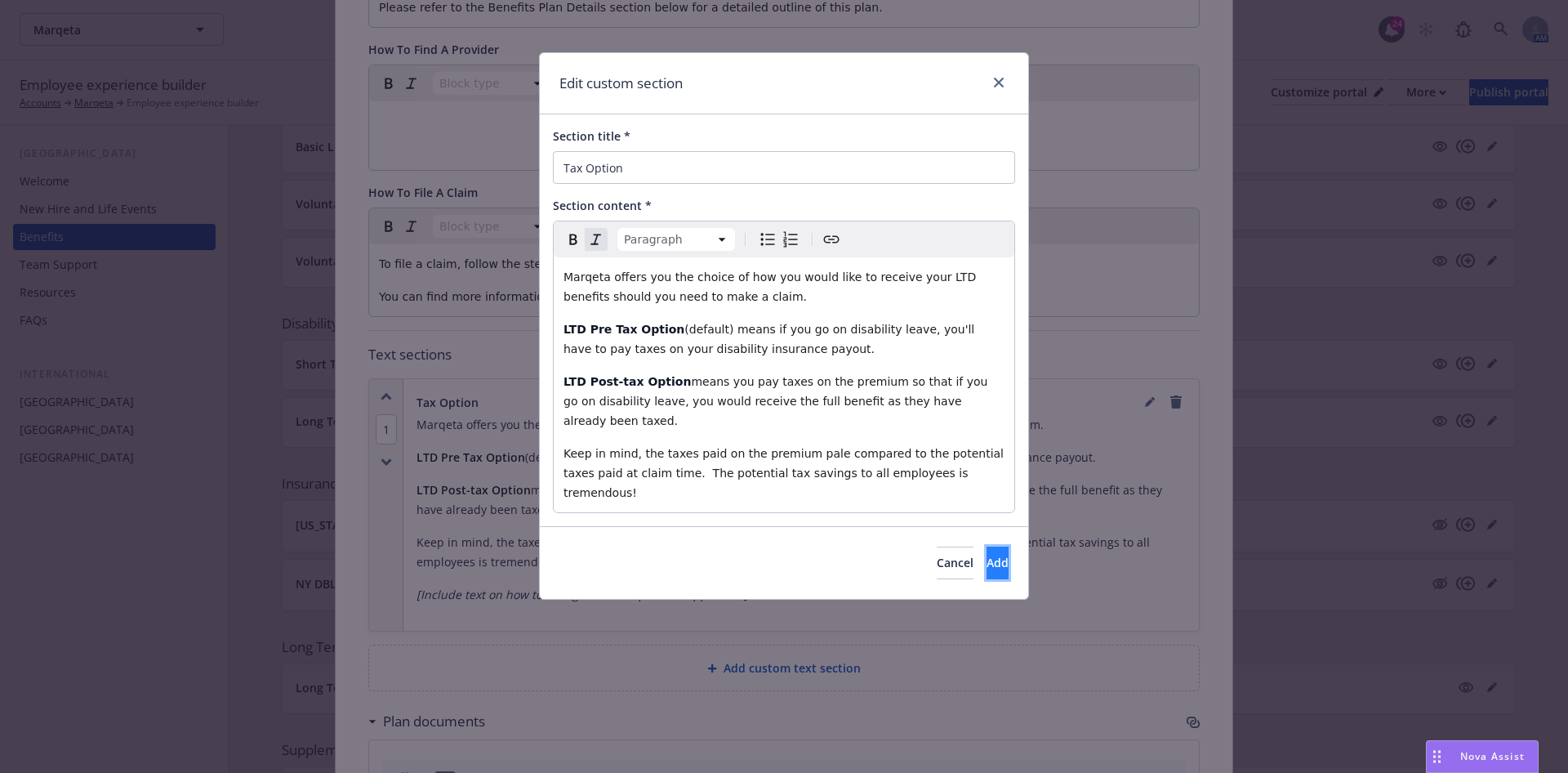
click at [781, 311] on span "Add" at bounding box center [997, 562] width 22 height 16
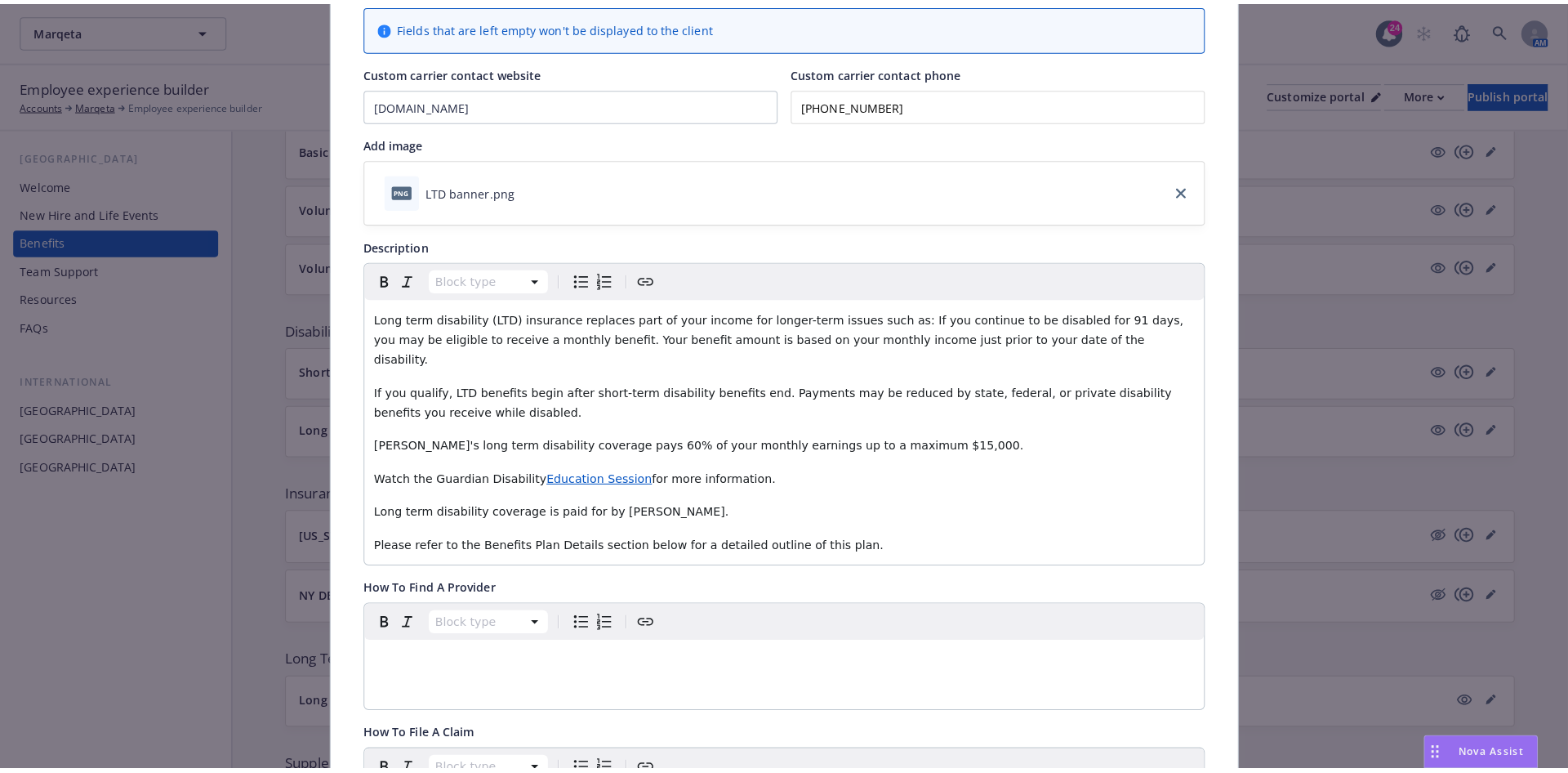
scroll to position [0, 0]
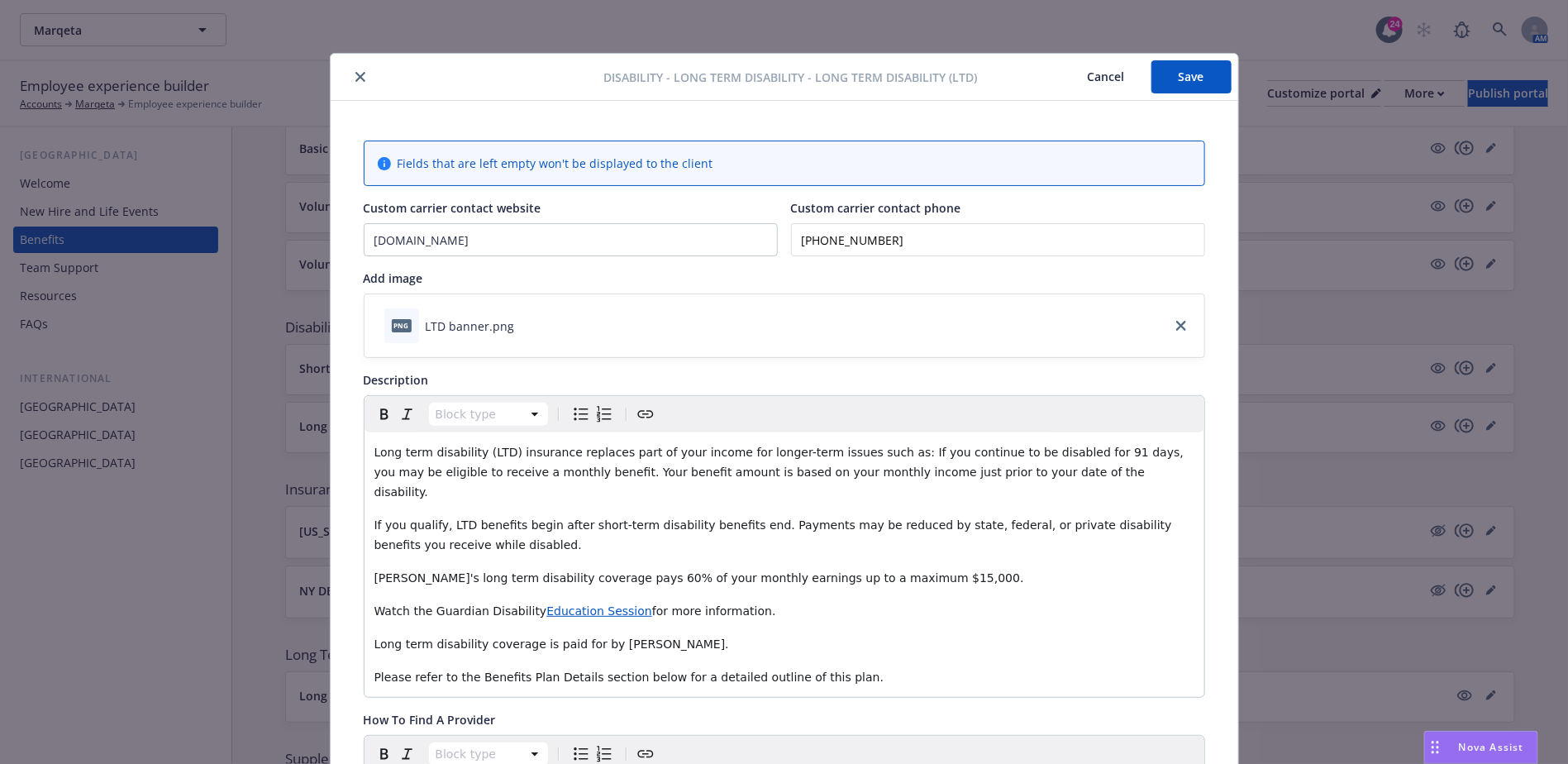
click at [790, 79] on button "Save" at bounding box center [1192, 77] width 80 height 33
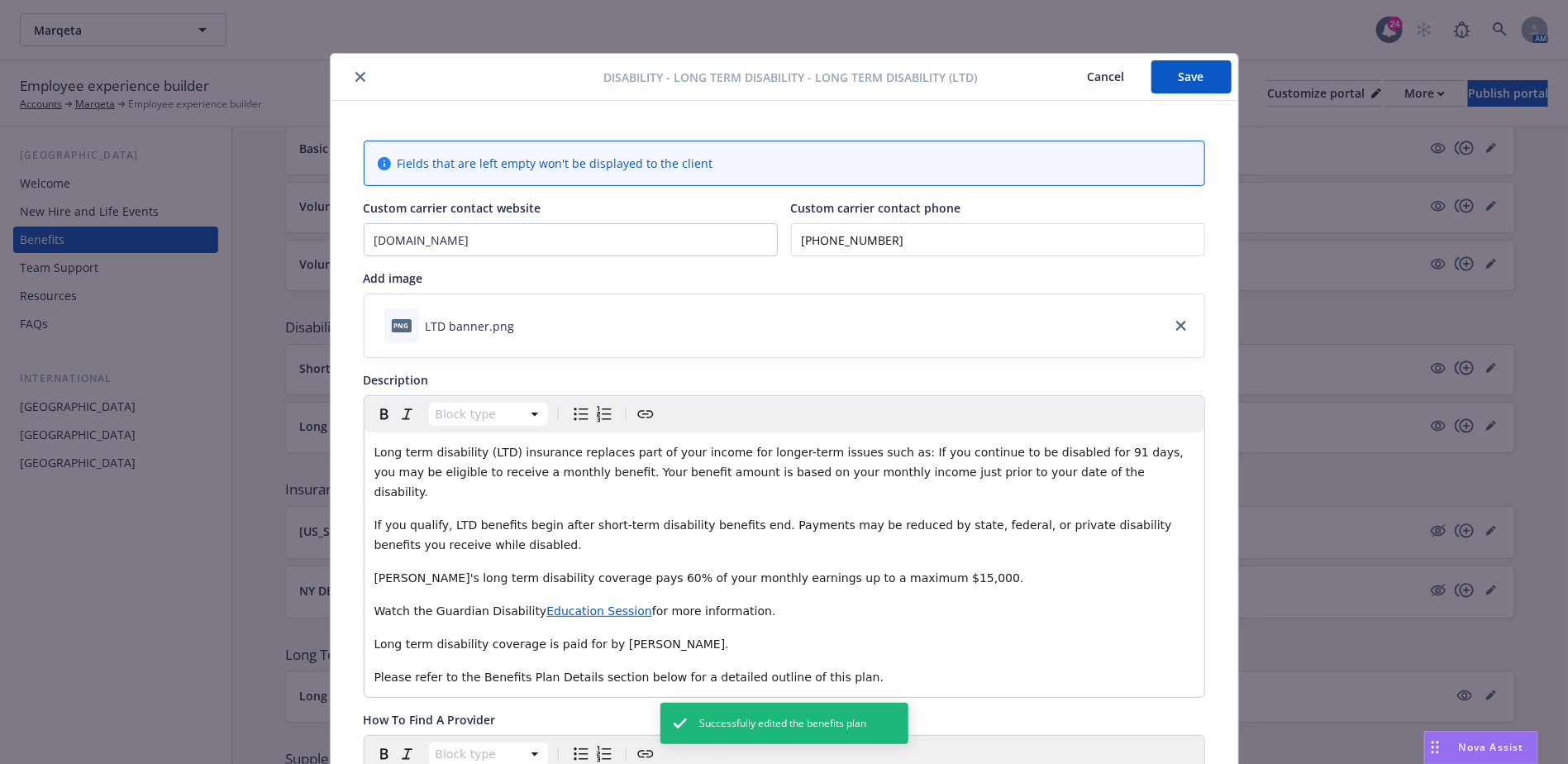
click at [360, 75] on button "close" at bounding box center [361, 77] width 20 height 20
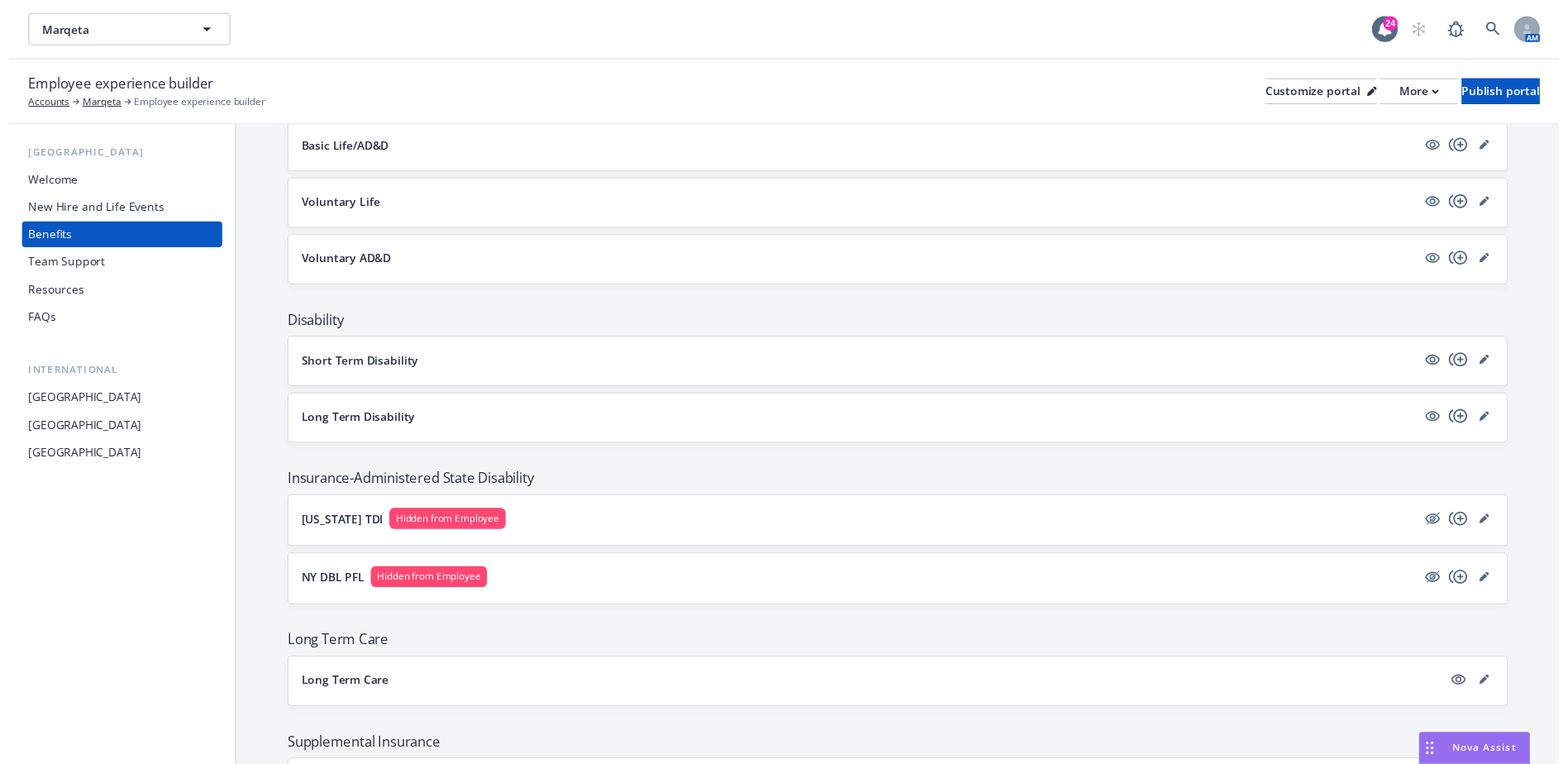
scroll to position [1111, 0]
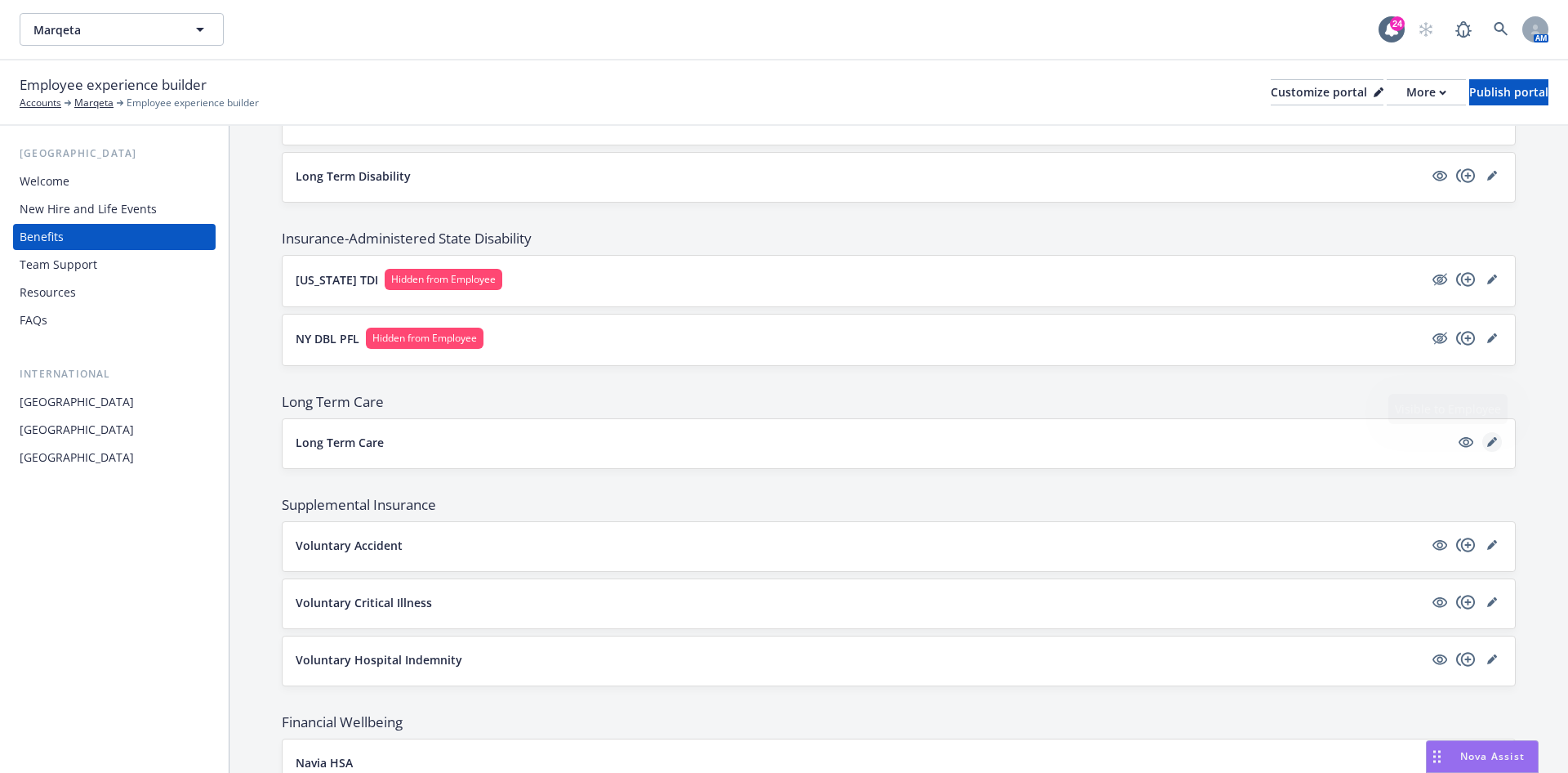
click at [781, 311] on link "editPencil" at bounding box center [1492, 442] width 20 height 20
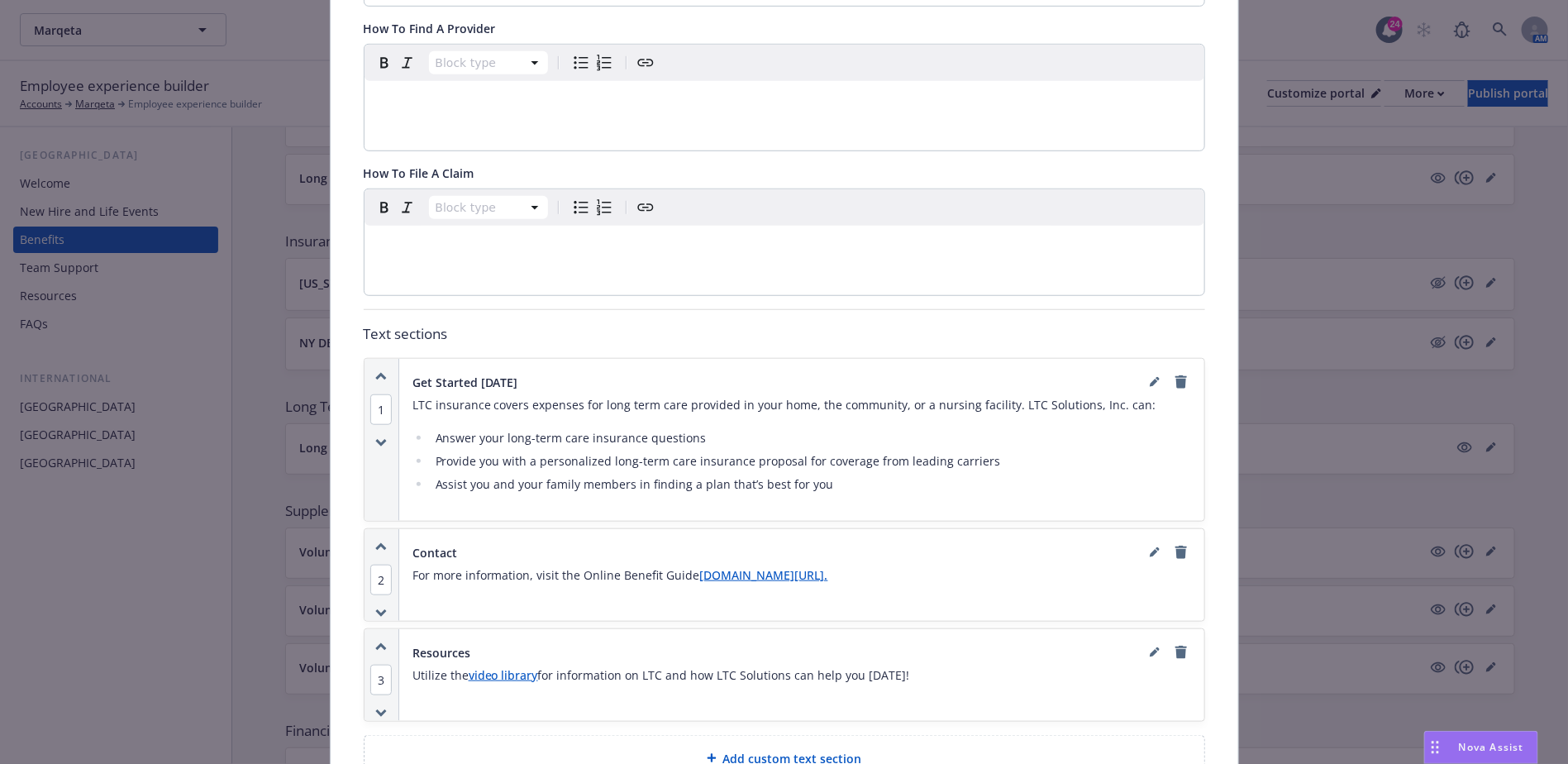
scroll to position [918, 0]
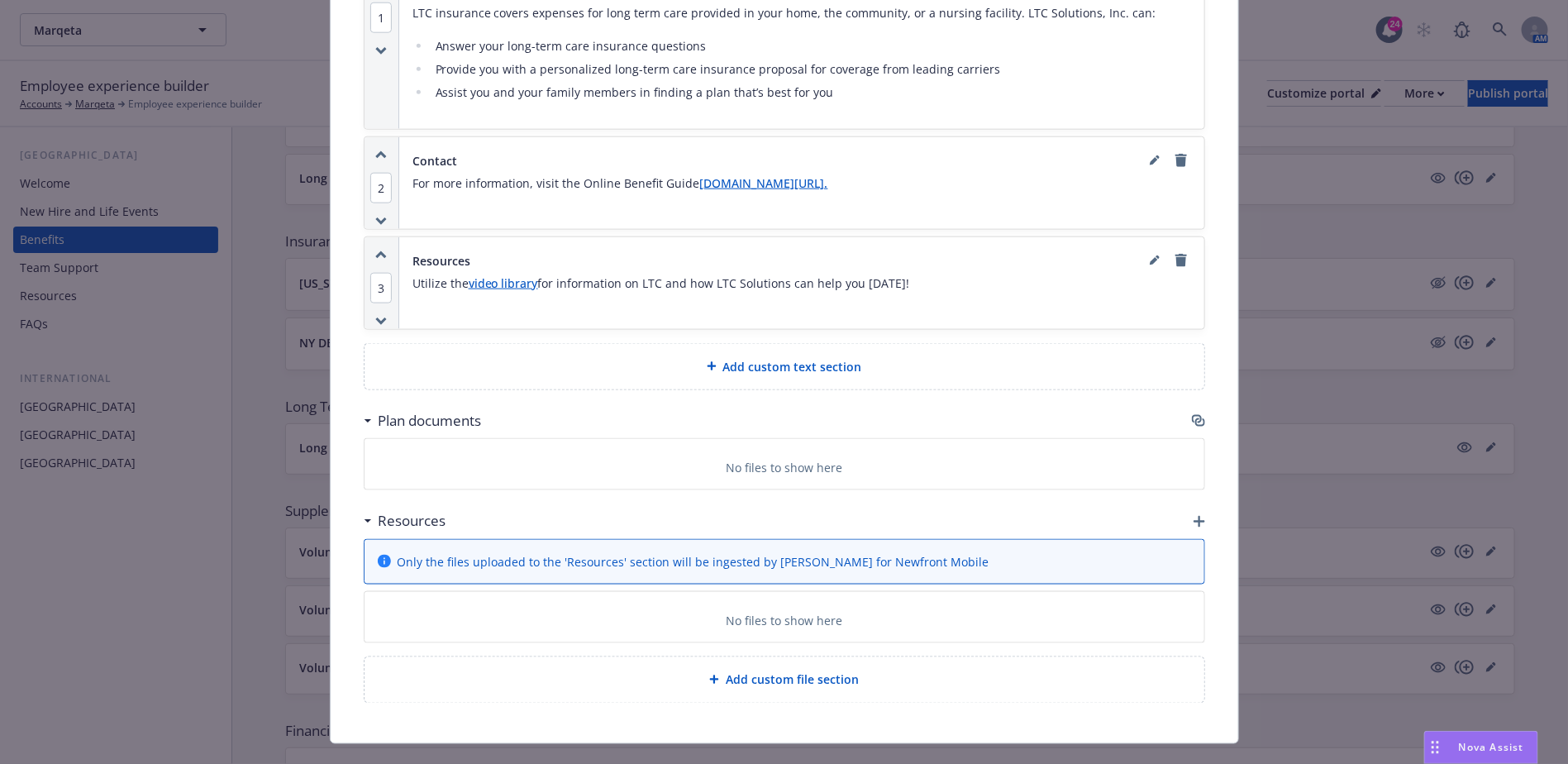
click at [790, 315] on div "Plan documents" at bounding box center [784, 421] width 842 height 35
click at [790, 315] on icon "button" at bounding box center [1197, 420] width 10 height 8
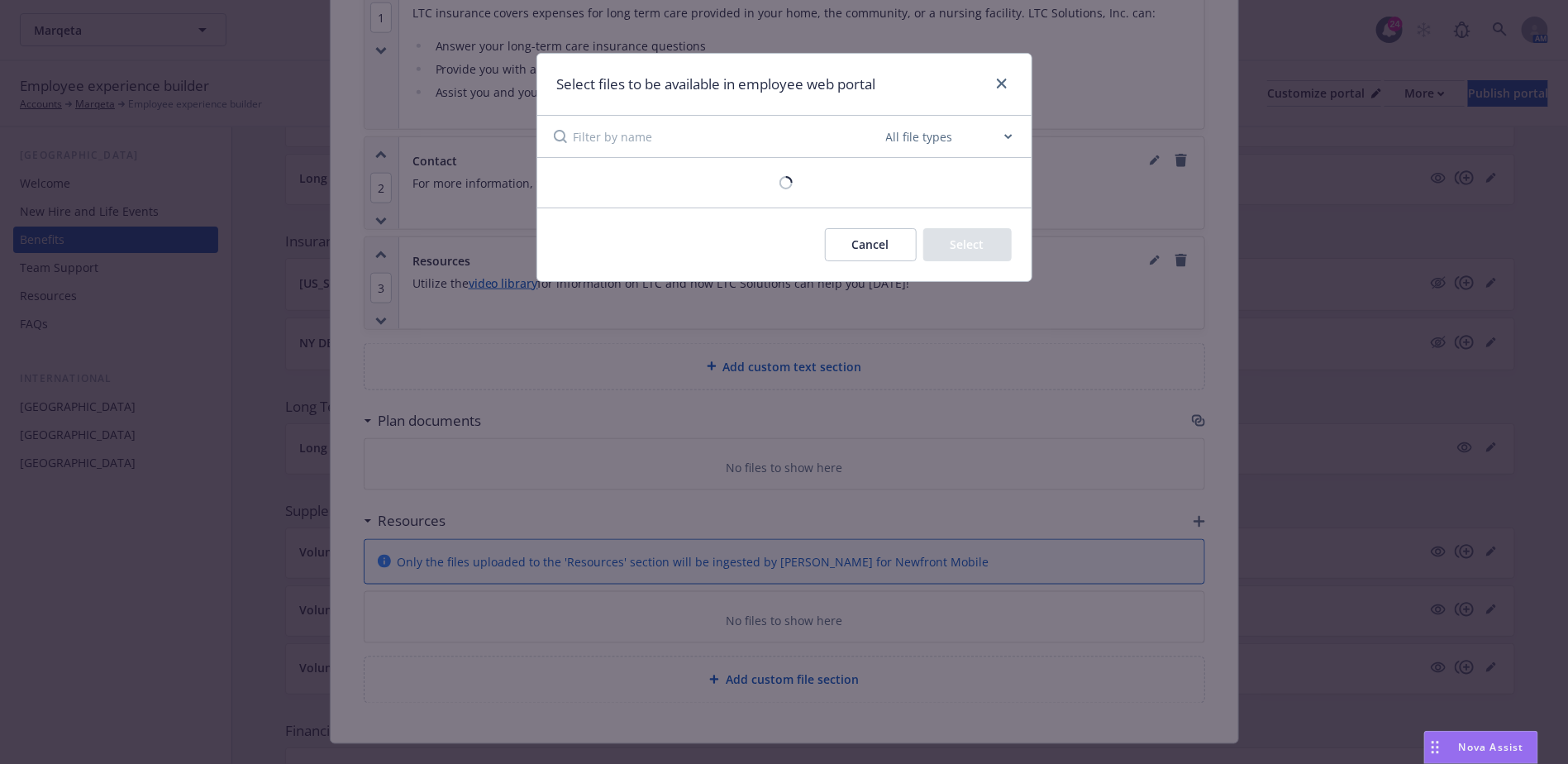
scroll to position [906, 0]
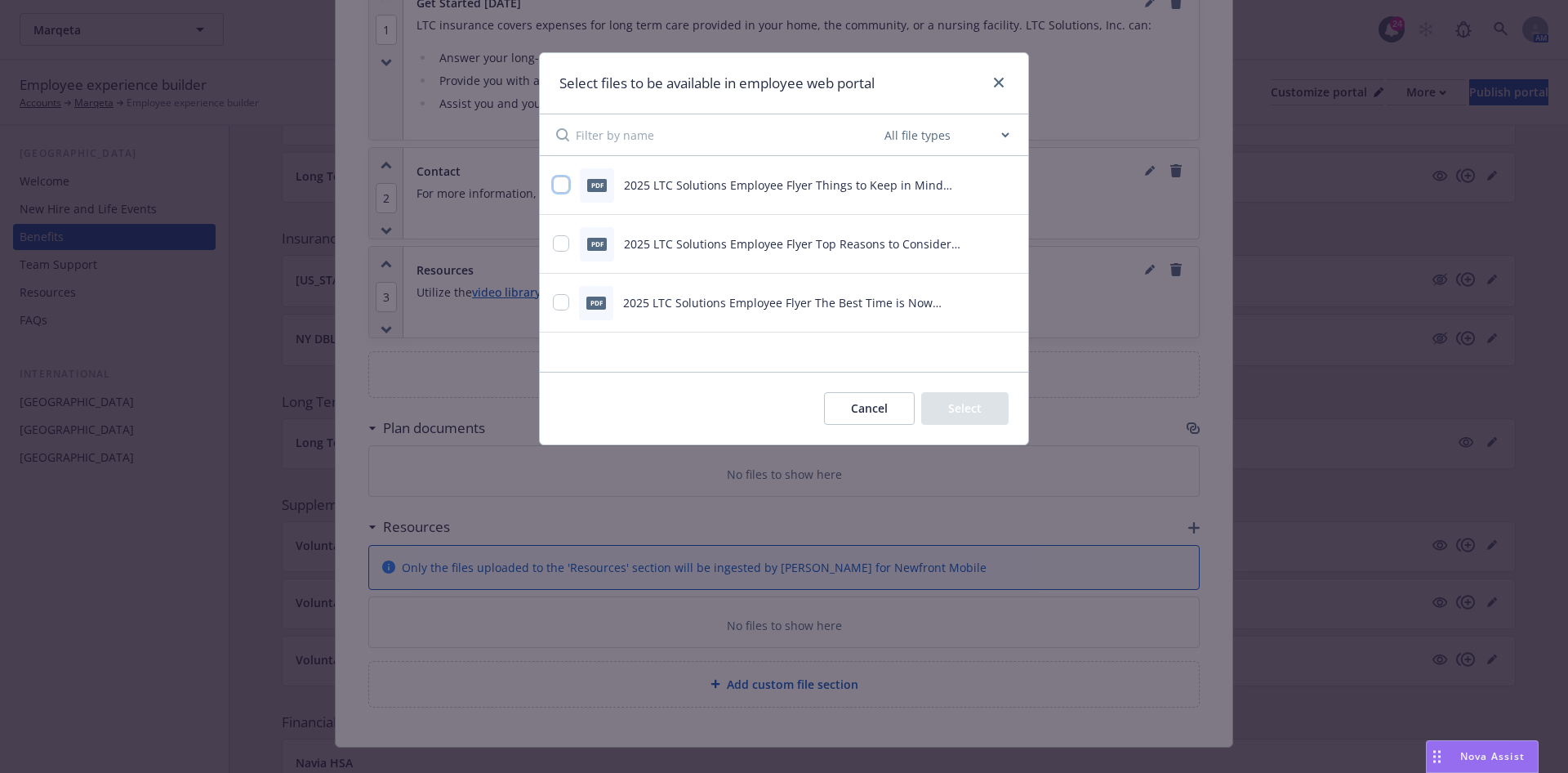
click at [557, 178] on input "checkbox" at bounding box center [561, 185] width 16 height 16
checkbox input "true"
click at [558, 228] on div "pdf 2025 LTC Solutions Employee Flyer Top Reasons to Consider Marqeta.pdf" at bounding box center [764, 245] width 422 height 34
click at [556, 298] on input "checkbox" at bounding box center [561, 303] width 16 height 16
checkbox input "true"
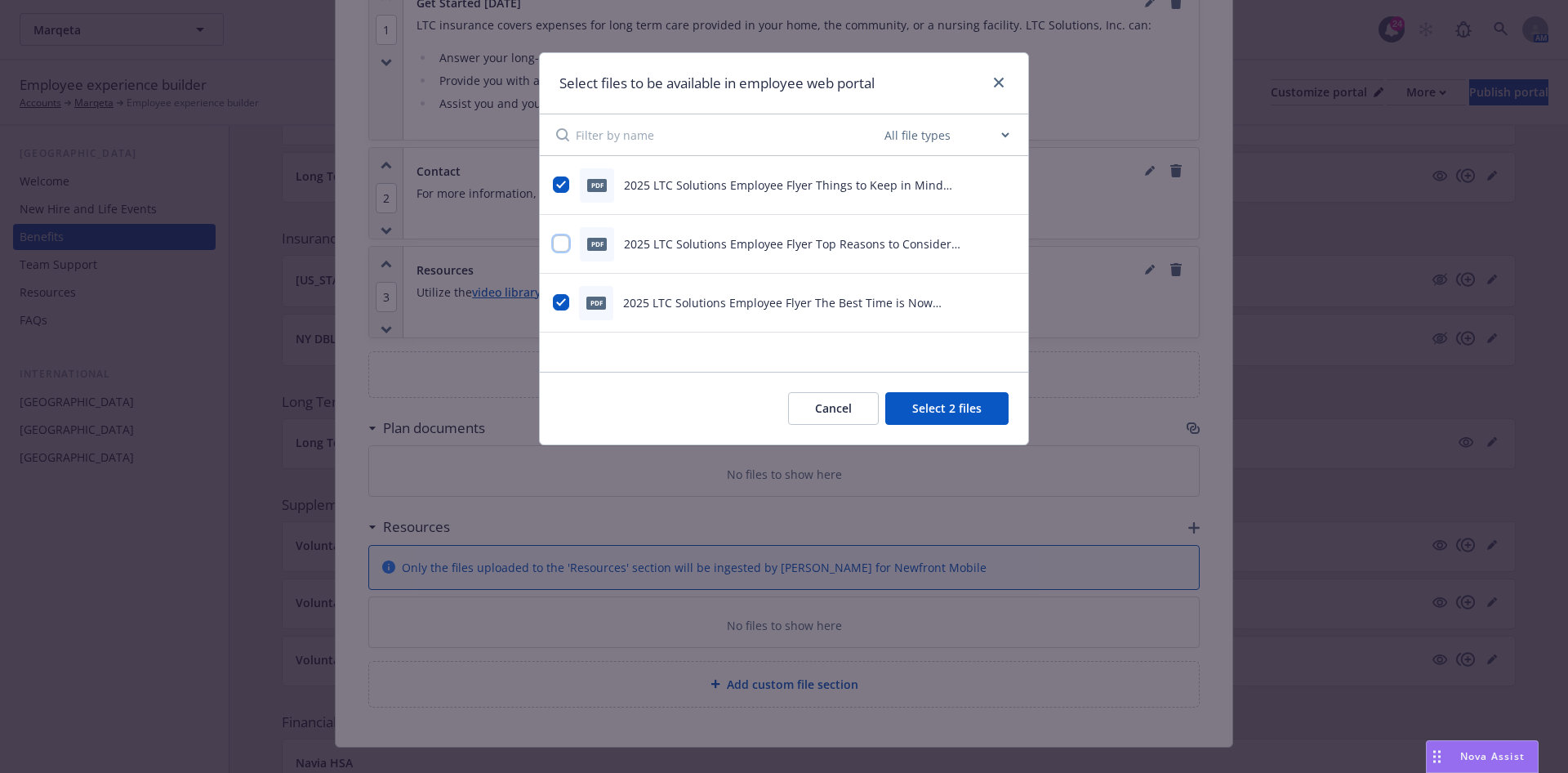
click at [563, 236] on input "checkbox" at bounding box center [561, 244] width 16 height 16
checkbox input "true"
click at [781, 311] on button "Select 3 files" at bounding box center [947, 409] width 123 height 33
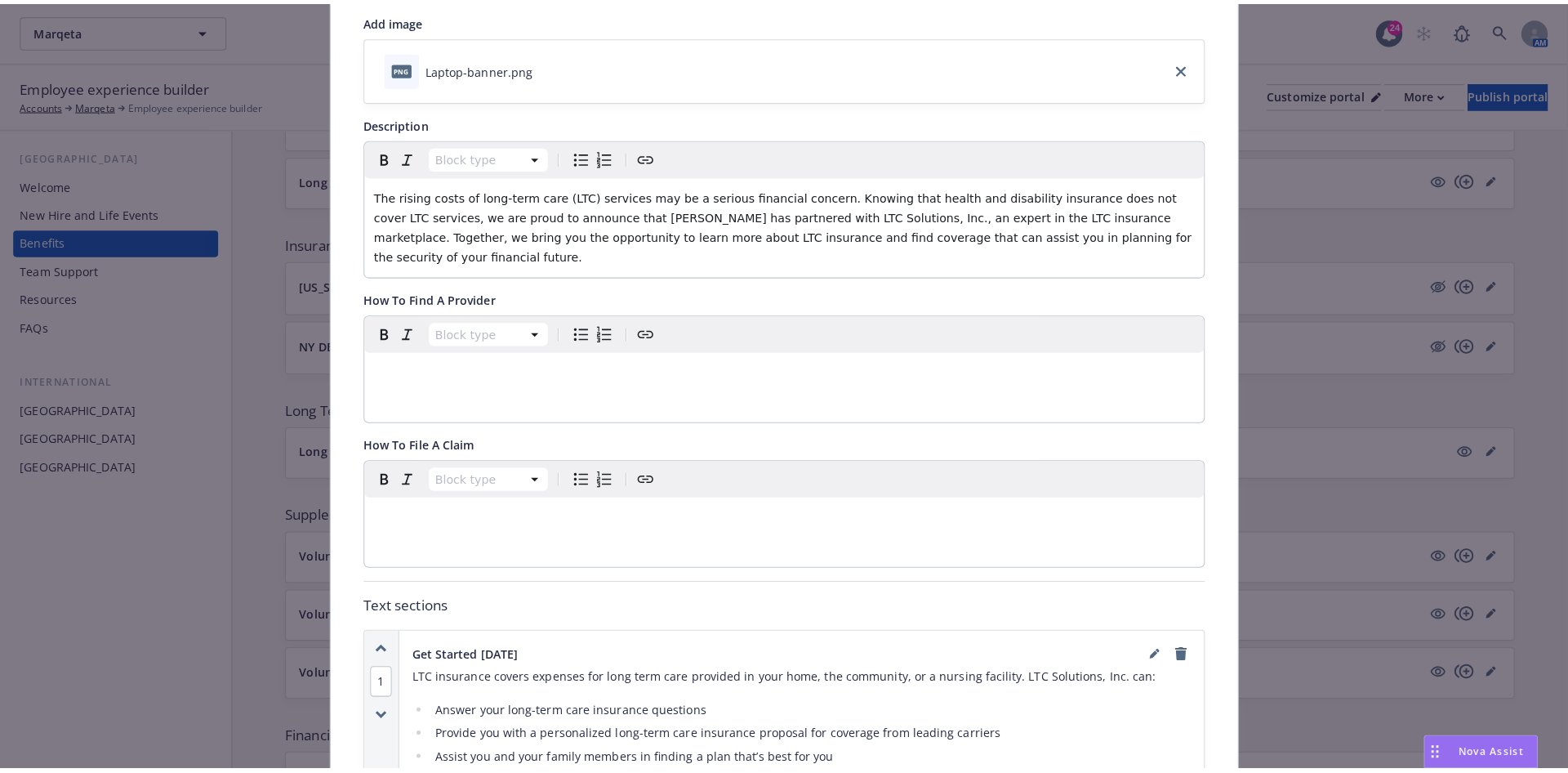
scroll to position [0, 0]
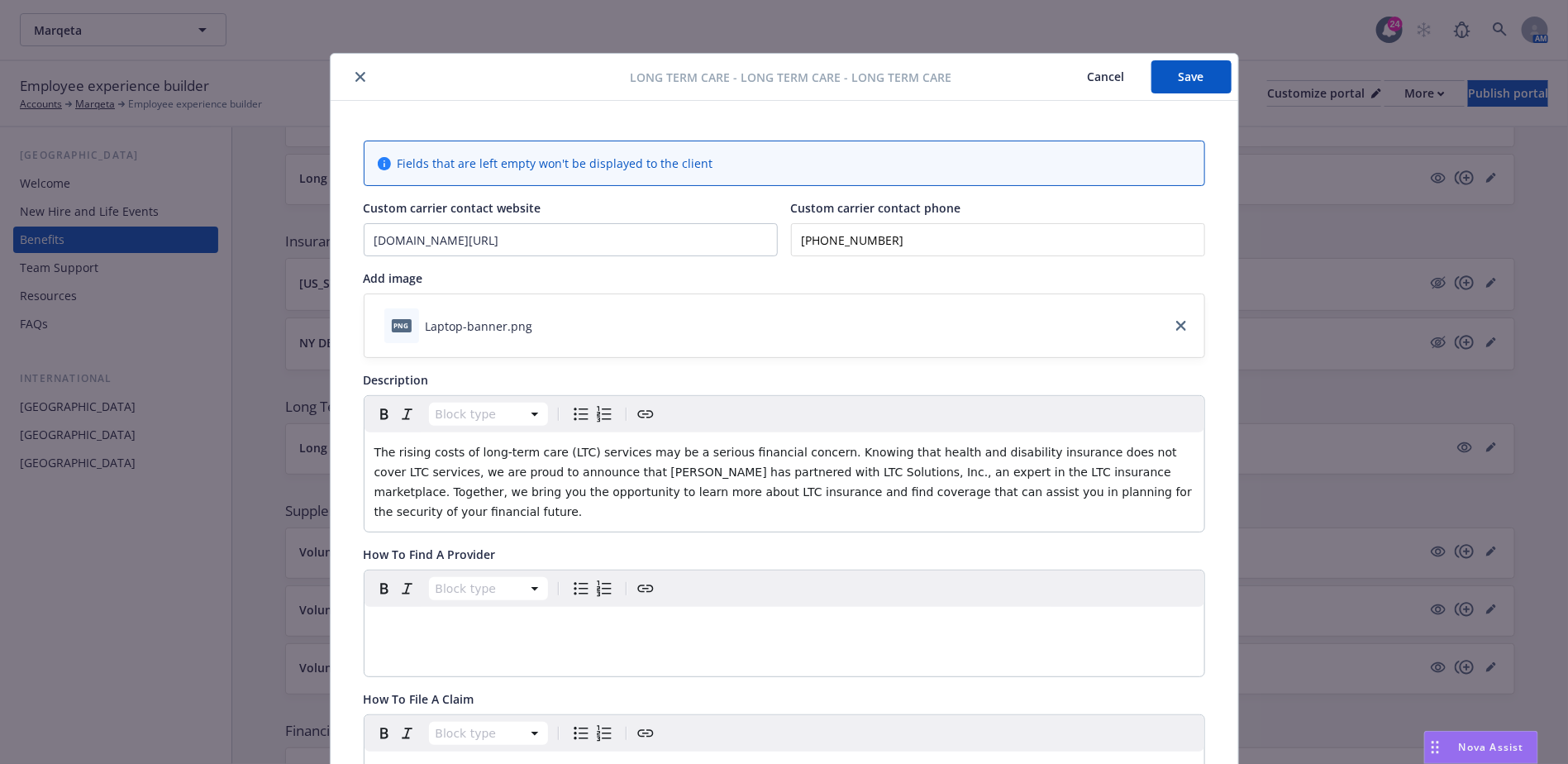
click at [790, 66] on button "Save" at bounding box center [1192, 77] width 80 height 33
click at [356, 72] on icon "close" at bounding box center [361, 77] width 10 height 10
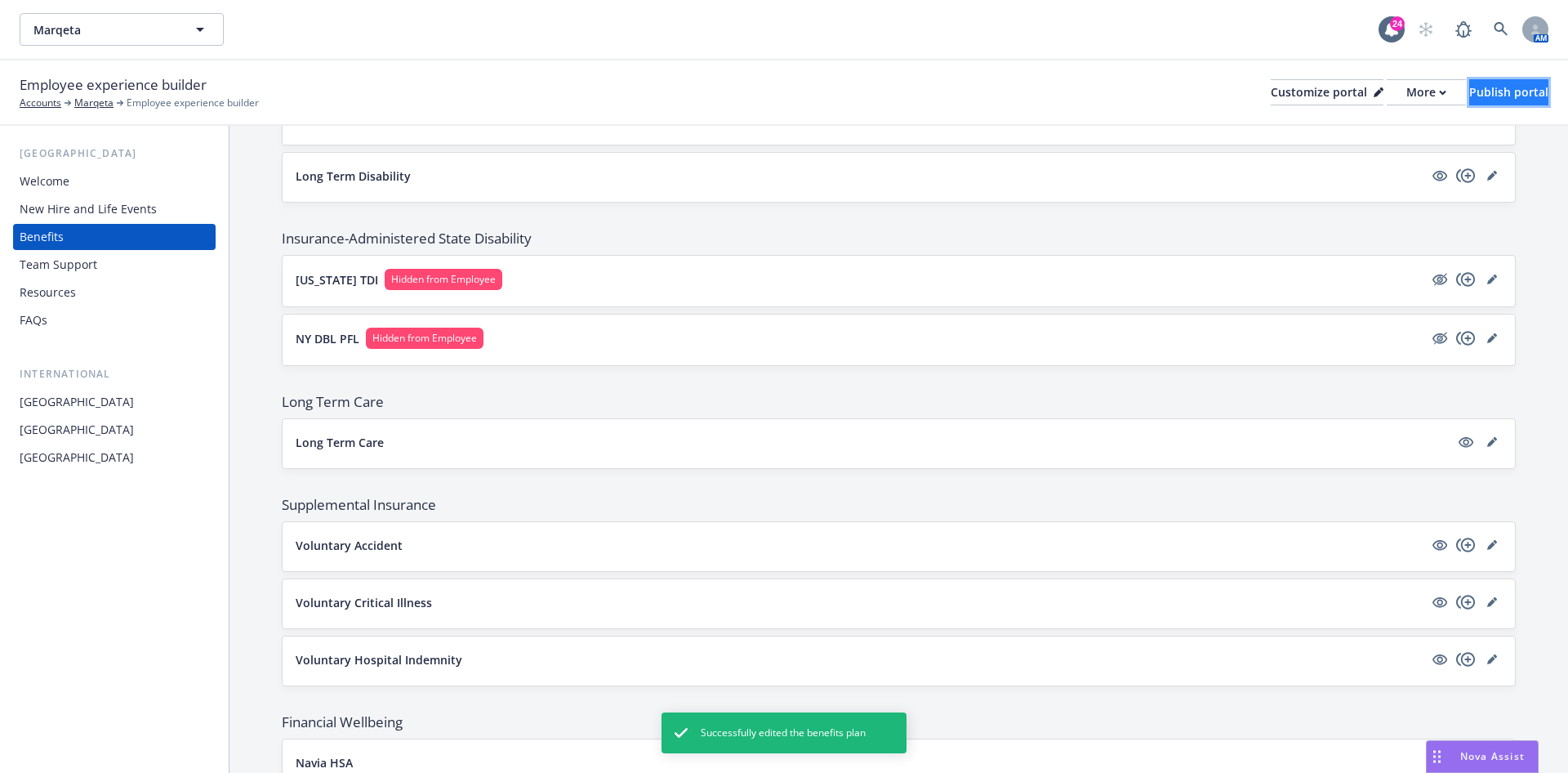
click at [781, 85] on div "Publish portal" at bounding box center [1508, 92] width 79 height 25
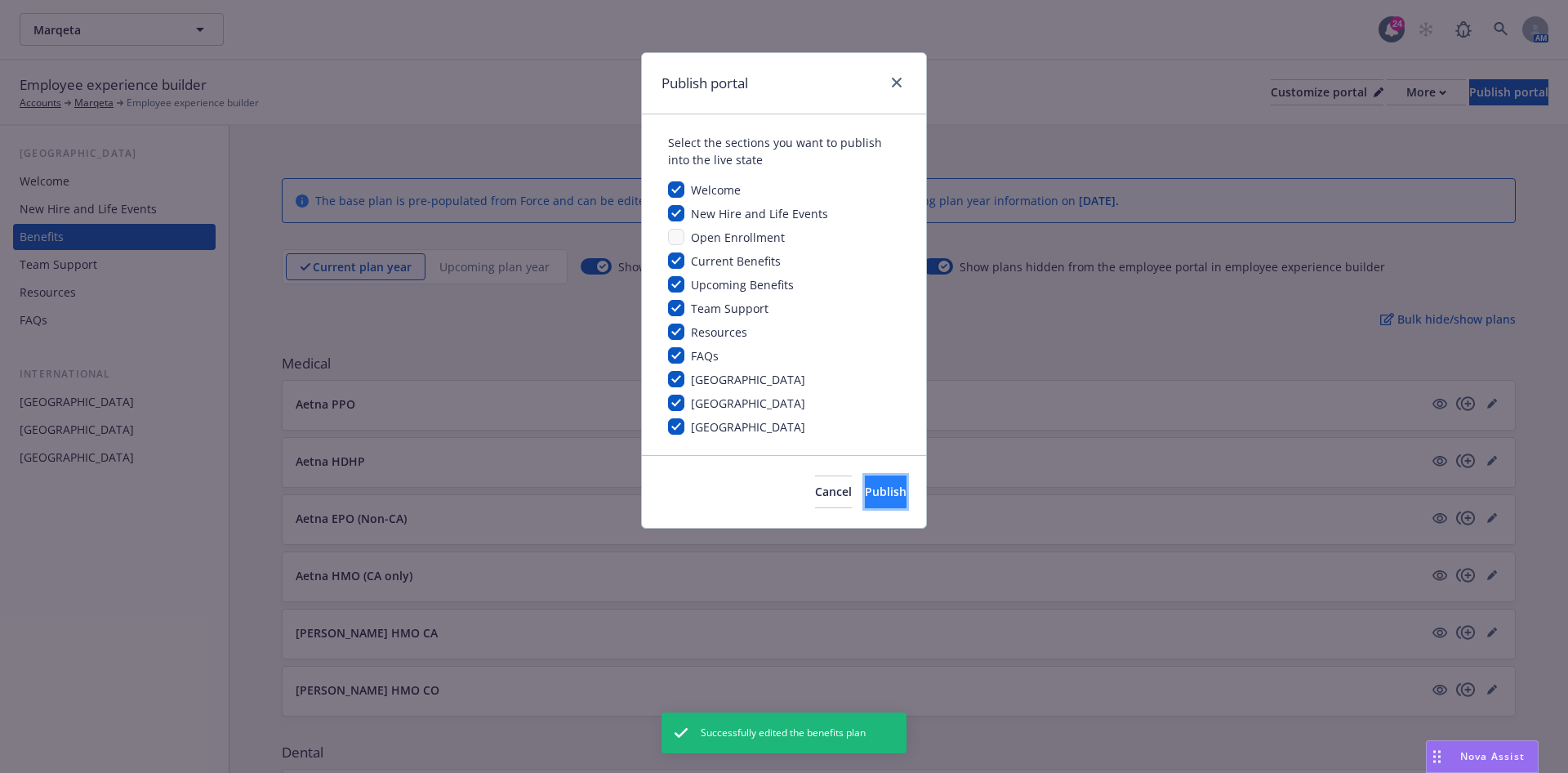
click at [781, 311] on button "Publish" at bounding box center [885, 492] width 42 height 33
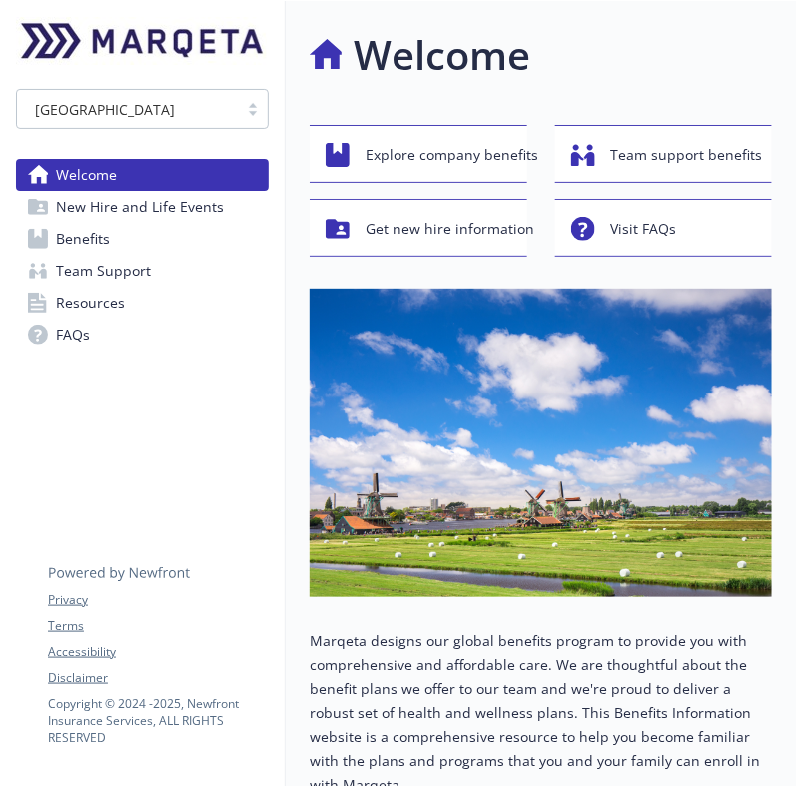
click at [186, 252] on link "Benefits" at bounding box center [142, 239] width 253 height 32
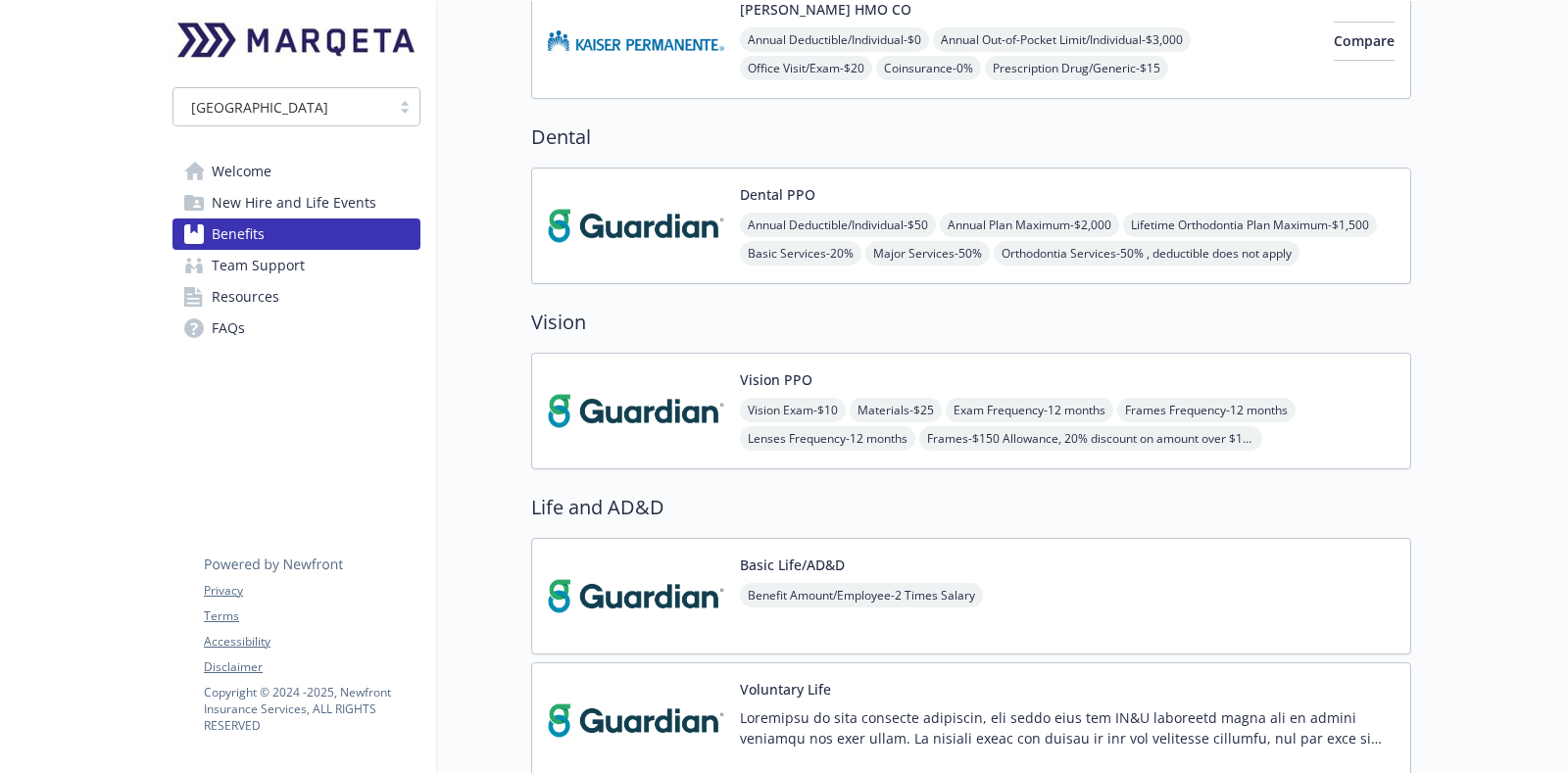
click at [780, 356] on div "Vision PPO Vision Exam - $10 Materials - $25 Exam Frequency - 12 months Frames …" at bounding box center [970, 411] width 880 height 117
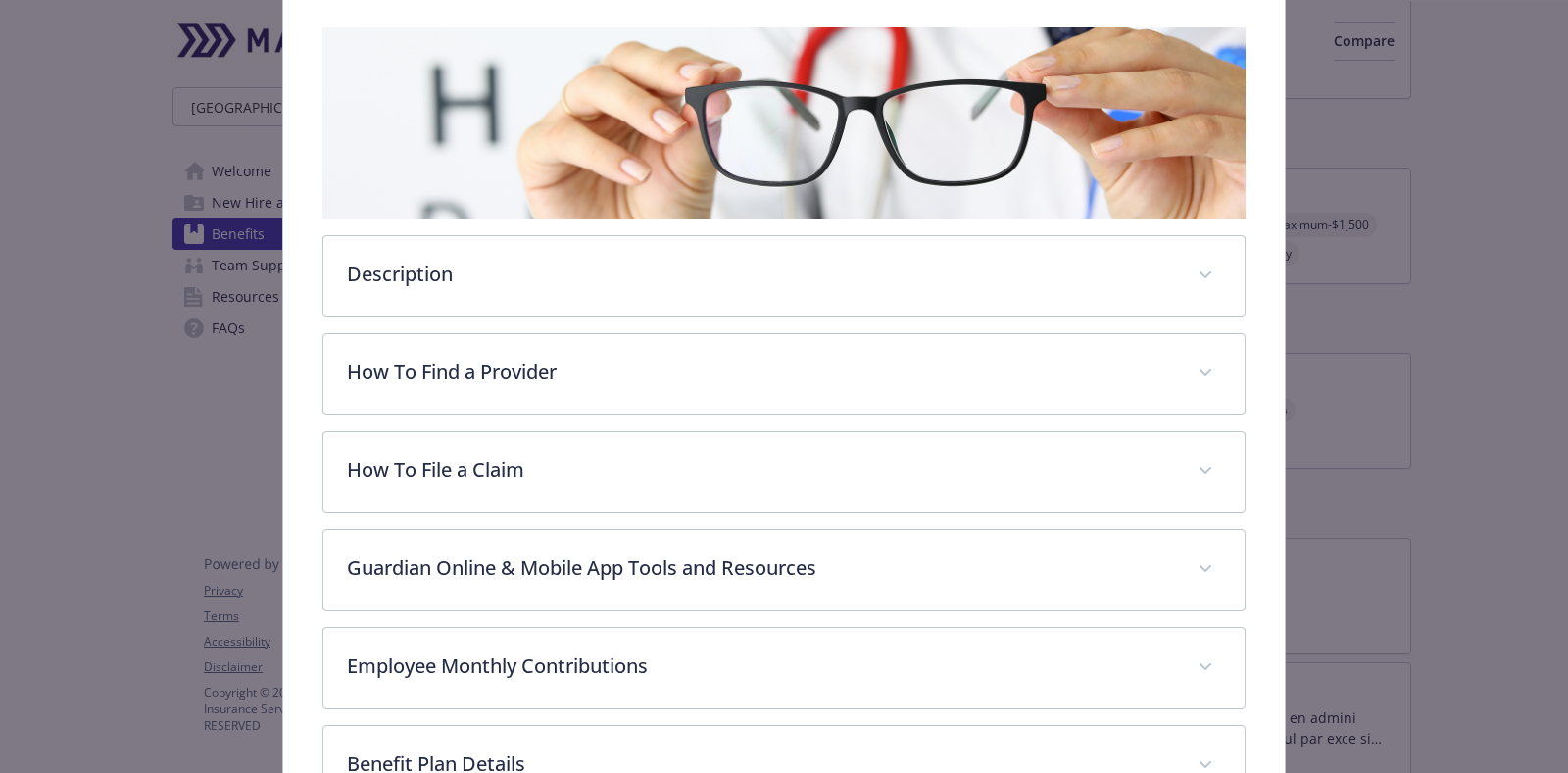
scroll to position [4027, 0]
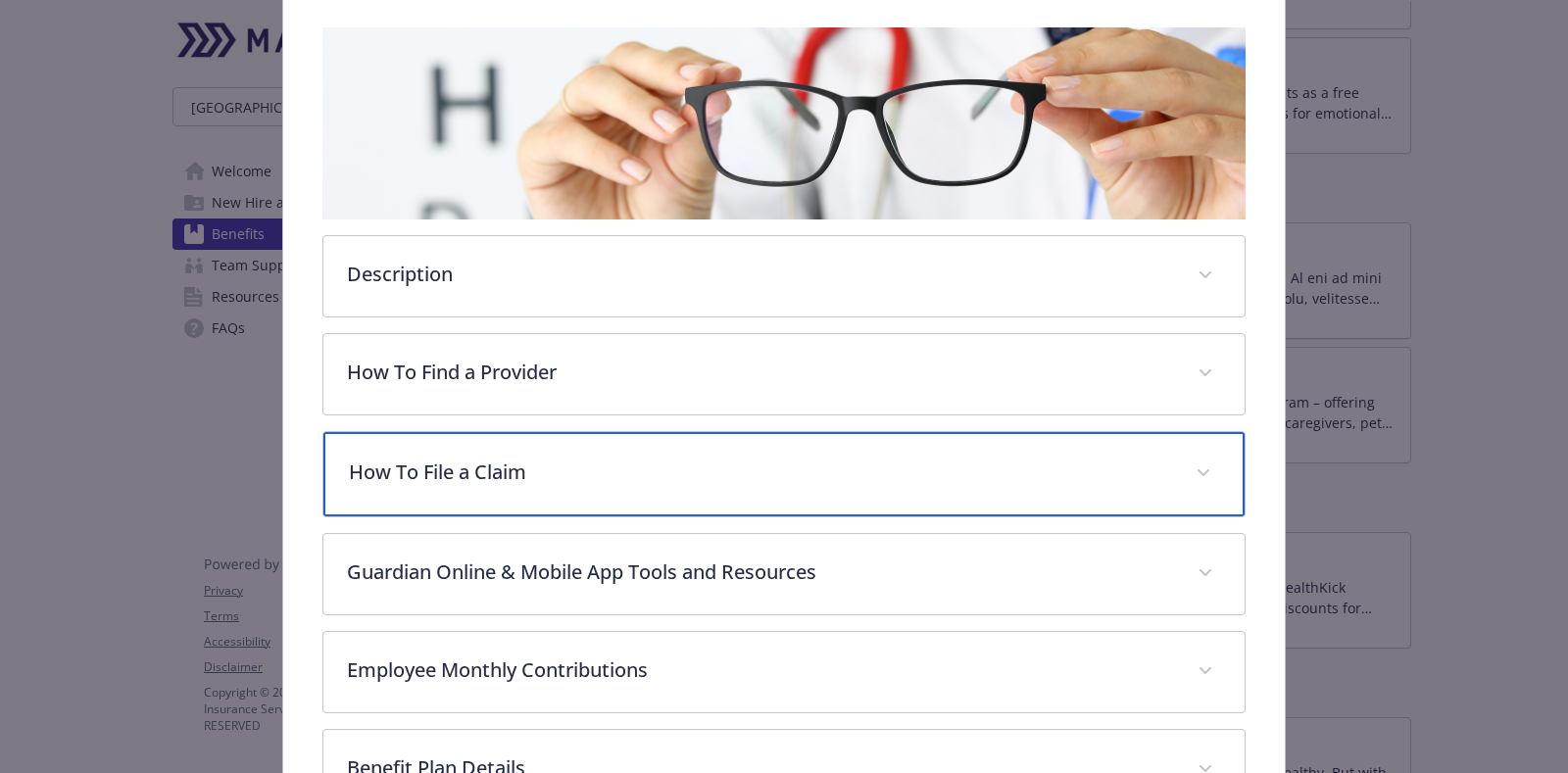
click at [706, 462] on p "How To File a Claim" at bounding box center [760, 473] width 823 height 29
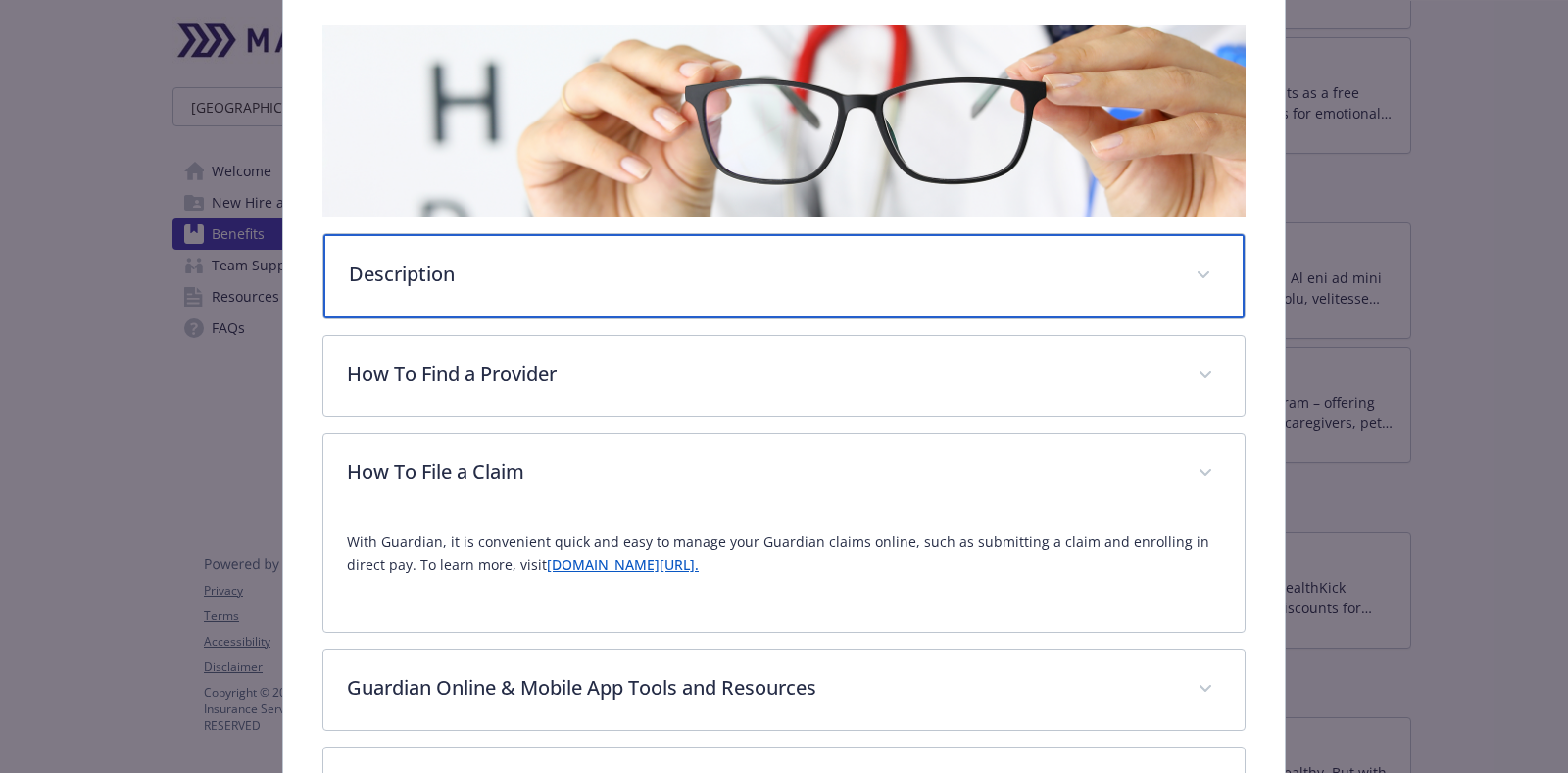
click at [689, 265] on p "Description" at bounding box center [760, 275] width 823 height 29
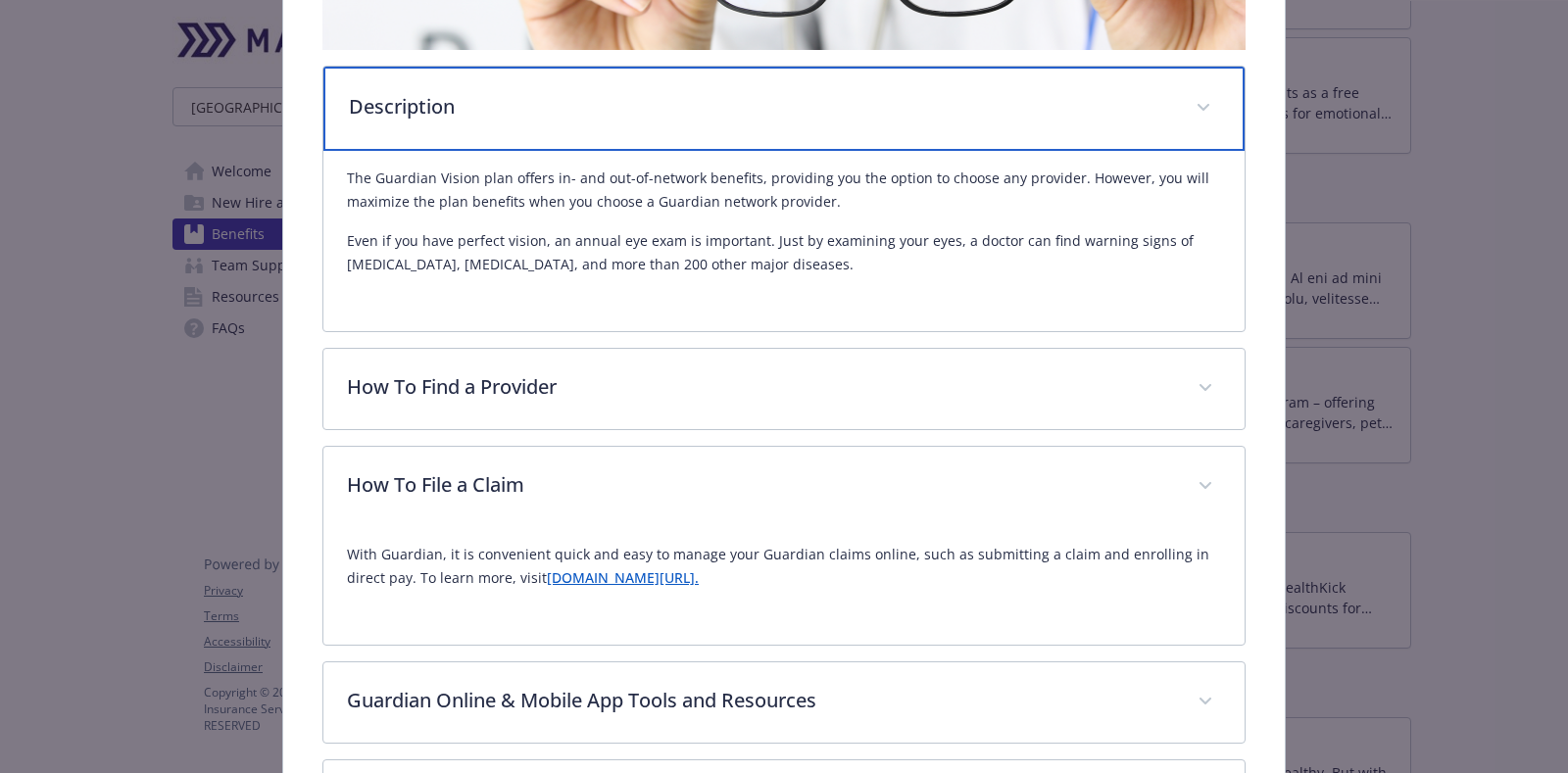
scroll to position [487, 0]
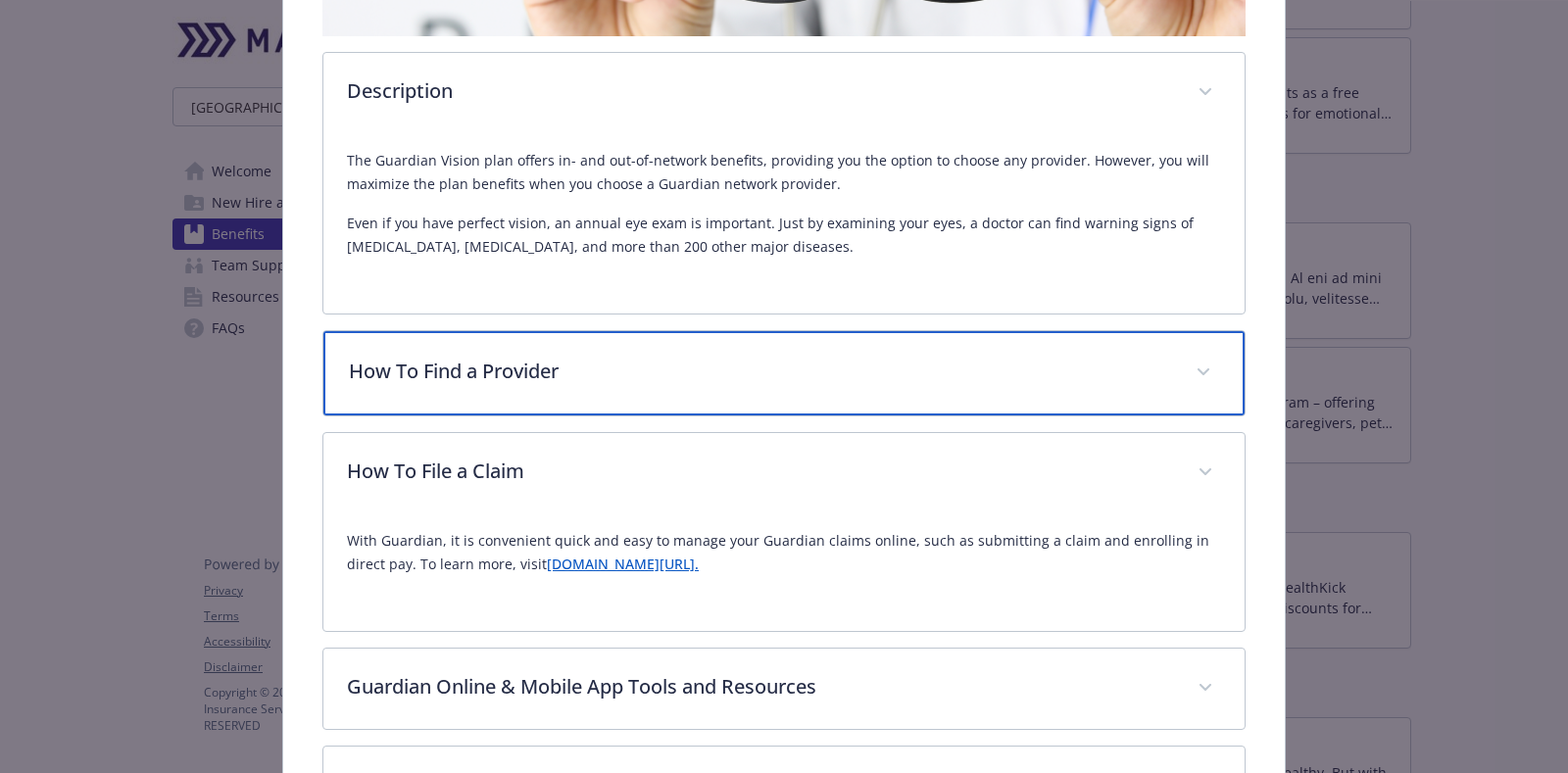
click at [581, 382] on div "How To Find a Provider" at bounding box center [784, 374] width 921 height 84
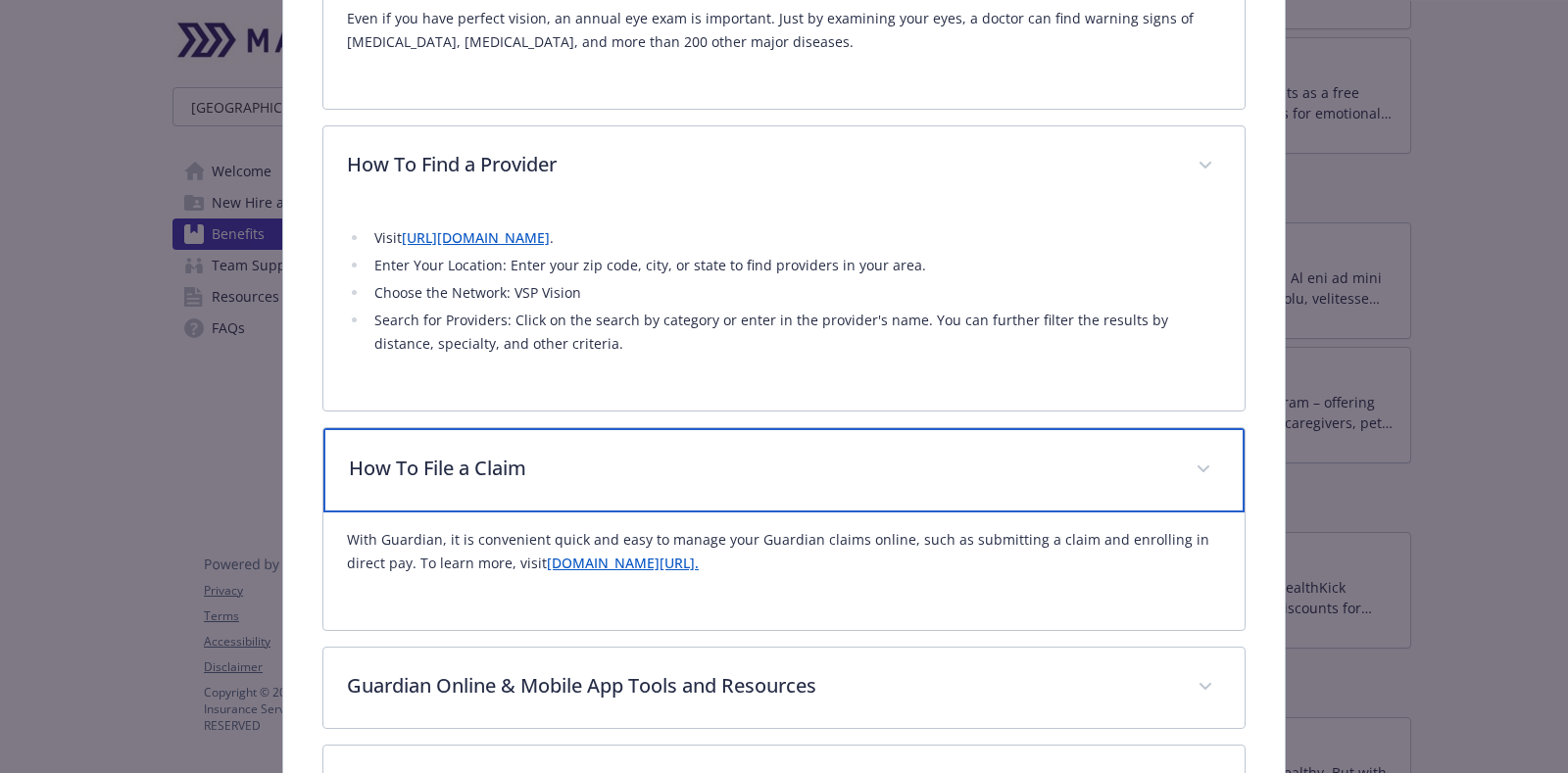
click at [619, 480] on p "How To File a Claim" at bounding box center [760, 469] width 823 height 29
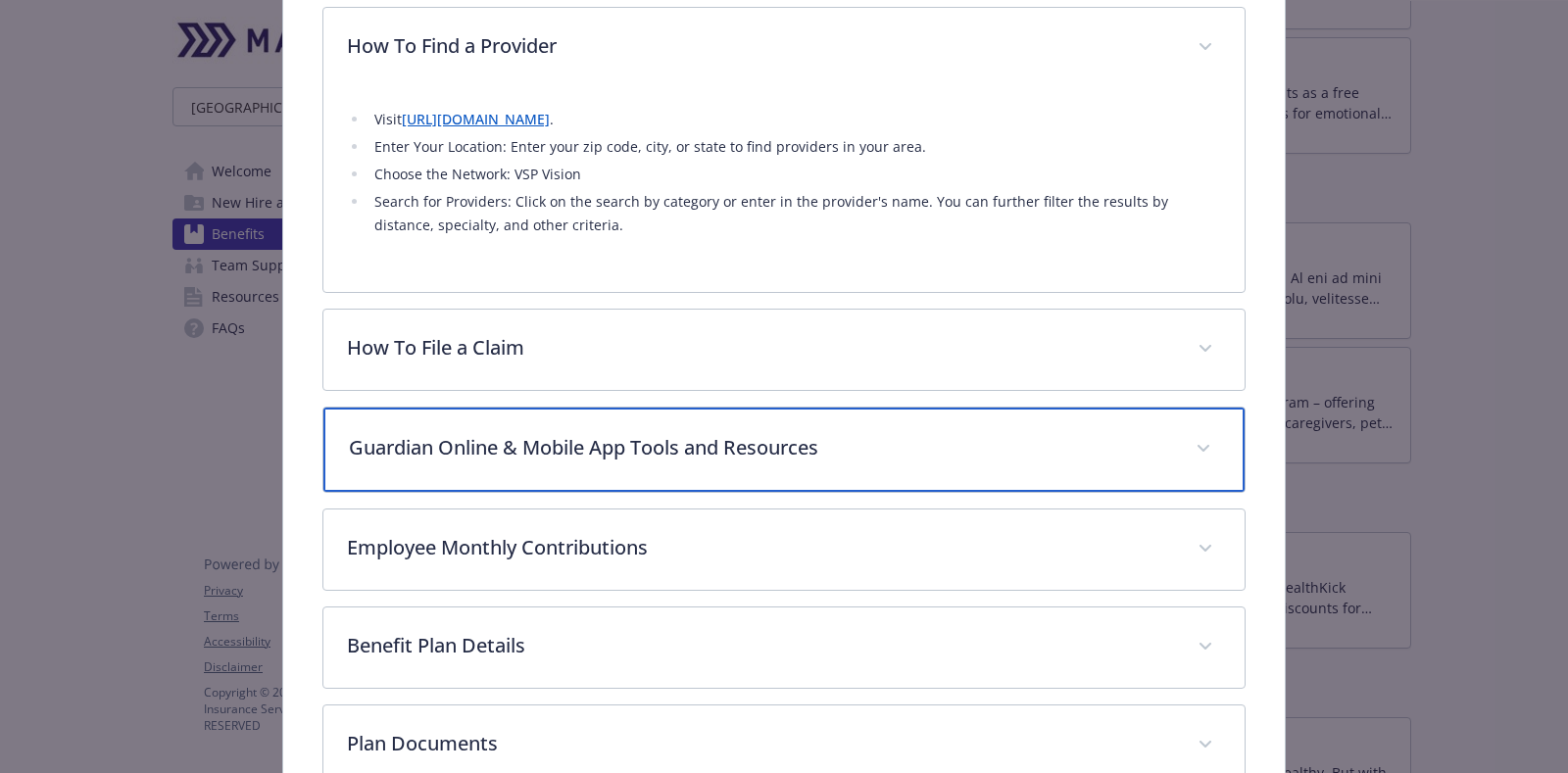
click at [780, 456] on div "Guardian Online & Mobile App Tools and Resources" at bounding box center [784, 450] width 921 height 84
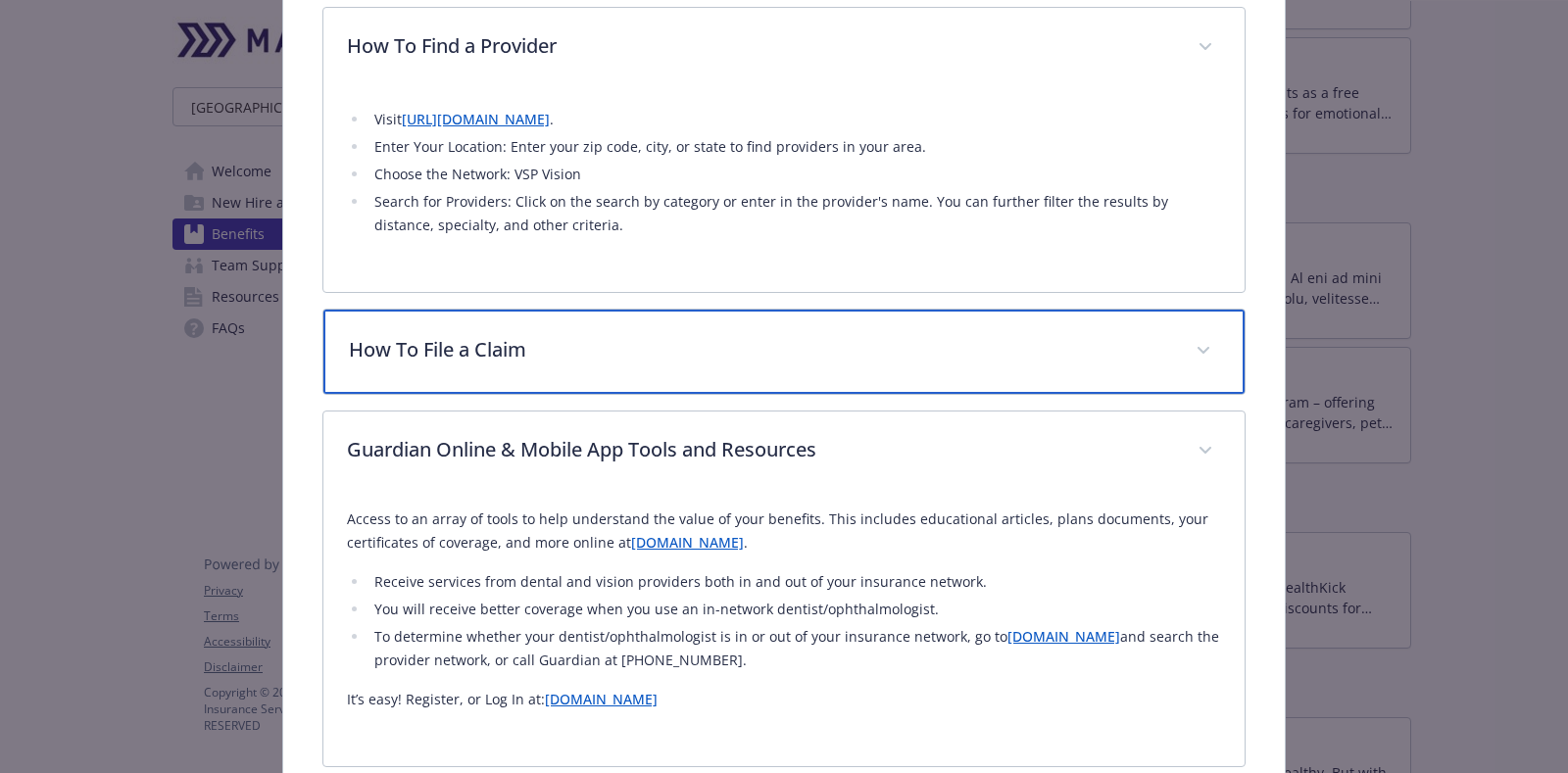
click at [780, 383] on div "How To File a Claim" at bounding box center [784, 352] width 921 height 84
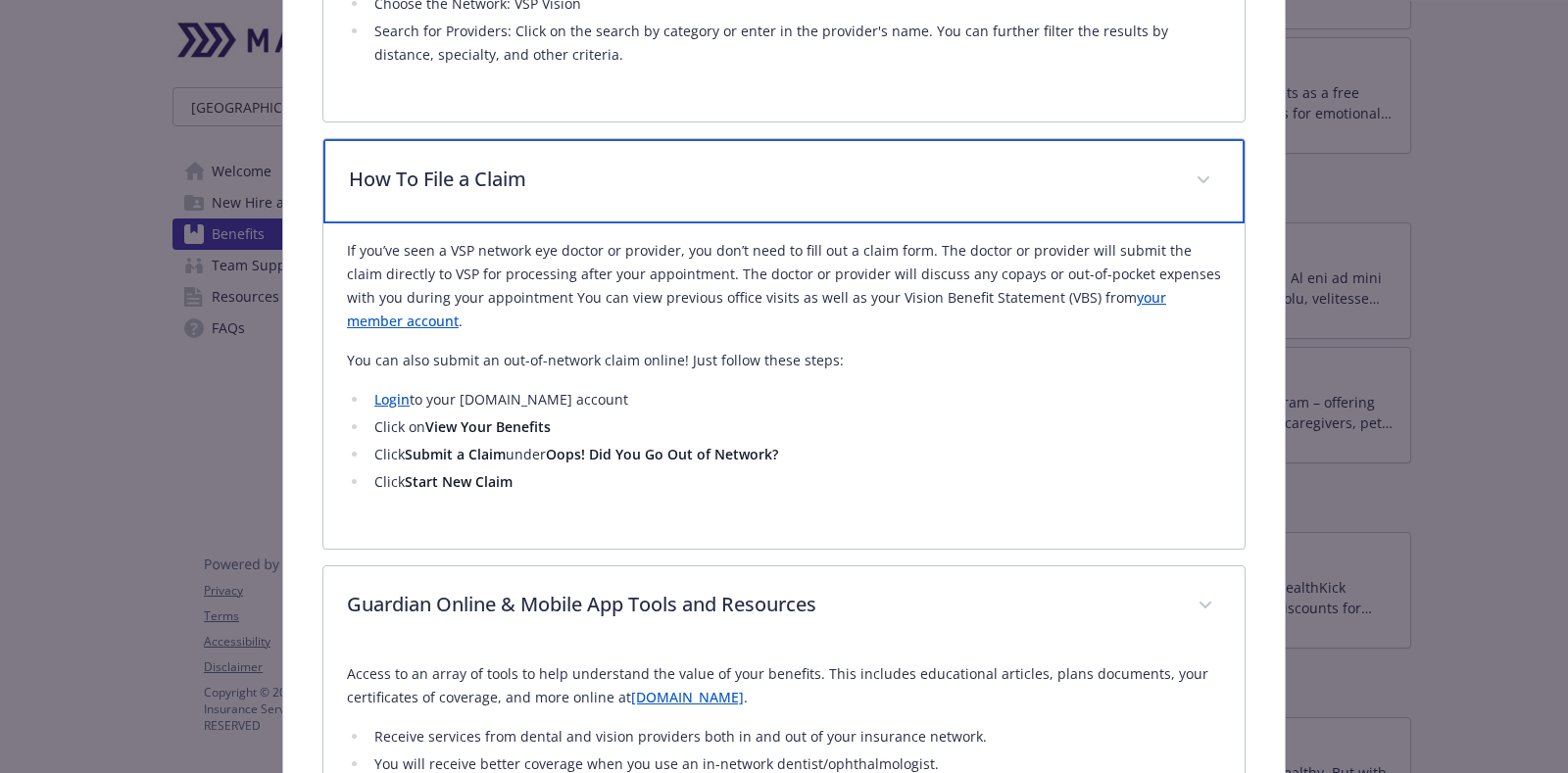
scroll to position [0, 0]
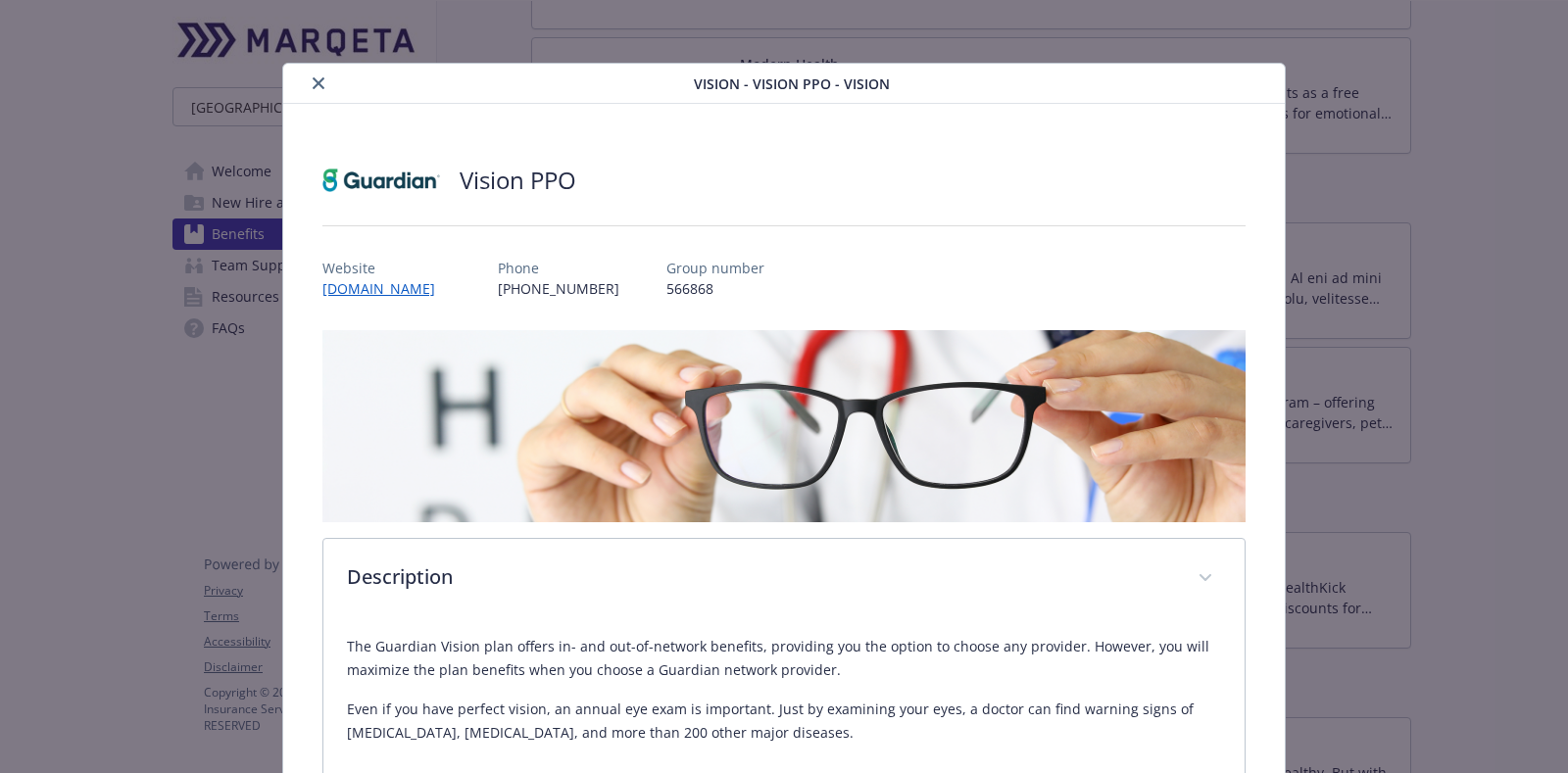
click at [313, 81] on icon "close" at bounding box center [319, 83] width 12 height 12
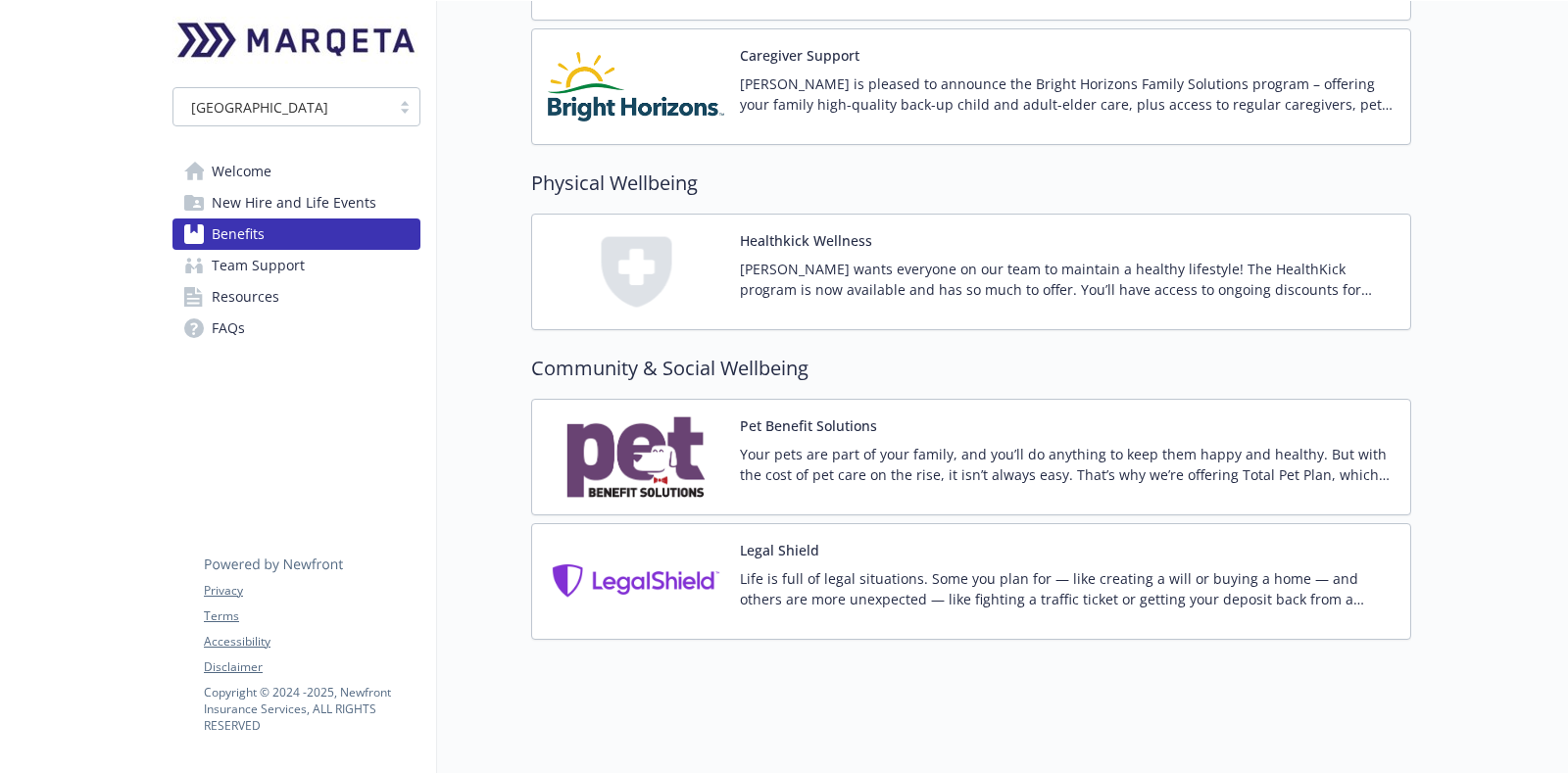
click at [255, 265] on span "Team Support" at bounding box center [258, 266] width 93 height 31
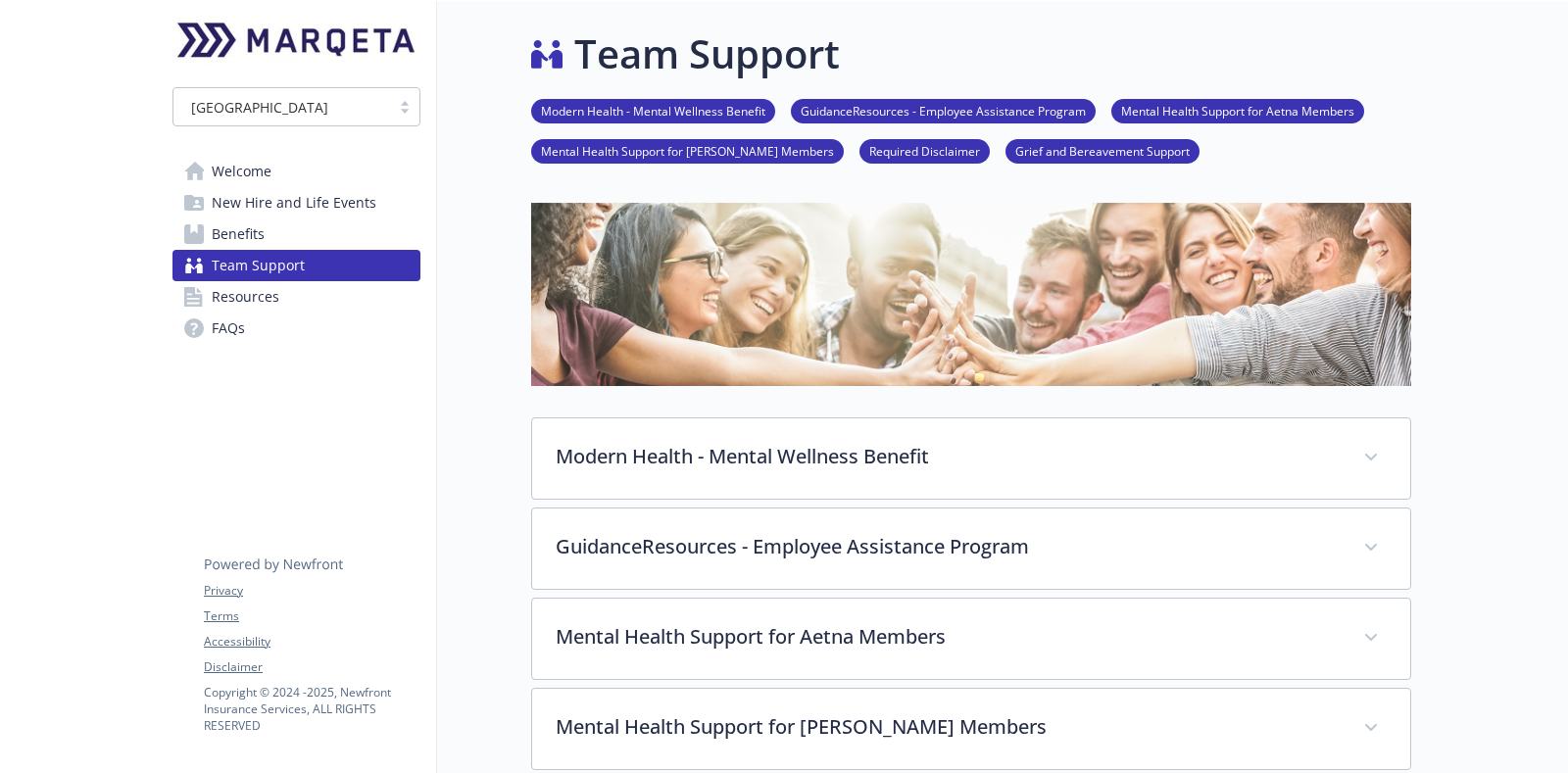
click at [257, 292] on span "Resources" at bounding box center [245, 297] width 68 height 31
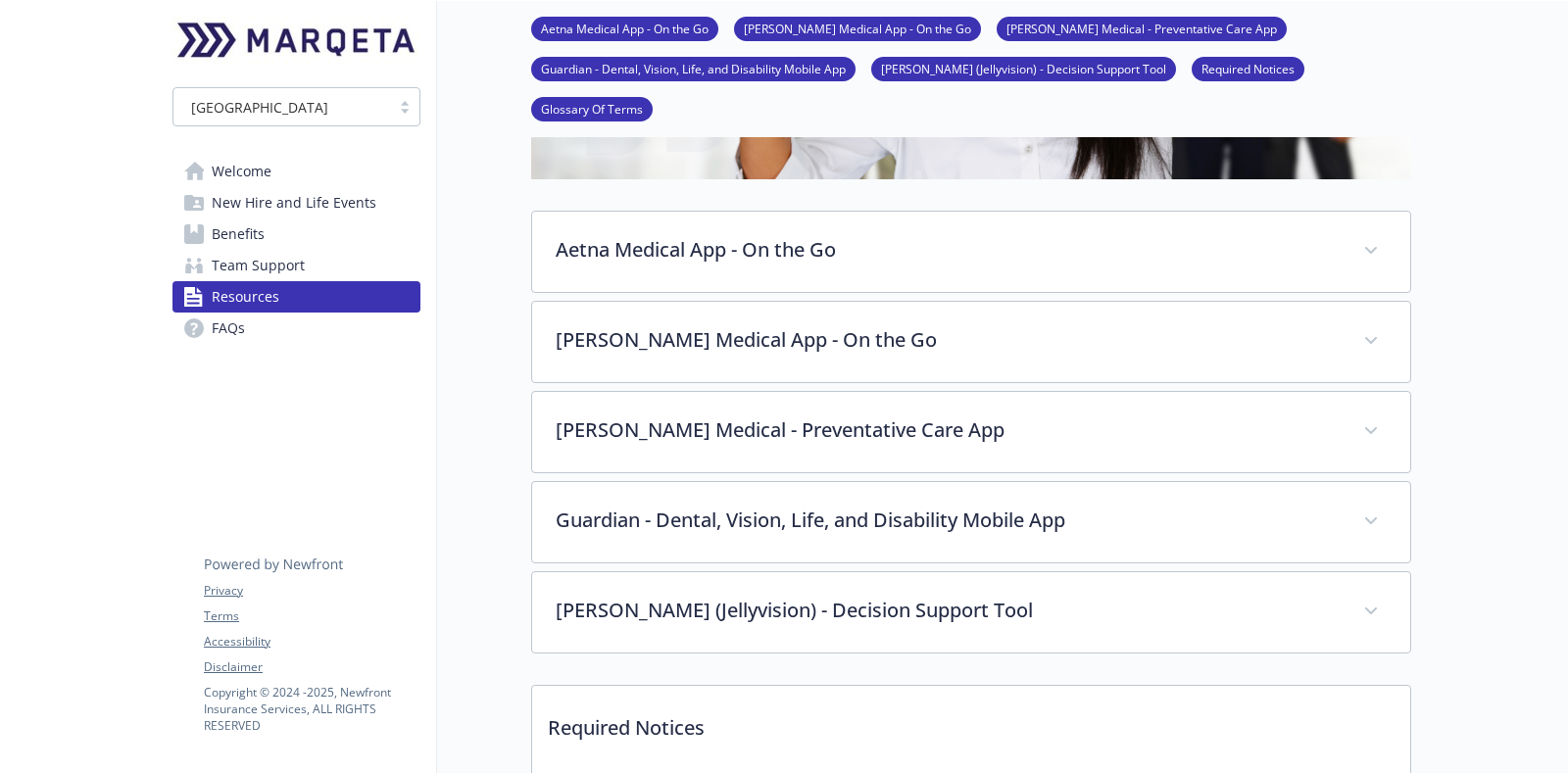
scroll to position [612, 0]
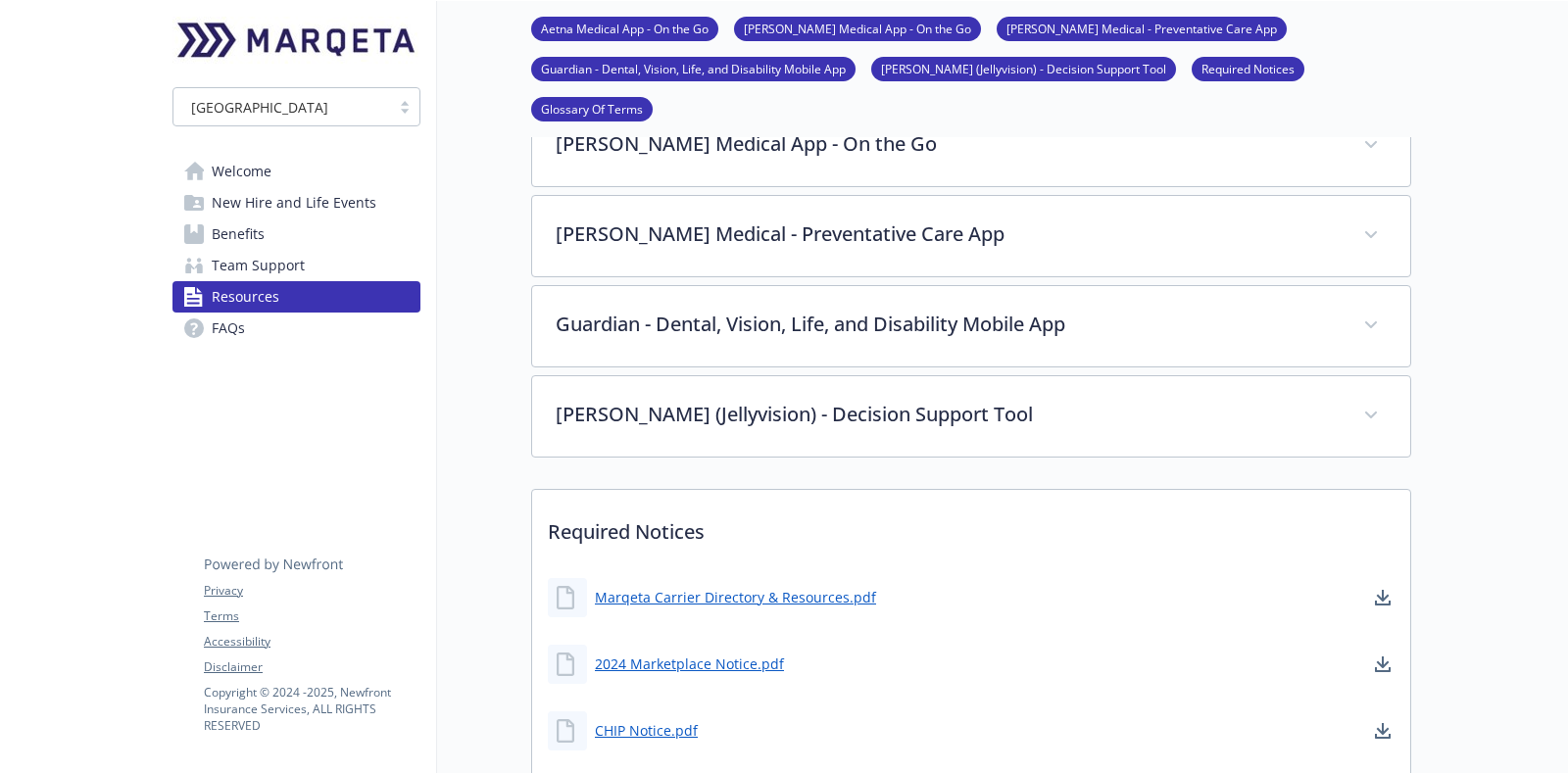
click at [258, 209] on span "New Hire and Life Events" at bounding box center [294, 203] width 165 height 31
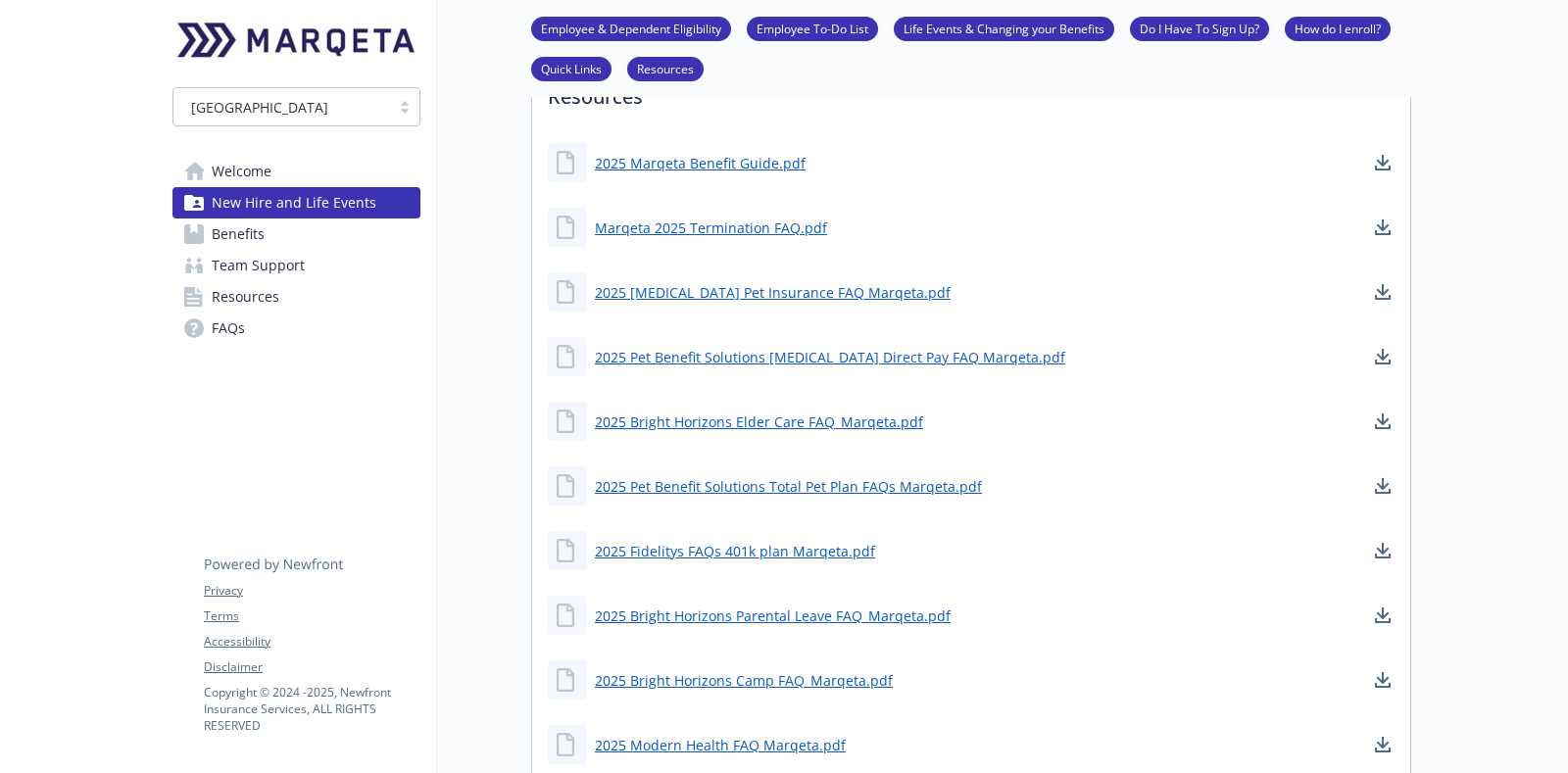
scroll to position [1348, 0]
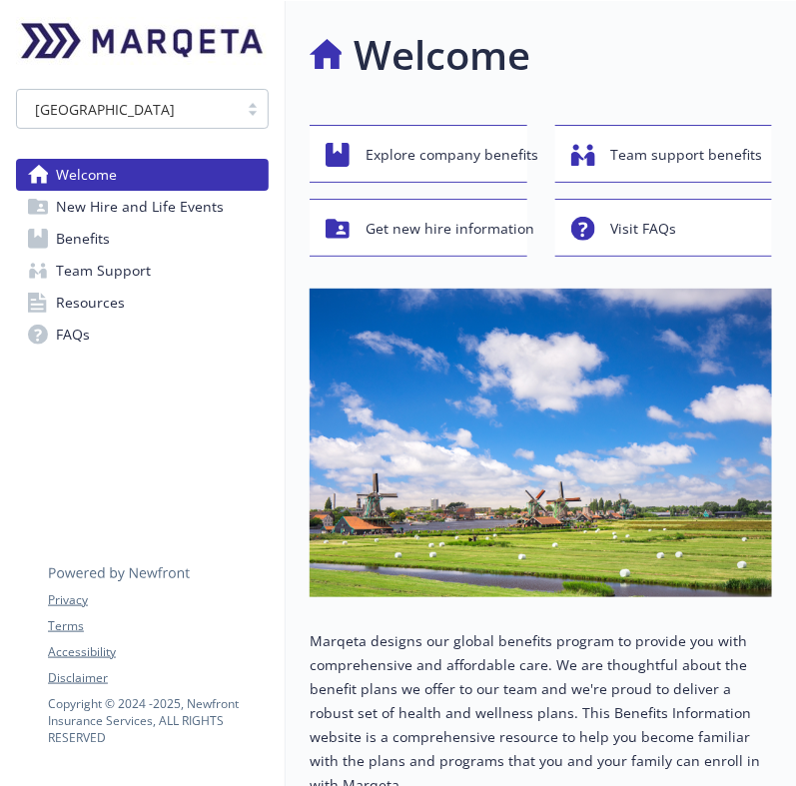
drag, startPoint x: 0, startPoint y: 0, endPoint x: 150, endPoint y: 203, distance: 252.2
click at [150, 203] on span "New Hire and Life Events" at bounding box center [140, 207] width 168 height 32
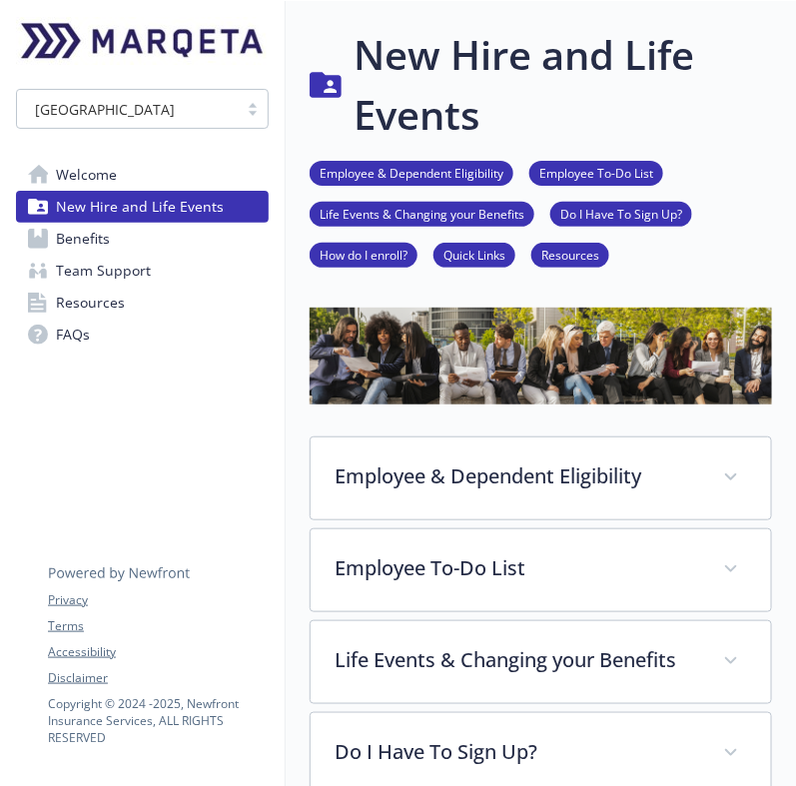
click at [195, 255] on link "Team Support" at bounding box center [142, 271] width 253 height 32
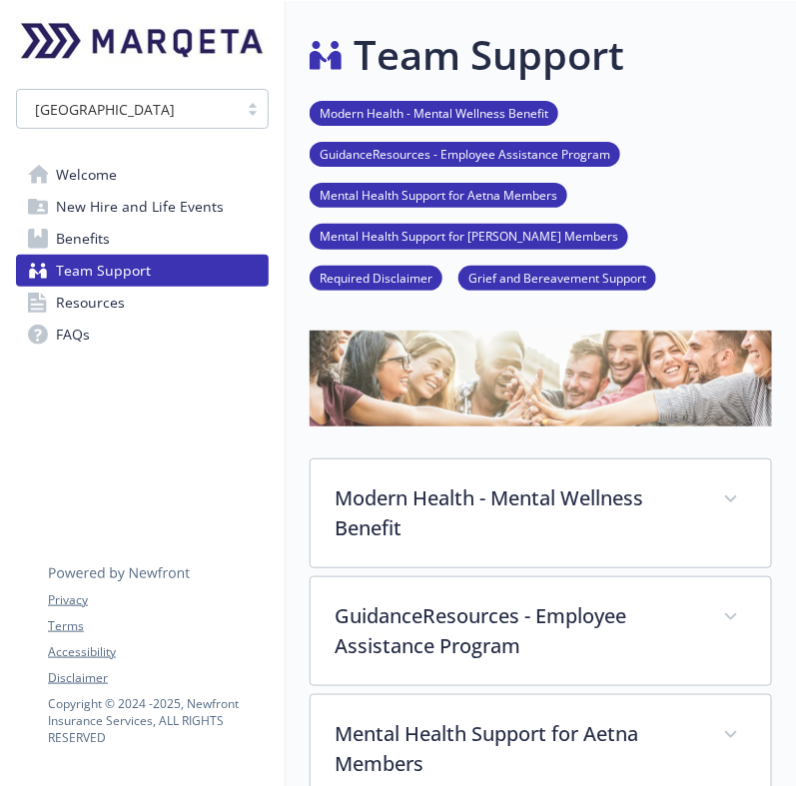
click at [196, 246] on link "Benefits" at bounding box center [142, 239] width 253 height 32
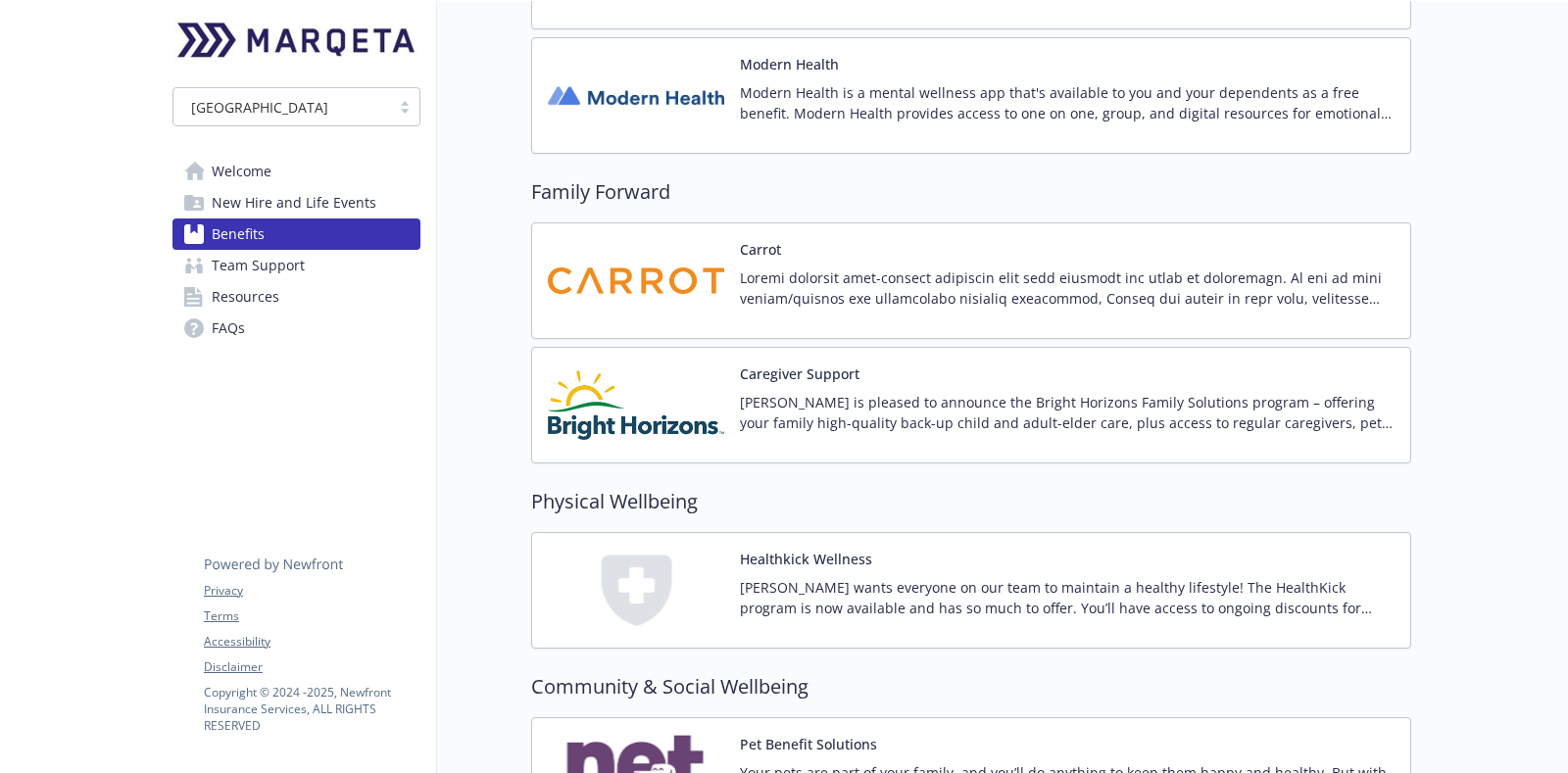
click at [265, 325] on link "FAQs" at bounding box center [296, 329] width 248 height 31
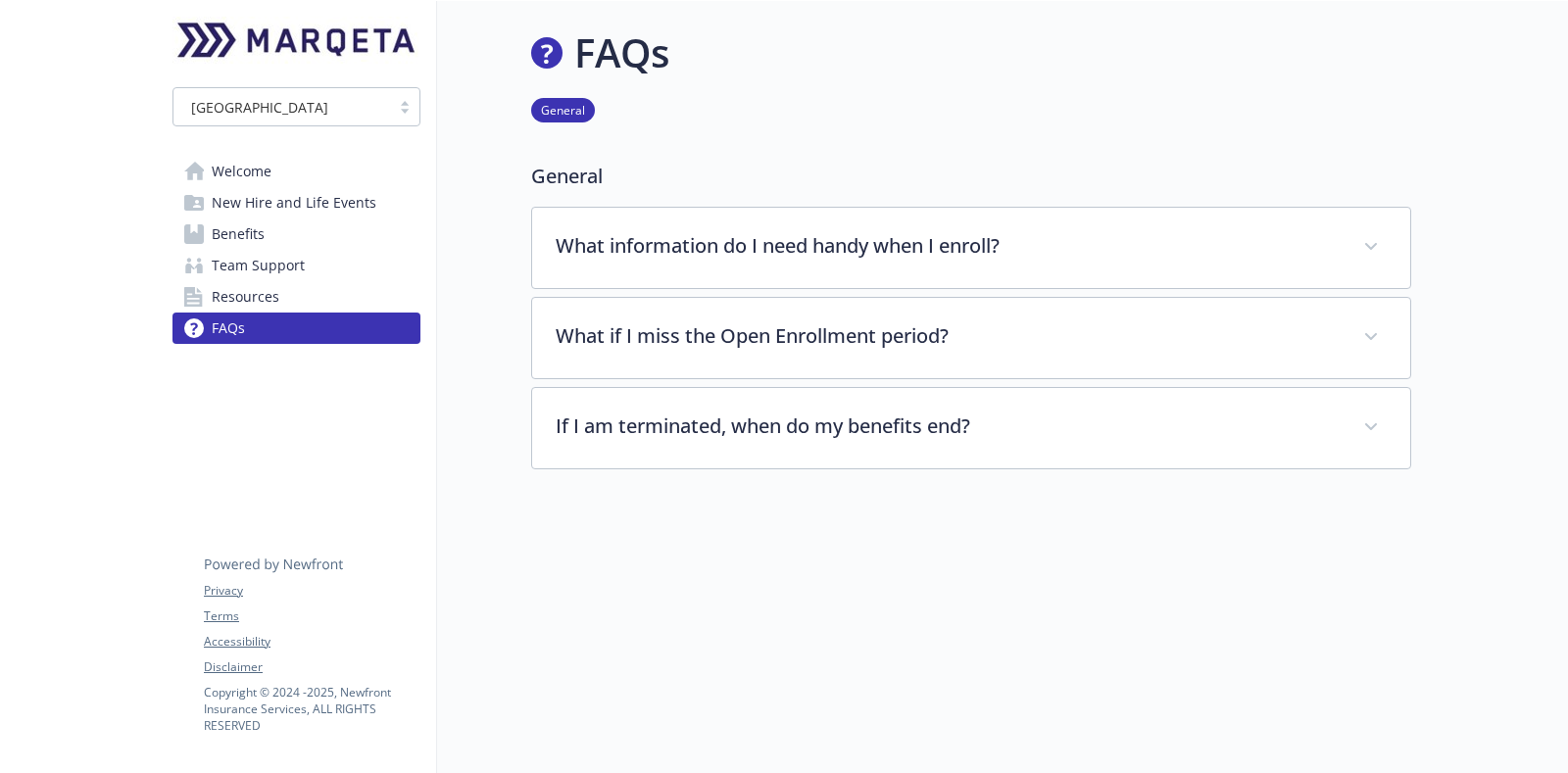
click at [266, 299] on span "Resources" at bounding box center [245, 297] width 68 height 31
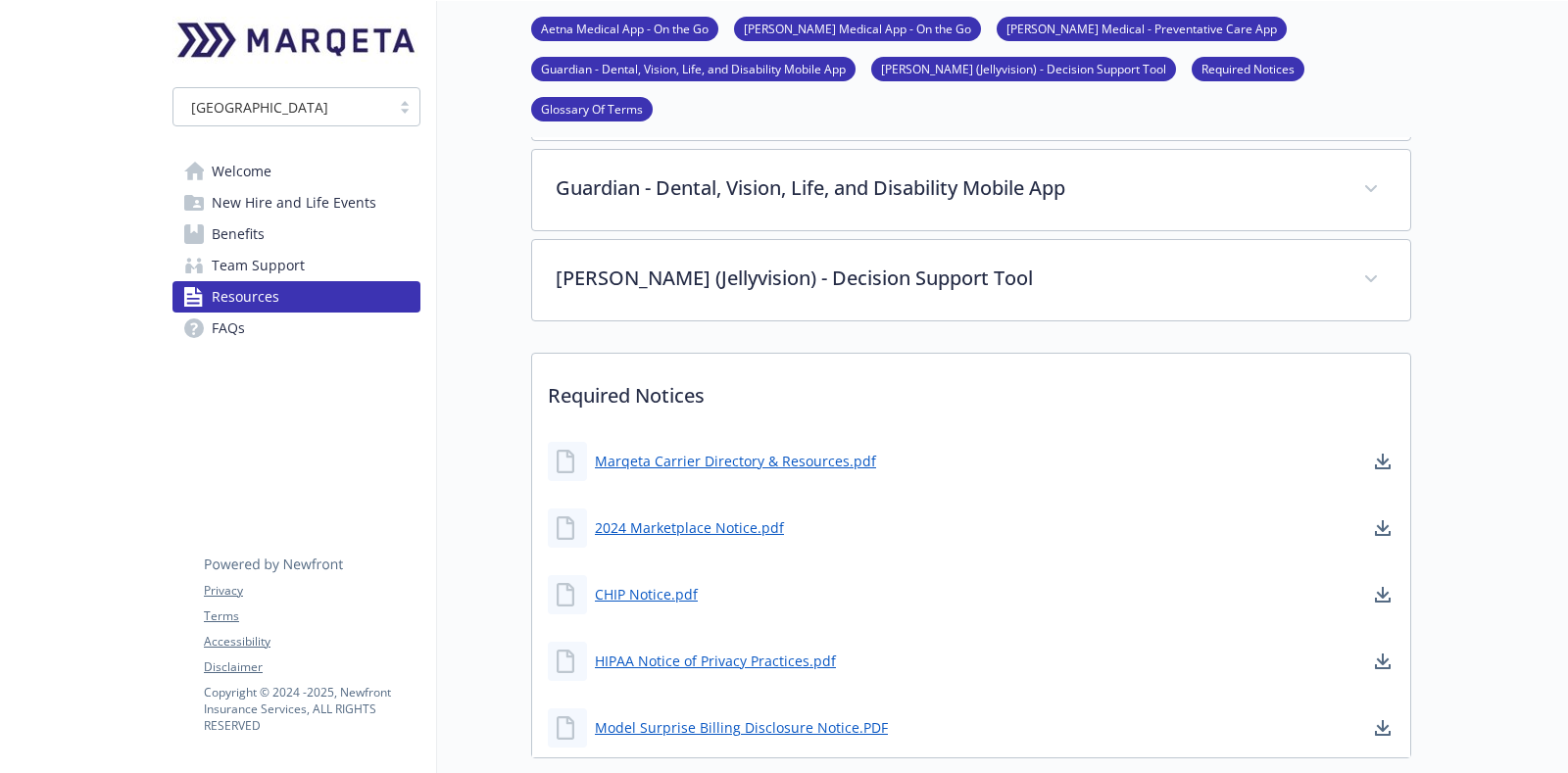
scroll to position [754, 0]
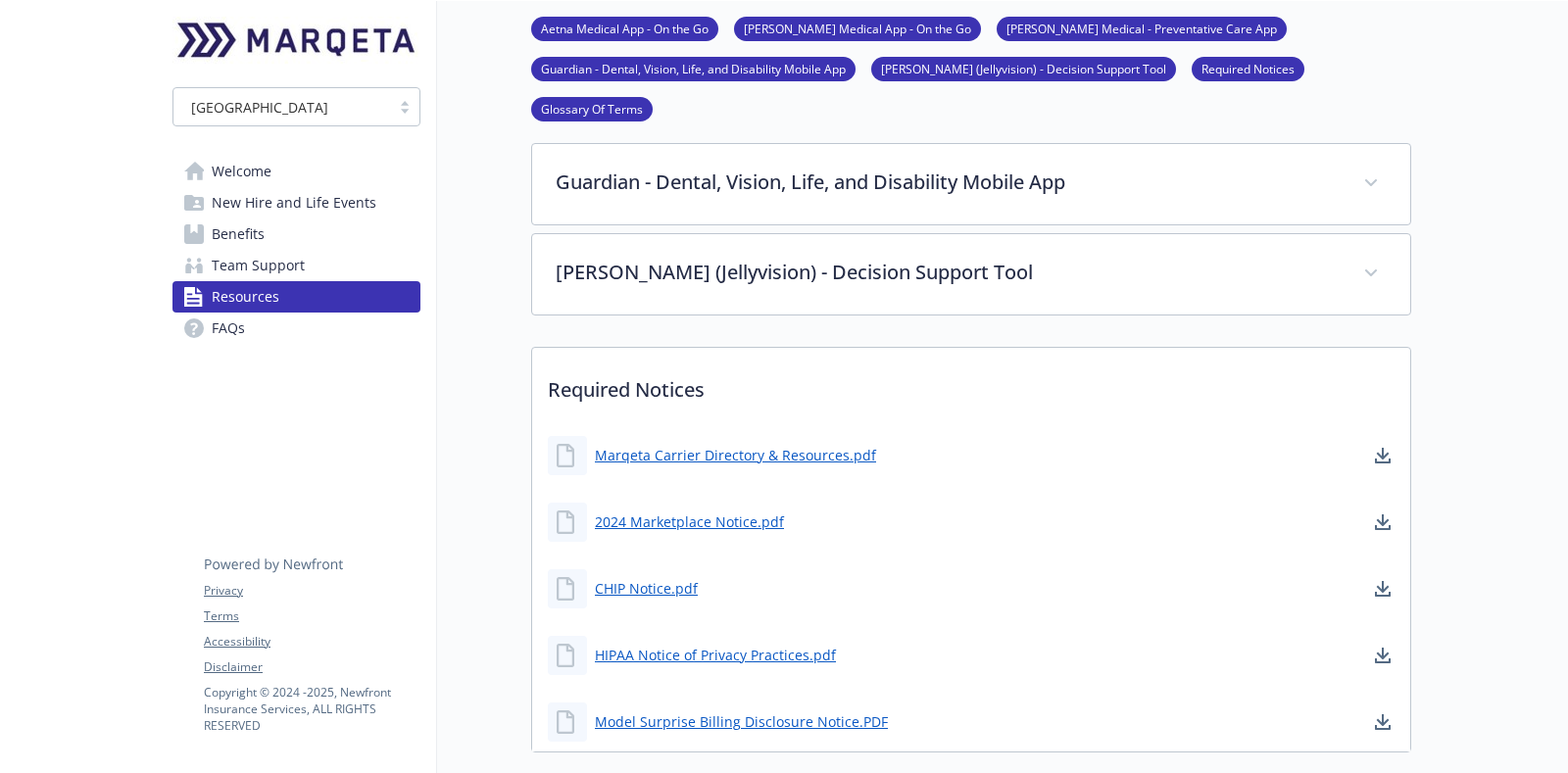
click at [216, 270] on span "Team Support" at bounding box center [258, 266] width 93 height 31
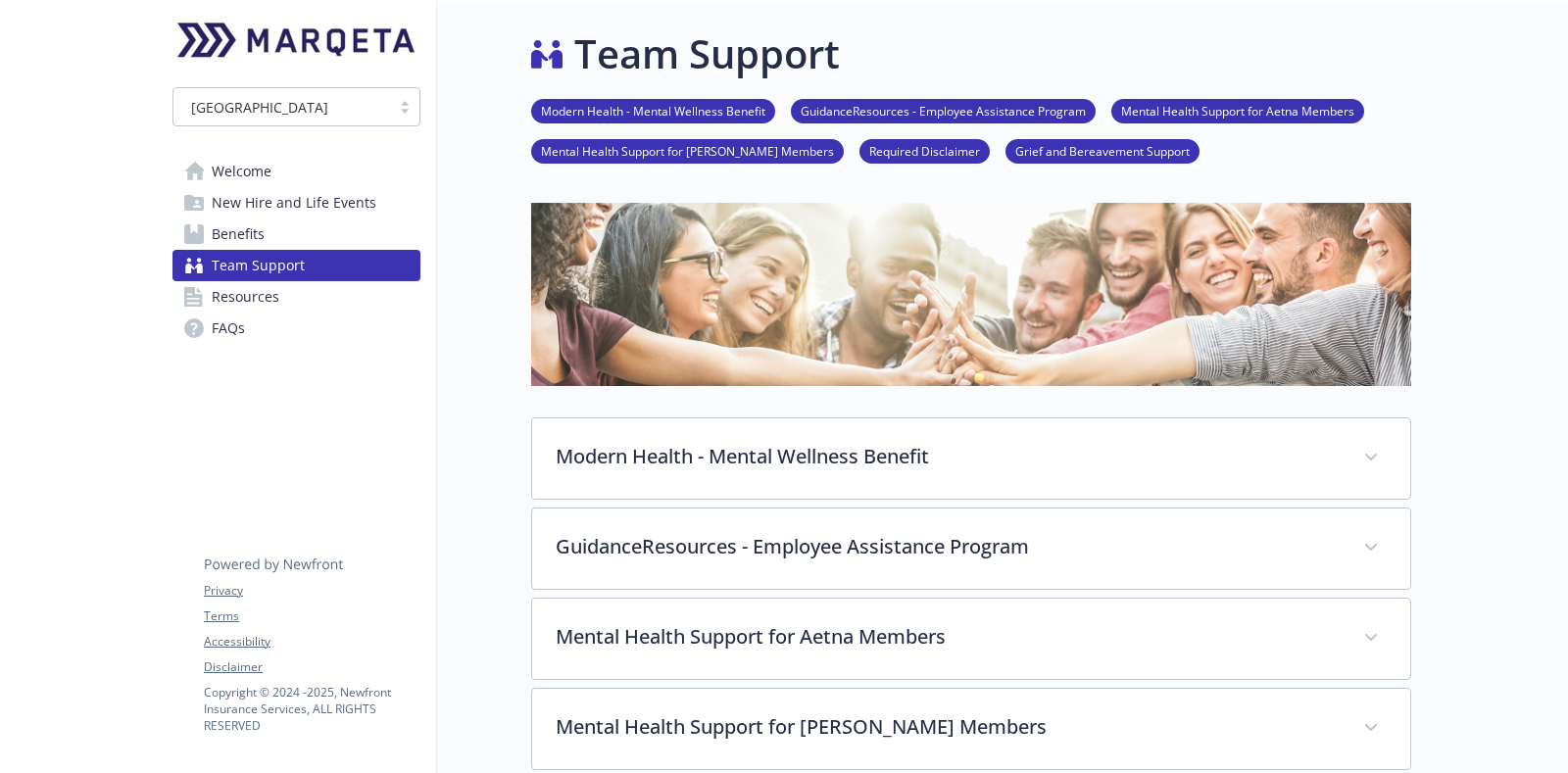
click at [353, 231] on link "Benefits" at bounding box center [296, 234] width 248 height 31
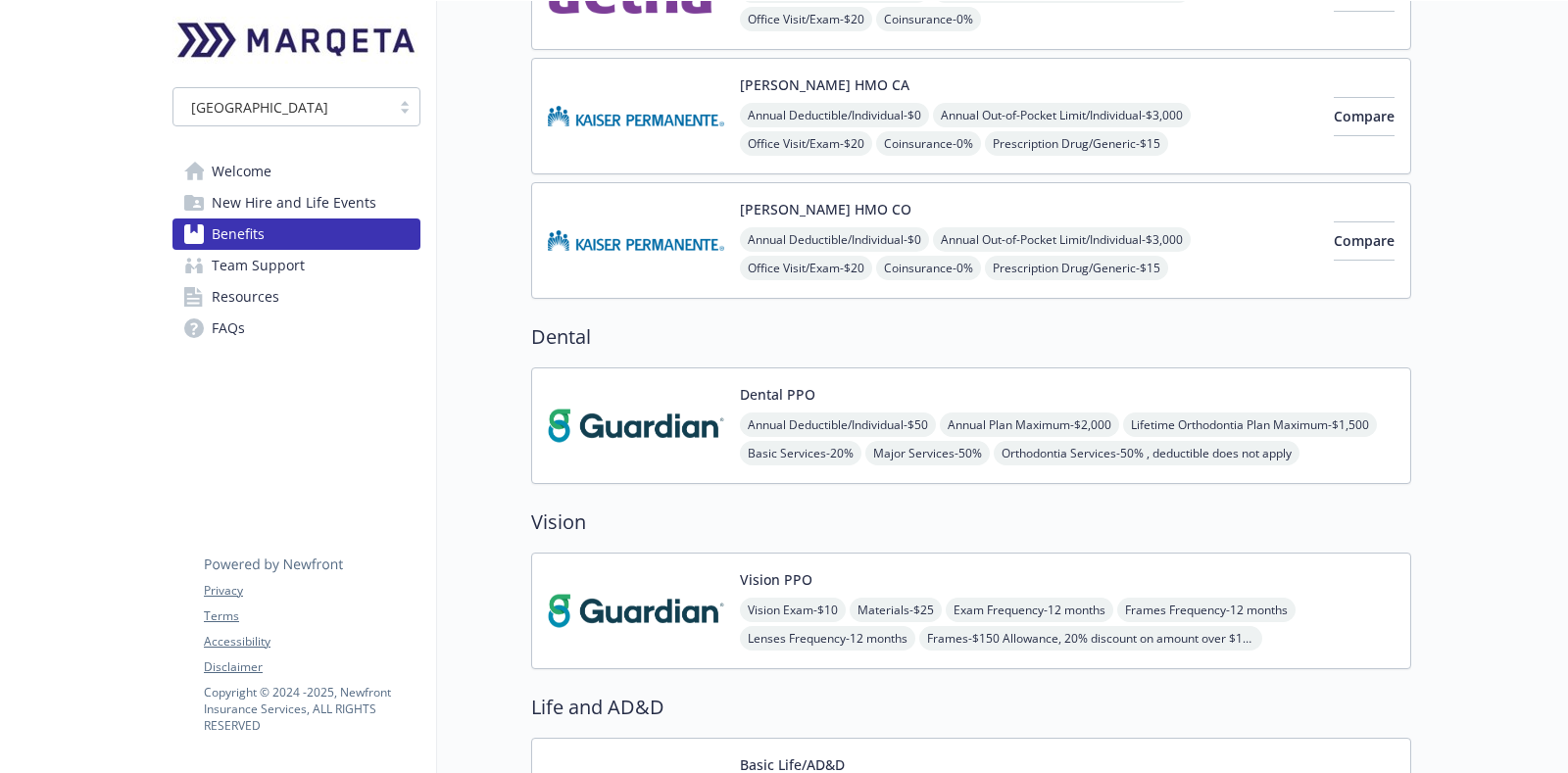
scroll to position [735, 0]
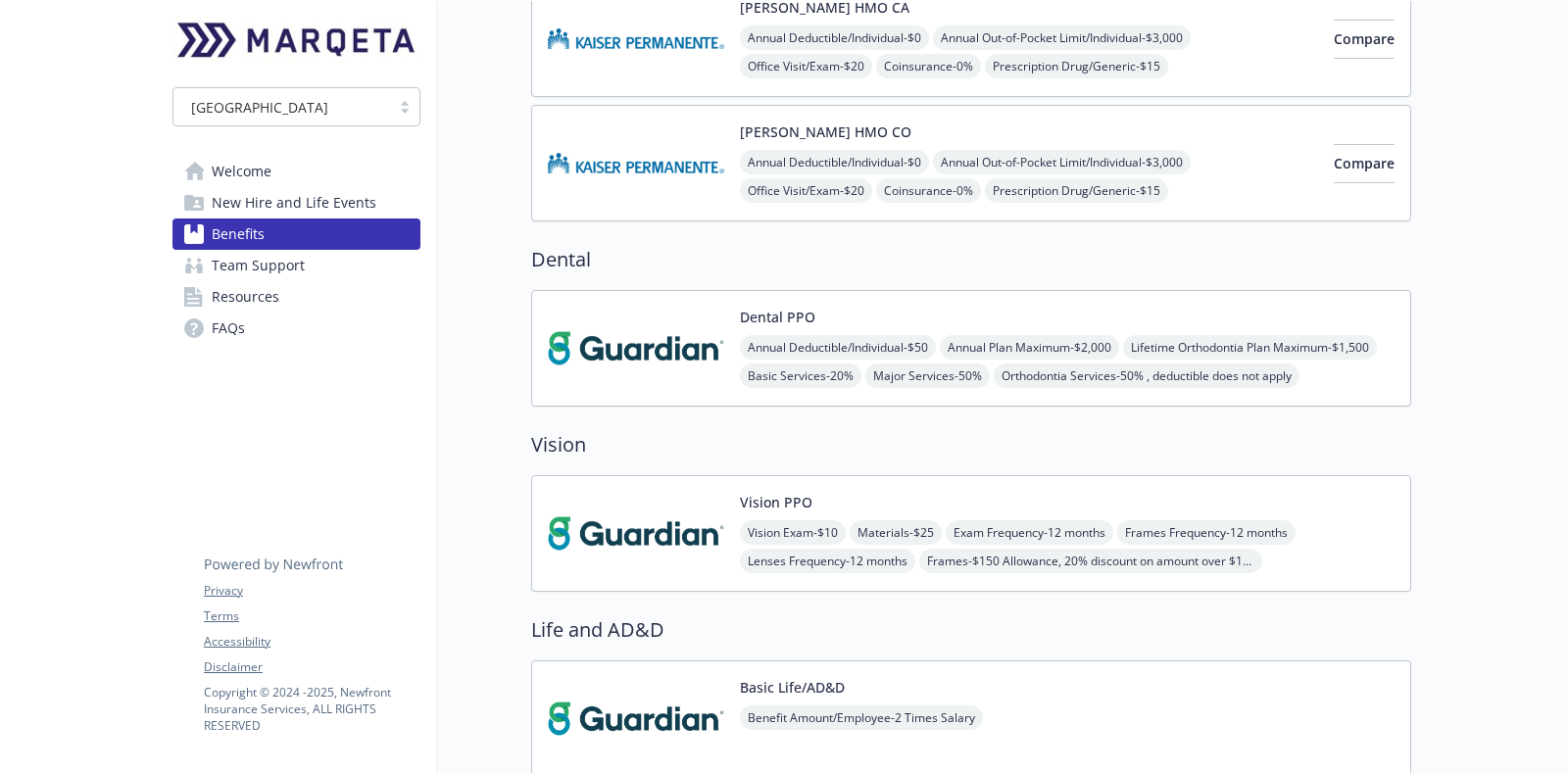
click at [627, 479] on div "Vision PPO Vision Exam - $10 Materials - $25 Exam Frequency - 12 months Frames …" at bounding box center [970, 534] width 880 height 117
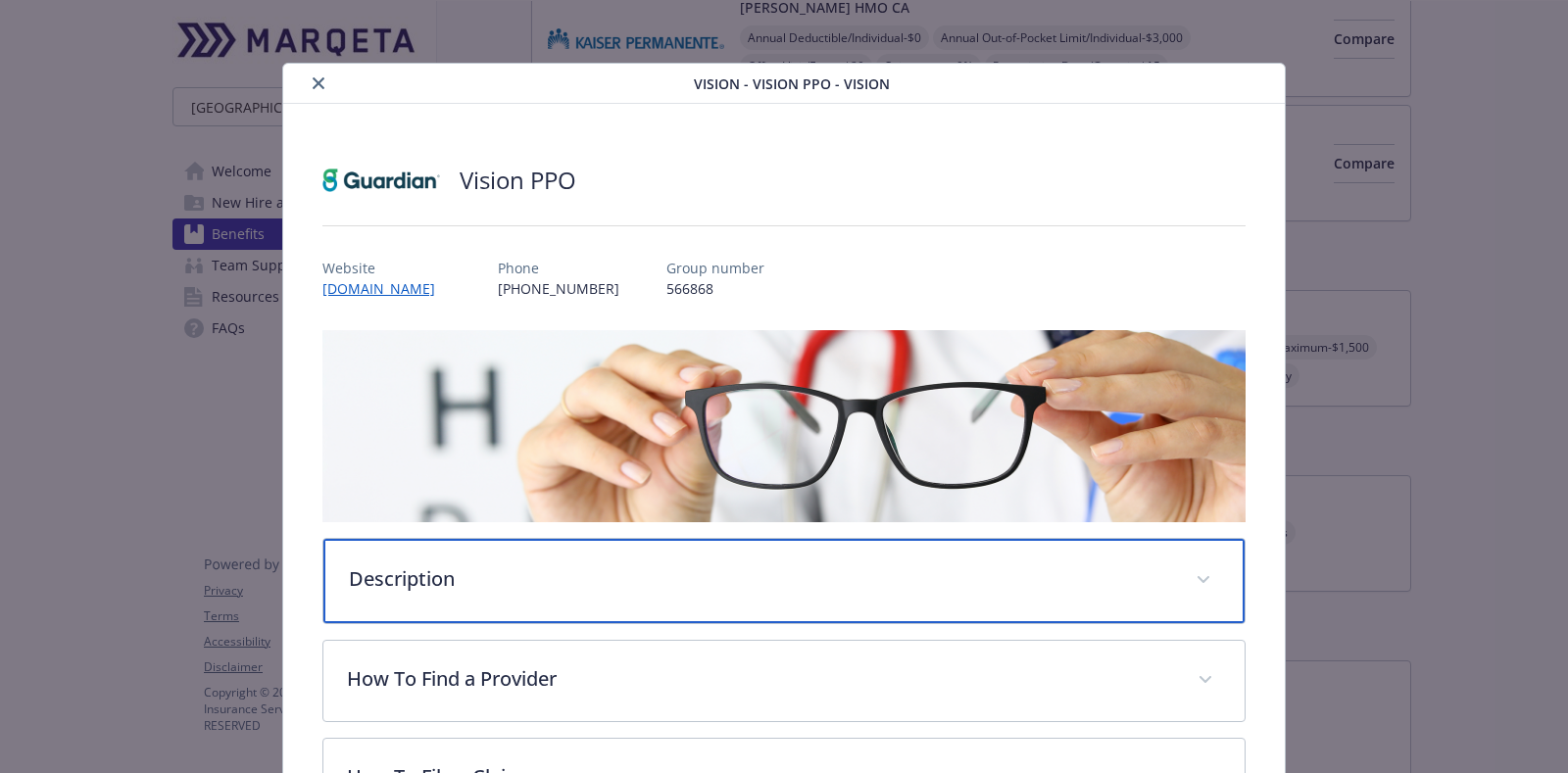
click at [751, 588] on div "Description" at bounding box center [784, 581] width 921 height 84
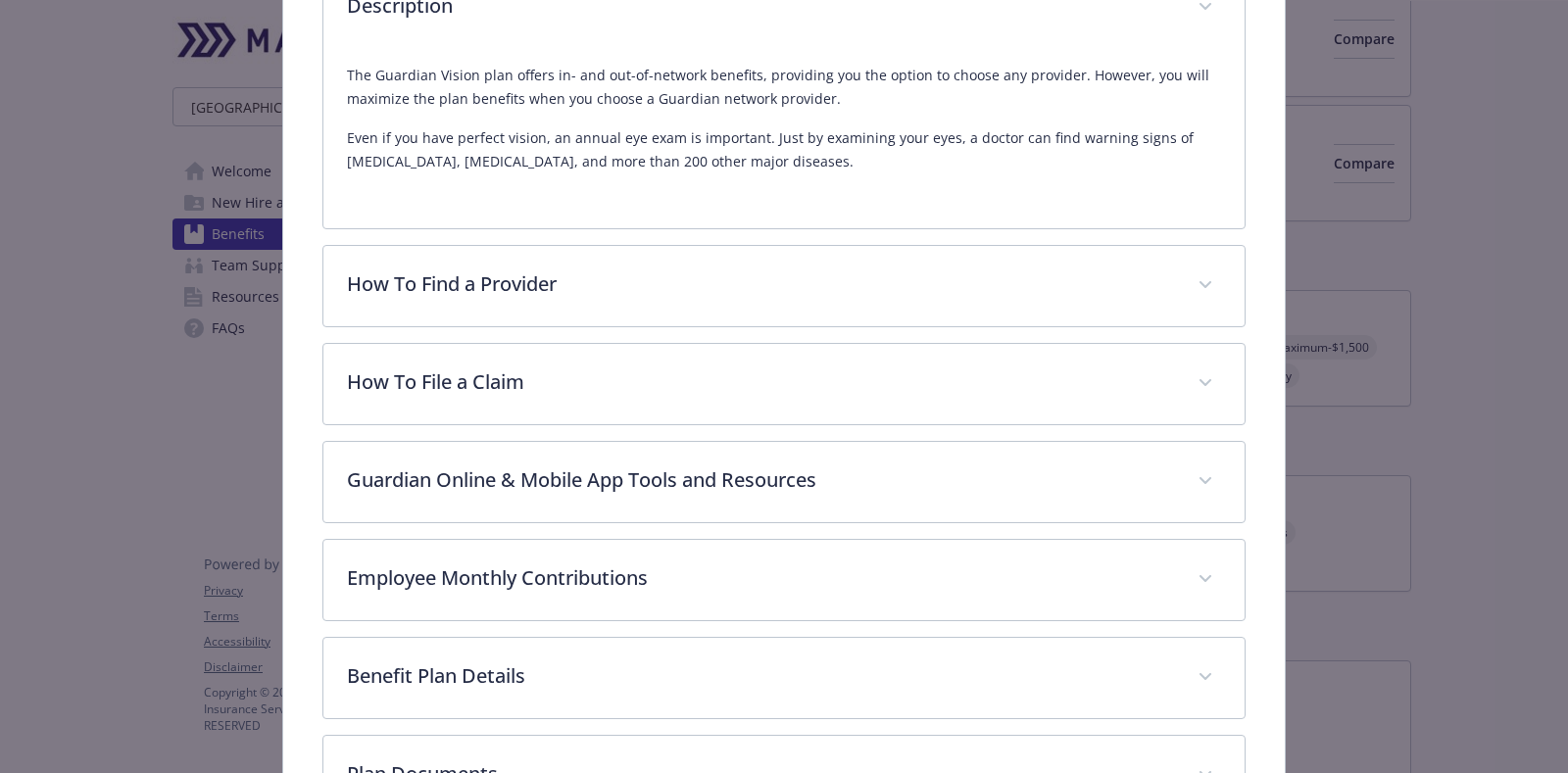
scroll to position [4027, 0]
click at [635, 231] on div "Description The Guardian Vision plan offers in- and out-of-network benefits, pr…" at bounding box center [784, 336] width 923 height 1157
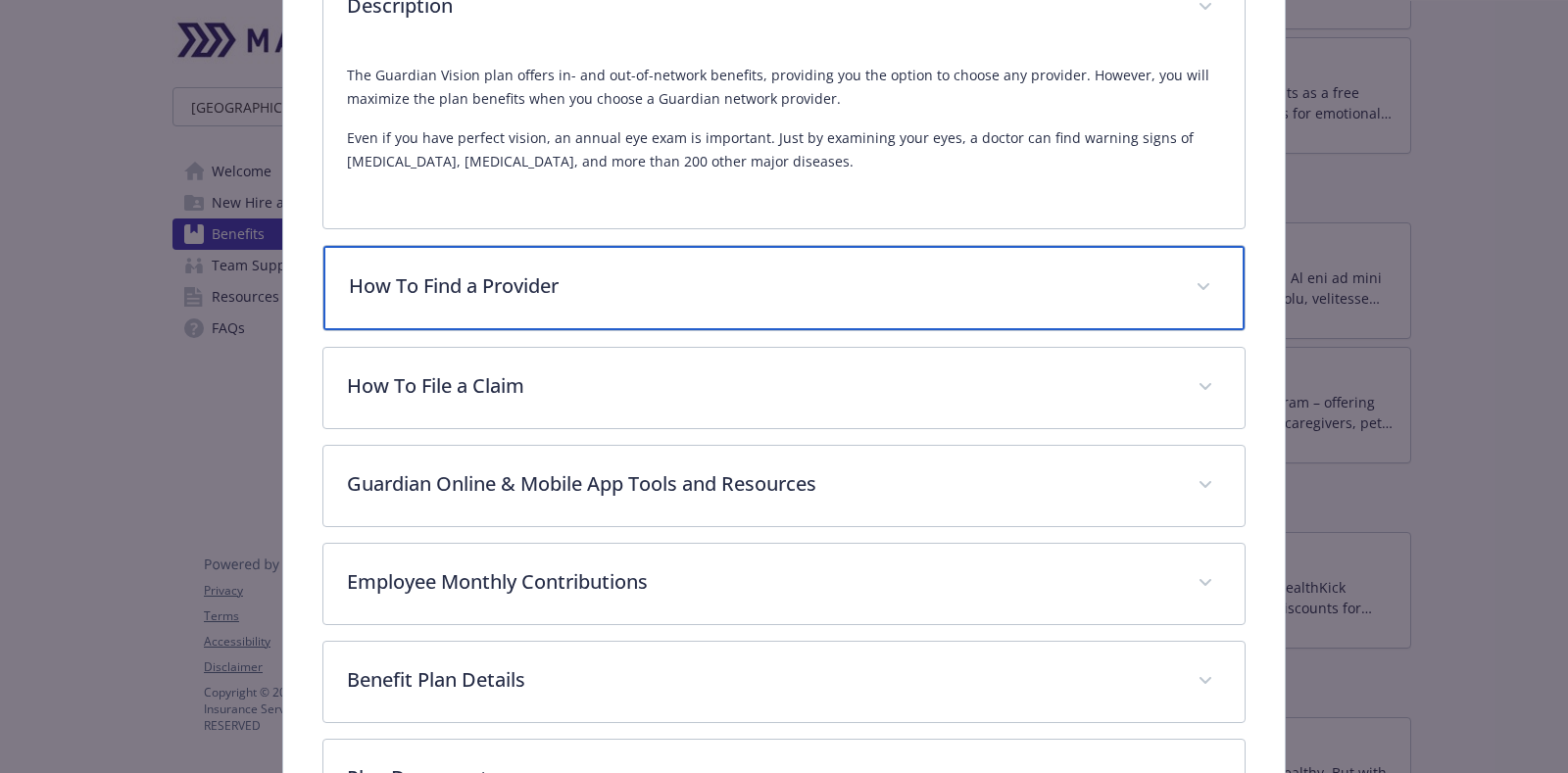
click at [682, 262] on div "How To Find a Provider" at bounding box center [784, 288] width 921 height 84
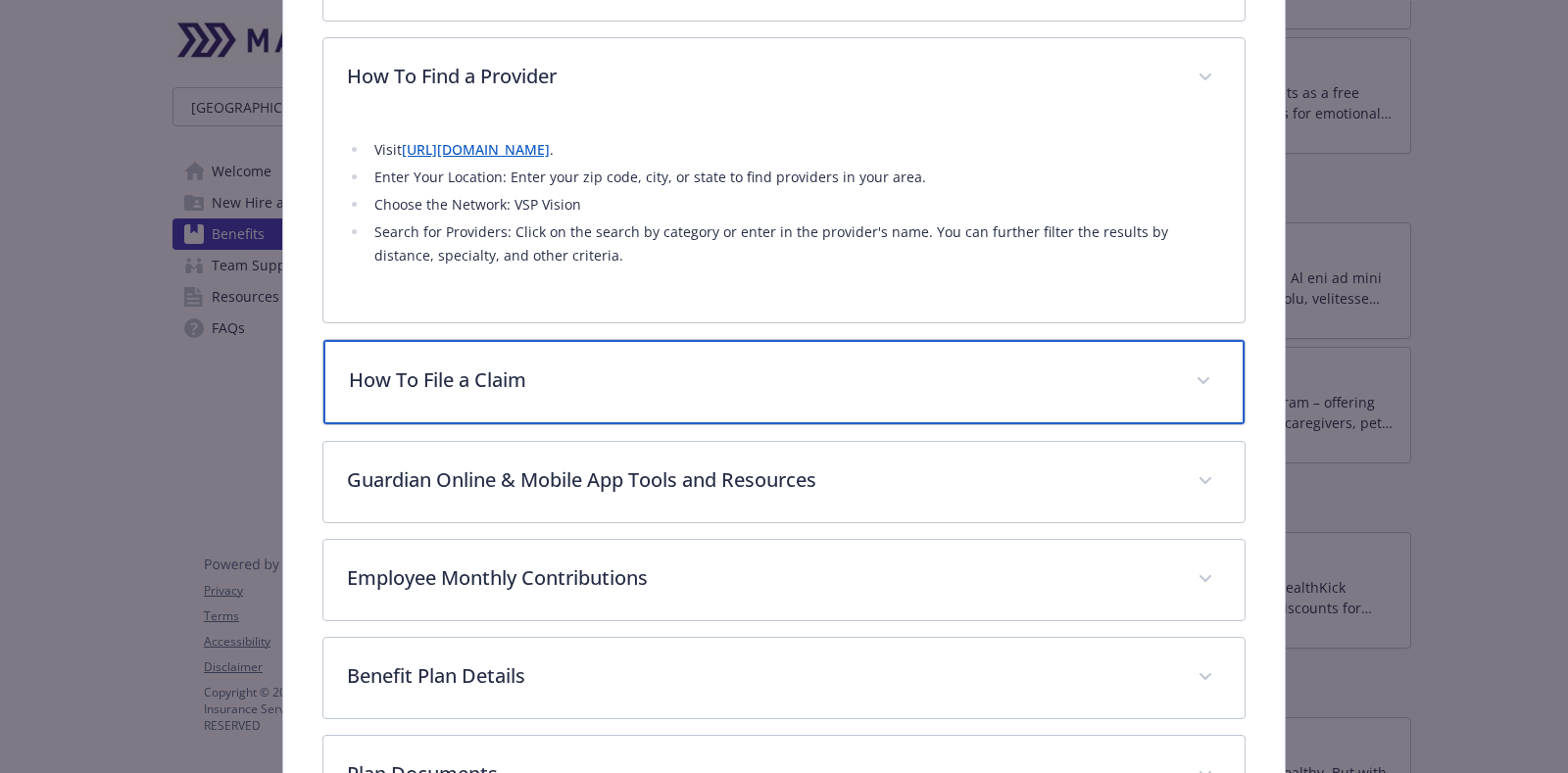
click at [780, 395] on div "How To File a Claim" at bounding box center [784, 383] width 921 height 84
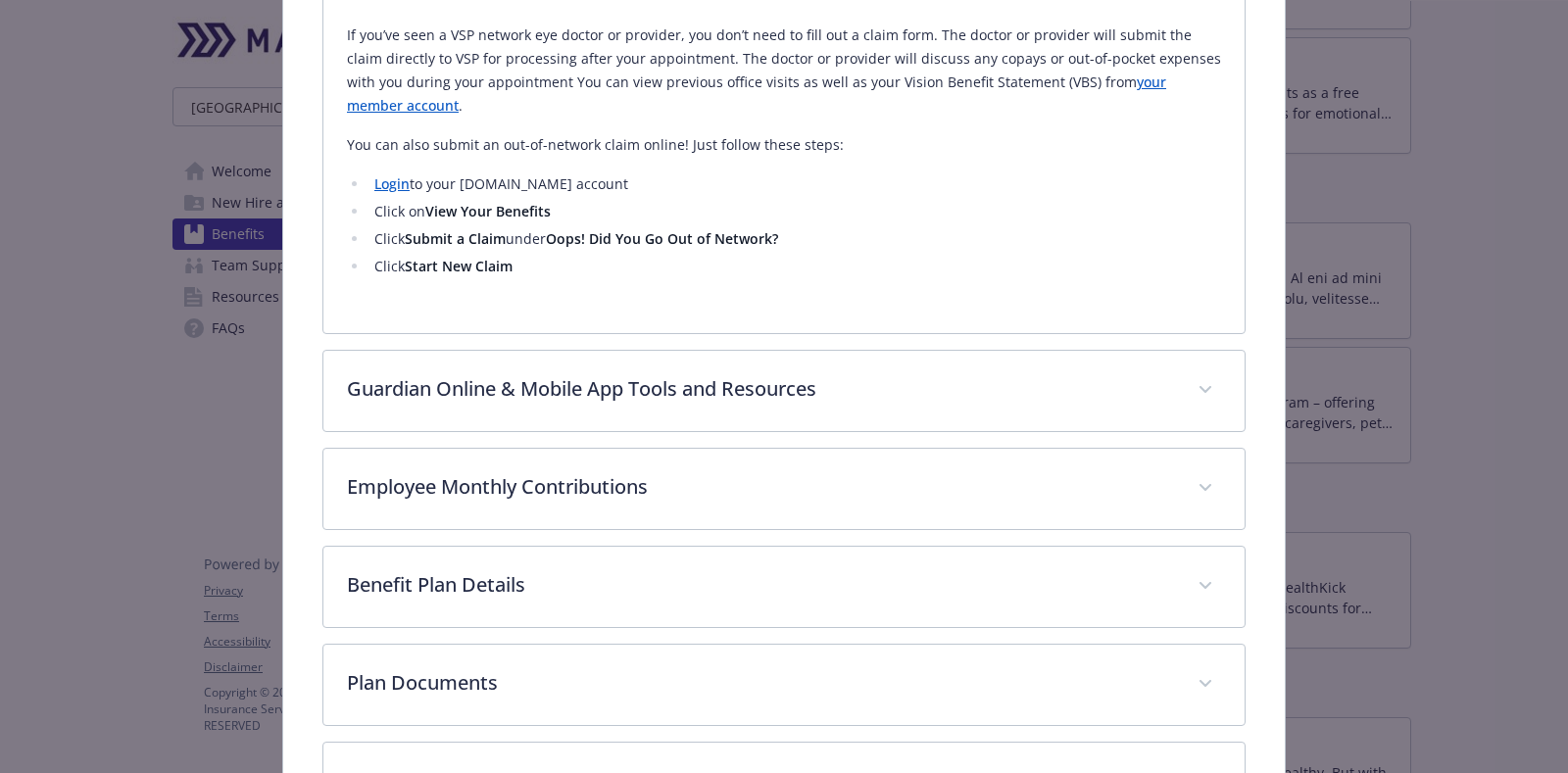
scroll to position [1265, 0]
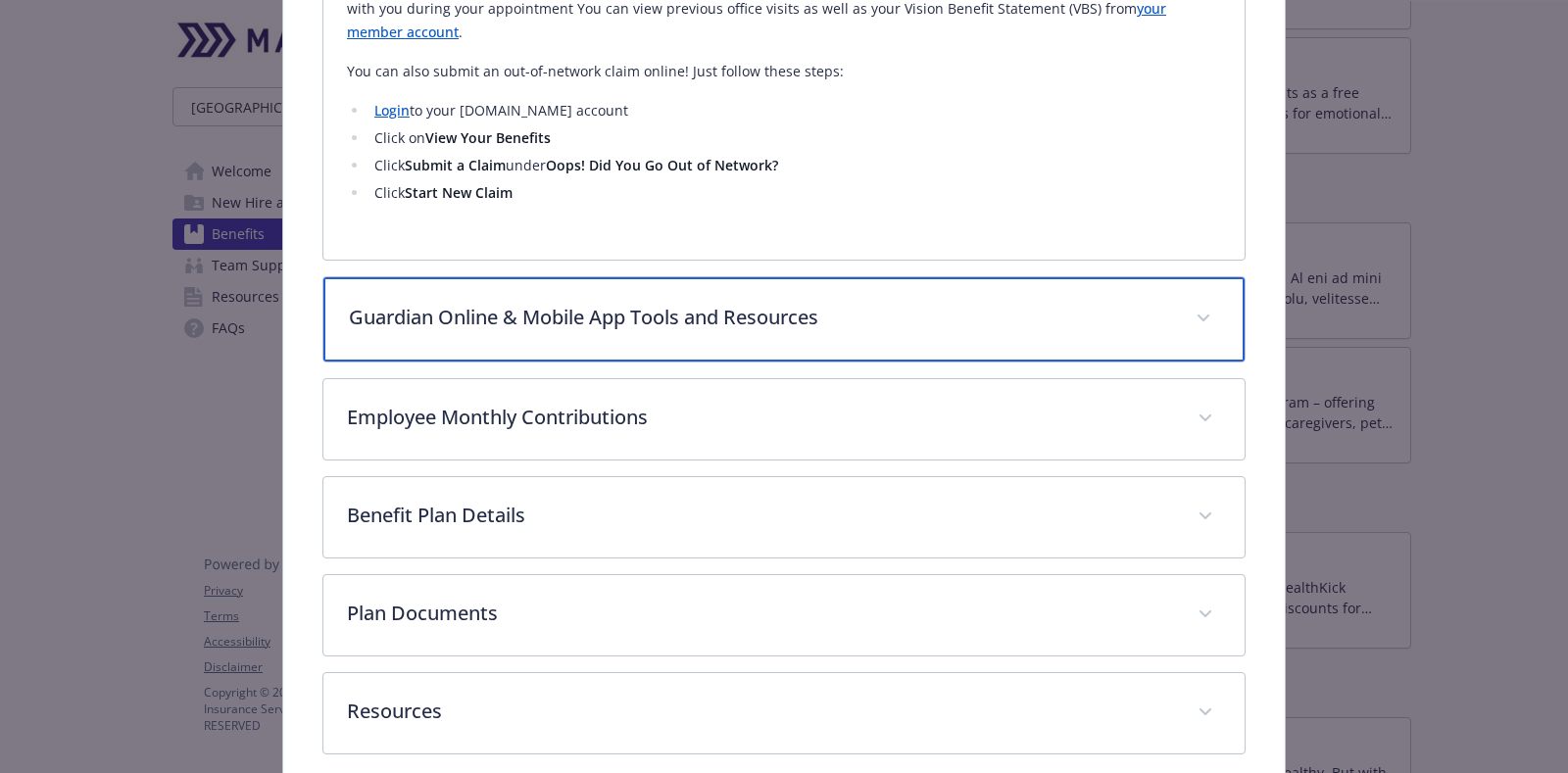
click at [750, 303] on p "Guardian Online & Mobile App Tools and Resources" at bounding box center [760, 318] width 823 height 29
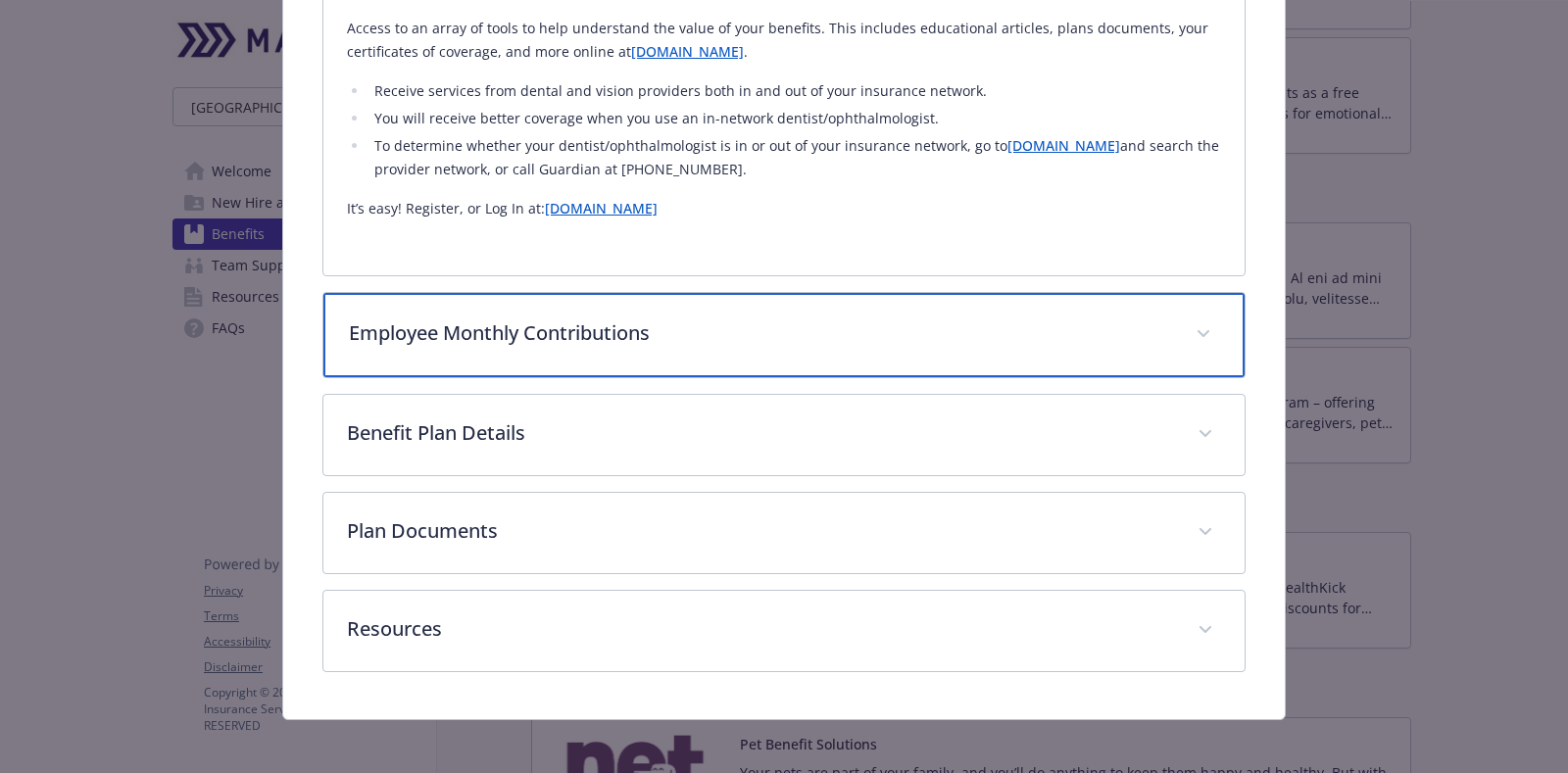
click at [664, 322] on p "Employee Monthly Contributions" at bounding box center [760, 334] width 823 height 29
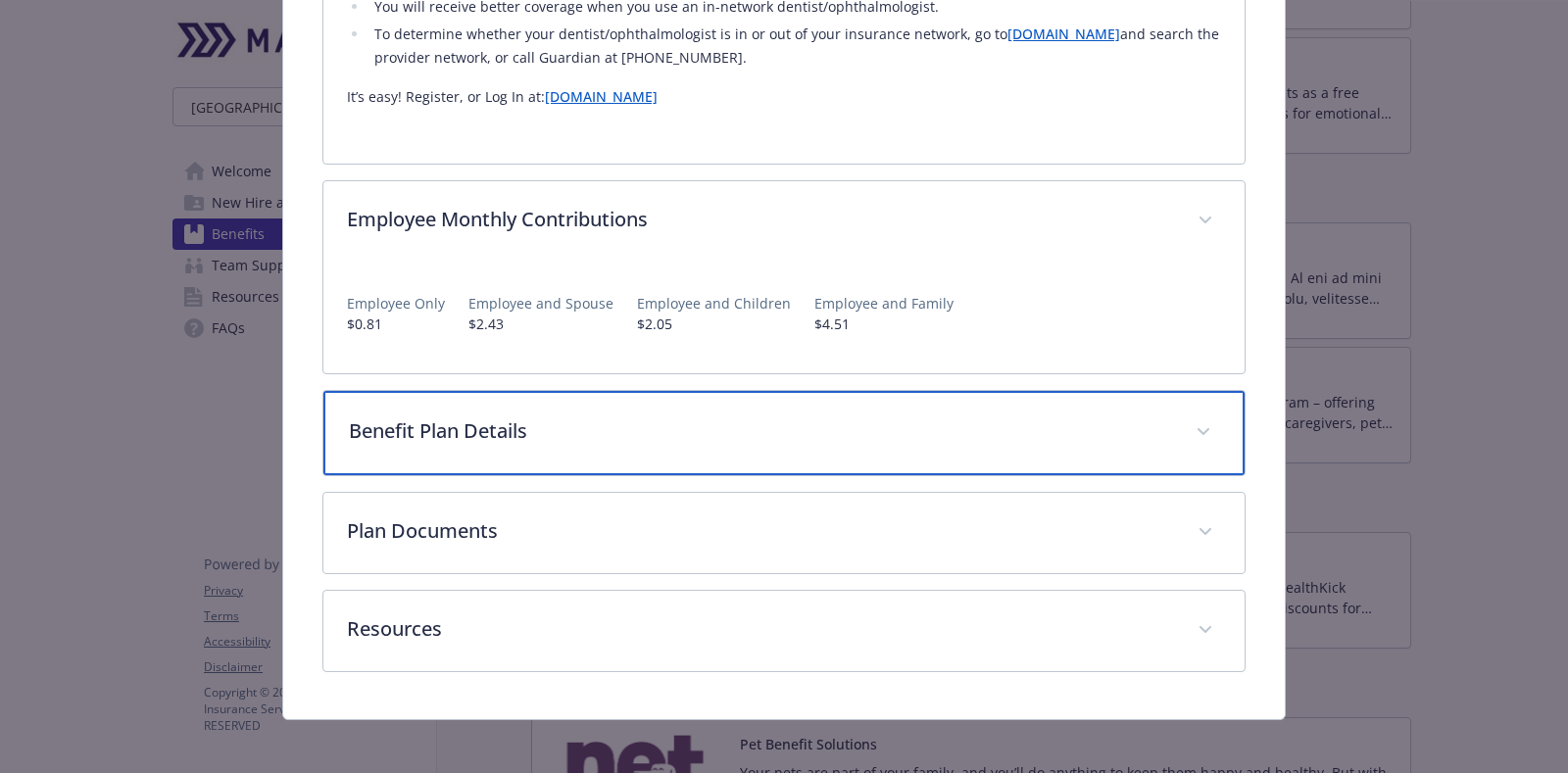
click at [633, 437] on p "Benefit Plan Details" at bounding box center [760, 432] width 823 height 29
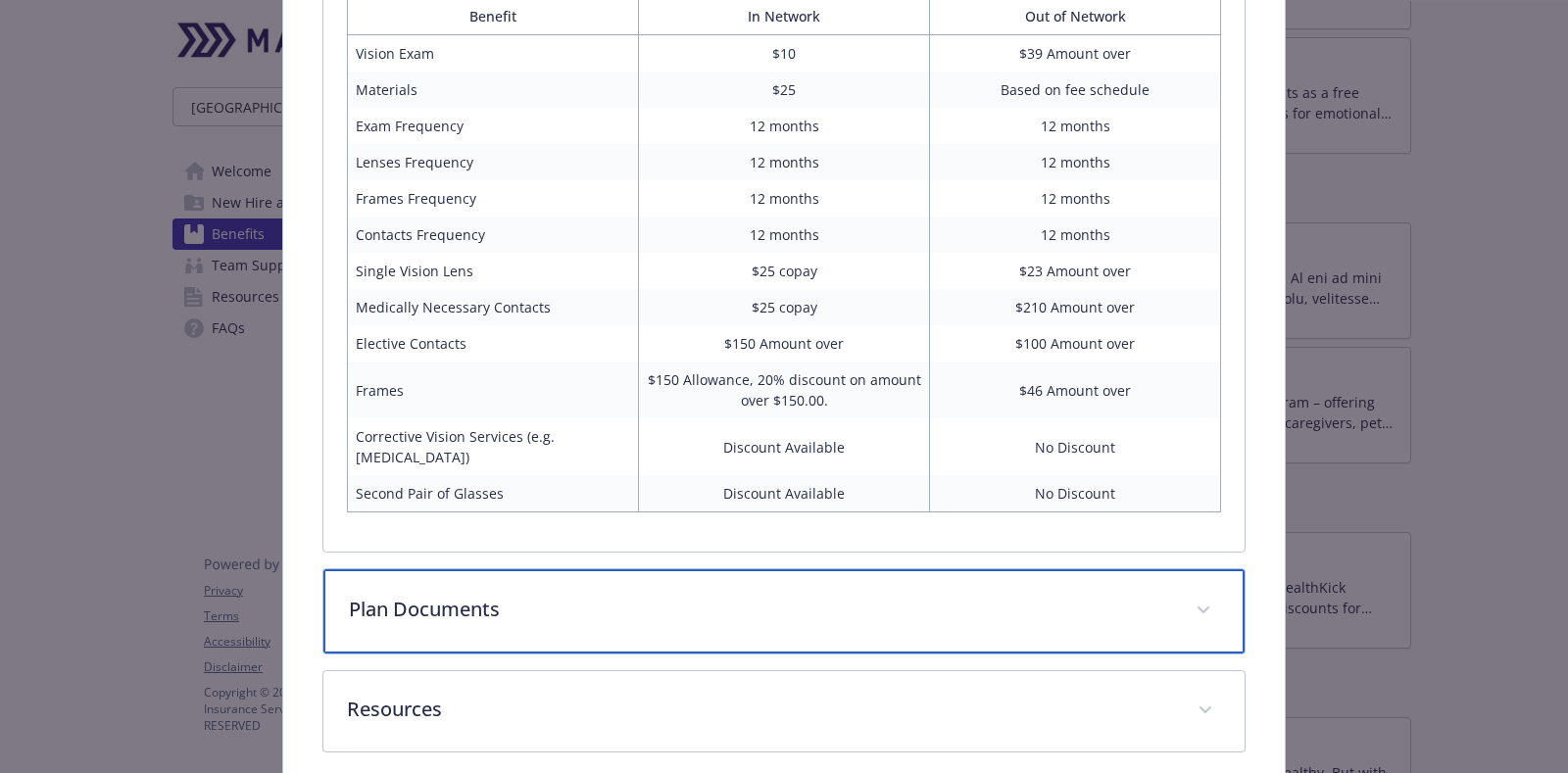
click at [667, 569] on div "Plan Documents" at bounding box center [784, 611] width 921 height 84
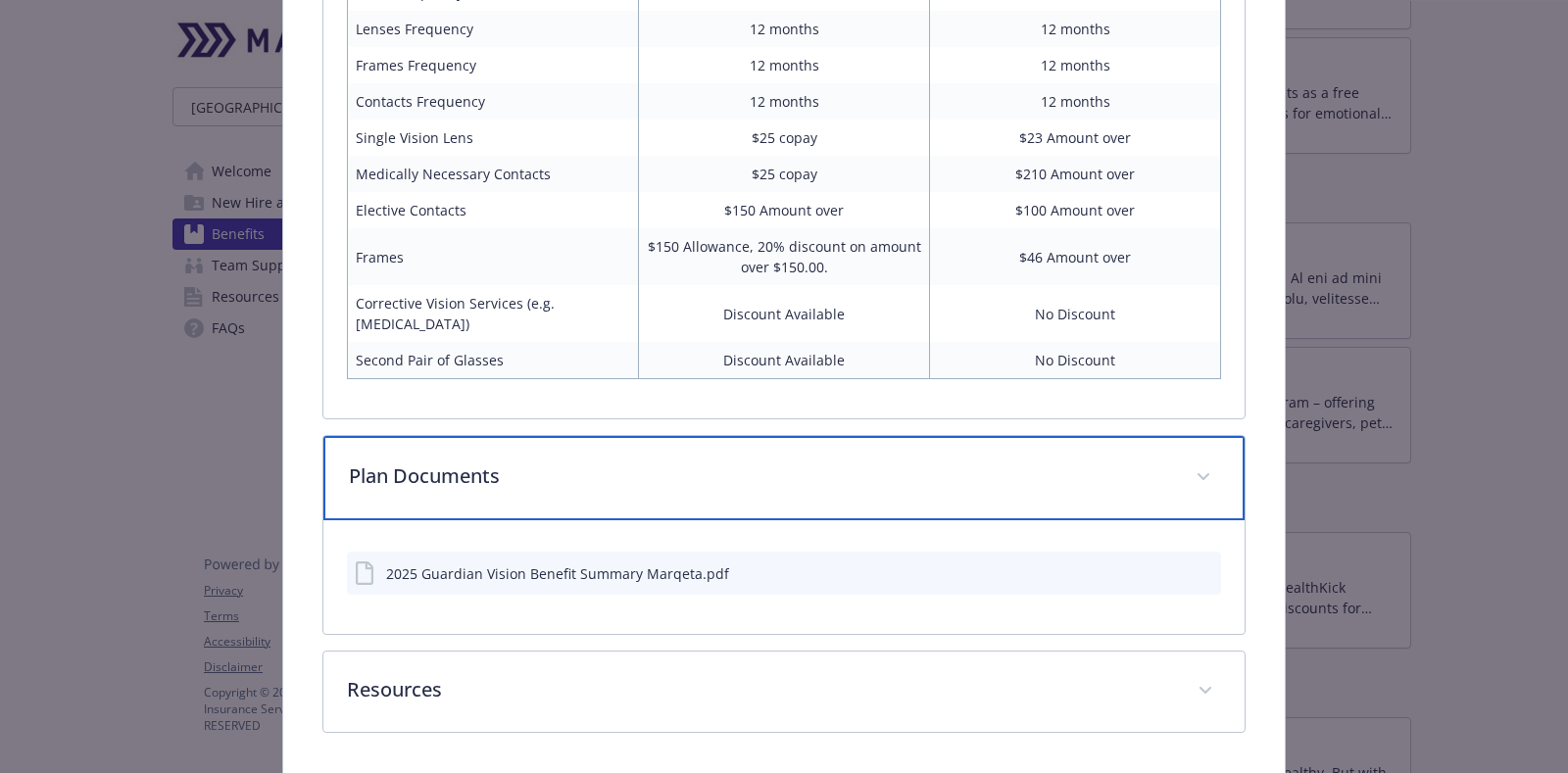
scroll to position [2417, 0]
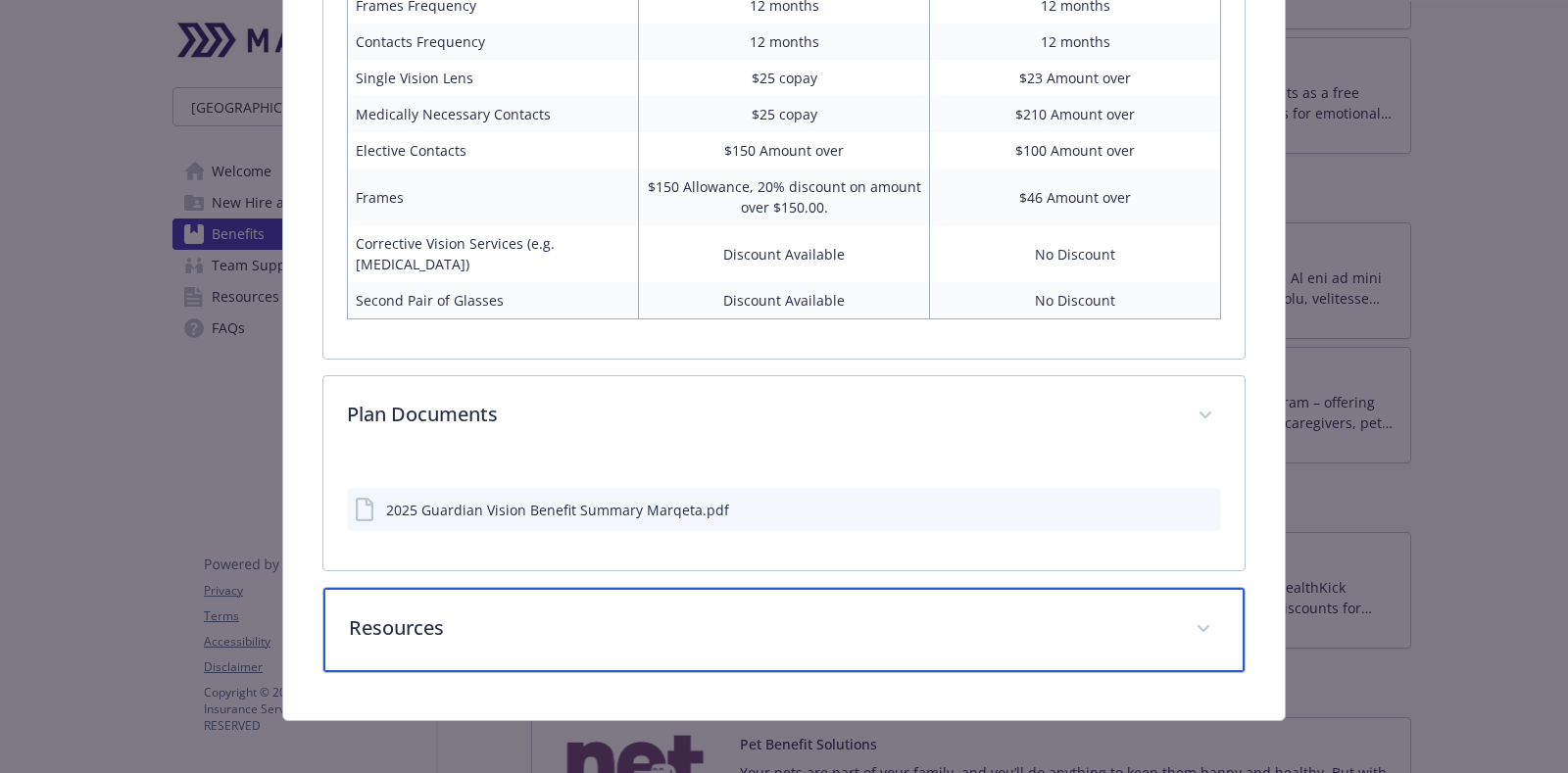
click at [588, 588] on div "Resources" at bounding box center [784, 630] width 921 height 84
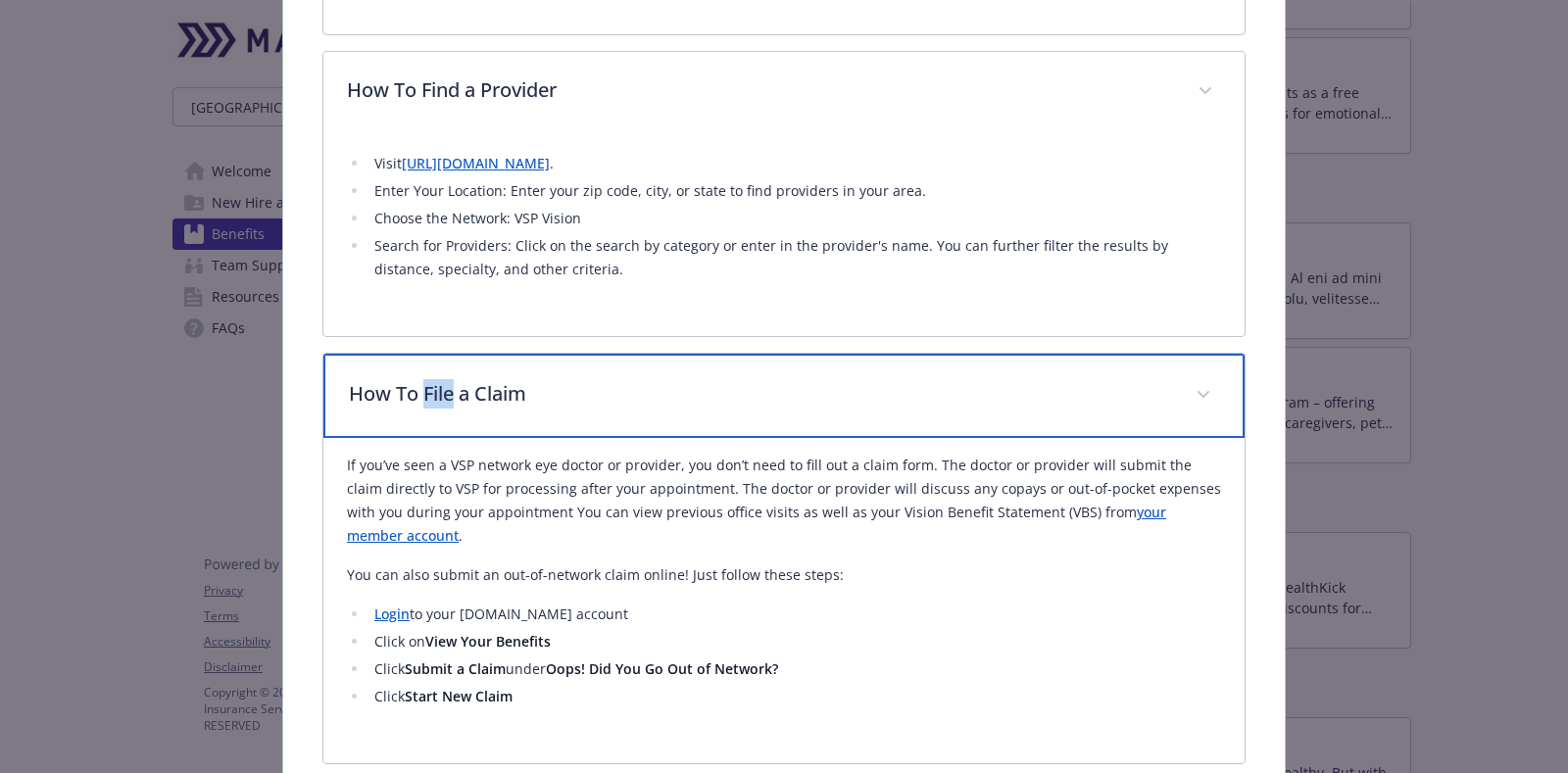
scroll to position [767, 0]
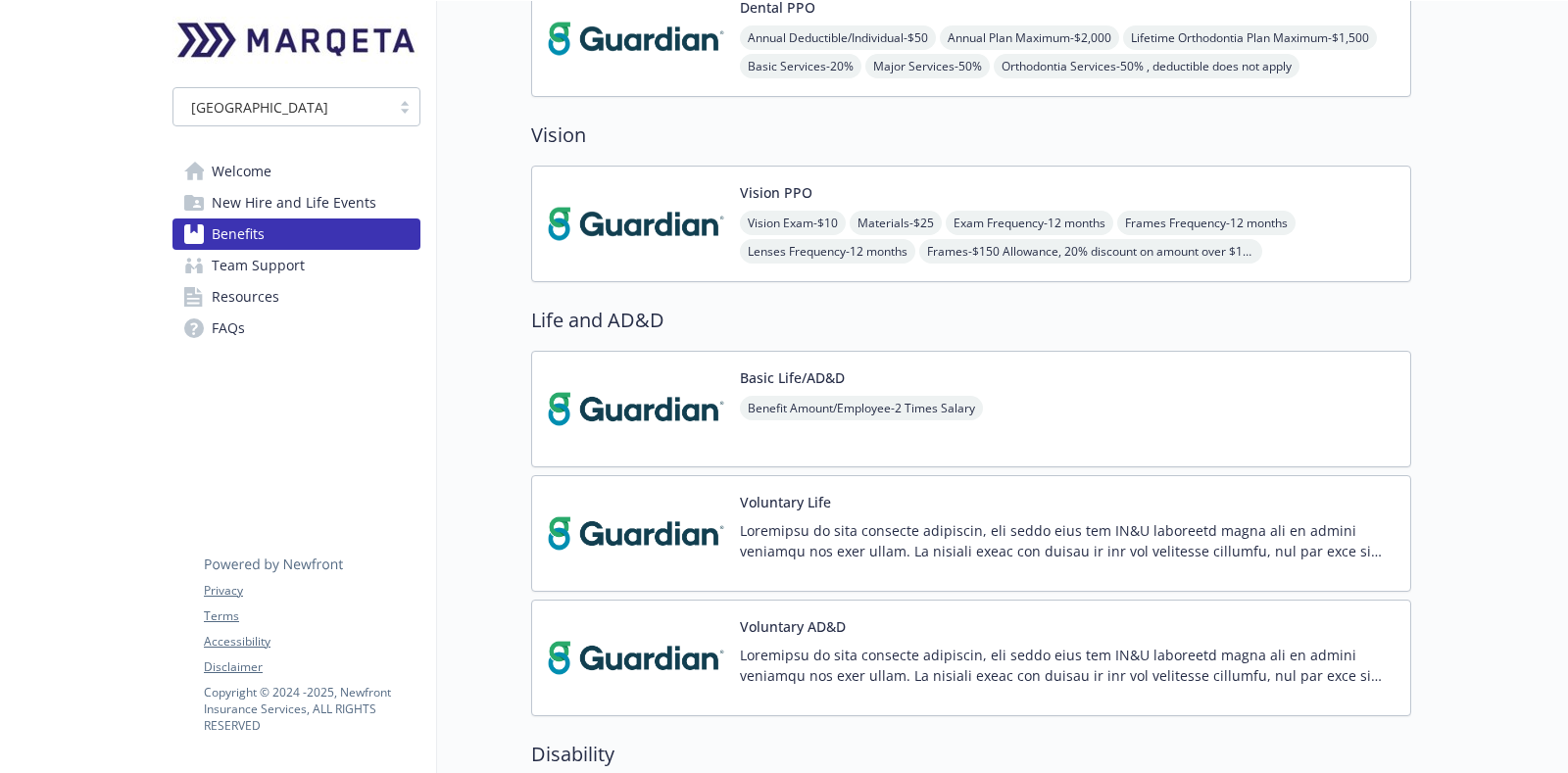
scroll to position [1103, 0]
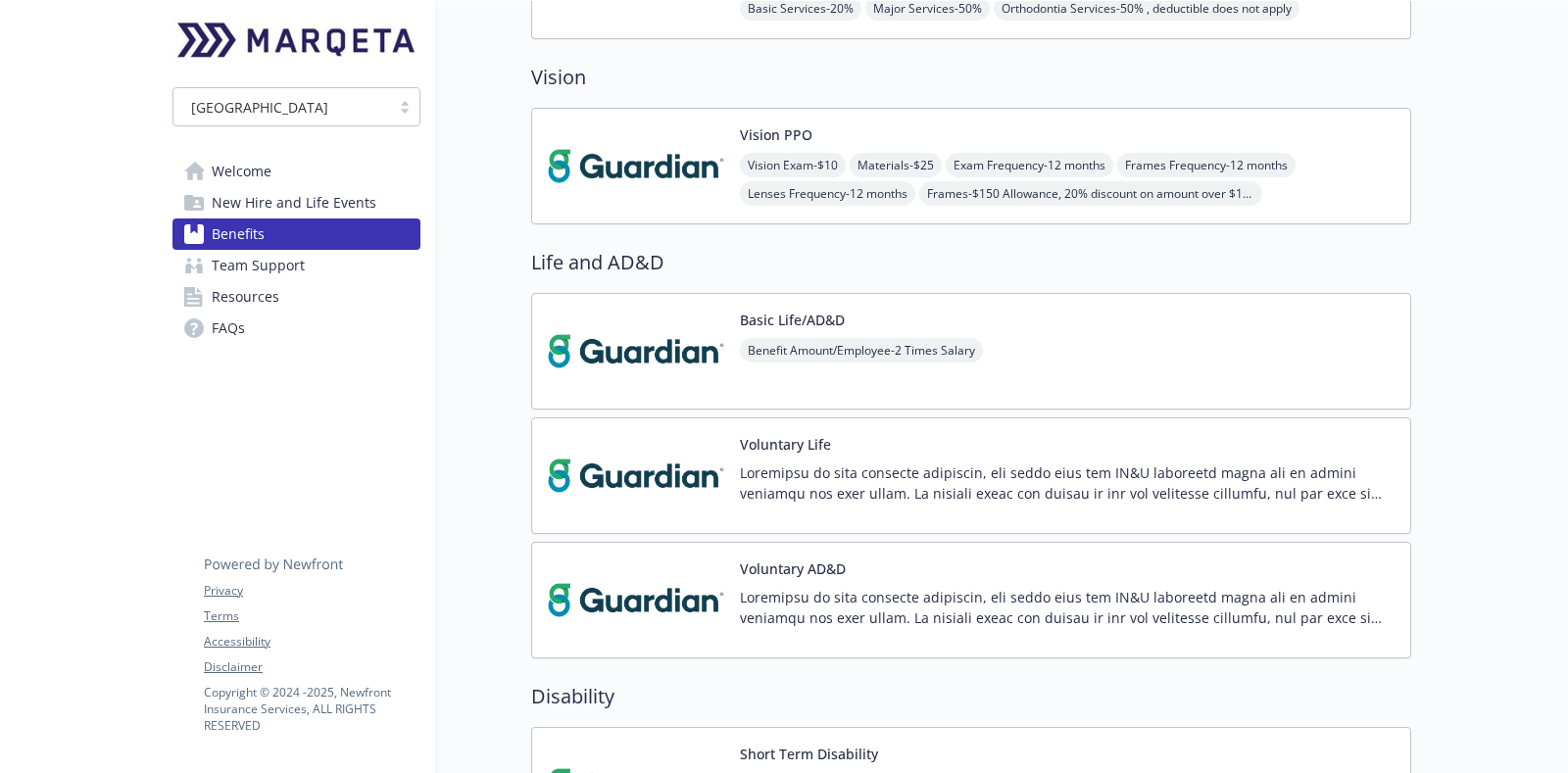
click at [780, 330] on div "Basic Life/AD&D Benefit Amount/Employee - 2 Times Salary" at bounding box center [970, 351] width 880 height 117
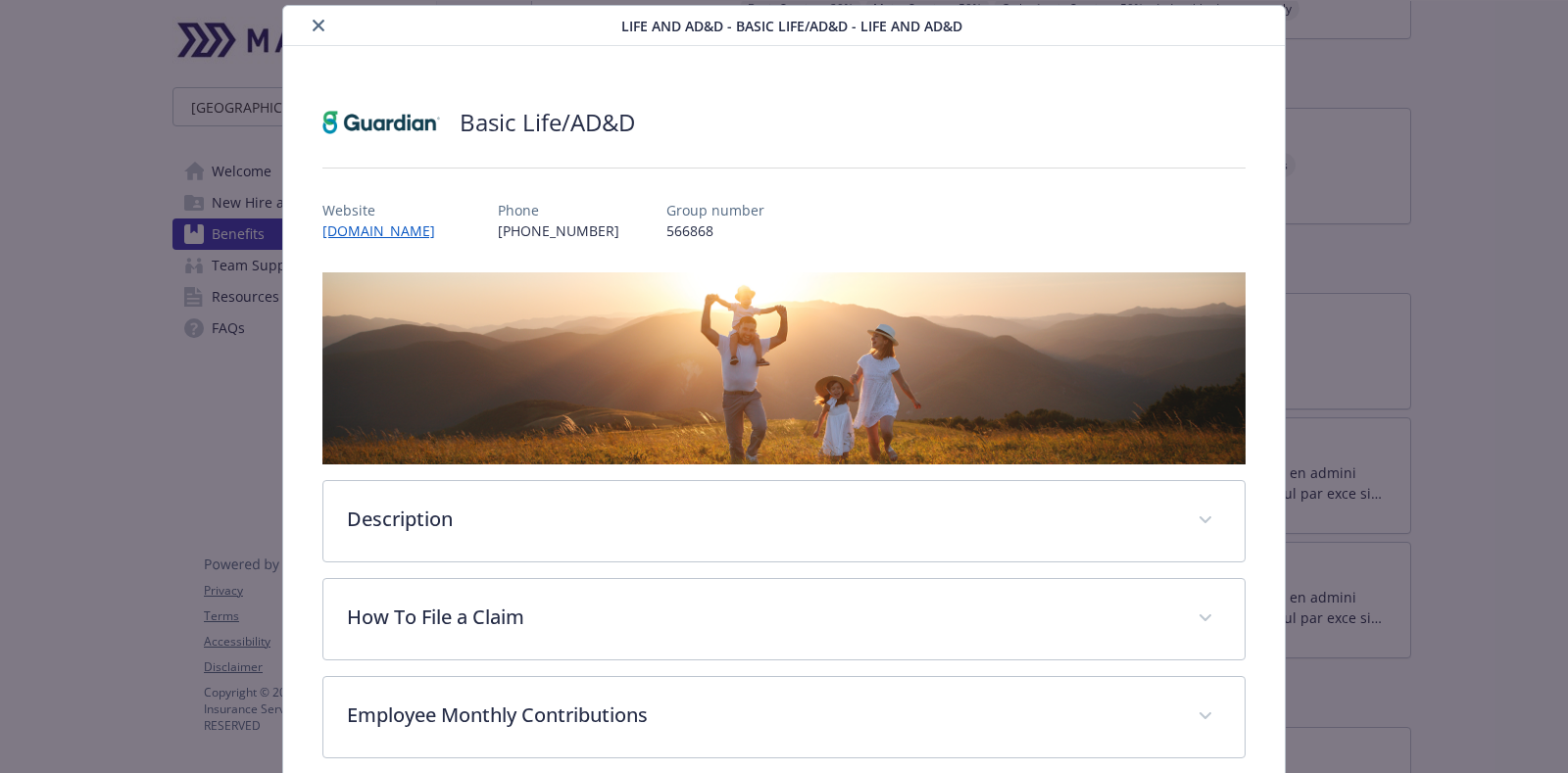
scroll to position [439, 0]
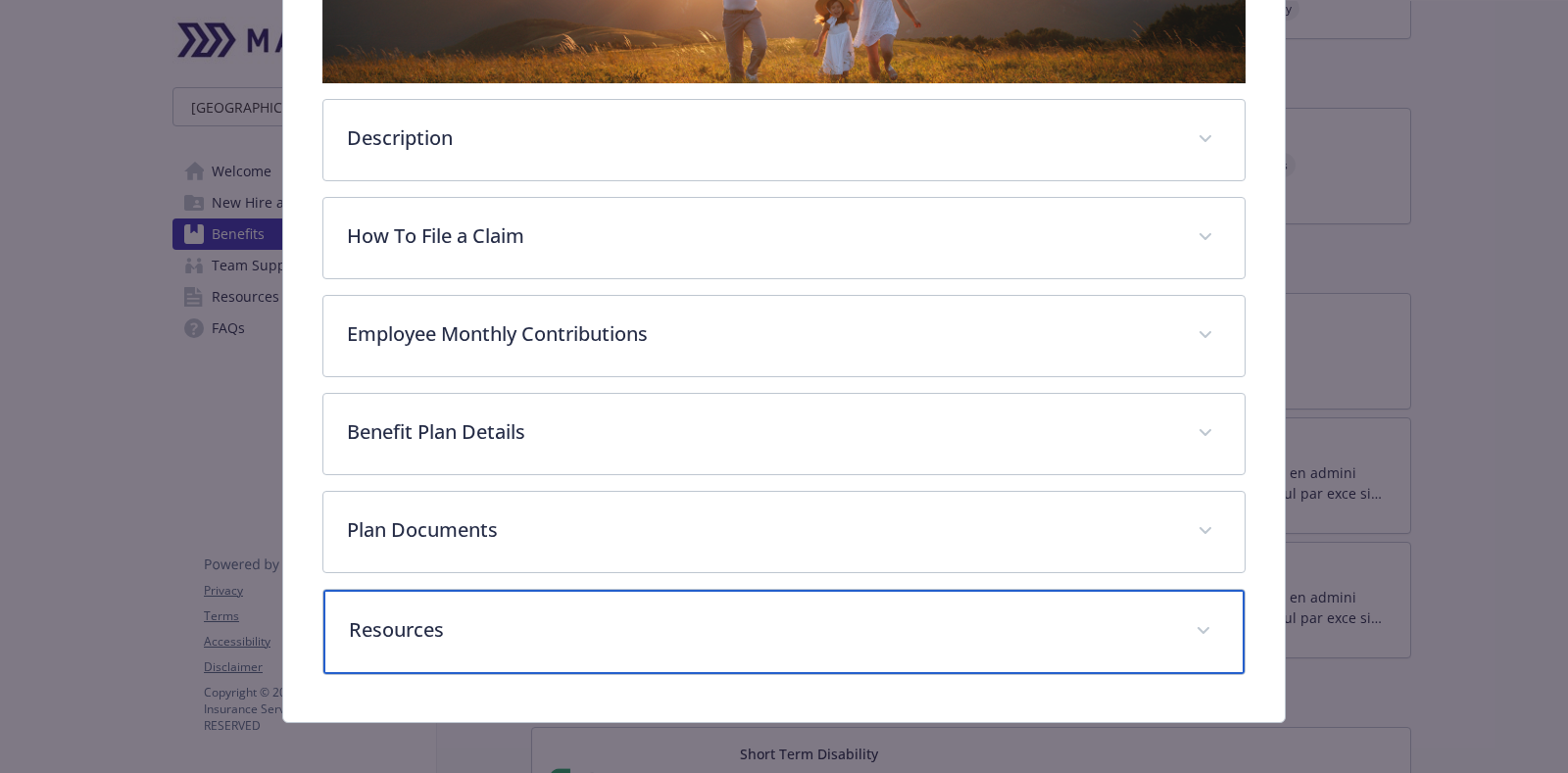
click at [419, 627] on p "Resources" at bounding box center [760, 630] width 823 height 29
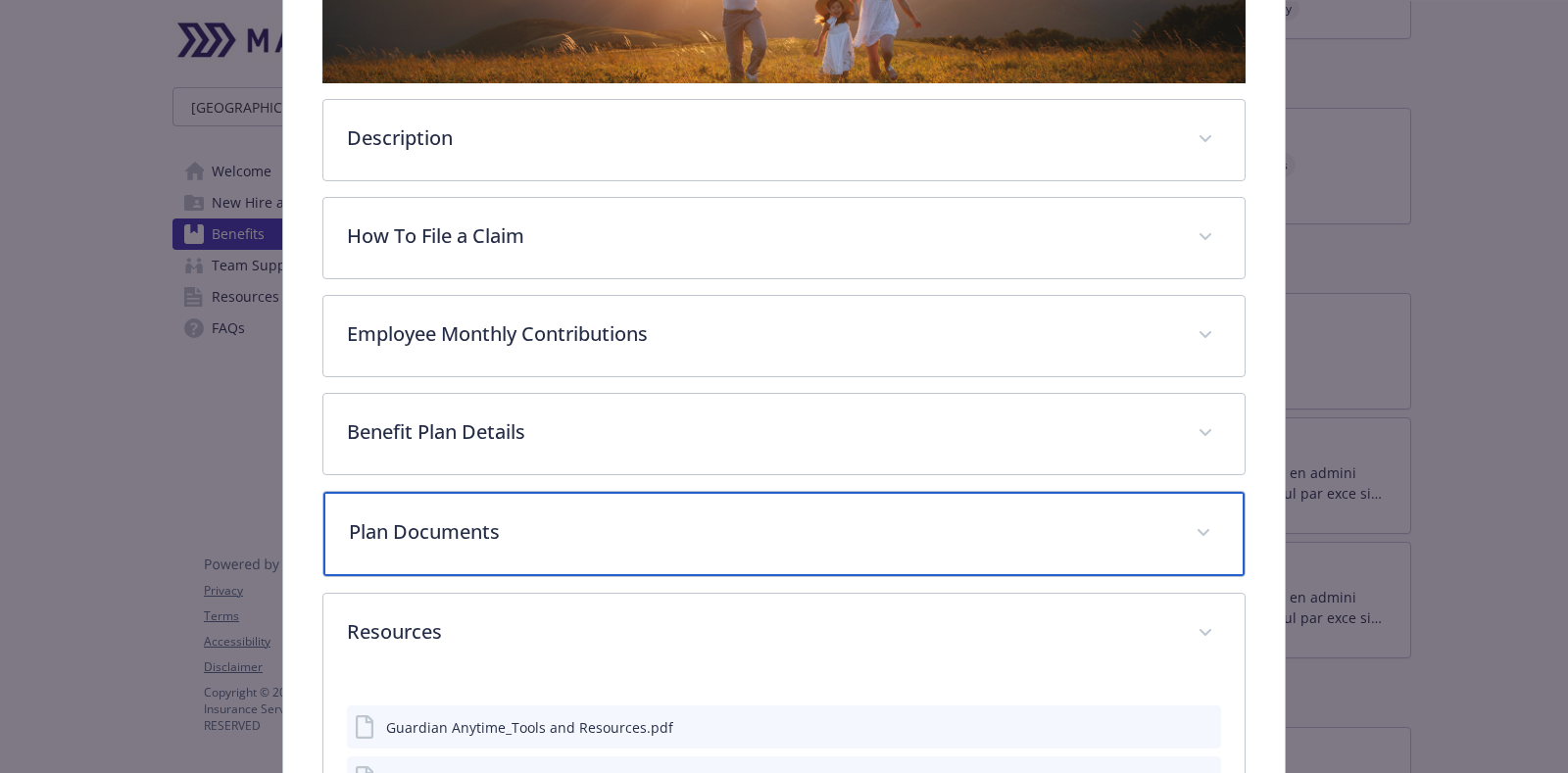
click at [428, 493] on div "Plan Documents" at bounding box center [784, 535] width 921 height 84
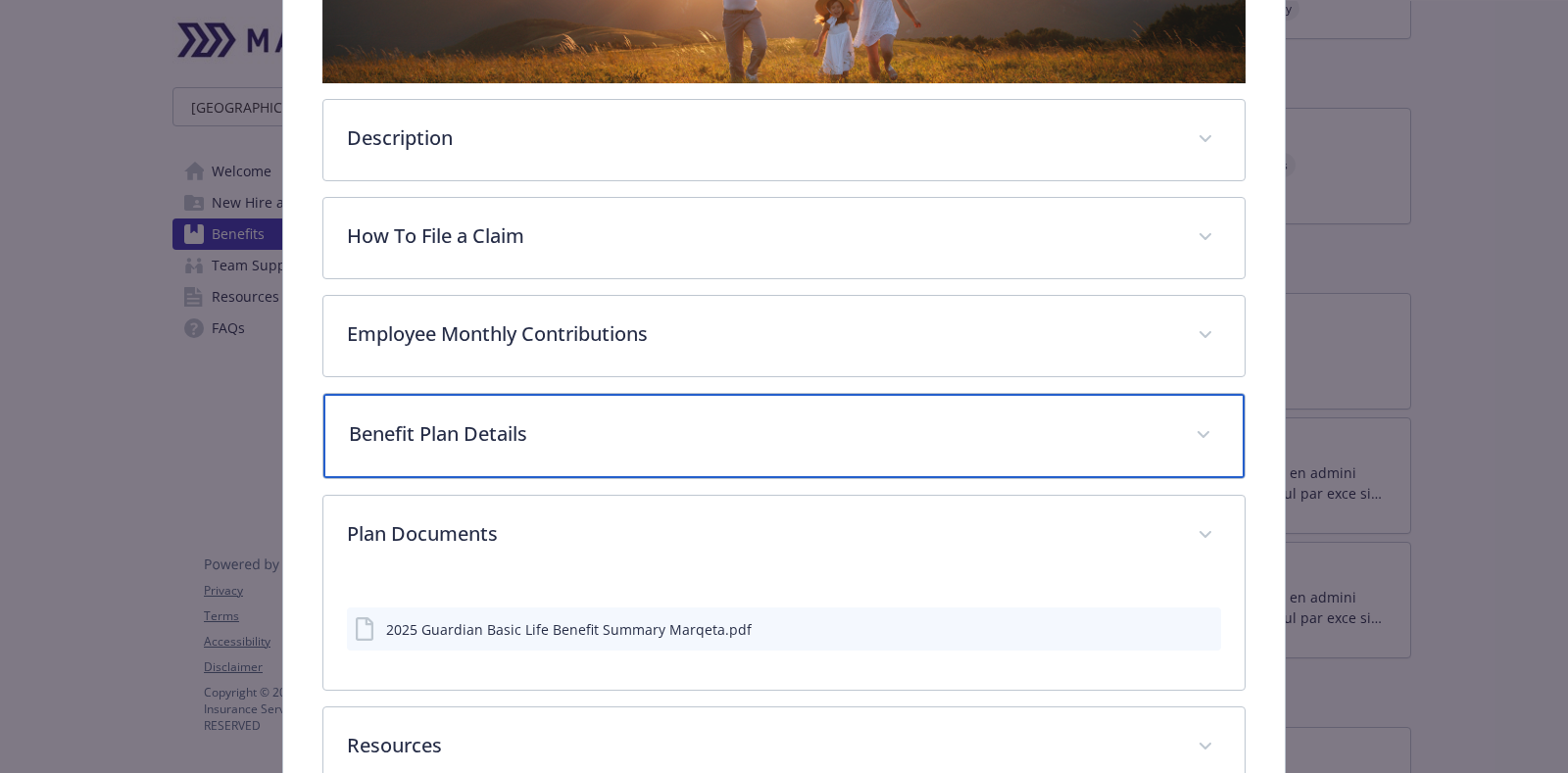
click at [487, 429] on p "Benefit Plan Details" at bounding box center [760, 435] width 823 height 29
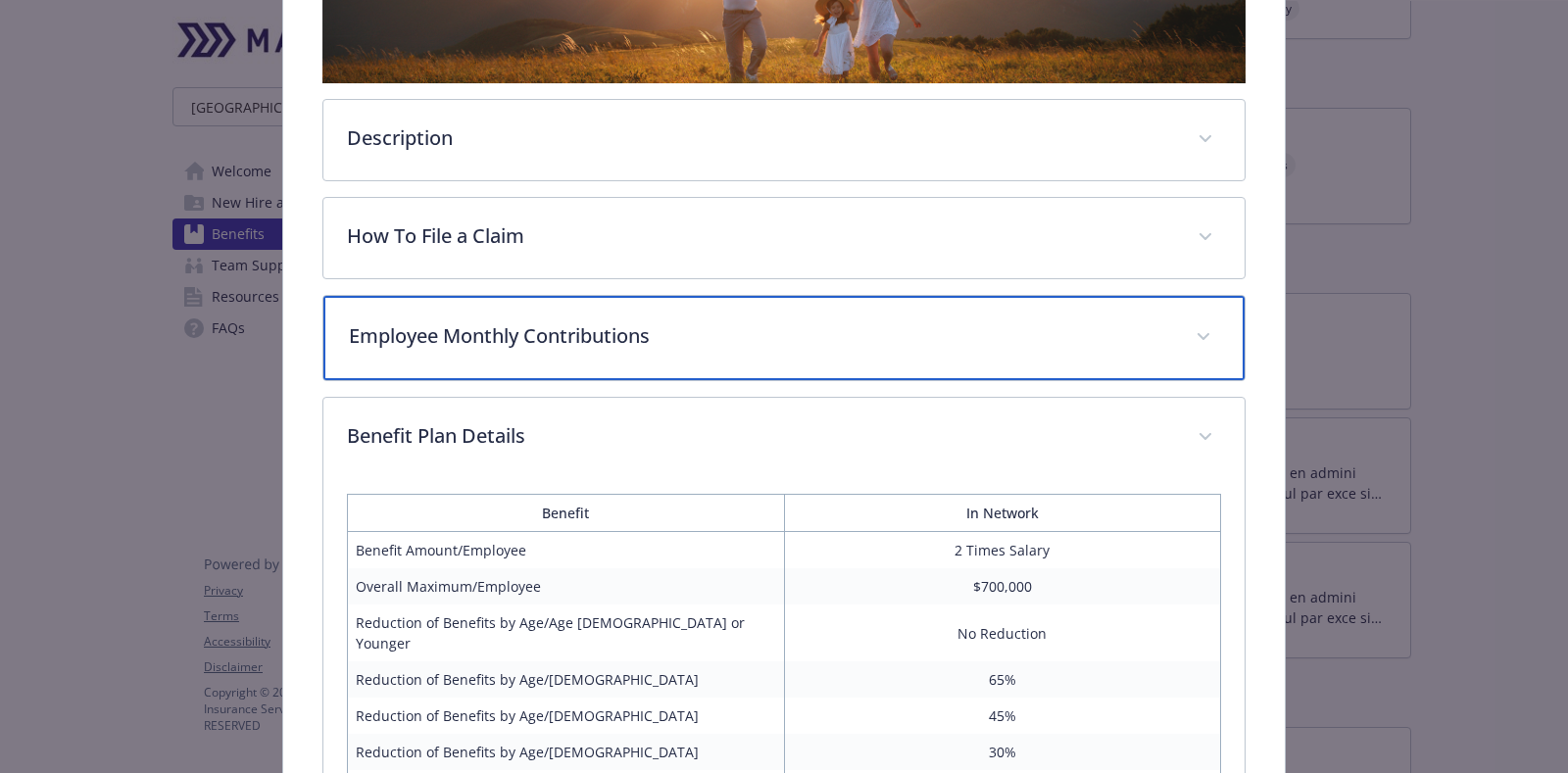
click at [524, 322] on p "Employee Monthly Contributions" at bounding box center [760, 336] width 823 height 29
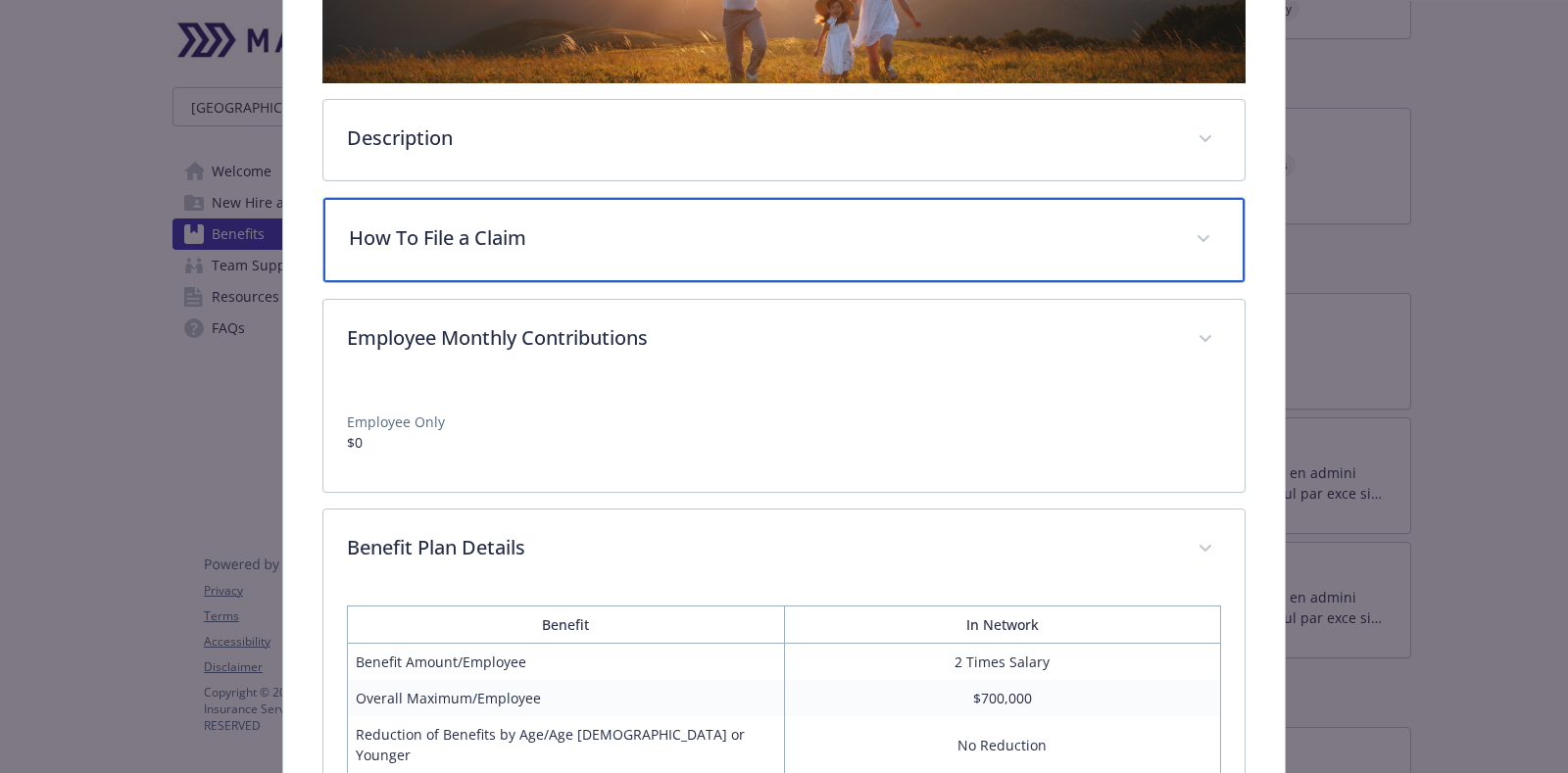
click at [521, 224] on p "How To File a Claim" at bounding box center [760, 238] width 823 height 29
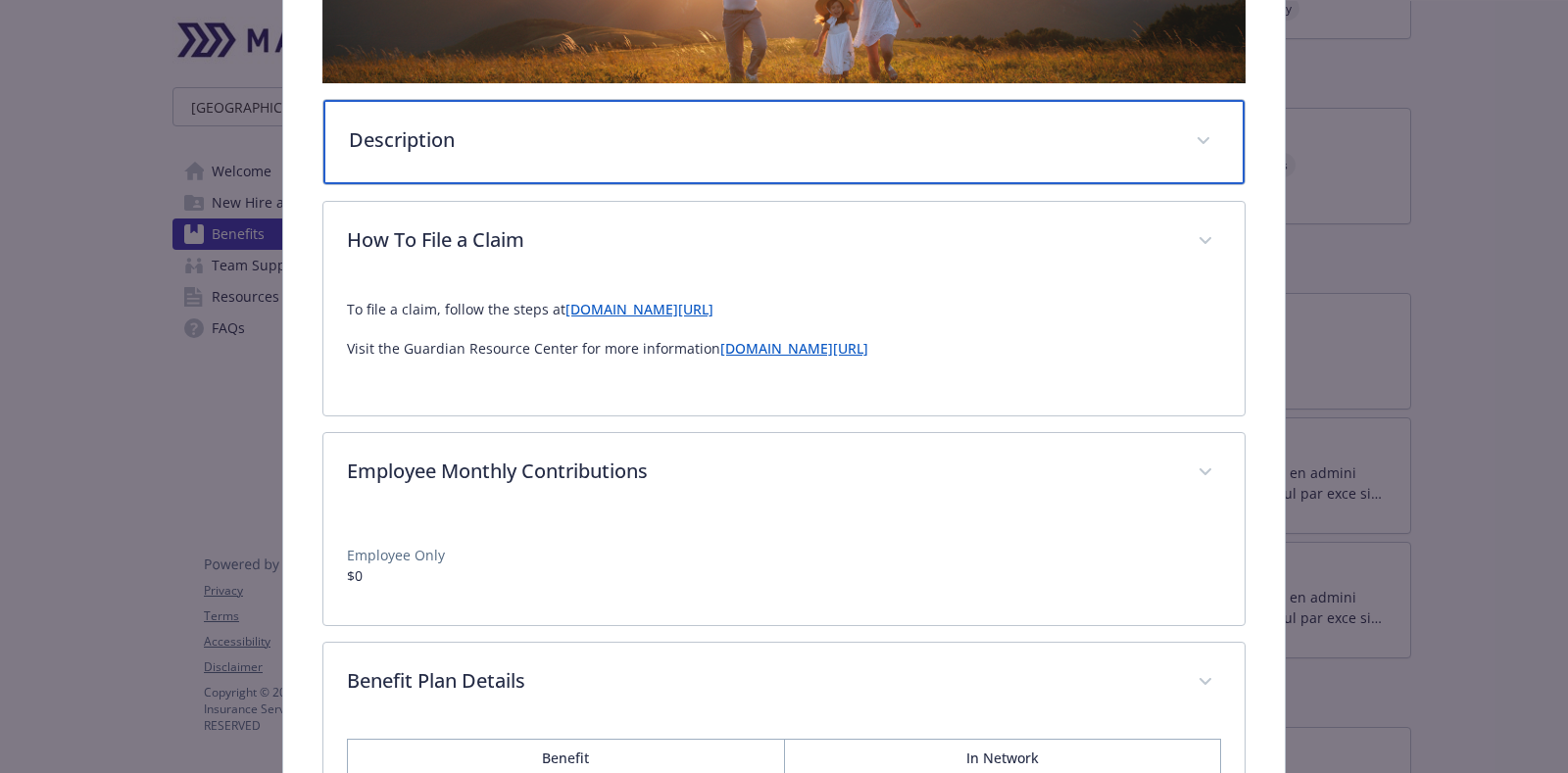
click at [496, 142] on p "Description" at bounding box center [760, 140] width 823 height 29
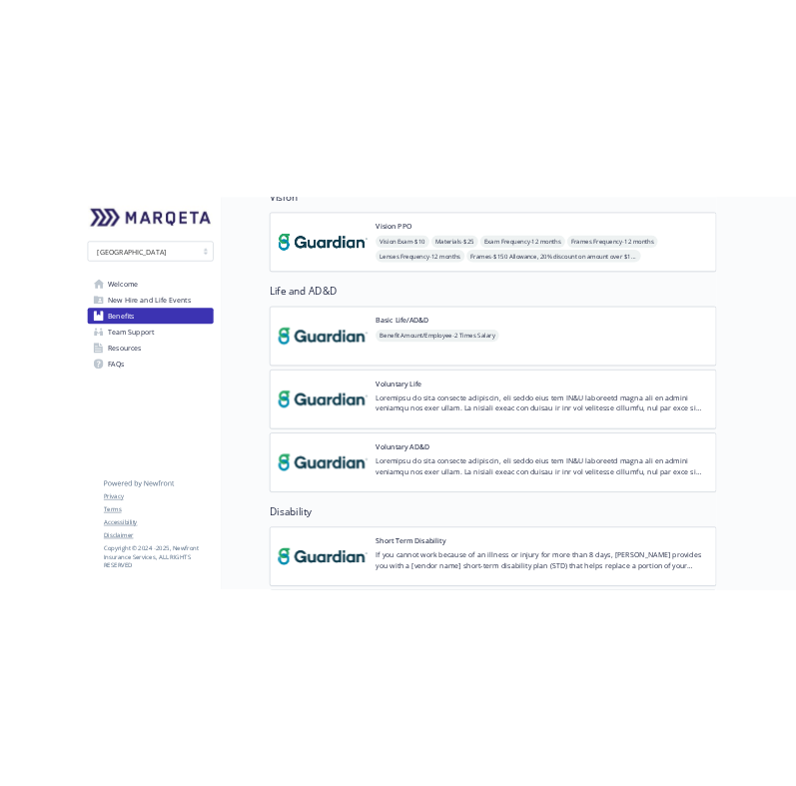
scroll to position [1249, 0]
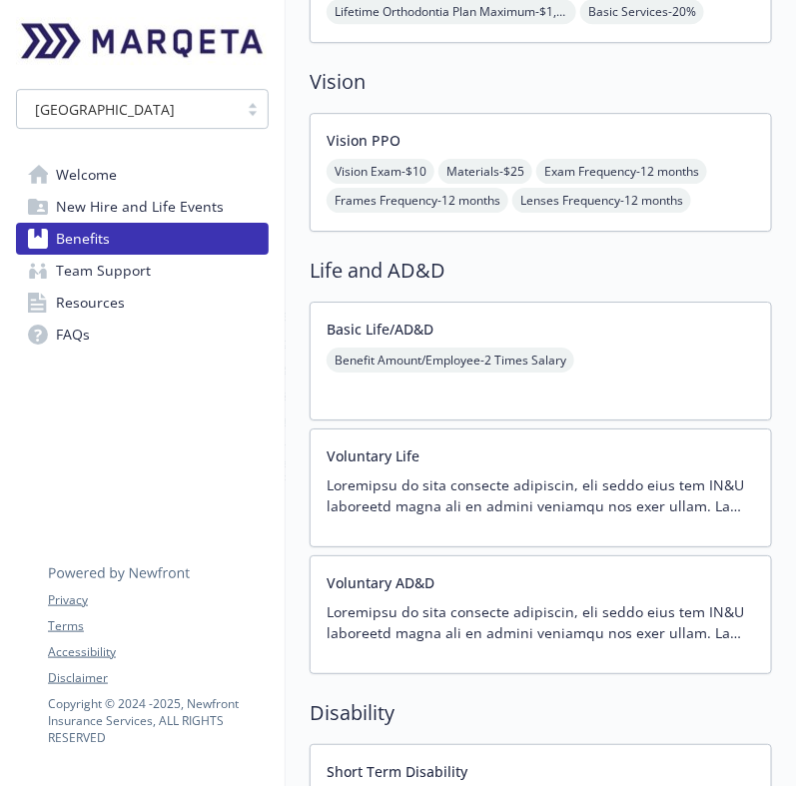
click at [421, 484] on p at bounding box center [541, 496] width 429 height 42
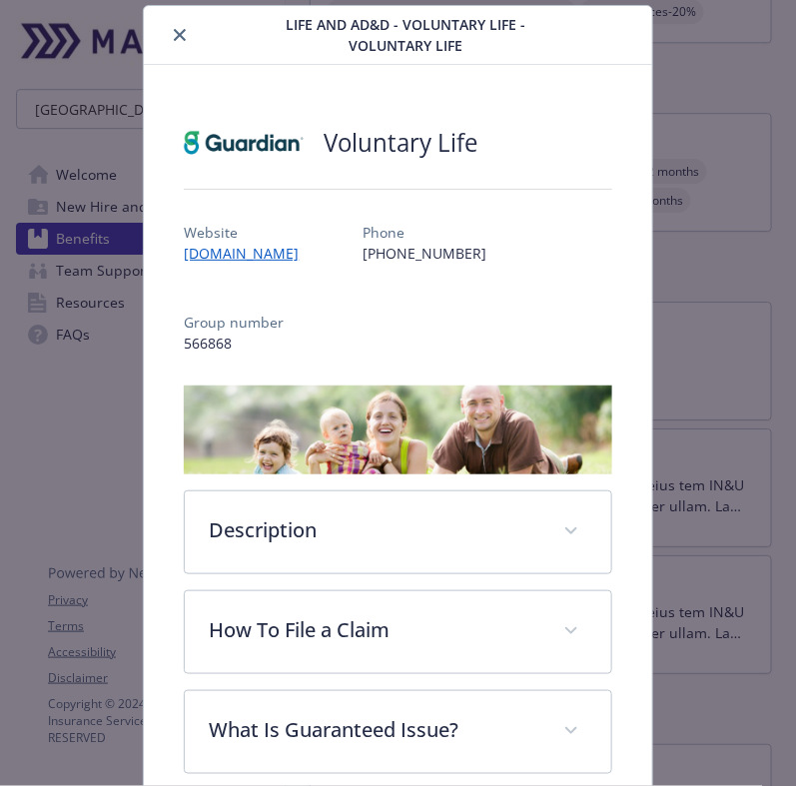
scroll to position [309, 0]
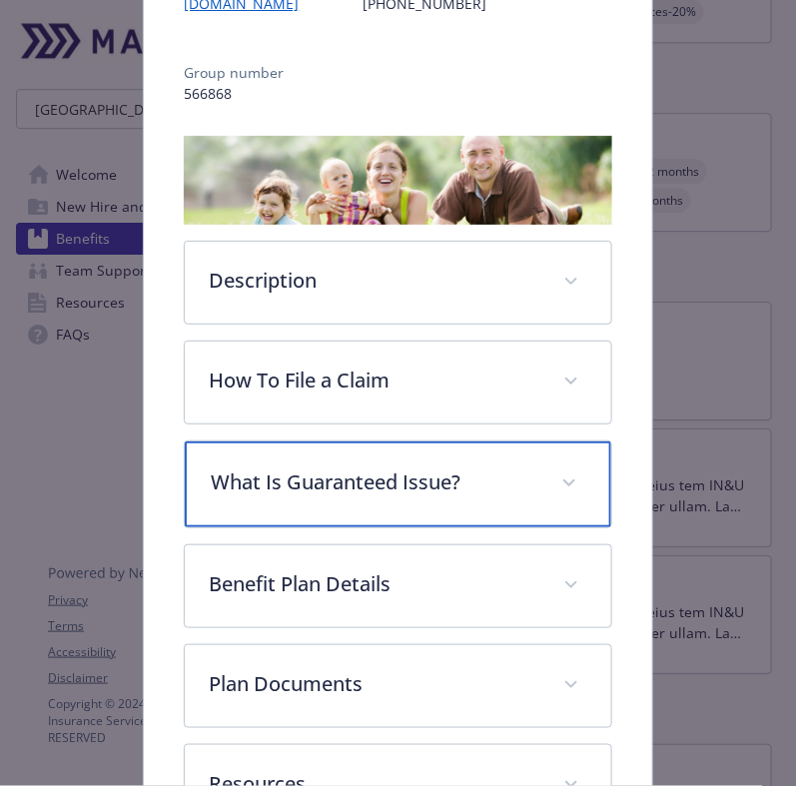
click at [571, 485] on div "What Is Guaranteed Issue?" at bounding box center [398, 485] width 426 height 86
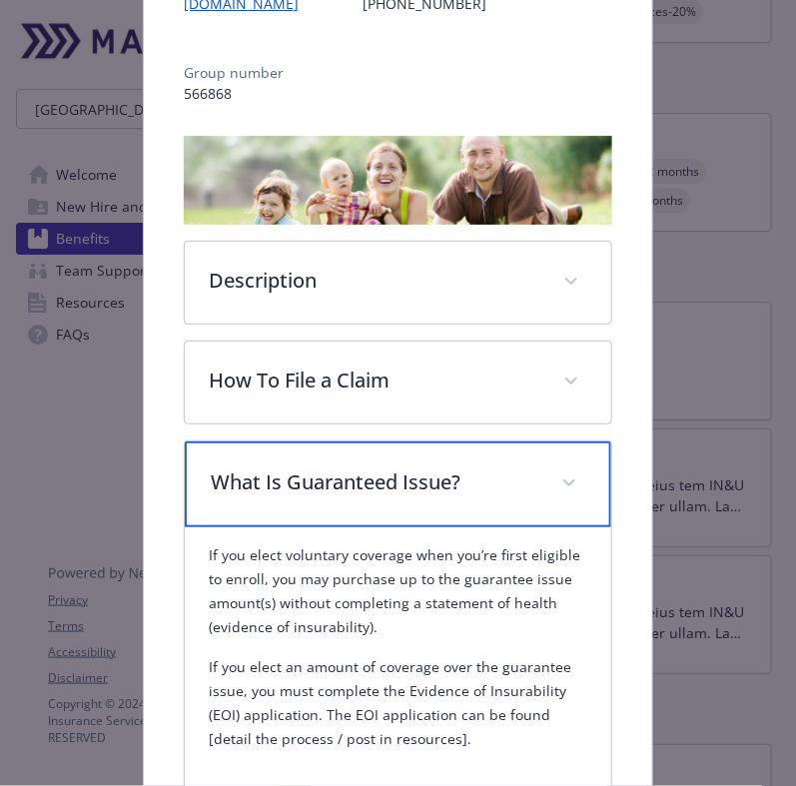
scroll to position [558, 0]
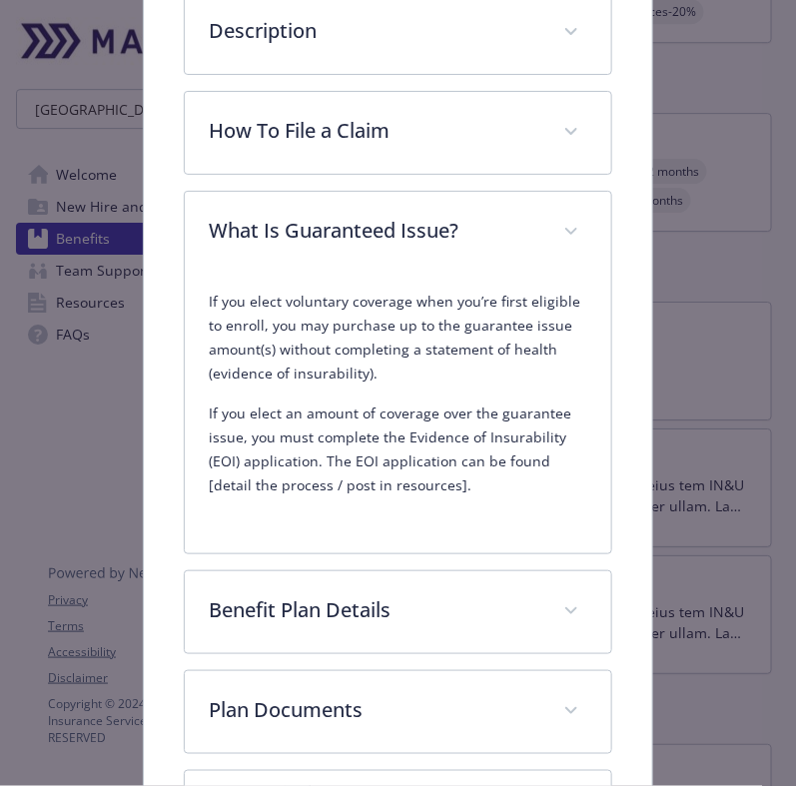
click at [473, 472] on p "If you elect an amount of coverage over the guarantee issue, you must complete …" at bounding box center [398, 450] width 378 height 96
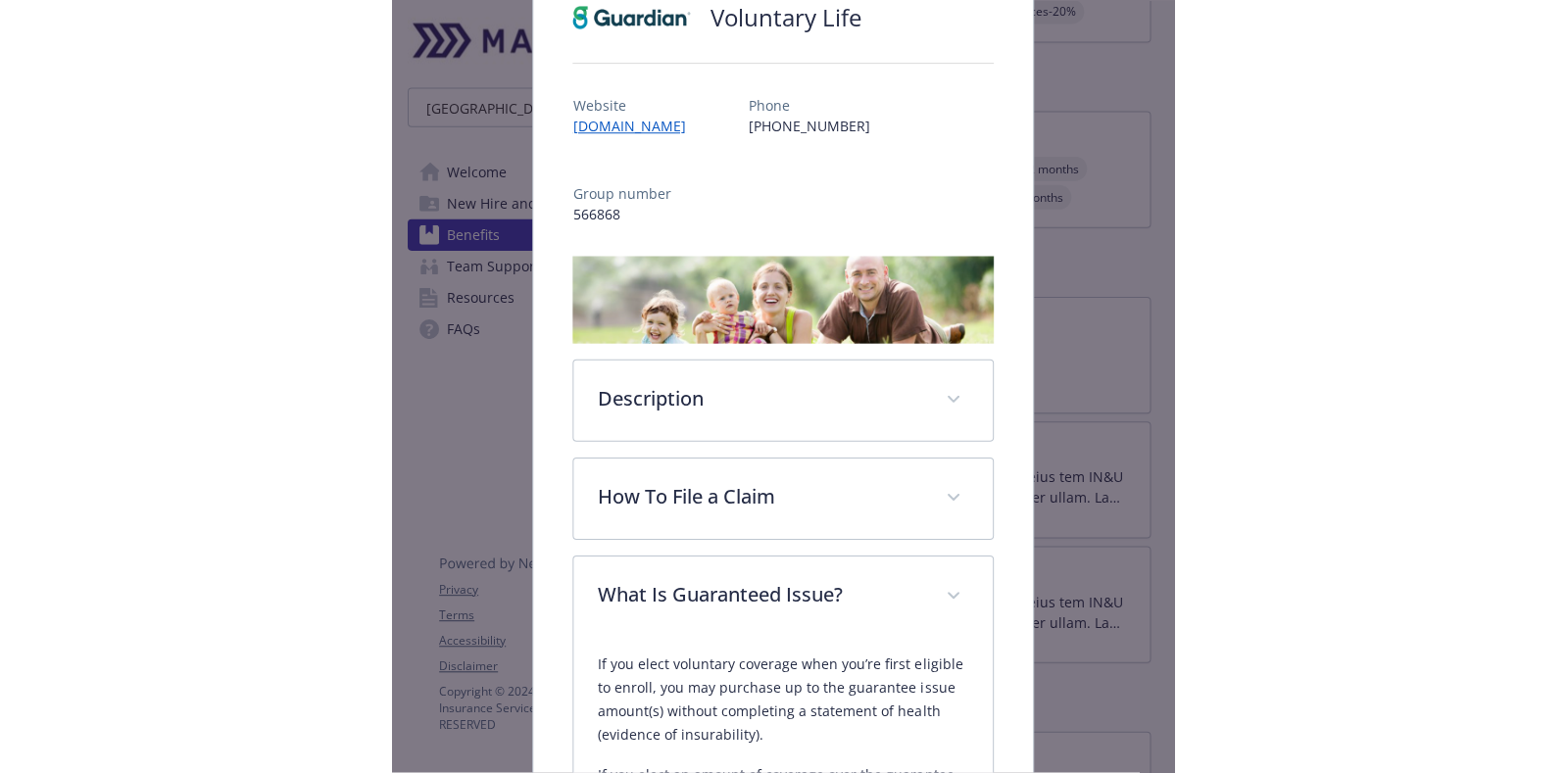
scroll to position [0, 0]
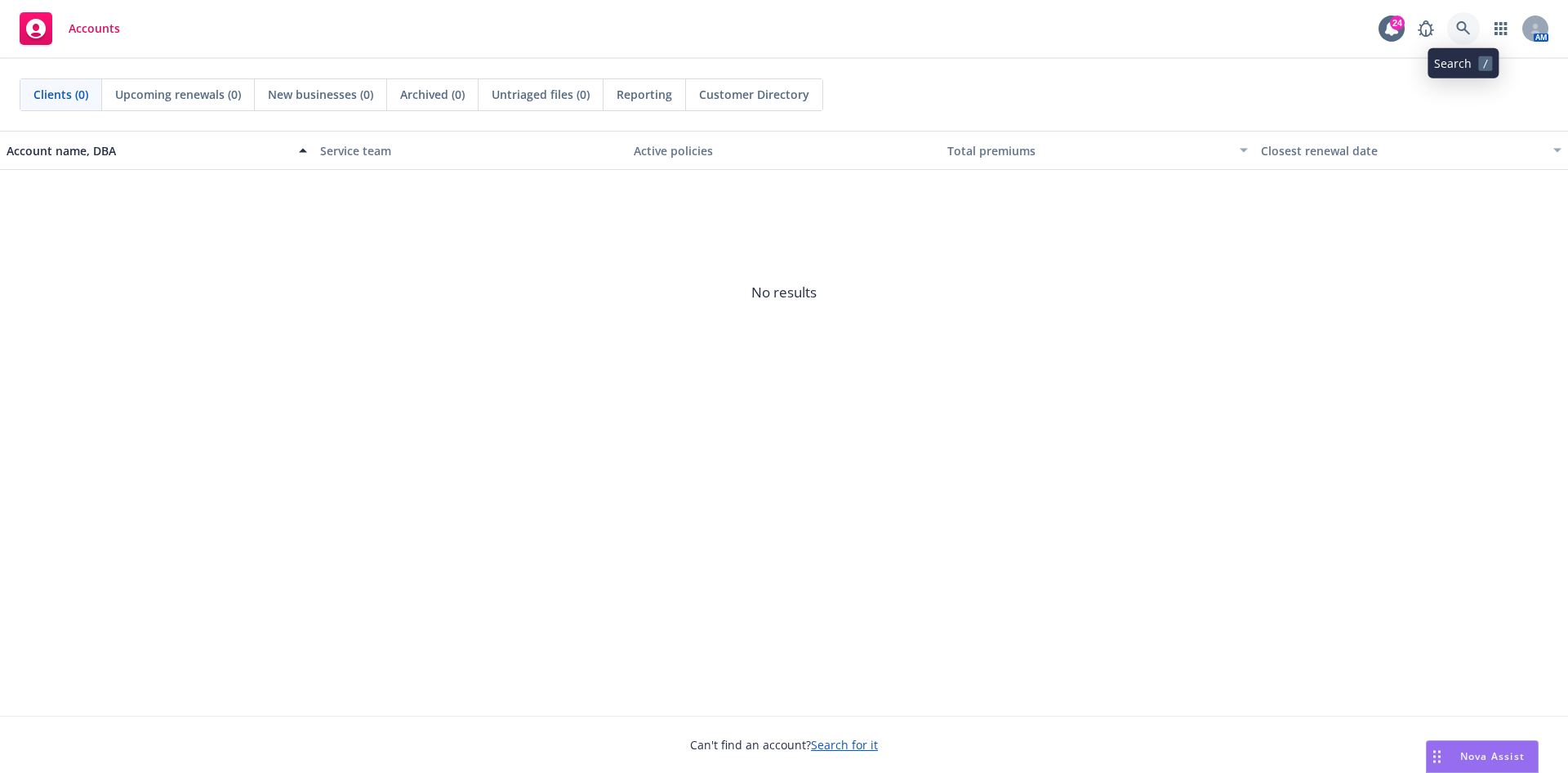
click at [1472, 26] on link at bounding box center [1463, 29] width 33 height 33
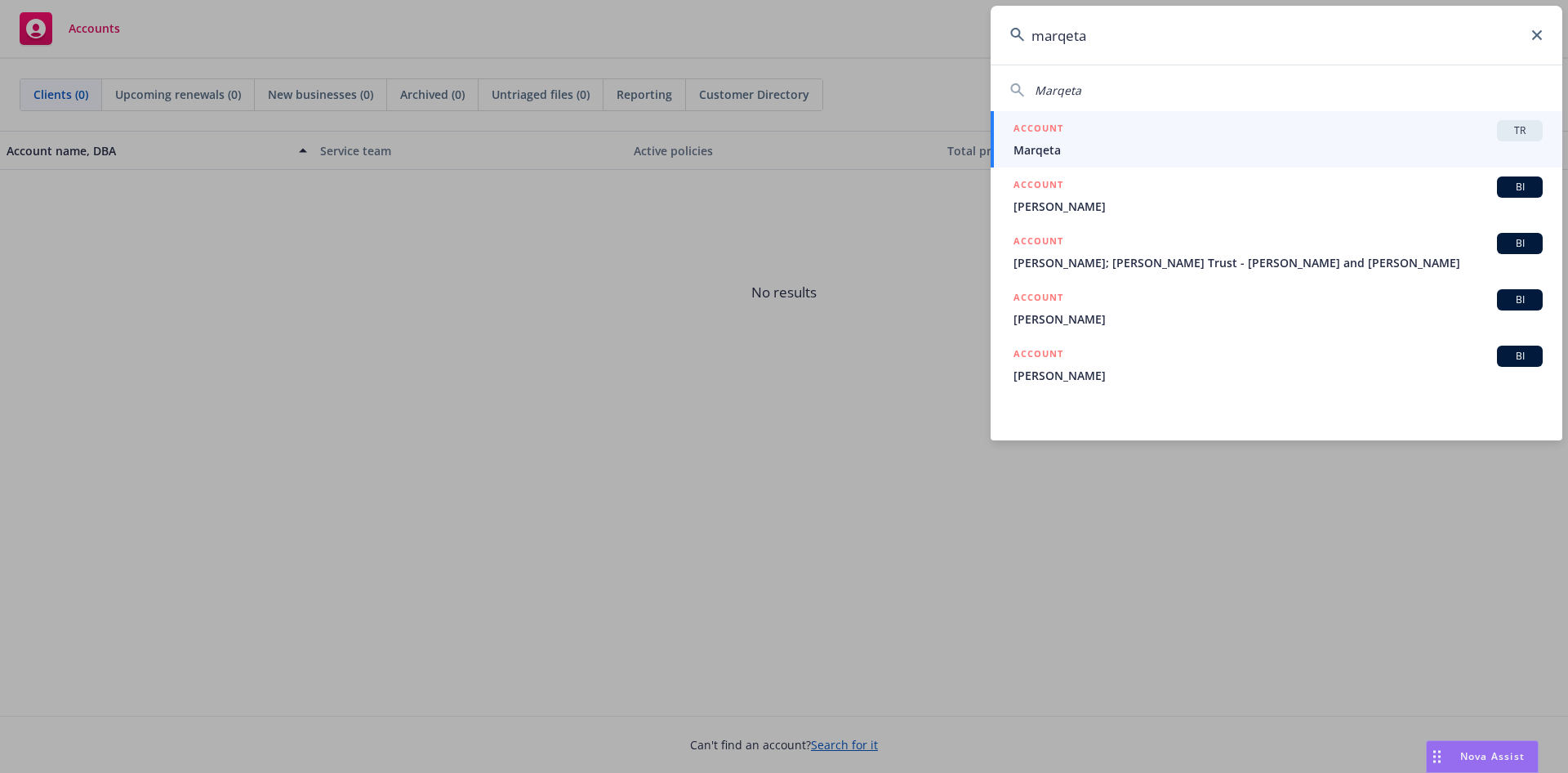
type input "marqeta"
click at [1248, 142] on span "Marqeta" at bounding box center [1278, 150] width 529 height 17
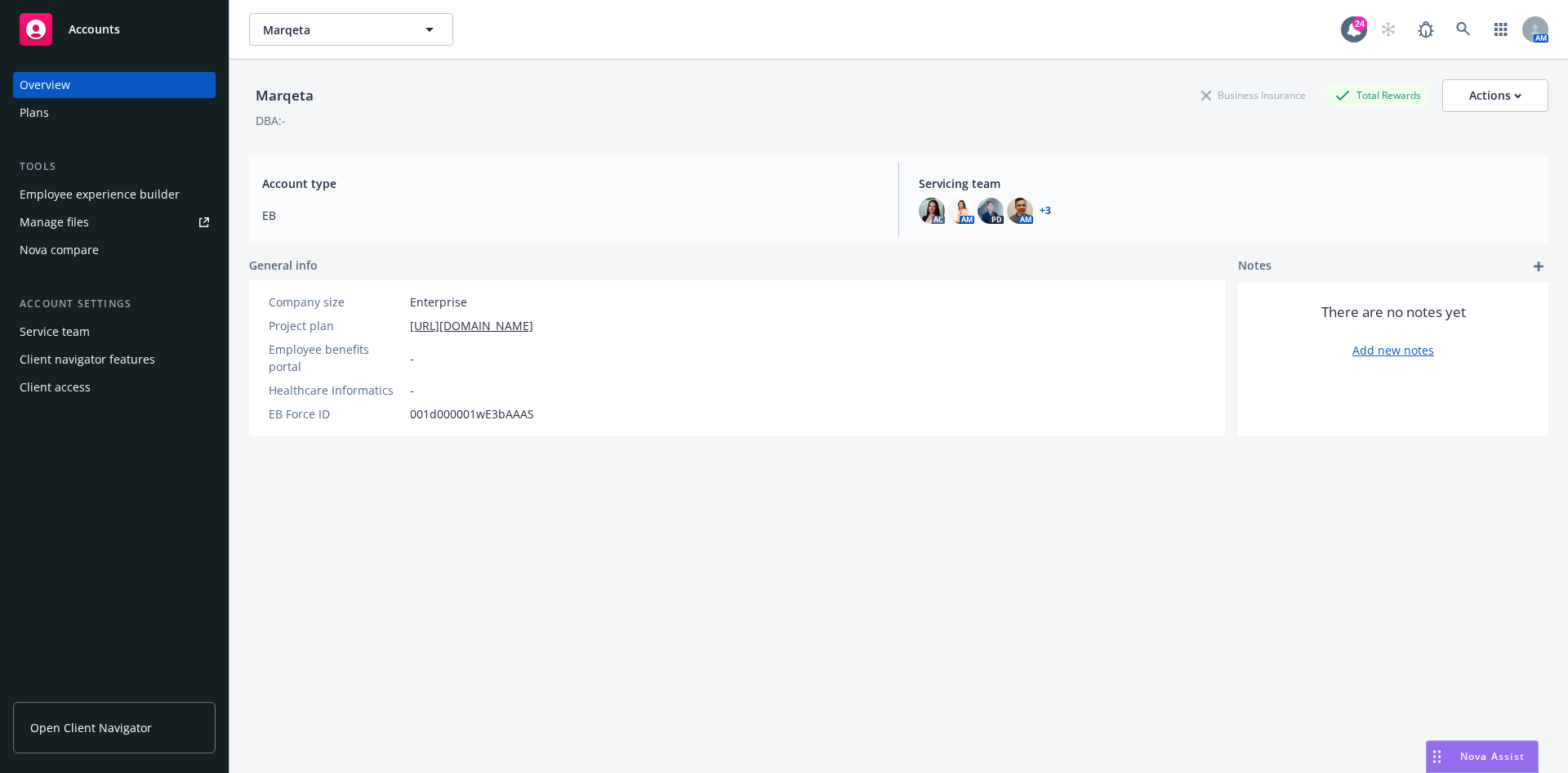
click at [101, 129] on div "Overview Plans Tools Employee experience builder Manage files Nova compare Acco…" at bounding box center [114, 236] width 203 height 329
click at [103, 95] on div "Overview" at bounding box center [114, 85] width 190 height 26
click at [103, 105] on div "Plans" at bounding box center [114, 113] width 190 height 26
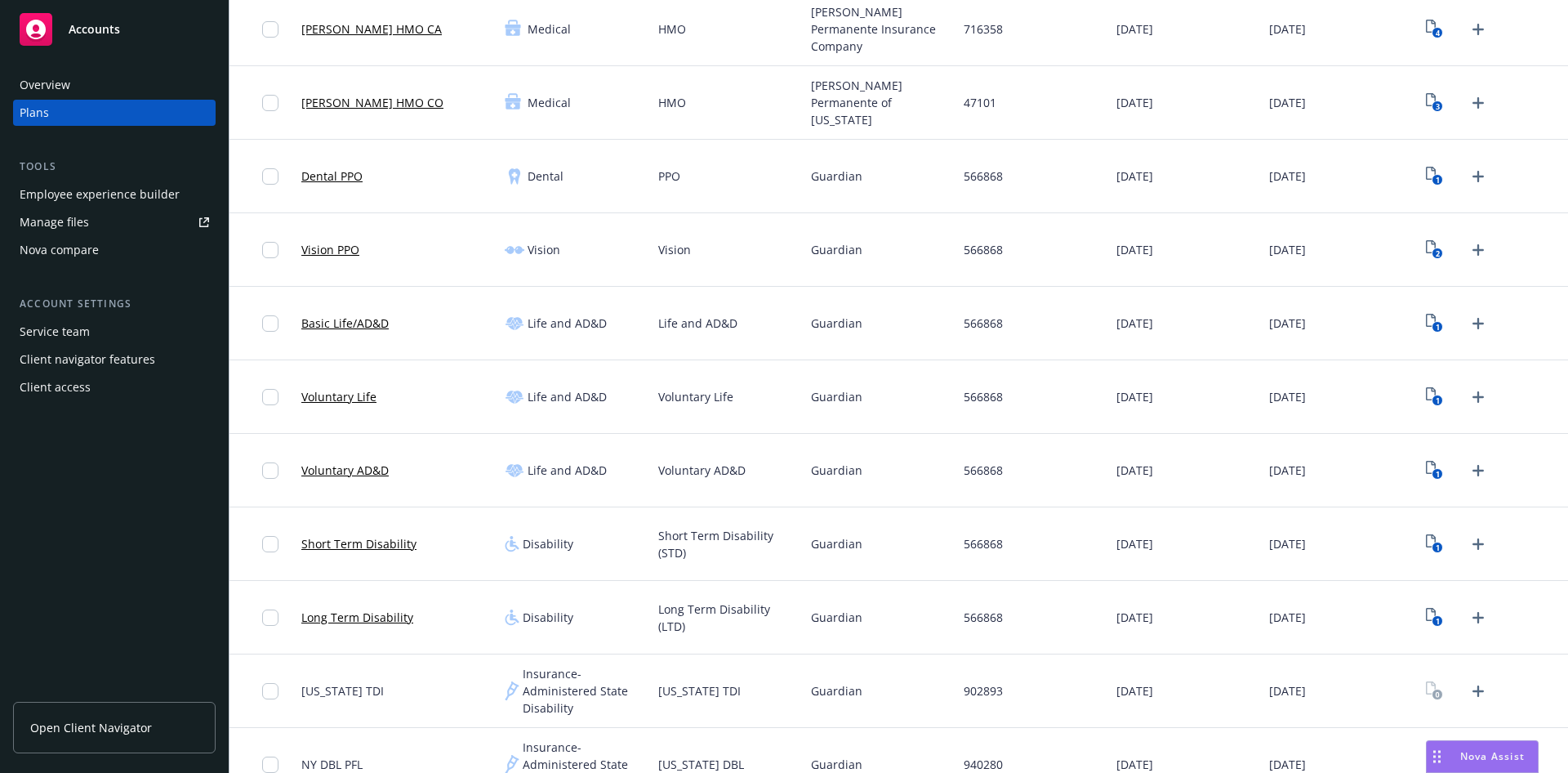
scroll to position [490, 0]
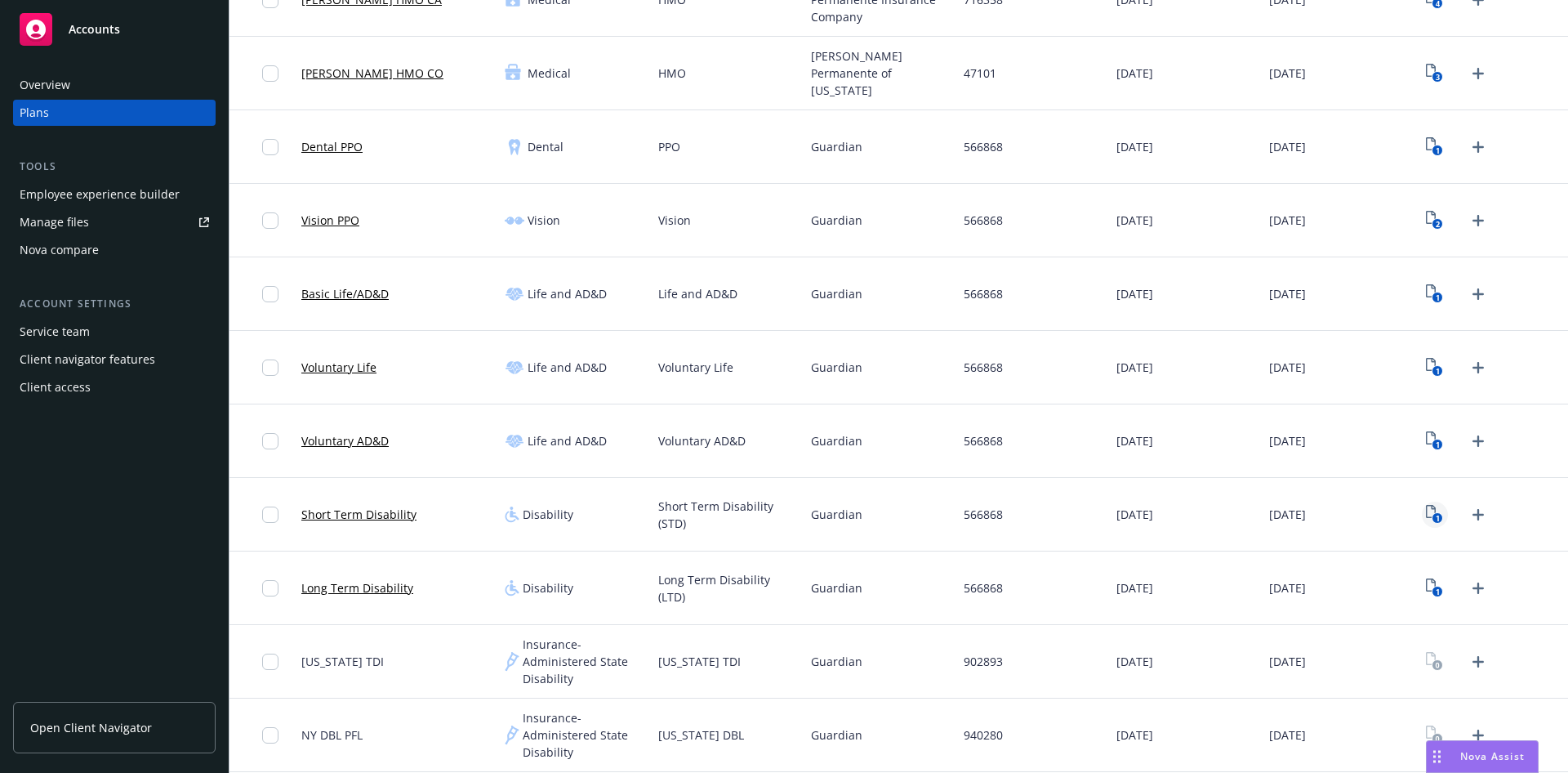
click at [1436, 517] on text "1" at bounding box center [1437, 518] width 4 height 11
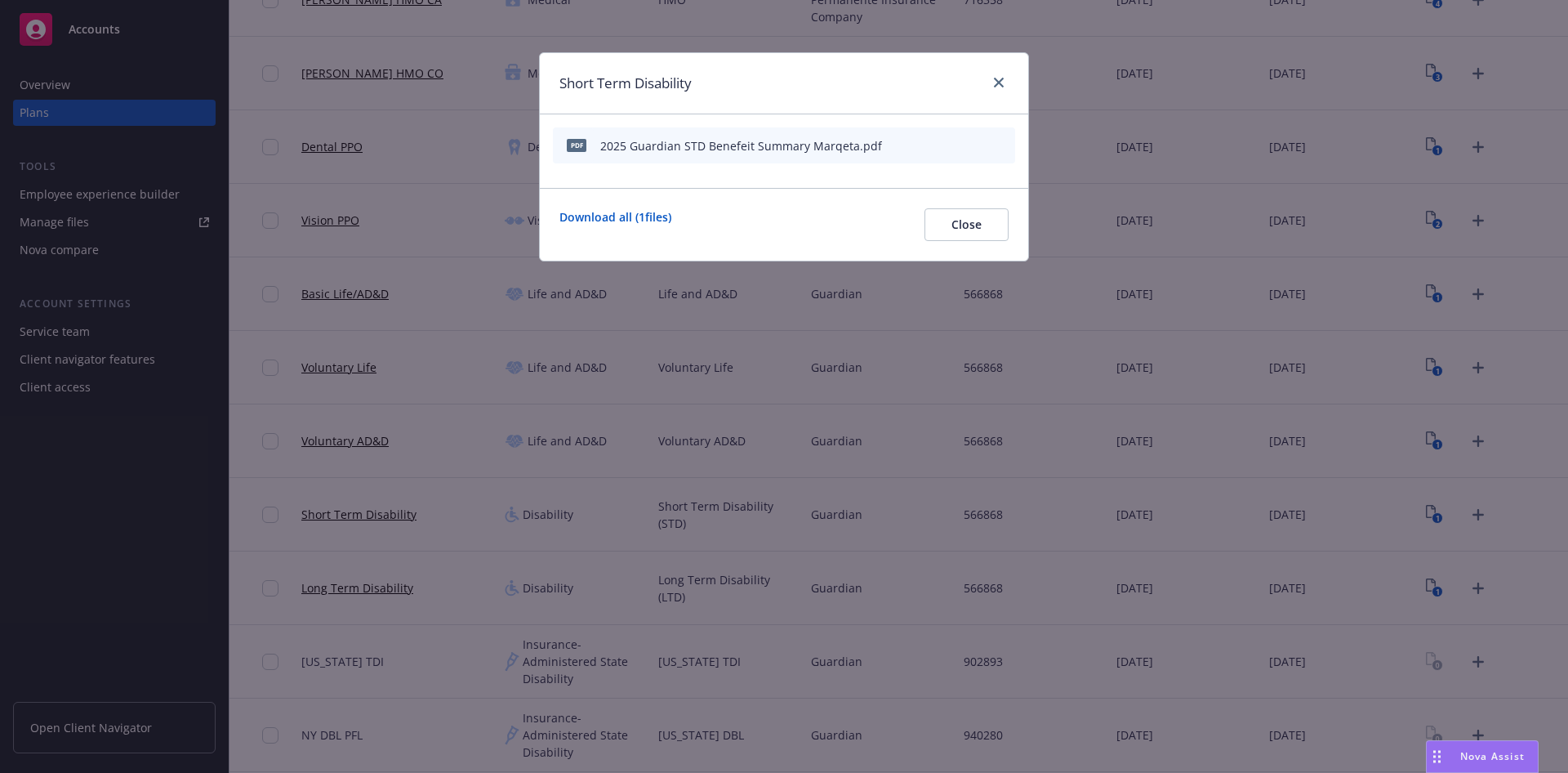
click at [929, 145] on button "button" at bounding box center [922, 146] width 13 height 13
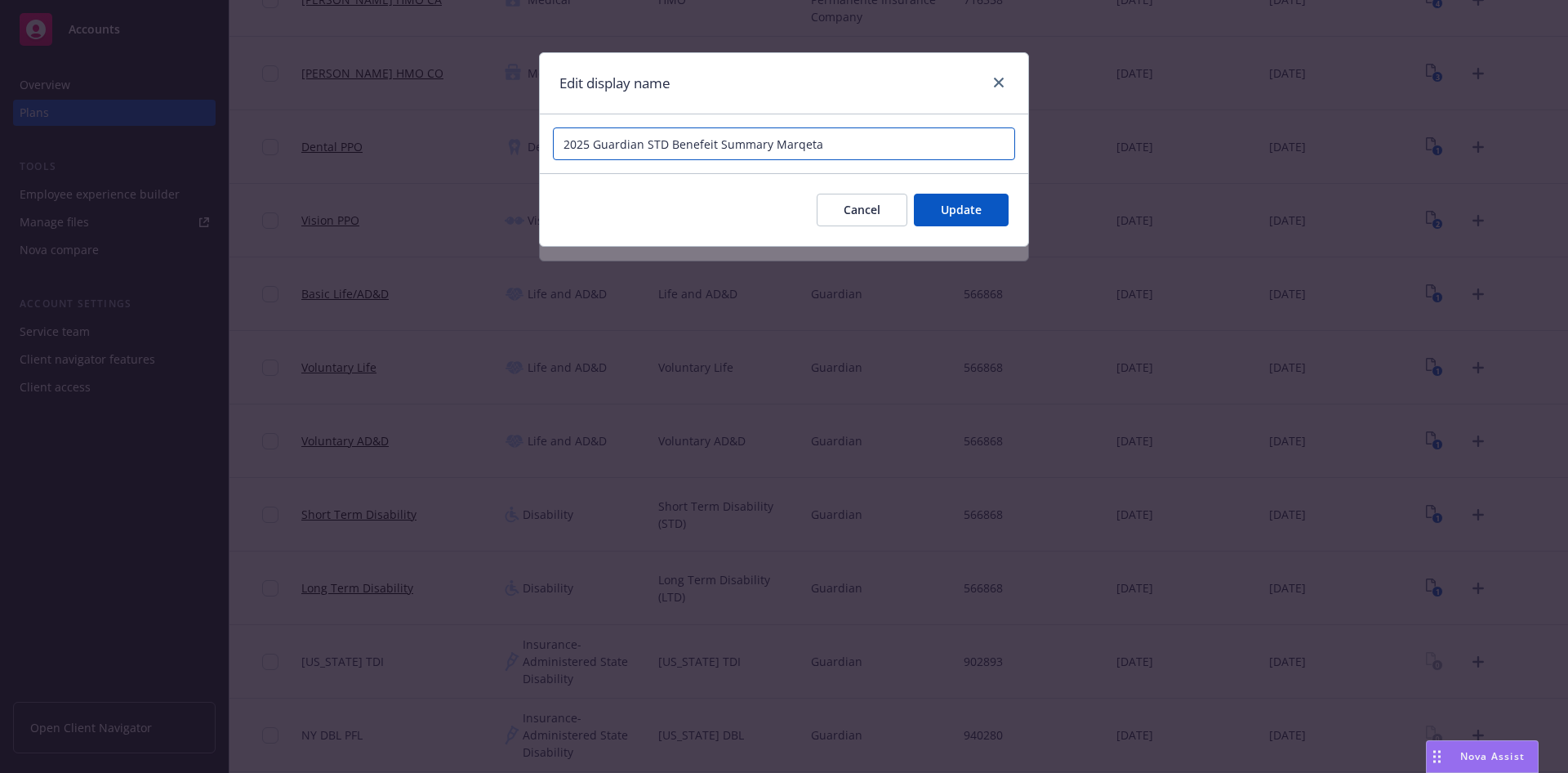
click at [703, 145] on input "2025 Guardian STD Benefeit Summary Marqeta" at bounding box center [783, 144] width 462 height 33
type input "2025 Guardian STD Benefit Summary Marqeta"
click at [956, 211] on span "Update" at bounding box center [961, 209] width 41 height 16
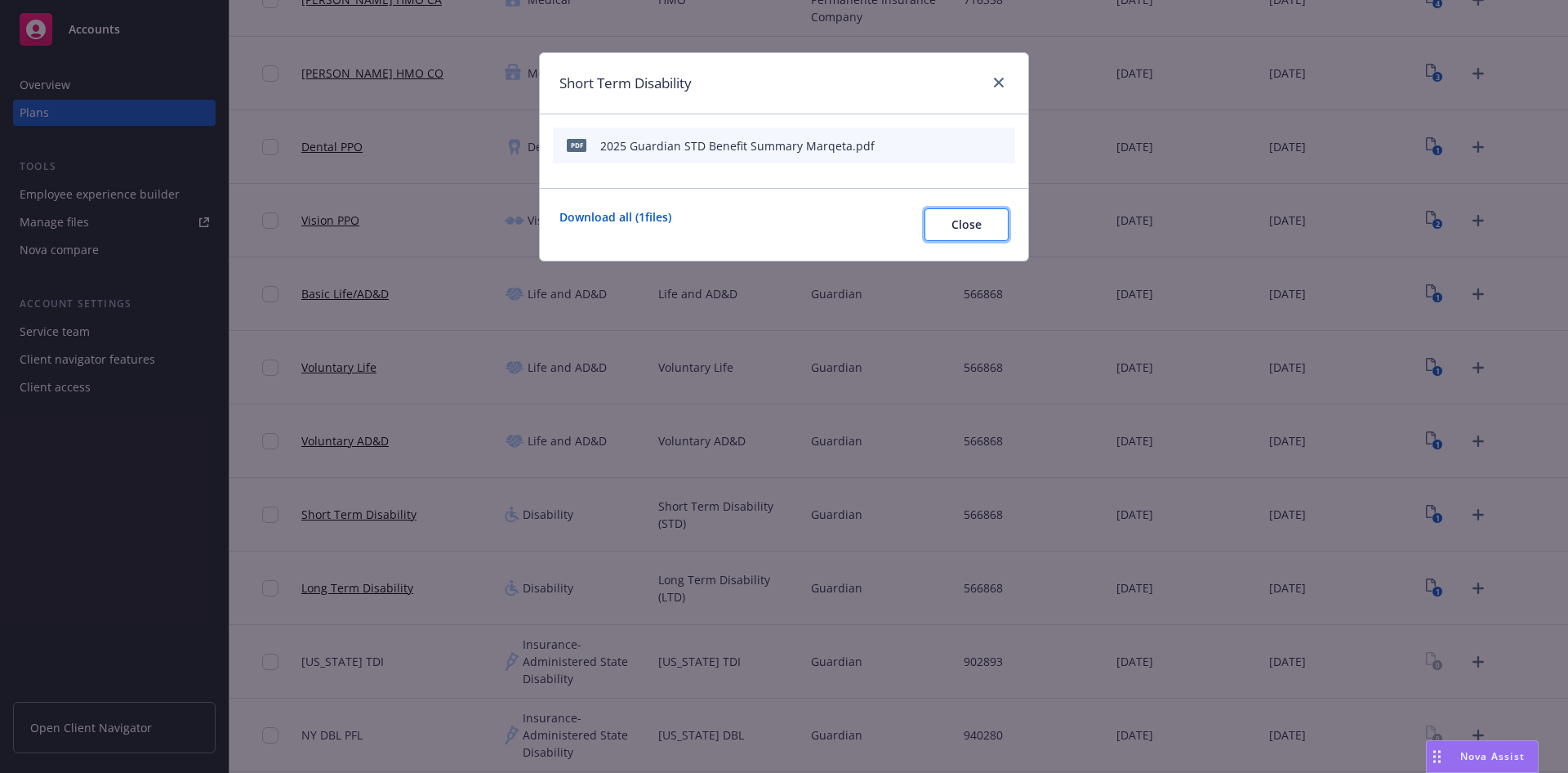
click at [969, 213] on button "Close" at bounding box center [966, 225] width 84 height 33
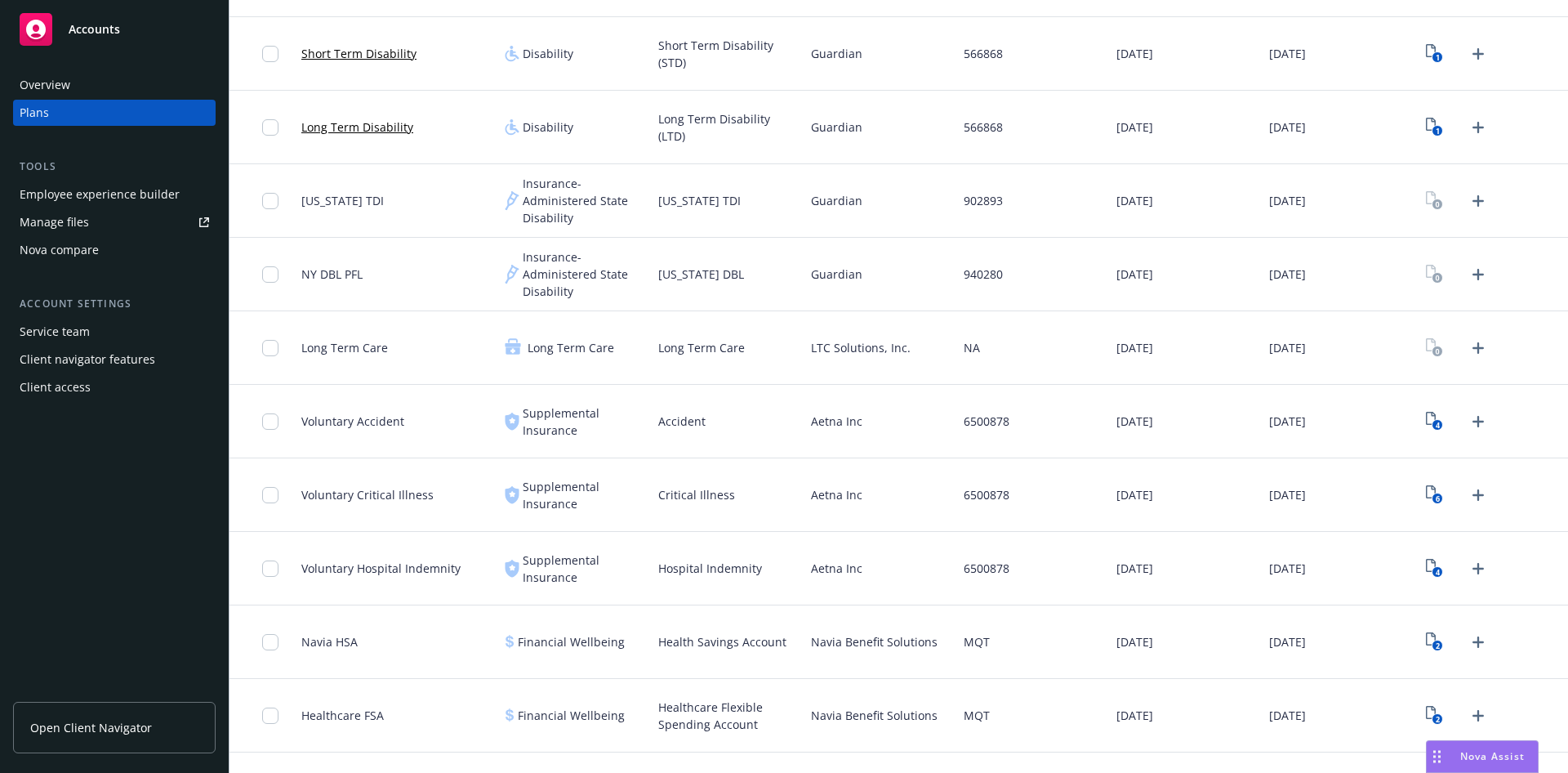
scroll to position [981, 0]
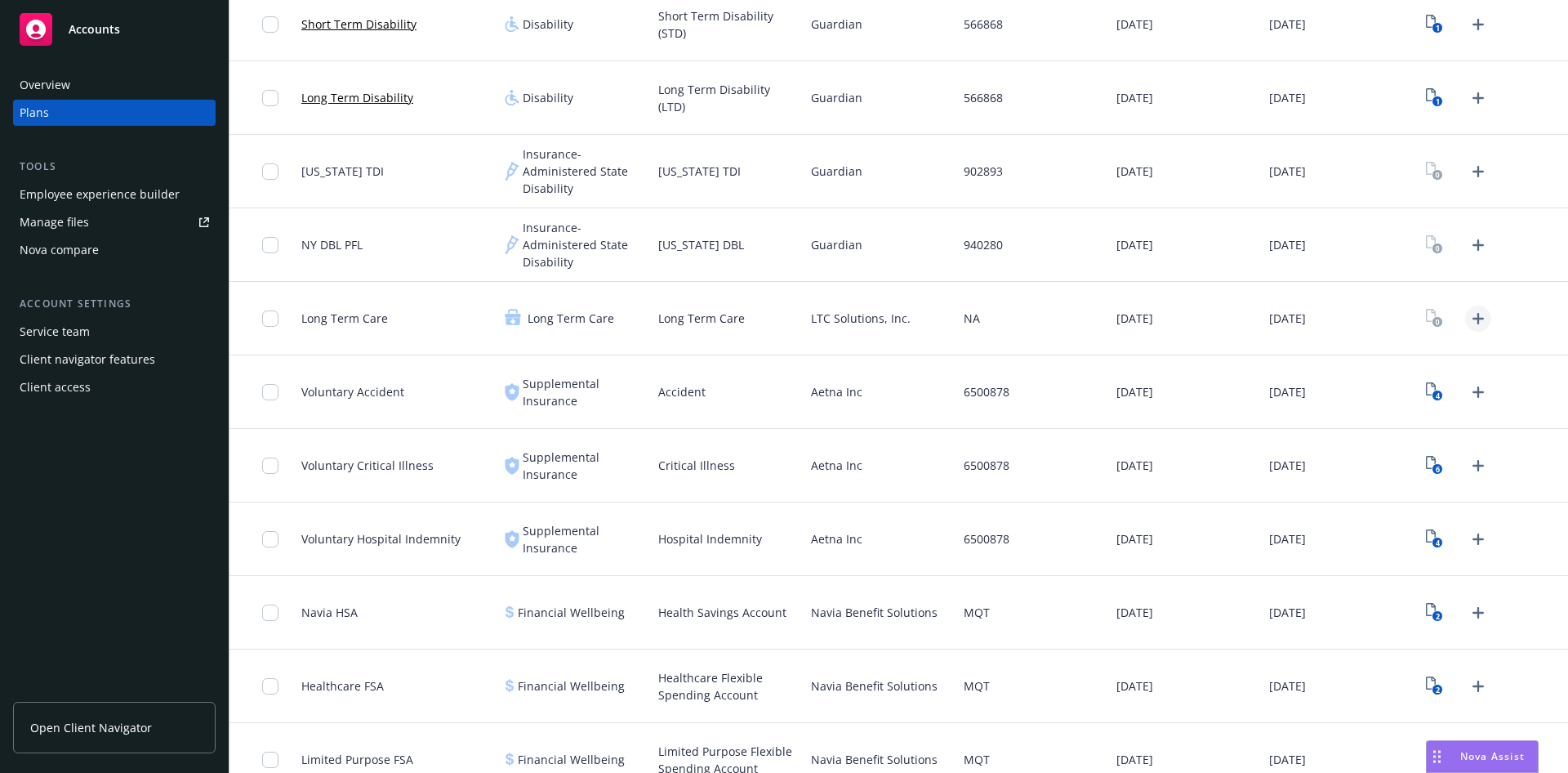
click at [1470, 317] on icon "Upload Plan Documents" at bounding box center [1478, 319] width 20 height 20
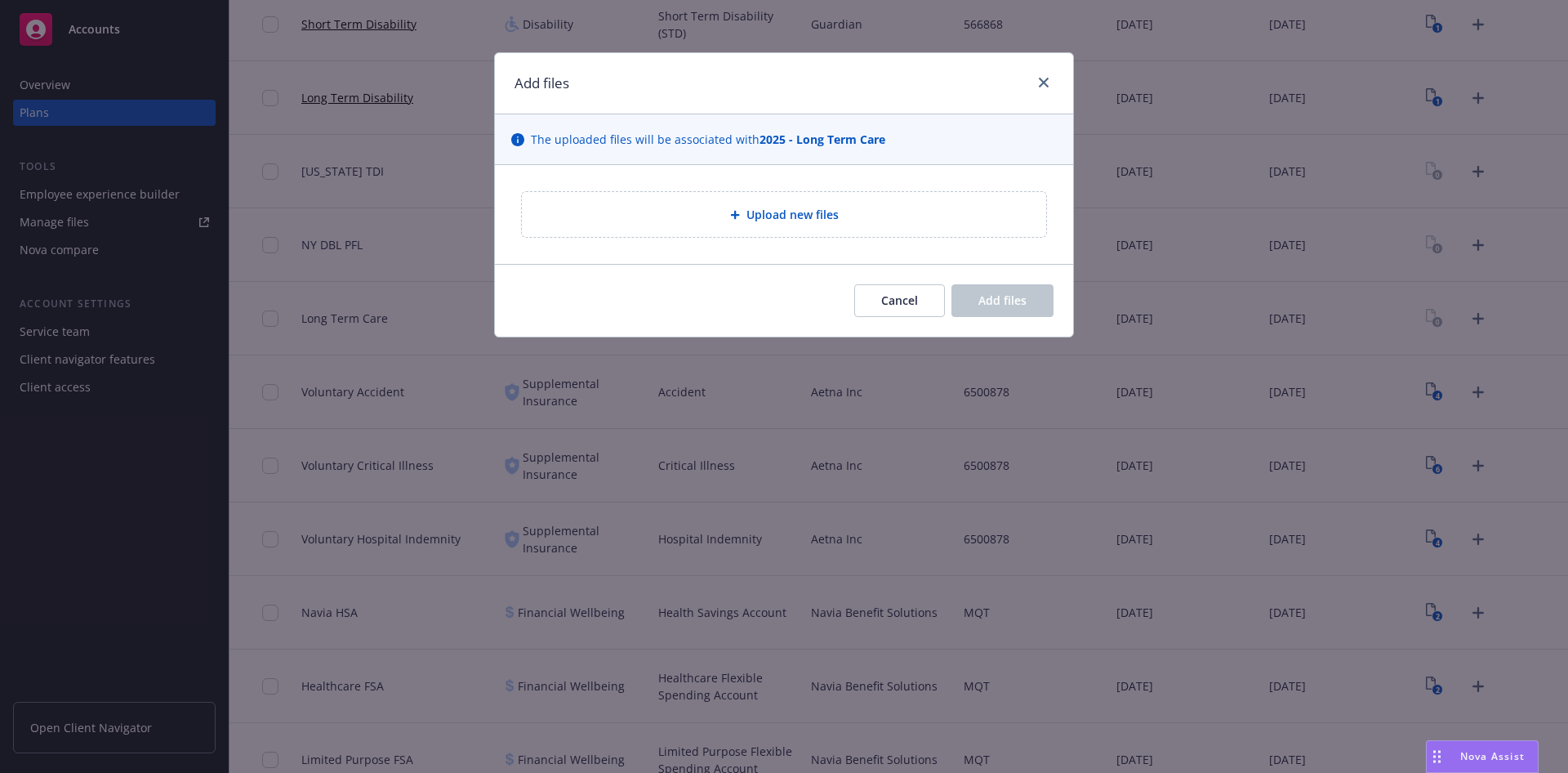
click at [671, 182] on div "Upload new files" at bounding box center [783, 214] width 578 height 99
click at [671, 182] on div "Upload new files" at bounding box center [783, 214] width 578 height 99
click at [696, 231] on div "Upload new files" at bounding box center [783, 214] width 524 height 45
click at [819, 223] on div "Upload new files" at bounding box center [783, 214] width 498 height 19
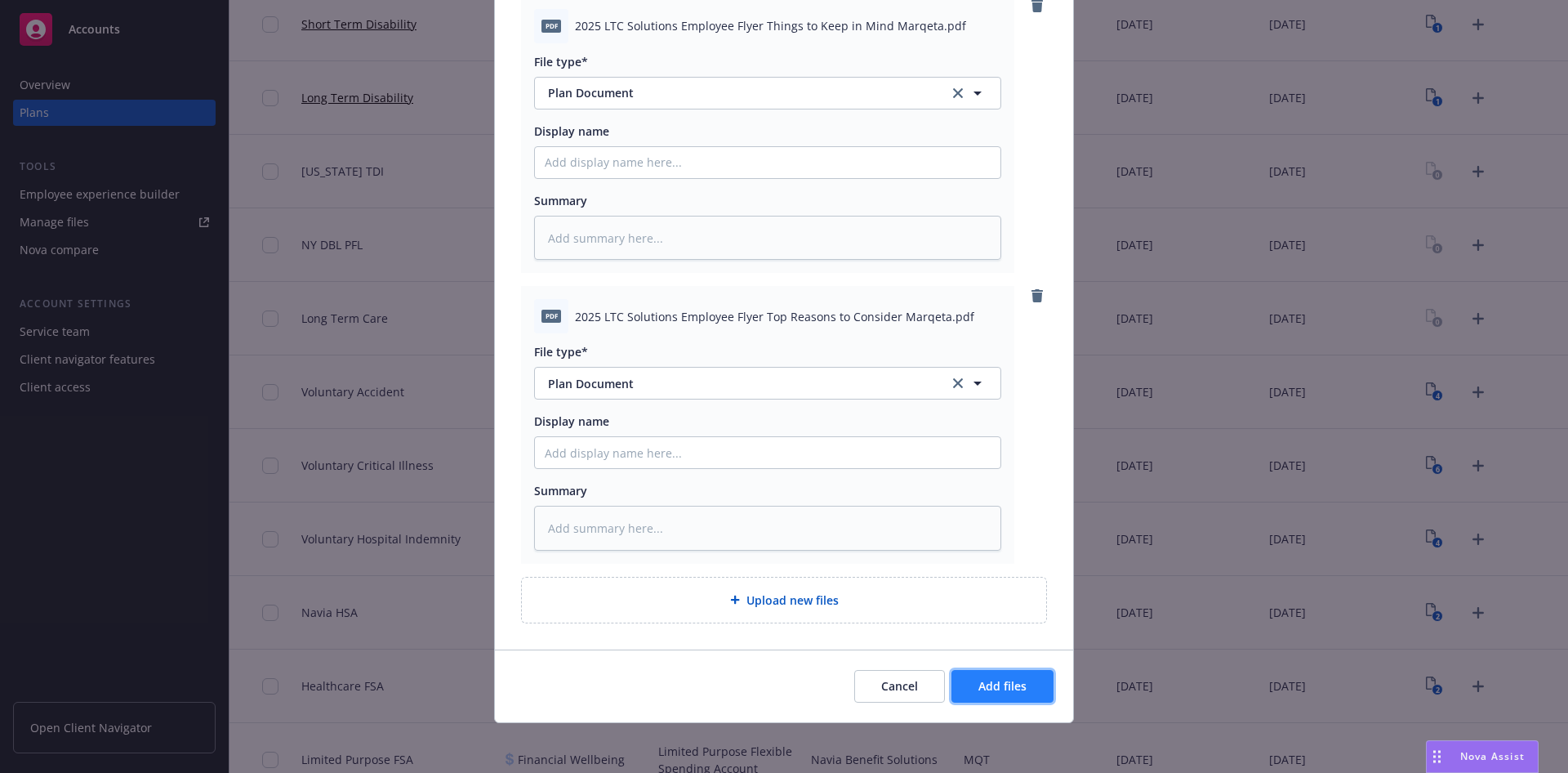
click at [1003, 684] on span "Add files" at bounding box center [1002, 685] width 48 height 16
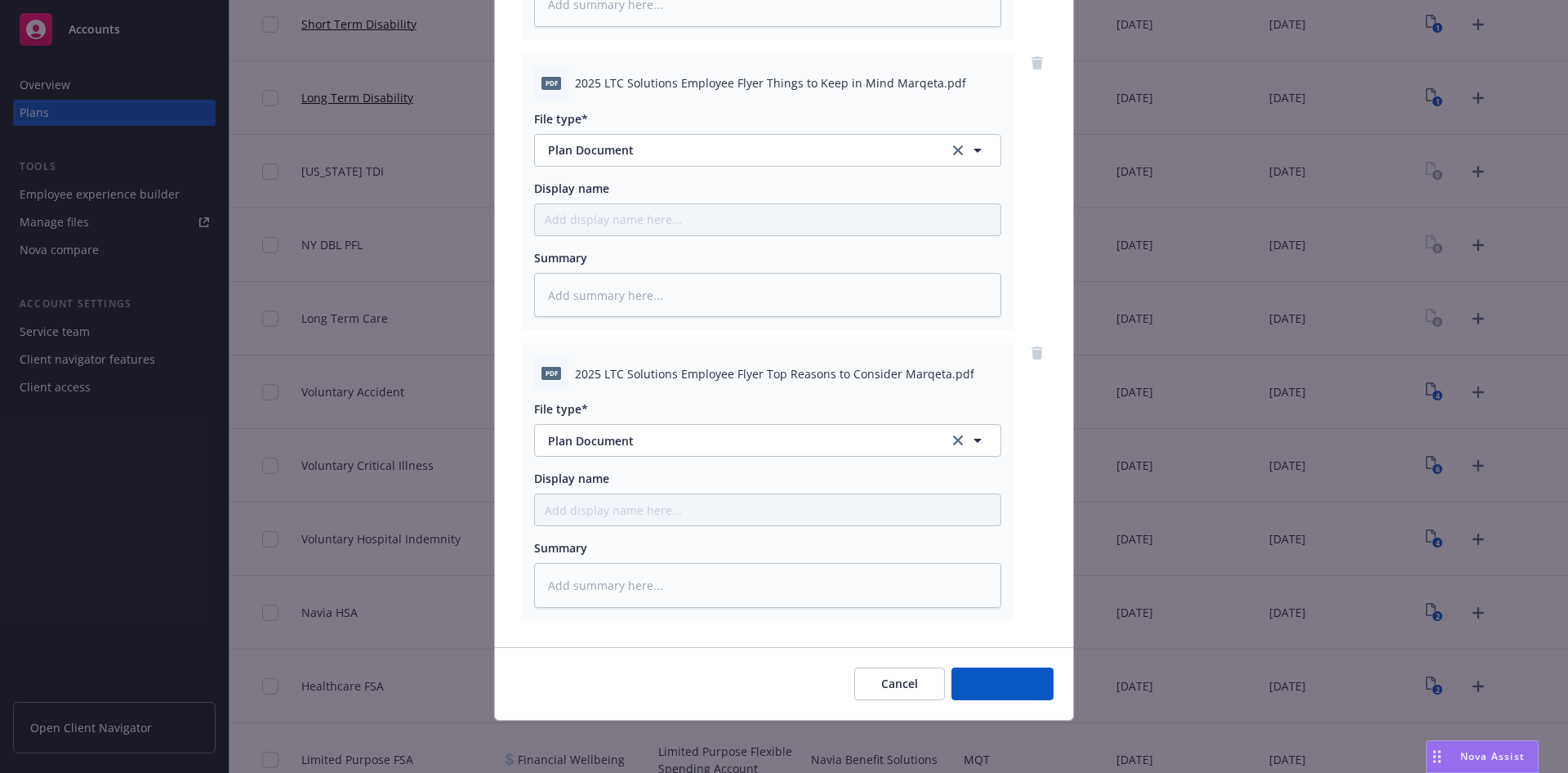
scroll to position [426, 0]
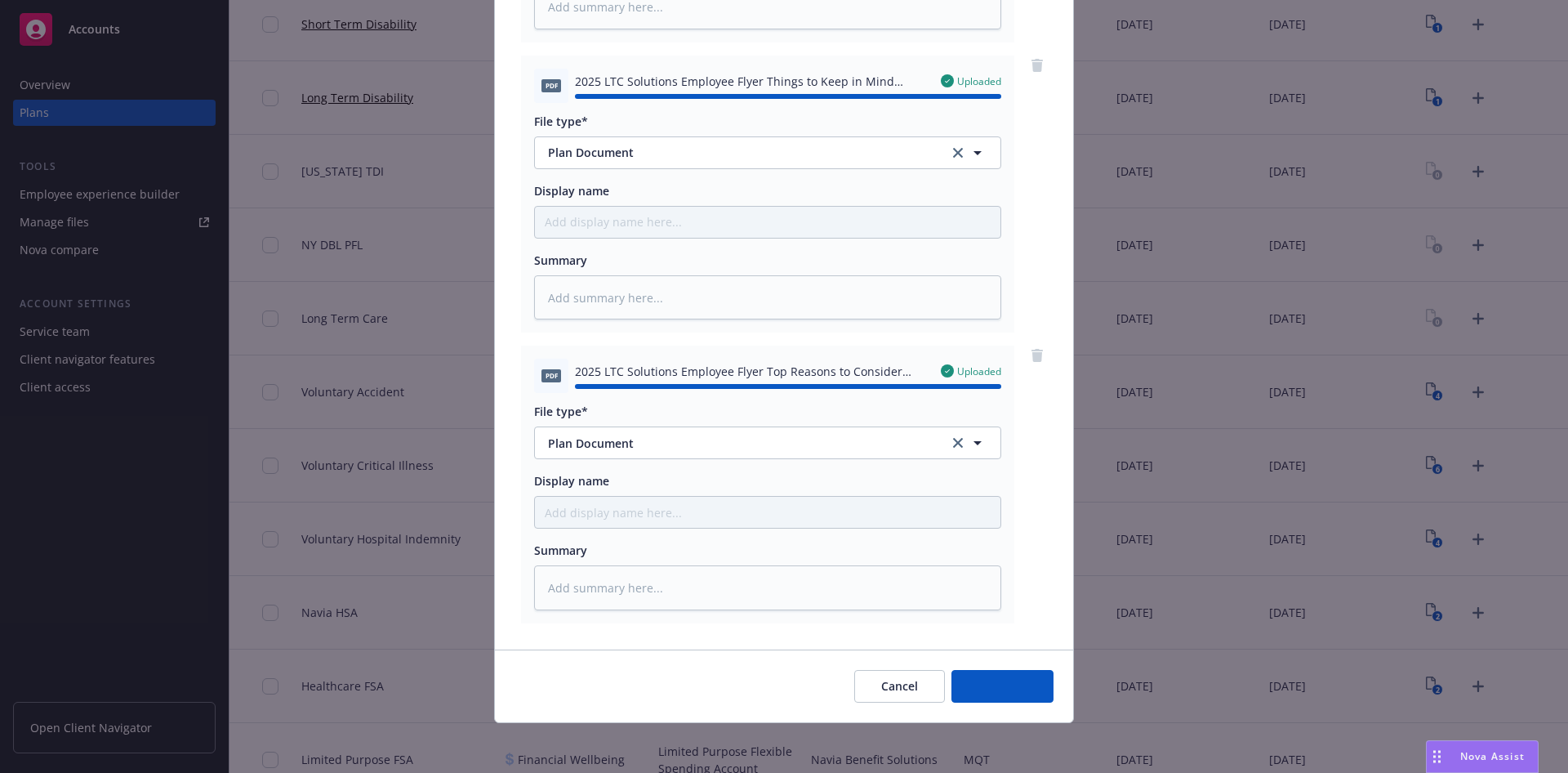
type textarea "x"
